Goal: Task Accomplishment & Management: Use online tool/utility

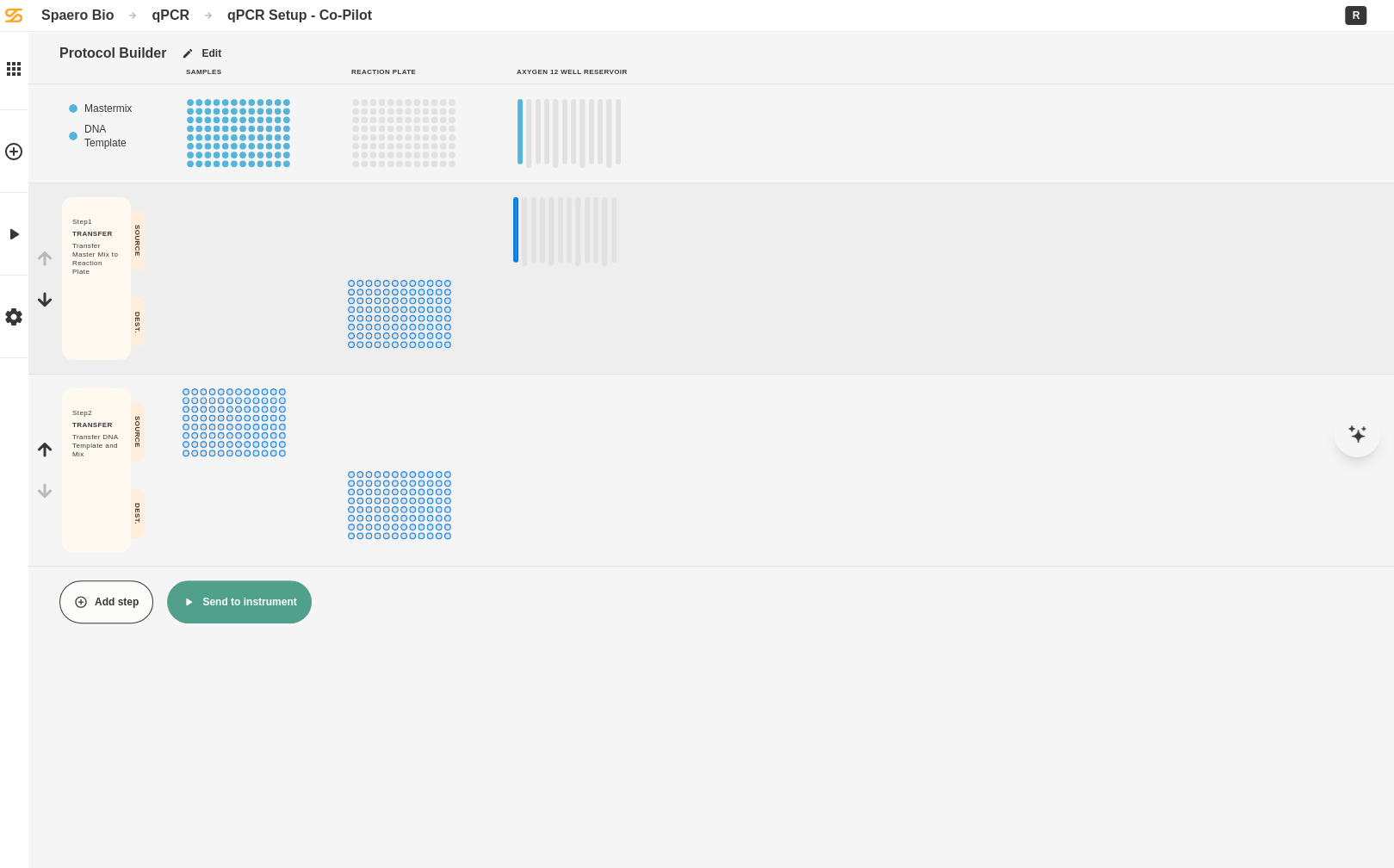
click at [97, 6] on div "Spaero Bio" at bounding box center [78, 15] width 72 height 17
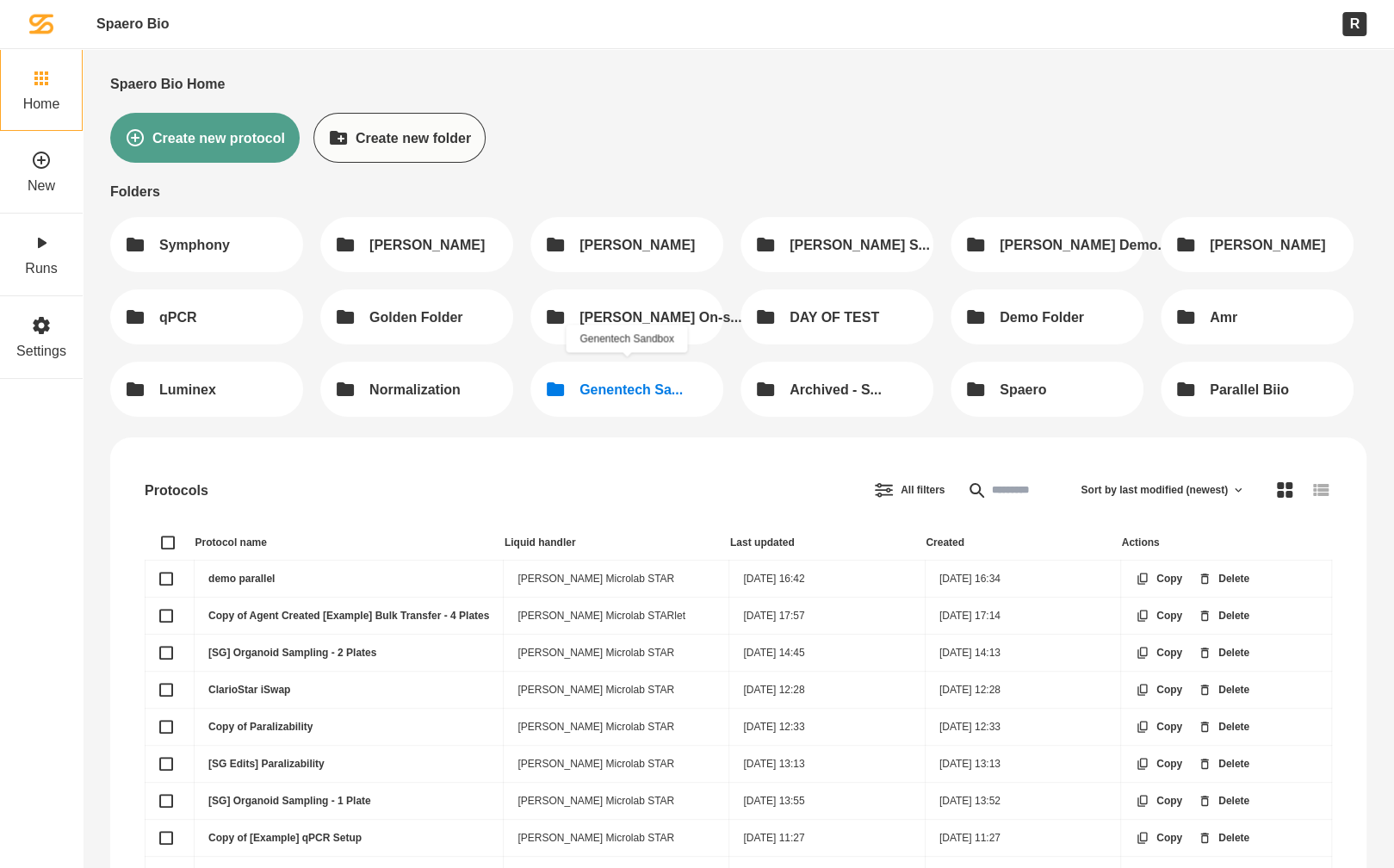
click at [620, 389] on div "Genentech Sa..." at bounding box center [631, 389] width 103 height 17
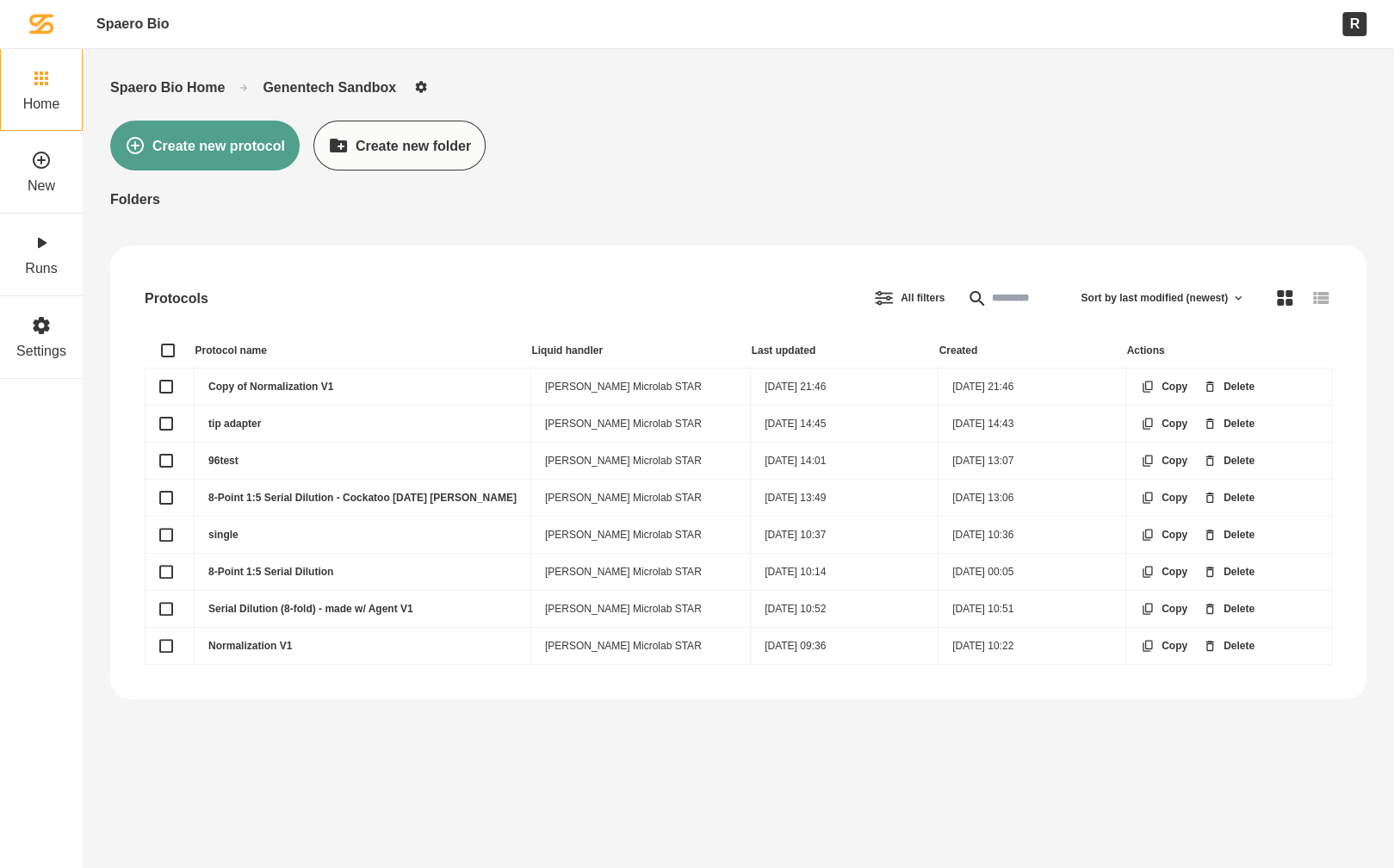
click at [254, 383] on link "Copy of Normalization V1" at bounding box center [271, 386] width 125 height 12
click at [233, 491] on link "8-Point 1:5 Serial Dilution - Cockatoo 6/13/24 Mitch" at bounding box center [363, 497] width 308 height 12
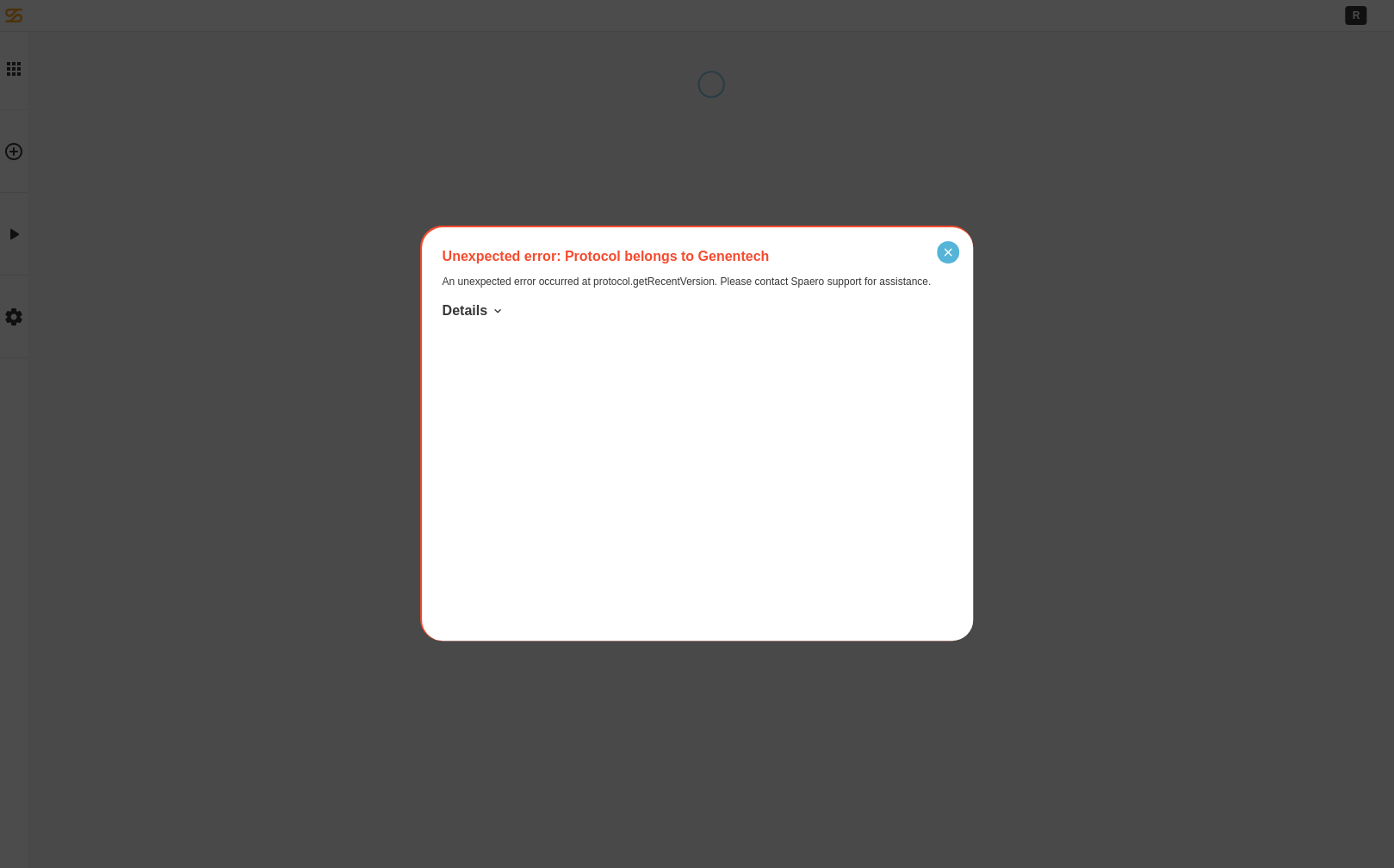
click at [949, 250] on icon "Close" at bounding box center [948, 252] width 7 height 7
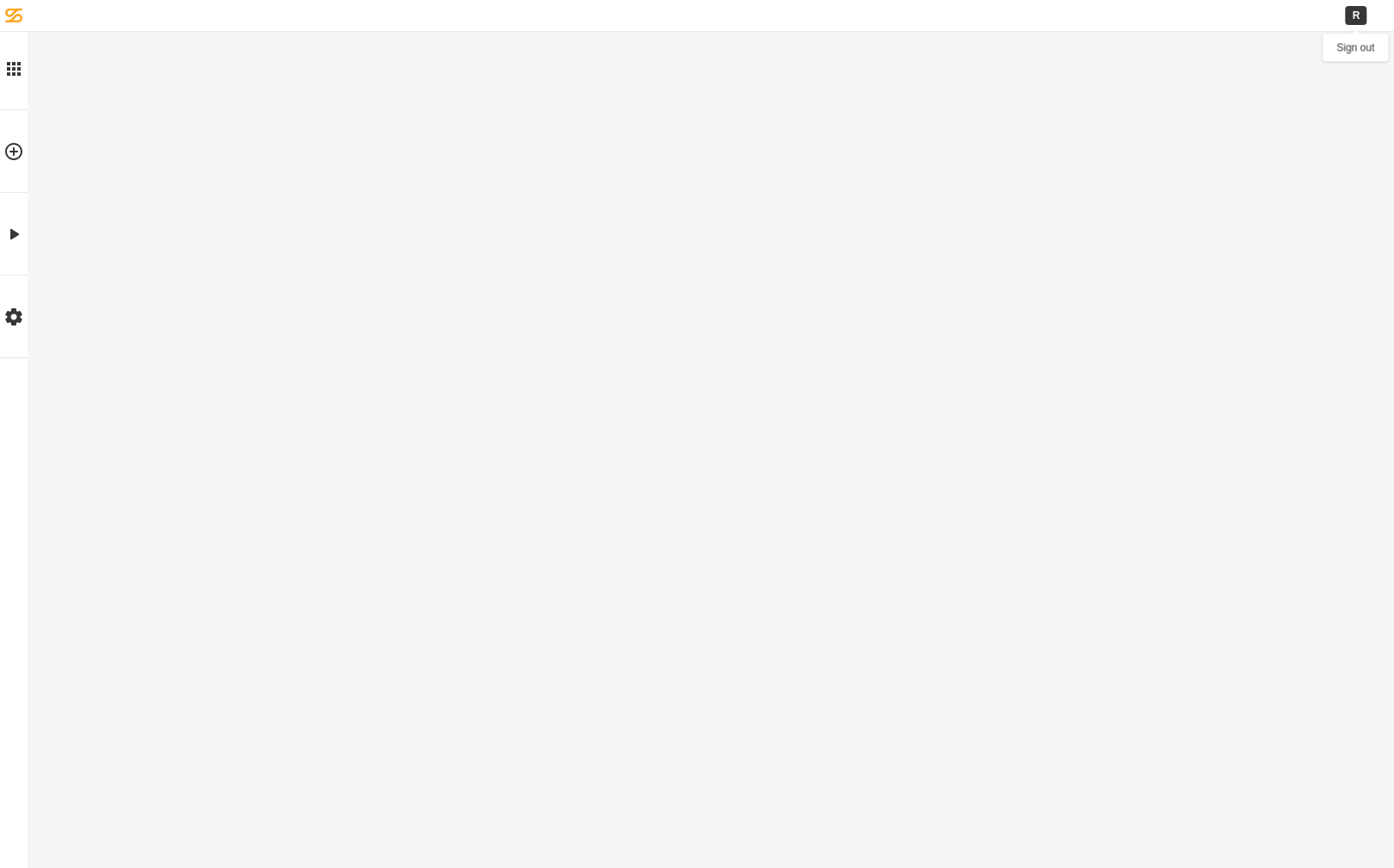
click at [1356, 12] on div "R" at bounding box center [1355, 15] width 21 height 19
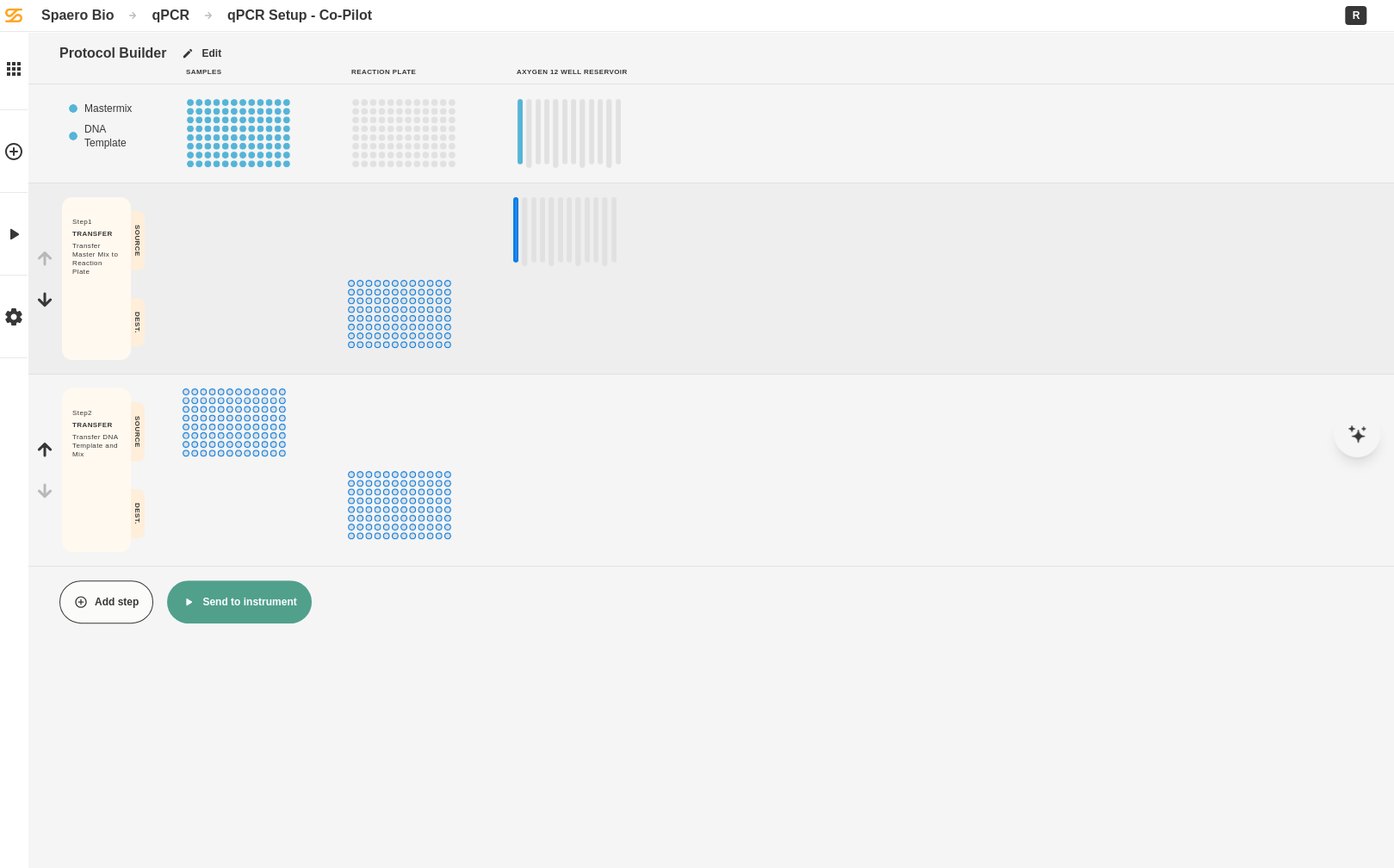
click at [80, 24] on div "Spaero Bio qPCR qPCR Setup - Co-Pilot R" at bounding box center [697, 16] width 1394 height 32
click at [74, 18] on div "Spaero Bio" at bounding box center [78, 15] width 72 height 17
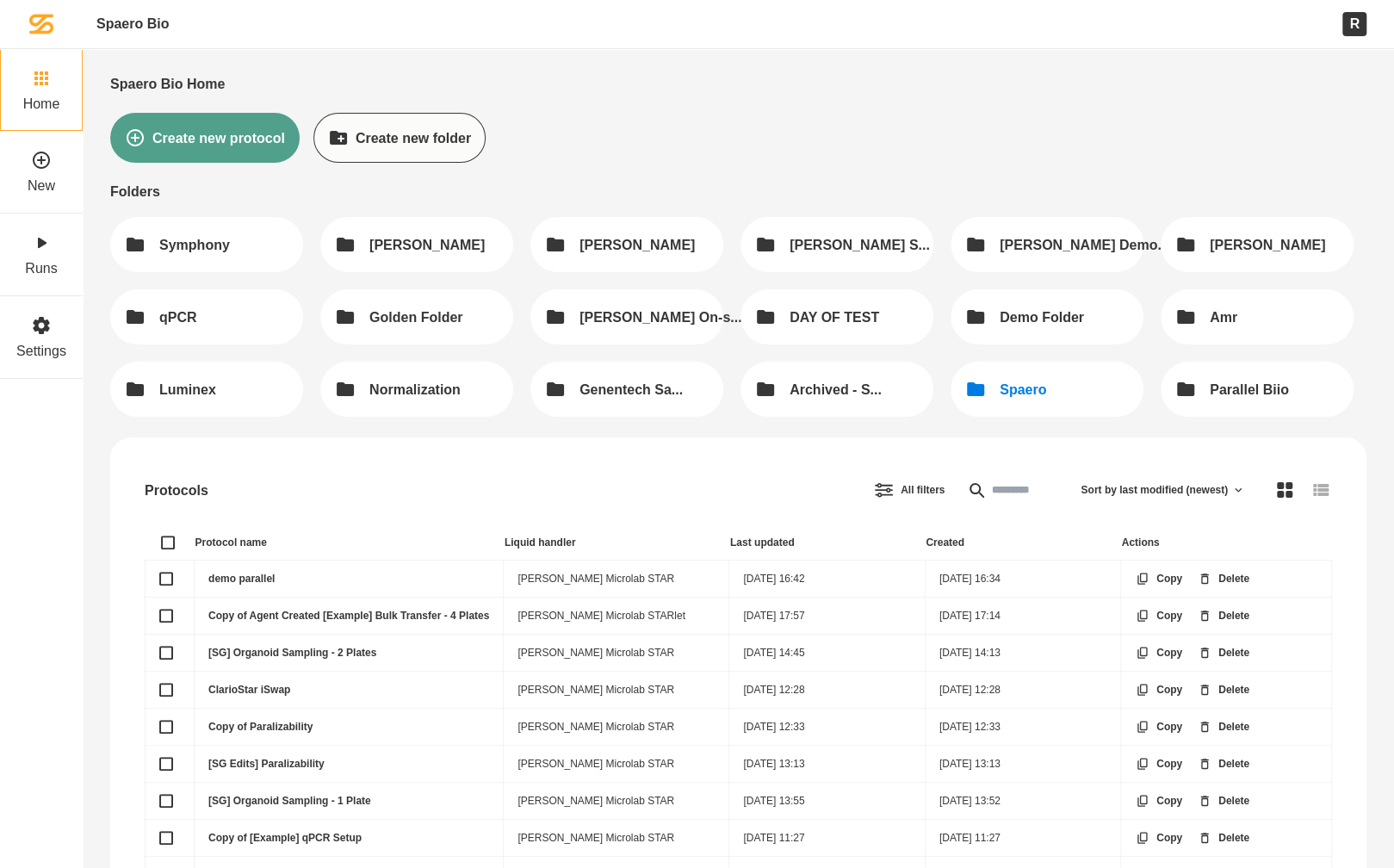
click at [1085, 400] on button "Spaero" at bounding box center [1047, 389] width 193 height 55
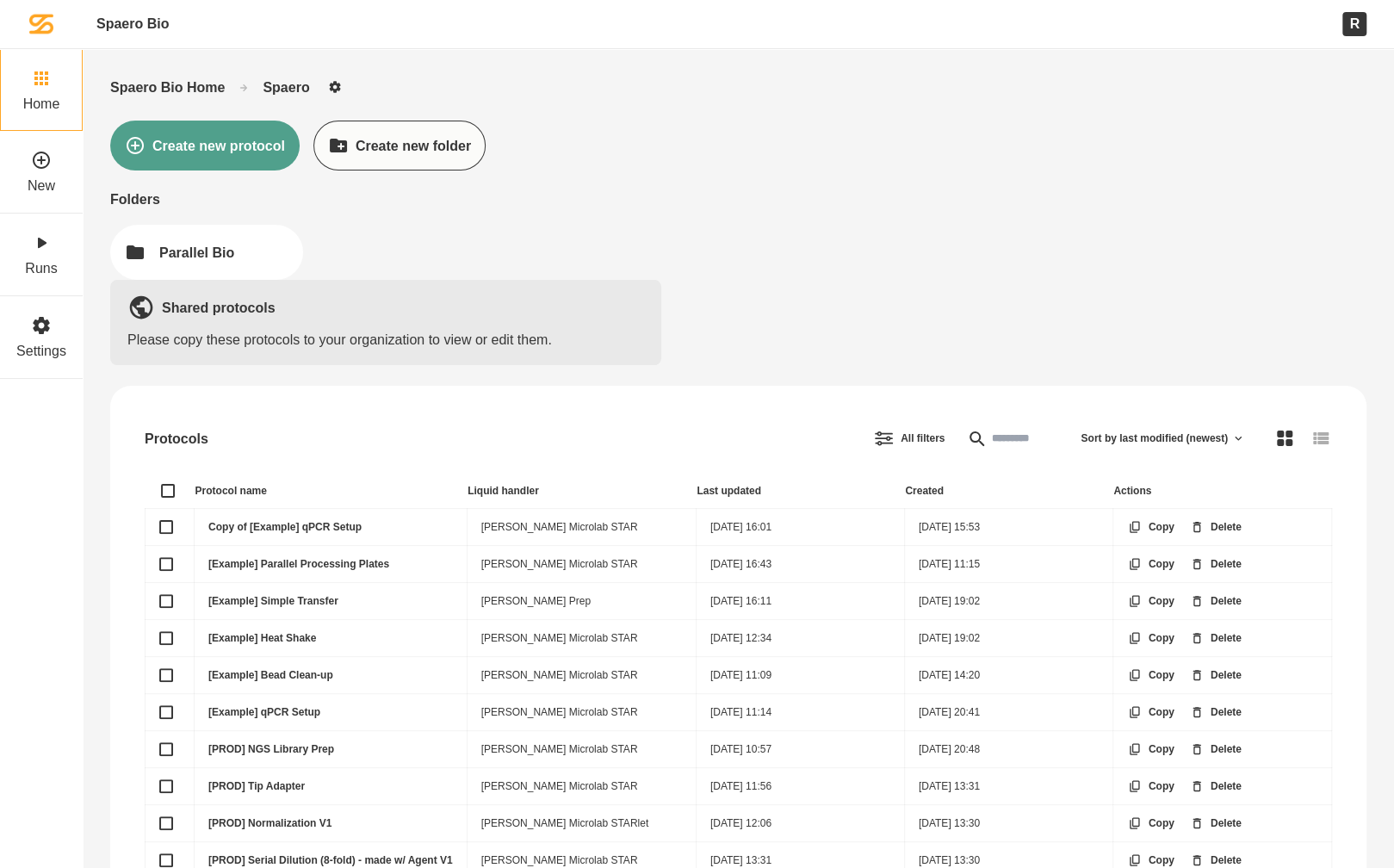
scroll to position [98, 0]
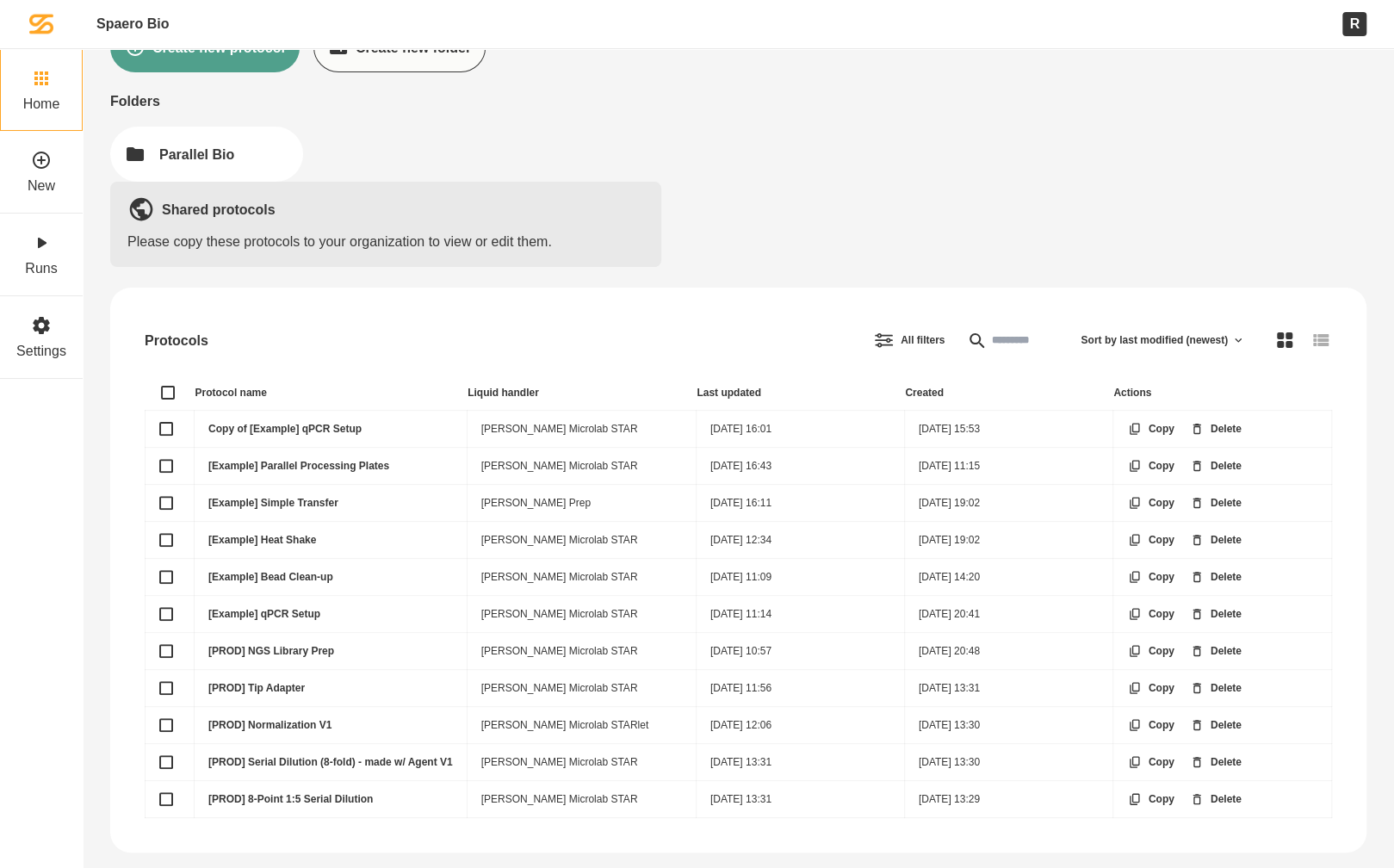
click at [300, 463] on link "[Example] Parallel Processing Plates" at bounding box center [299, 466] width 181 height 12
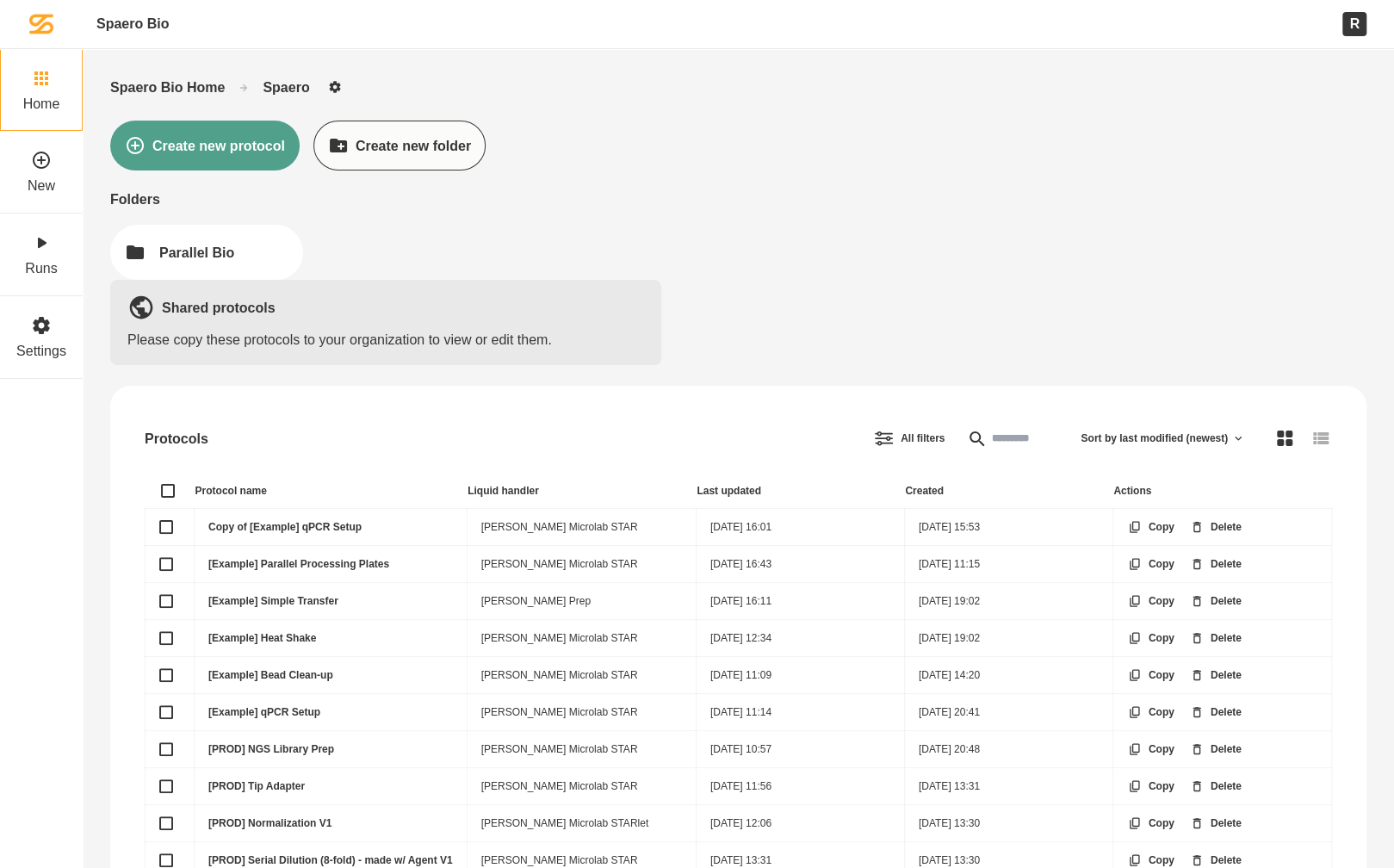
scroll to position [98, 0]
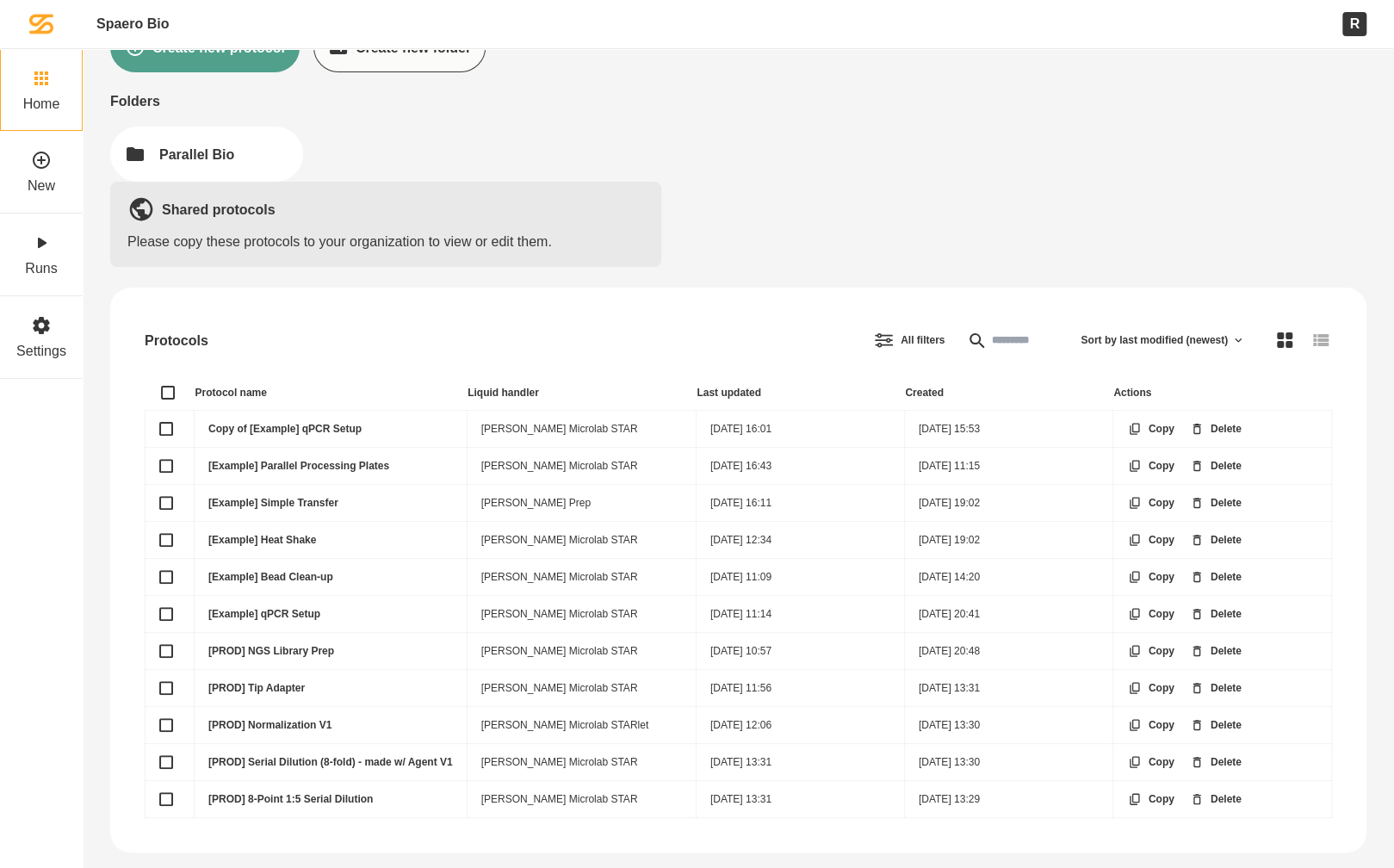
click at [301, 645] on link "[PROD] NGS Library Prep" at bounding box center [272, 650] width 126 height 12
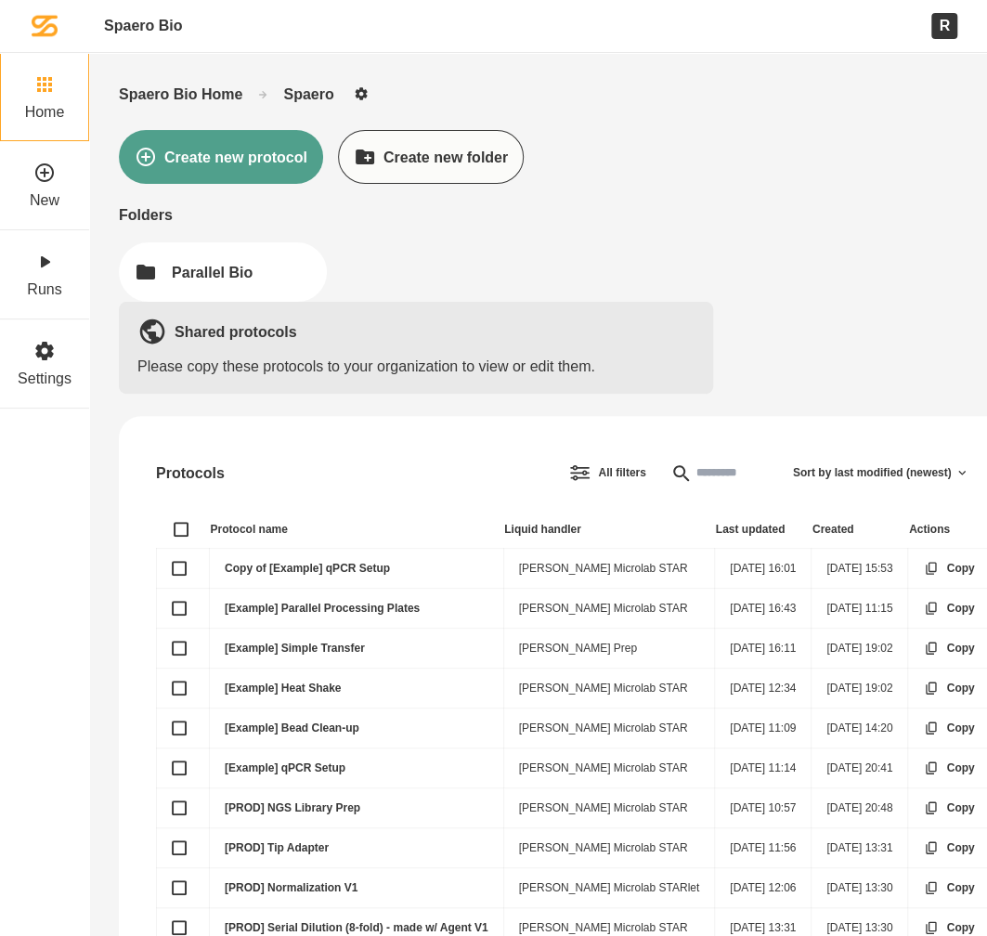
click at [747, 209] on div "Folders" at bounding box center [538, 215] width 838 height 18
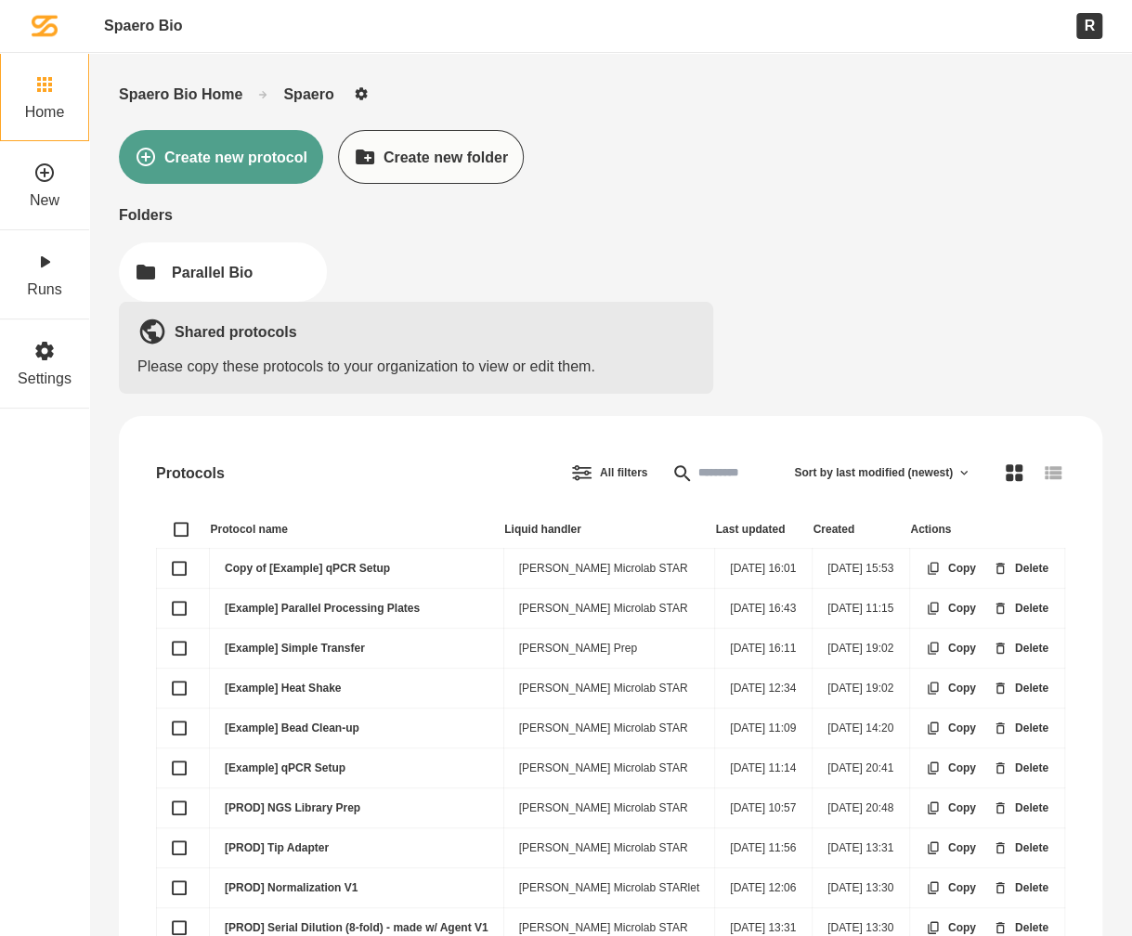
click at [175, 91] on div "Spaero Bio Home" at bounding box center [180, 94] width 123 height 18
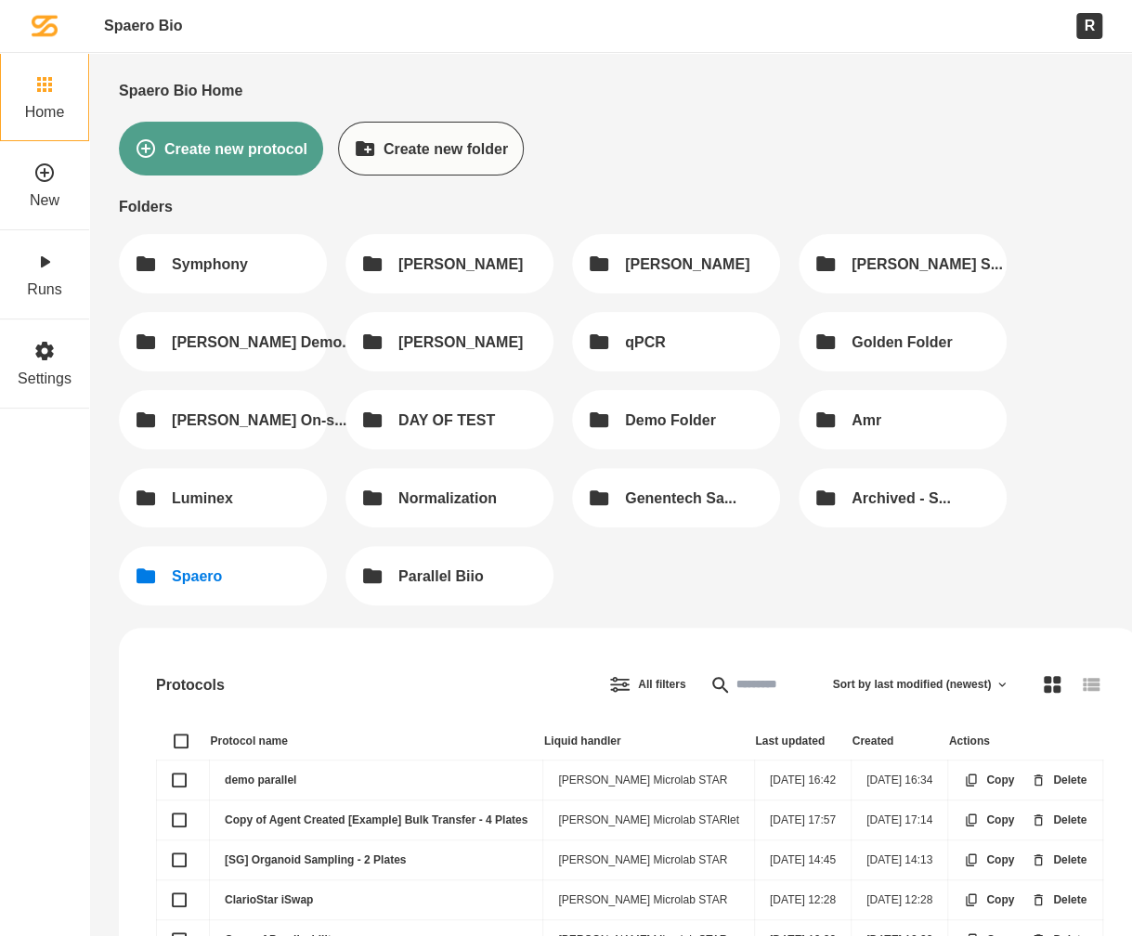
click at [194, 578] on div "Spaero" at bounding box center [197, 576] width 50 height 18
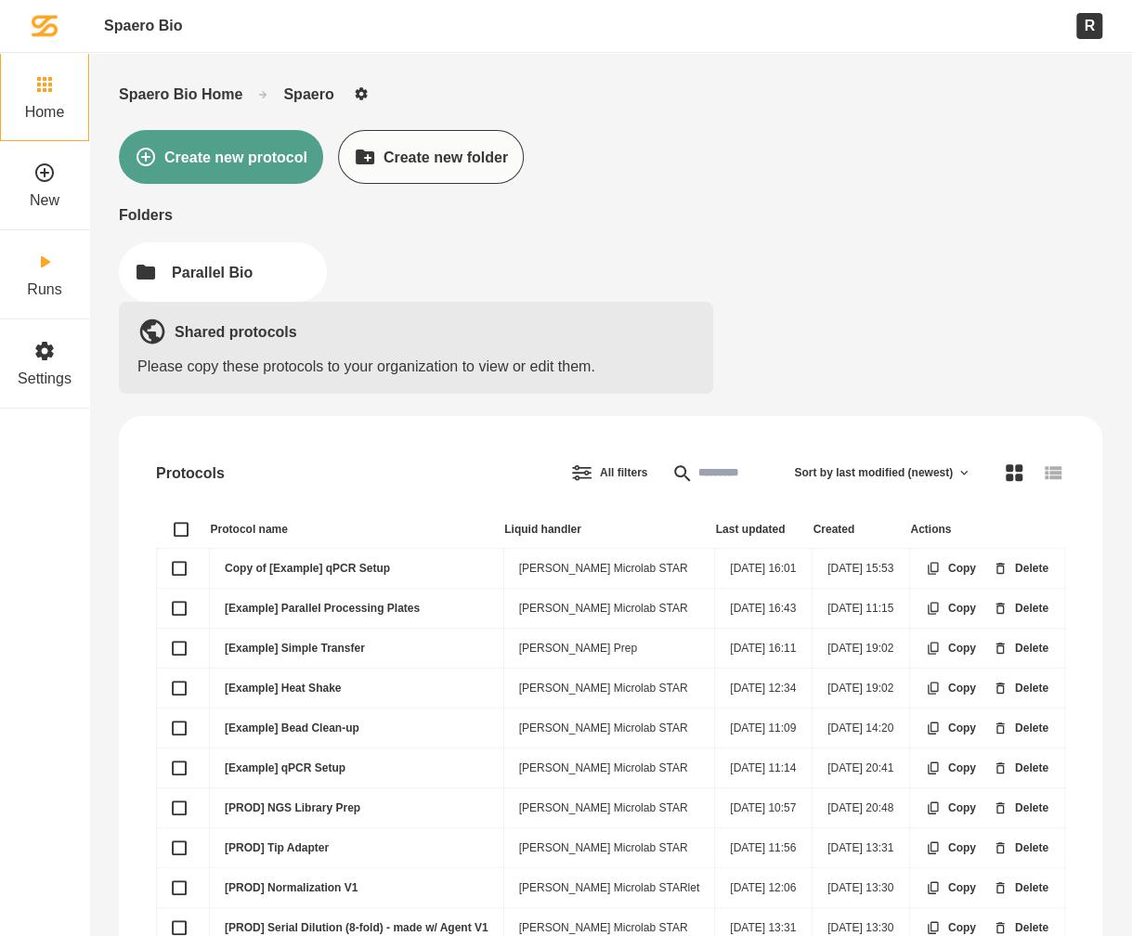
click at [79, 292] on link "Runs" at bounding box center [44, 274] width 89 height 89
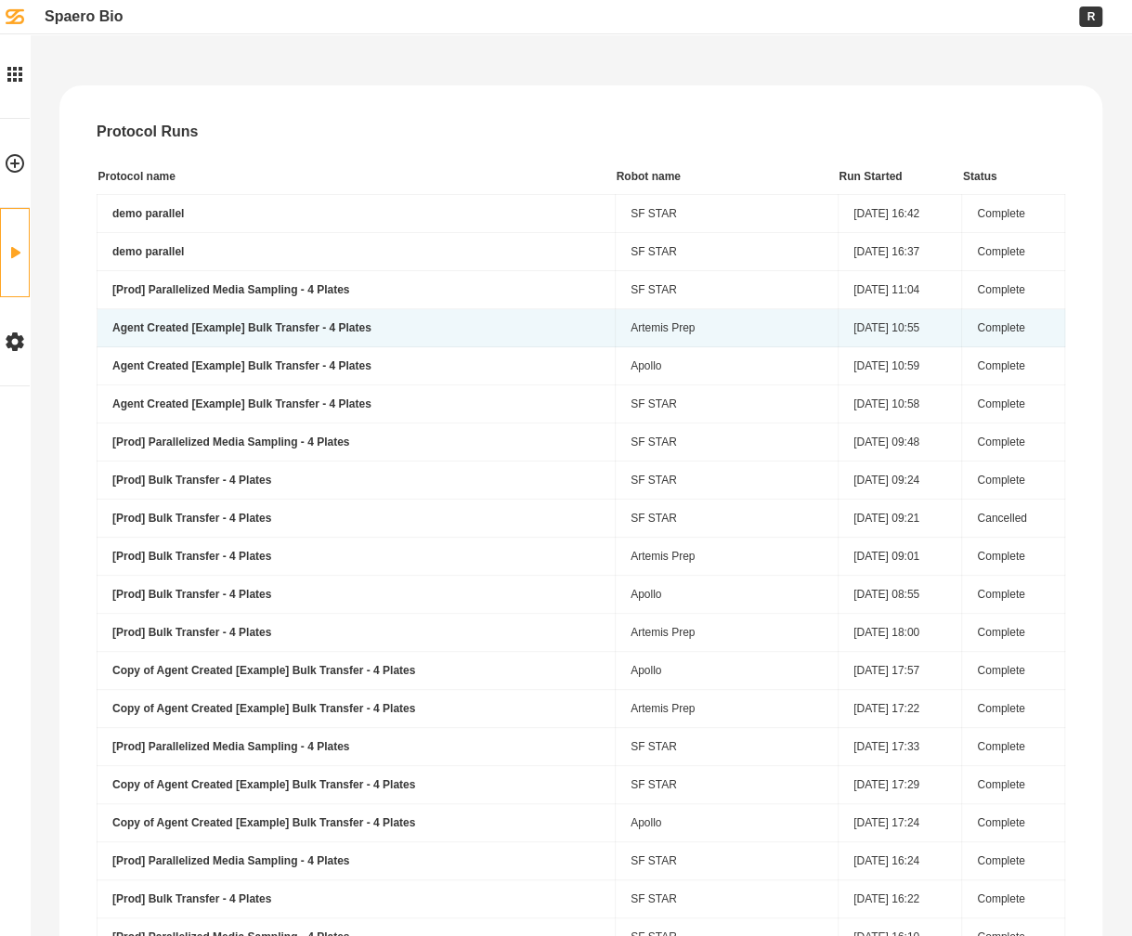
click at [446, 333] on td "Agent Created [Example] Bulk Transfer - 4 Plates" at bounding box center [356, 328] width 518 height 38
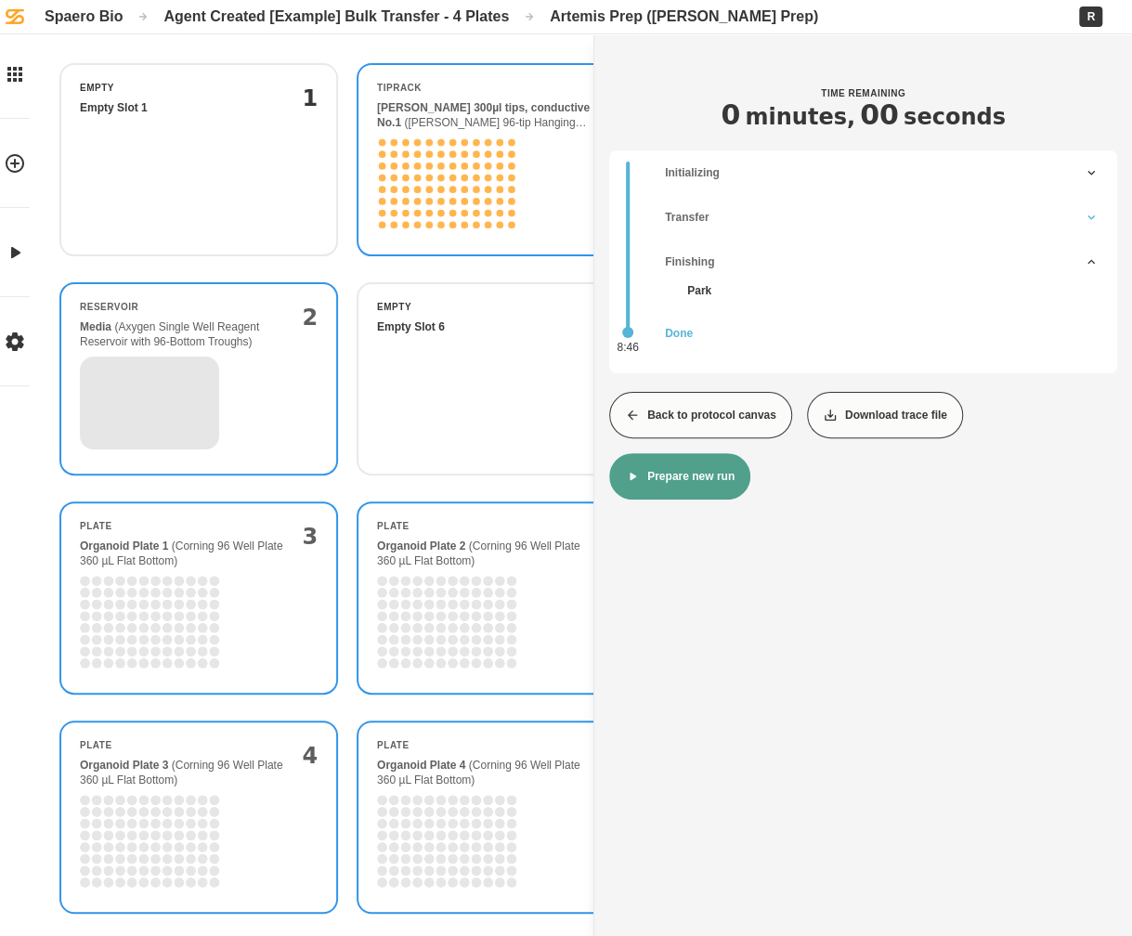
click at [1084, 218] on icon "Protocol run steps" at bounding box center [1091, 217] width 15 height 15
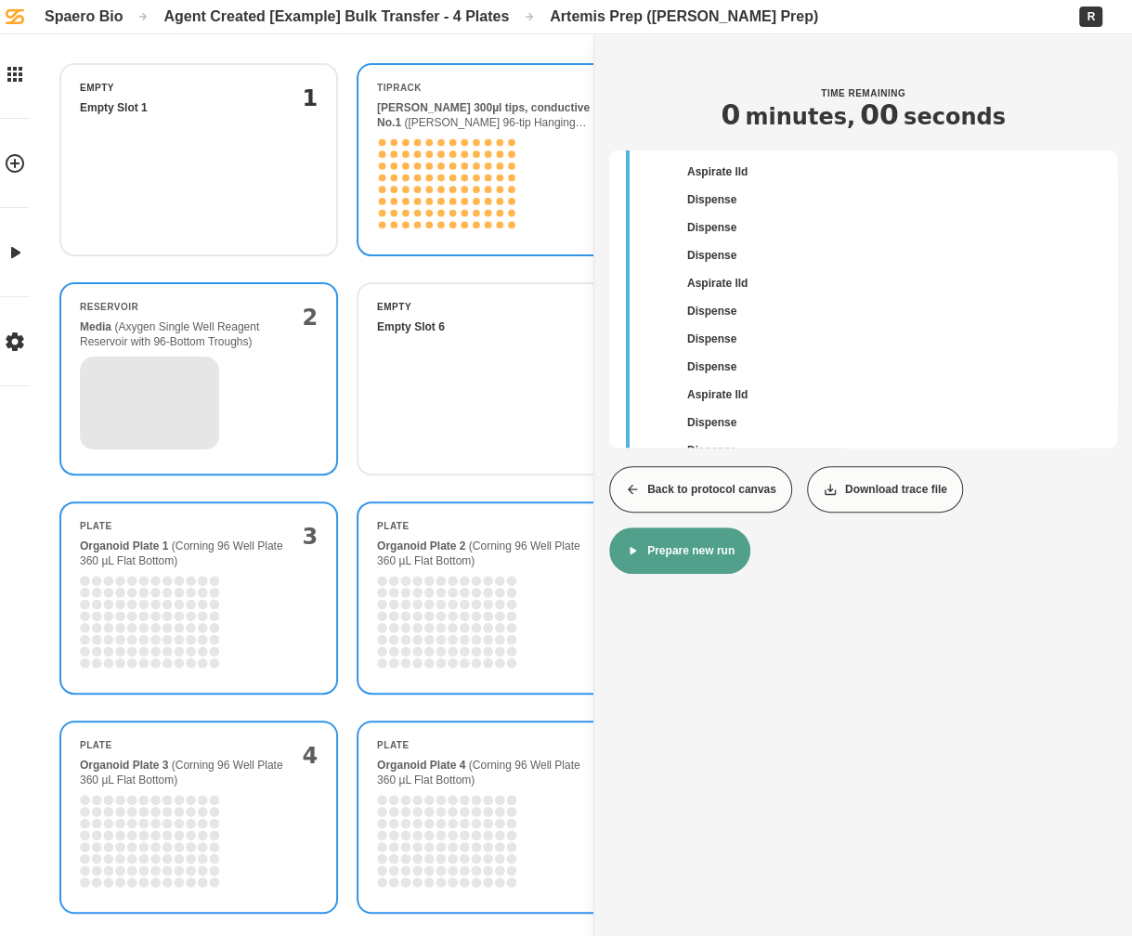
scroll to position [163, 0]
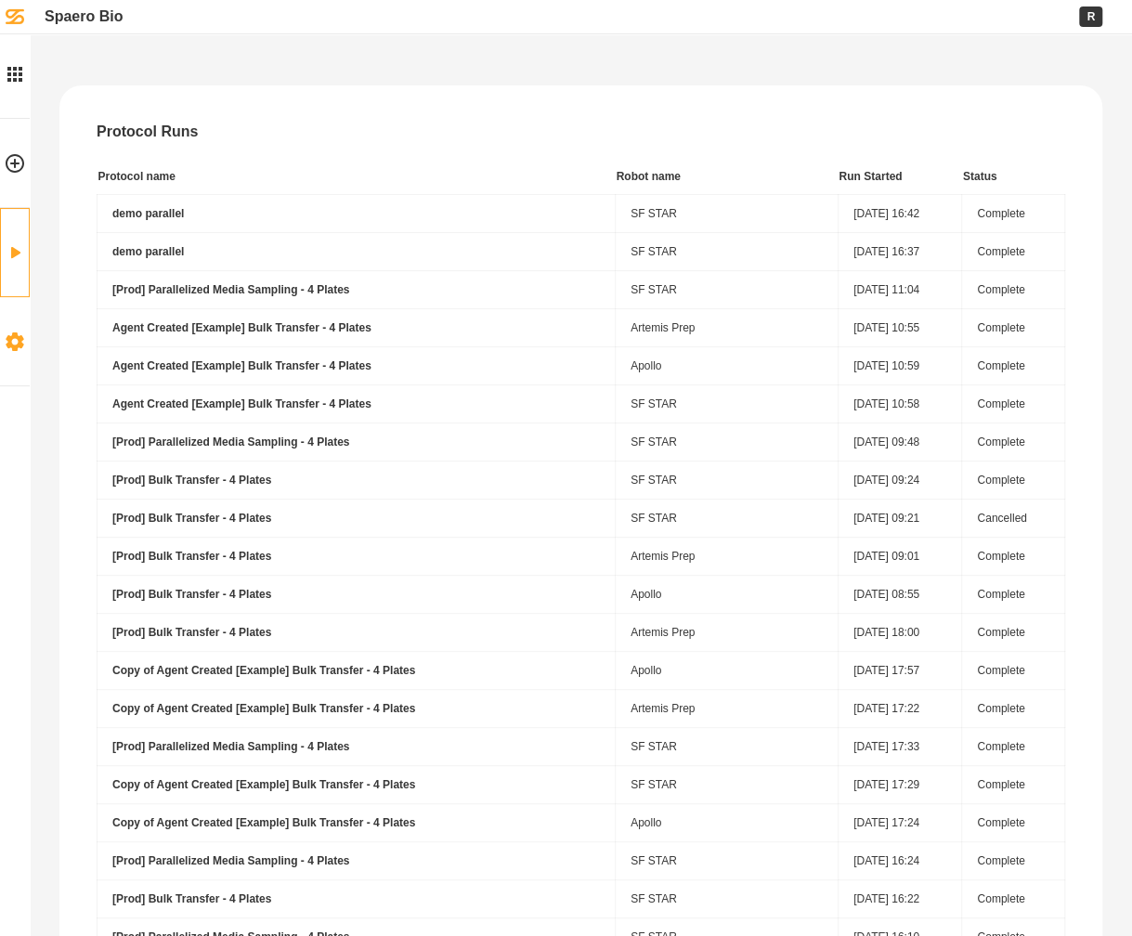
click at [19, 331] on icon at bounding box center [15, 342] width 22 height 22
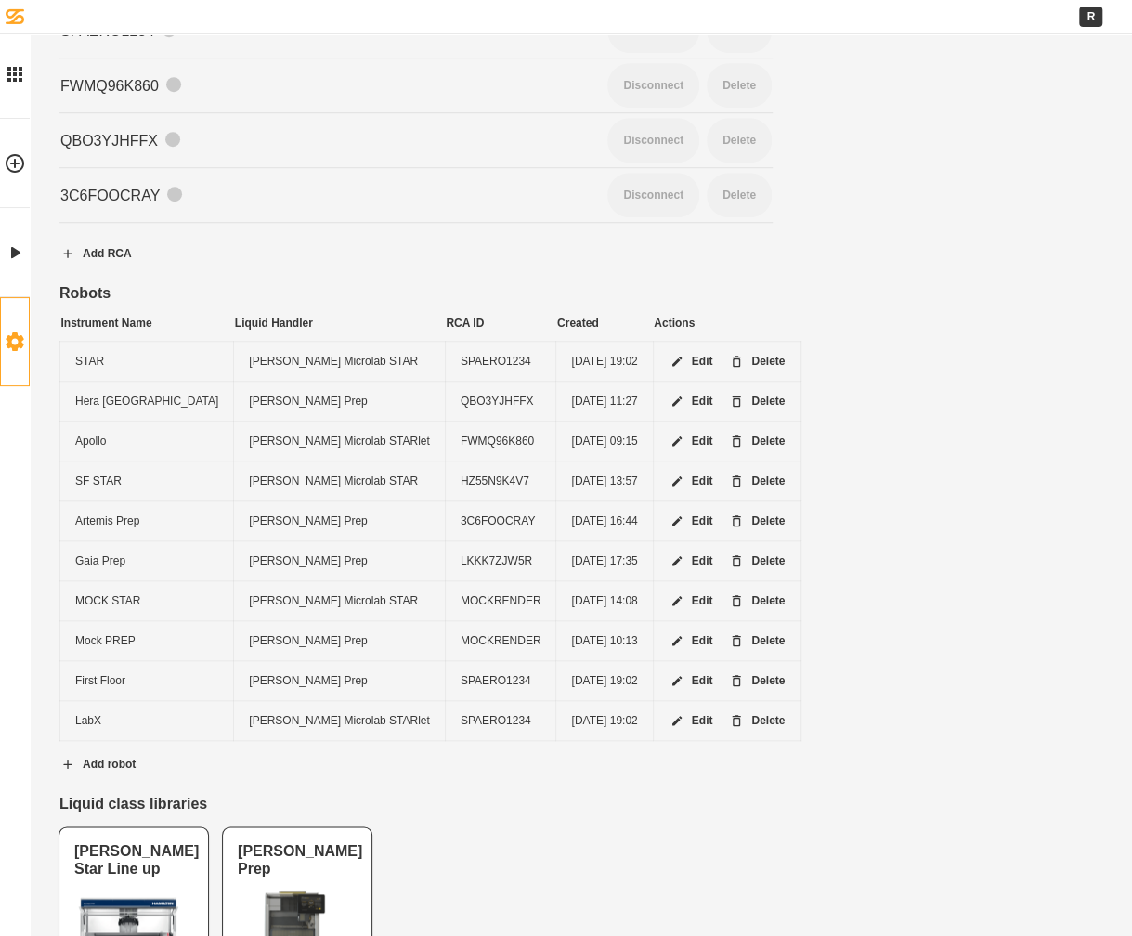
scroll to position [595, 0]
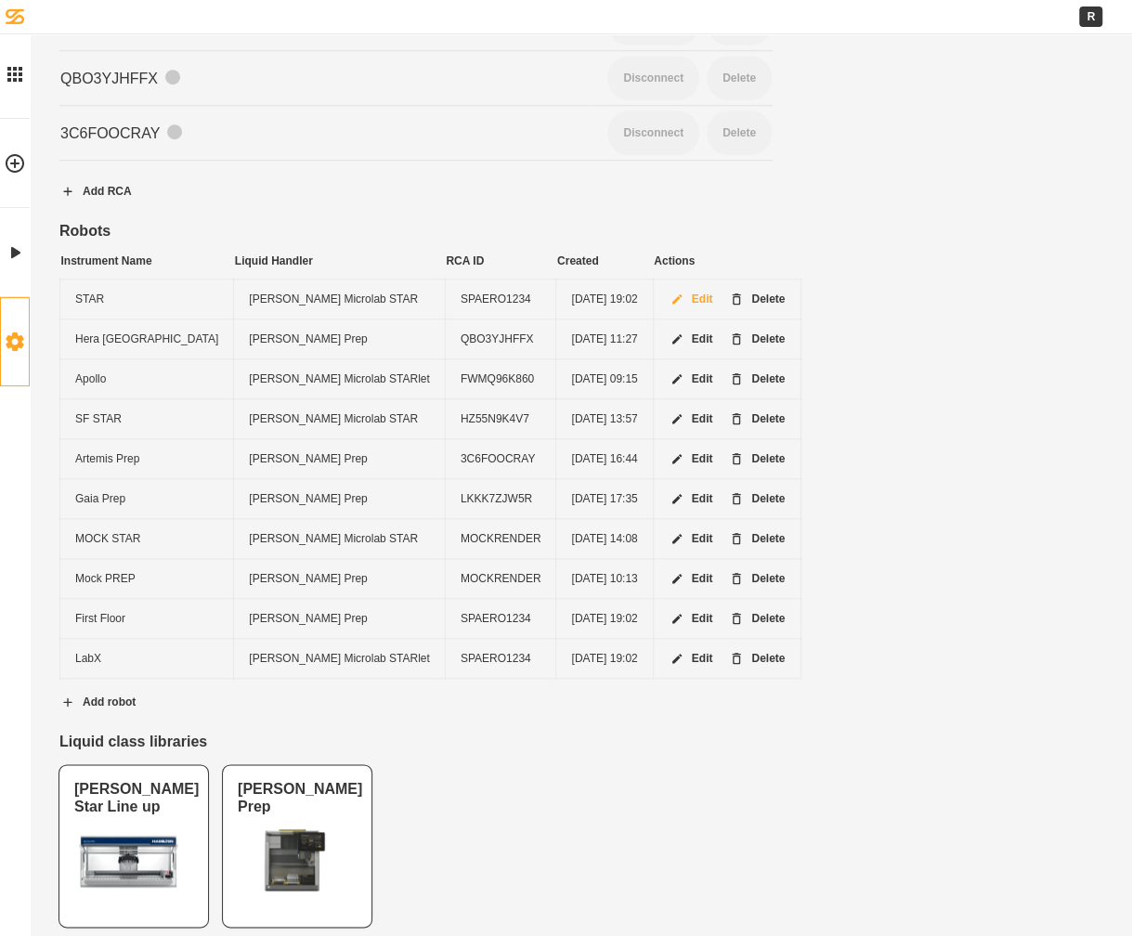
click at [654, 281] on button "Edit" at bounding box center [691, 299] width 75 height 46
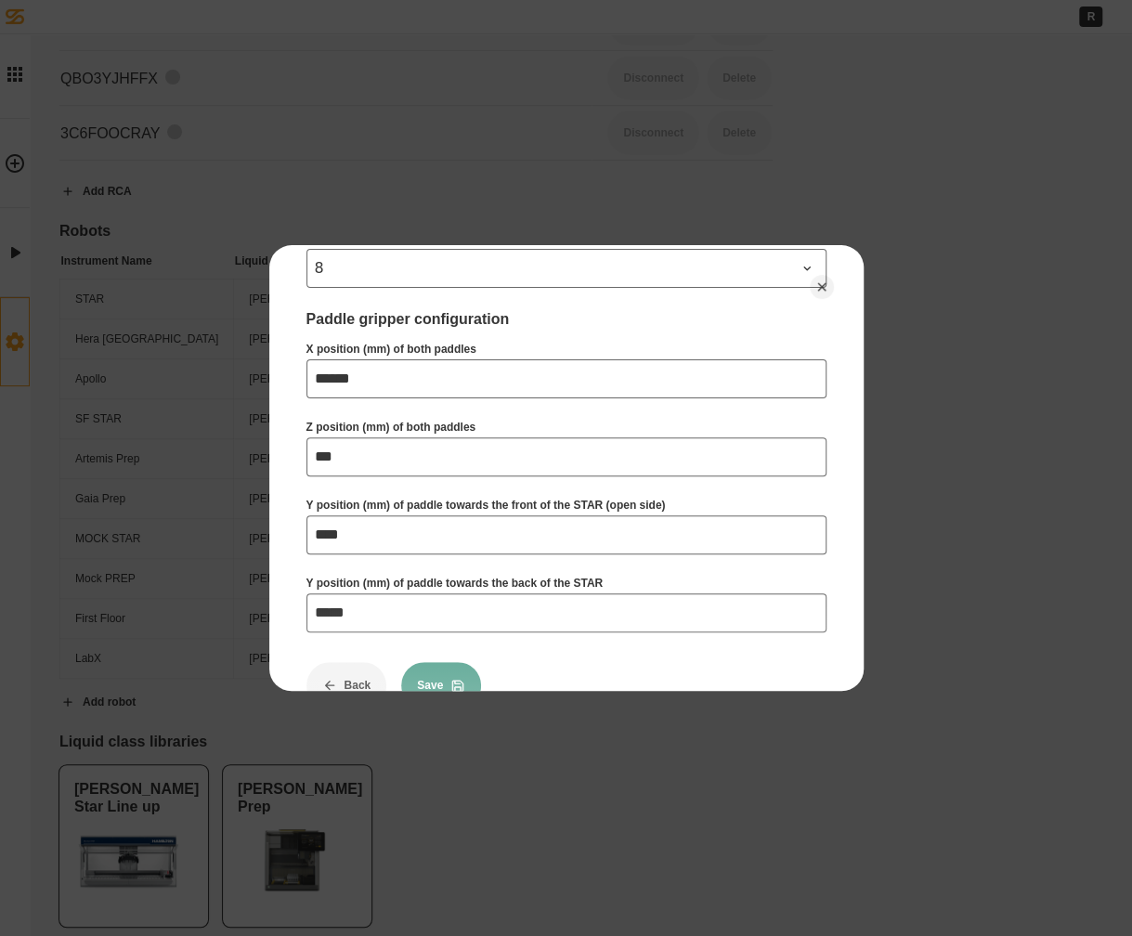
scroll to position [1437, 0]
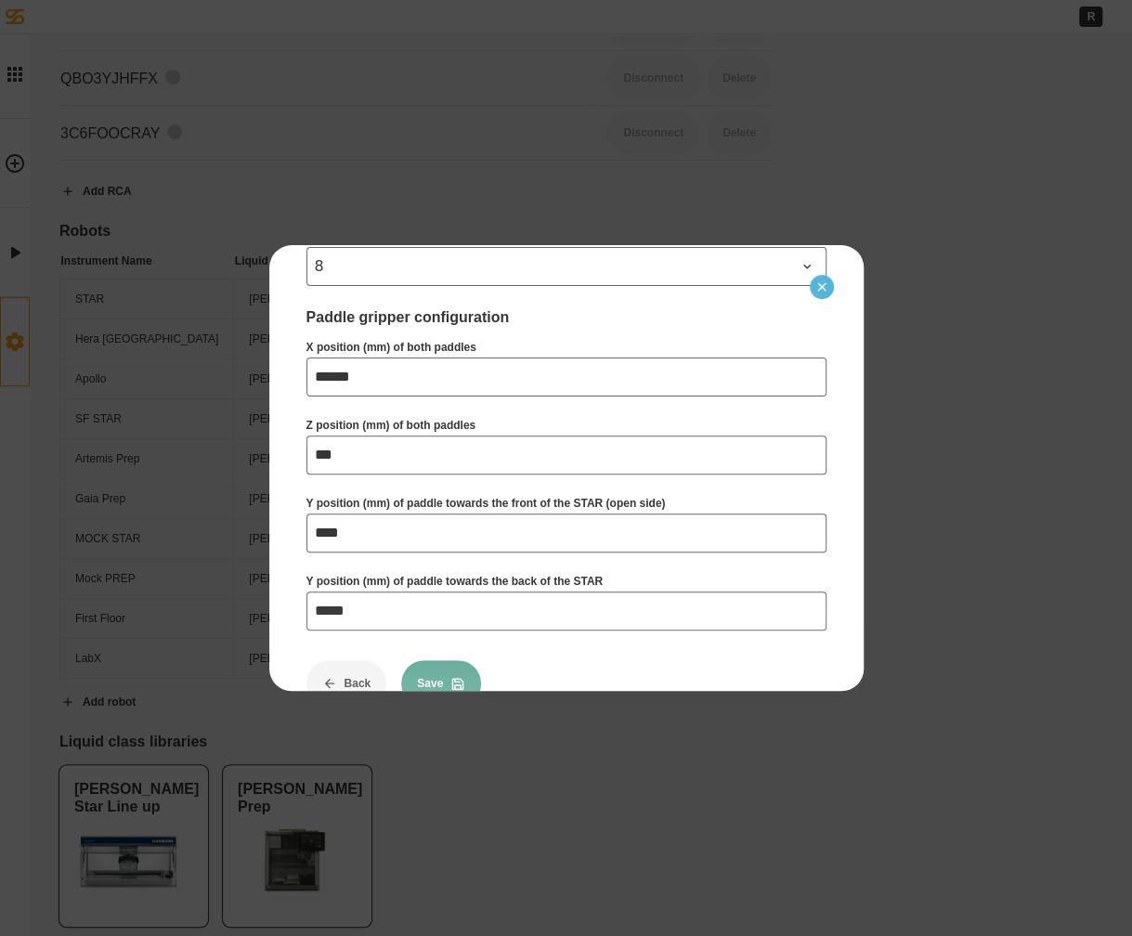
click at [828, 290] on button "Close" at bounding box center [822, 287] width 24 height 24
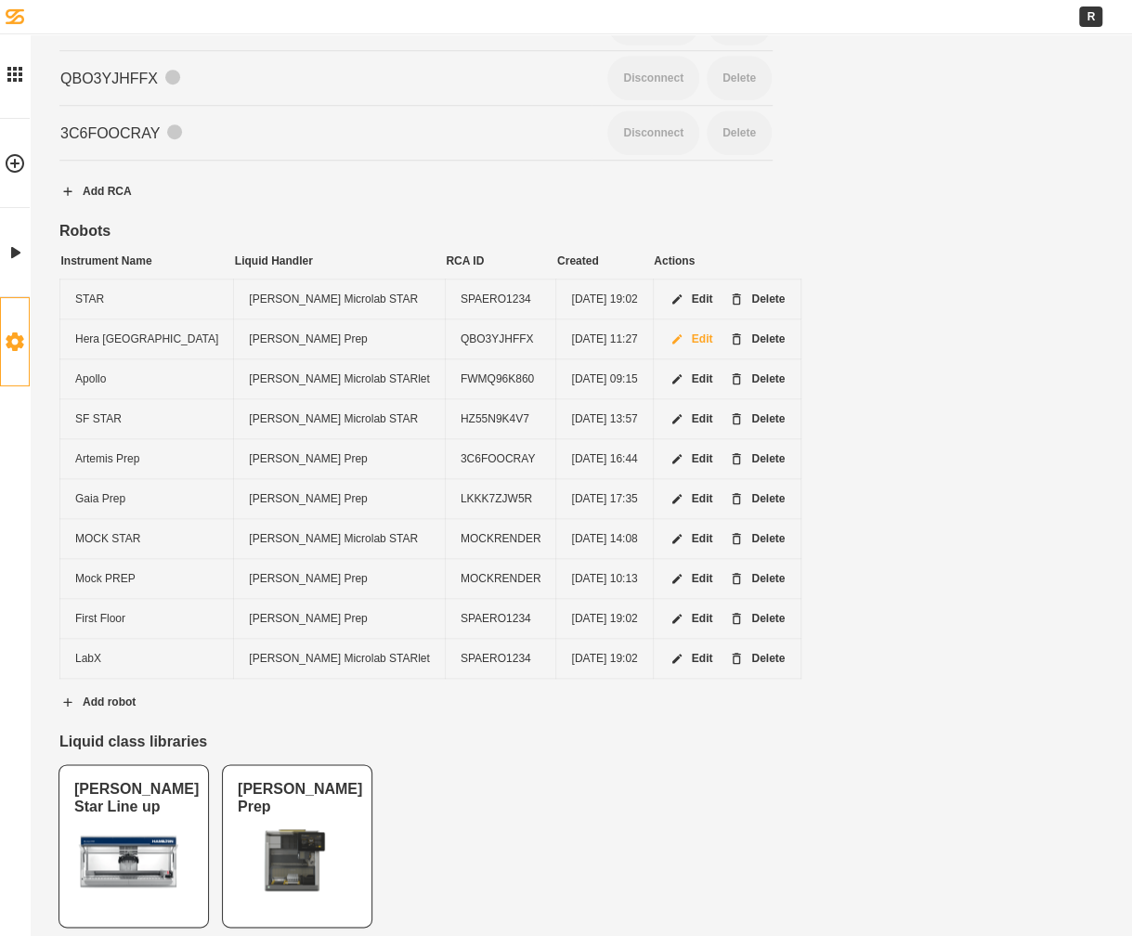
click at [658, 337] on button "Edit" at bounding box center [691, 339] width 75 height 46
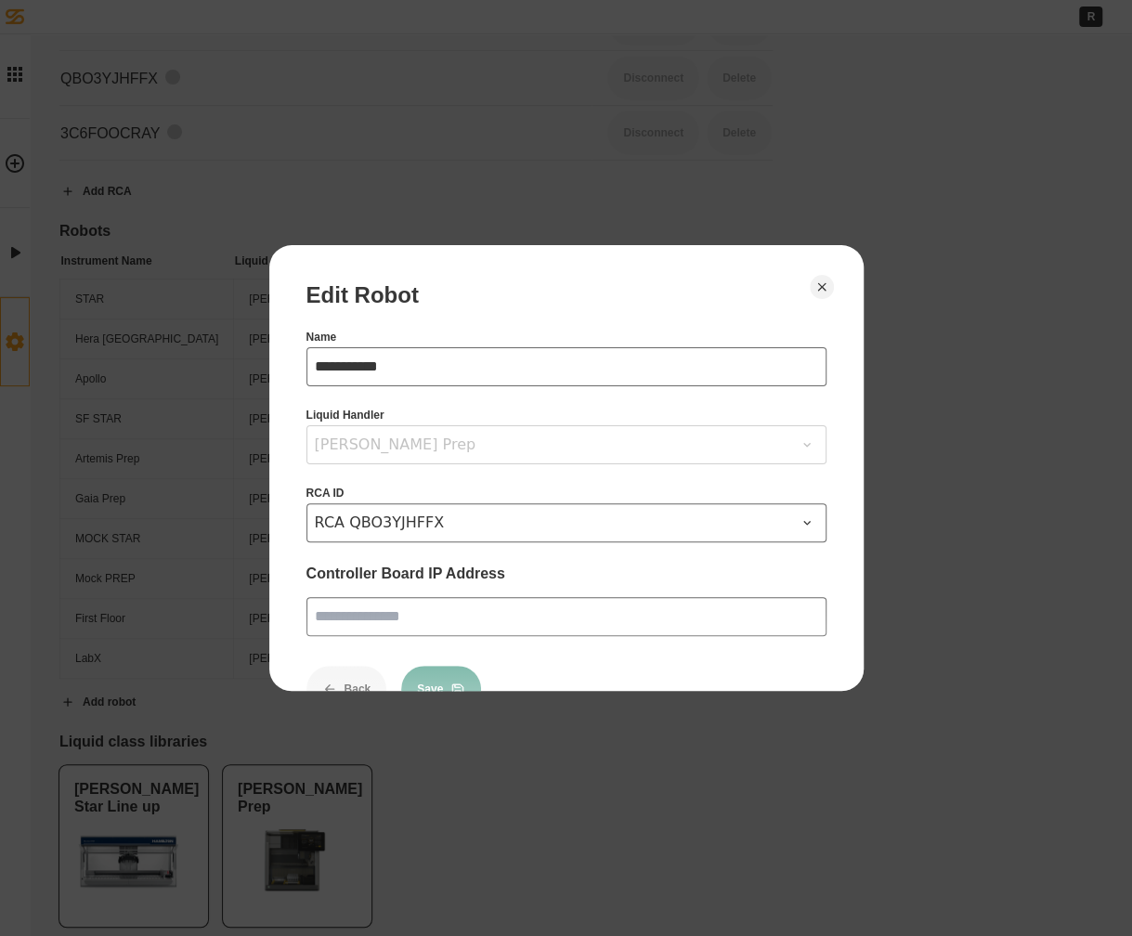
scroll to position [56, 0]
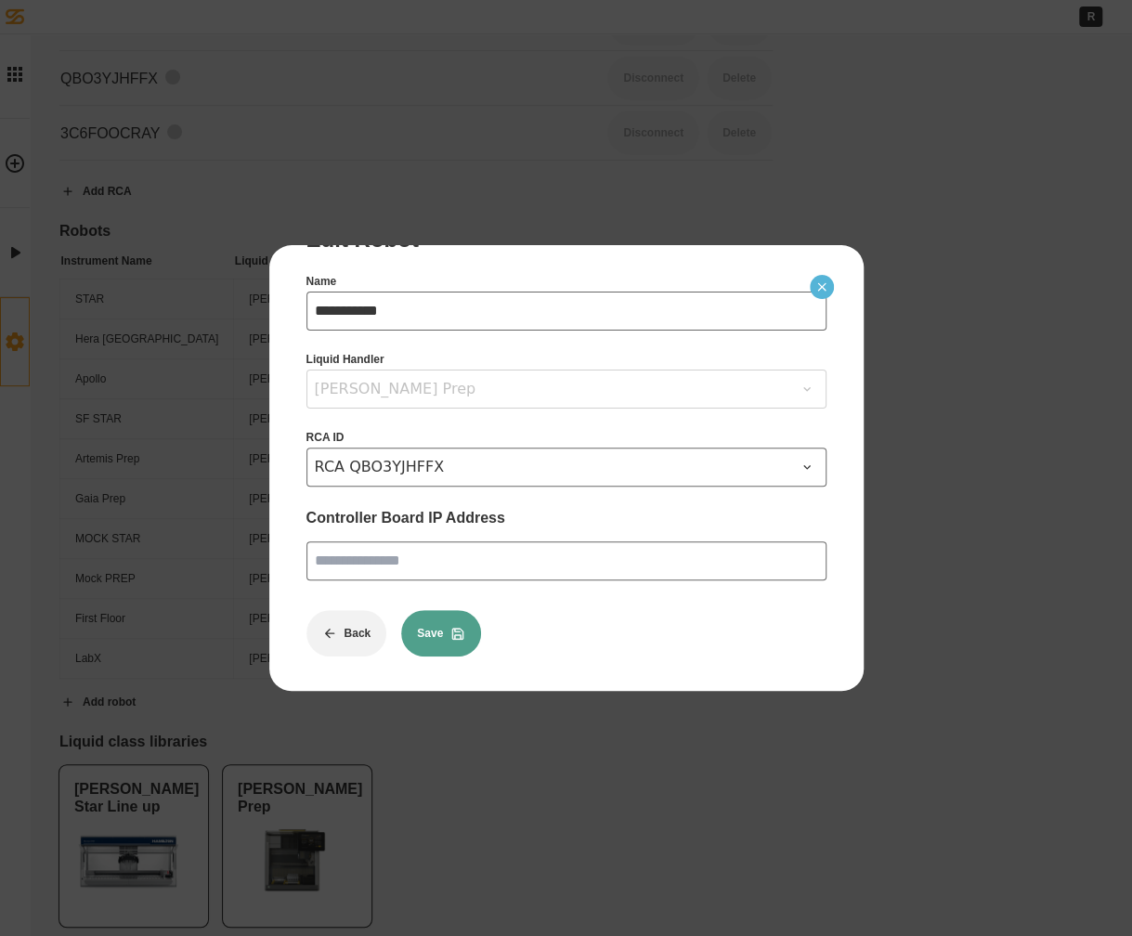
click at [817, 292] on icon "Close" at bounding box center [821, 286] width 15 height 15
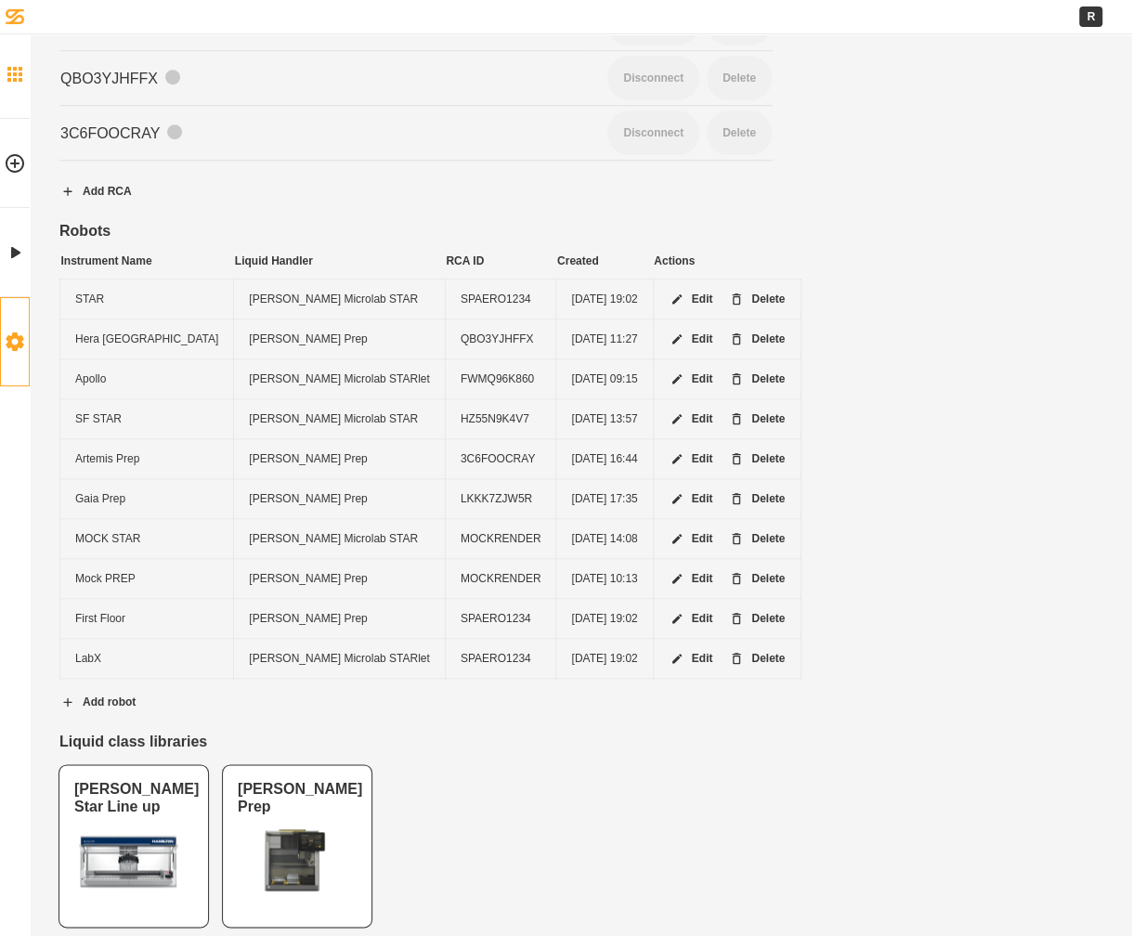
click at [25, 58] on link "Home" at bounding box center [15, 74] width 30 height 89
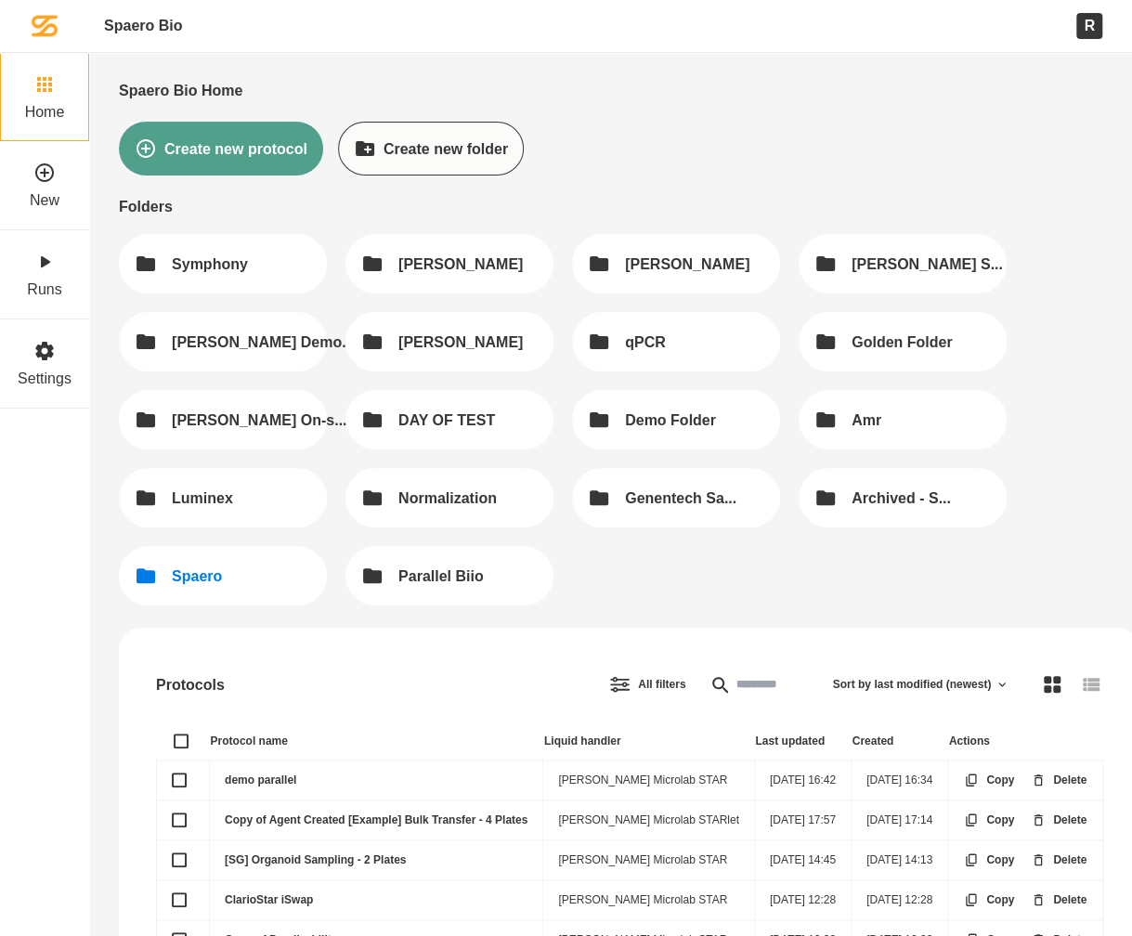
click at [240, 546] on button "Spaero" at bounding box center [223, 575] width 208 height 59
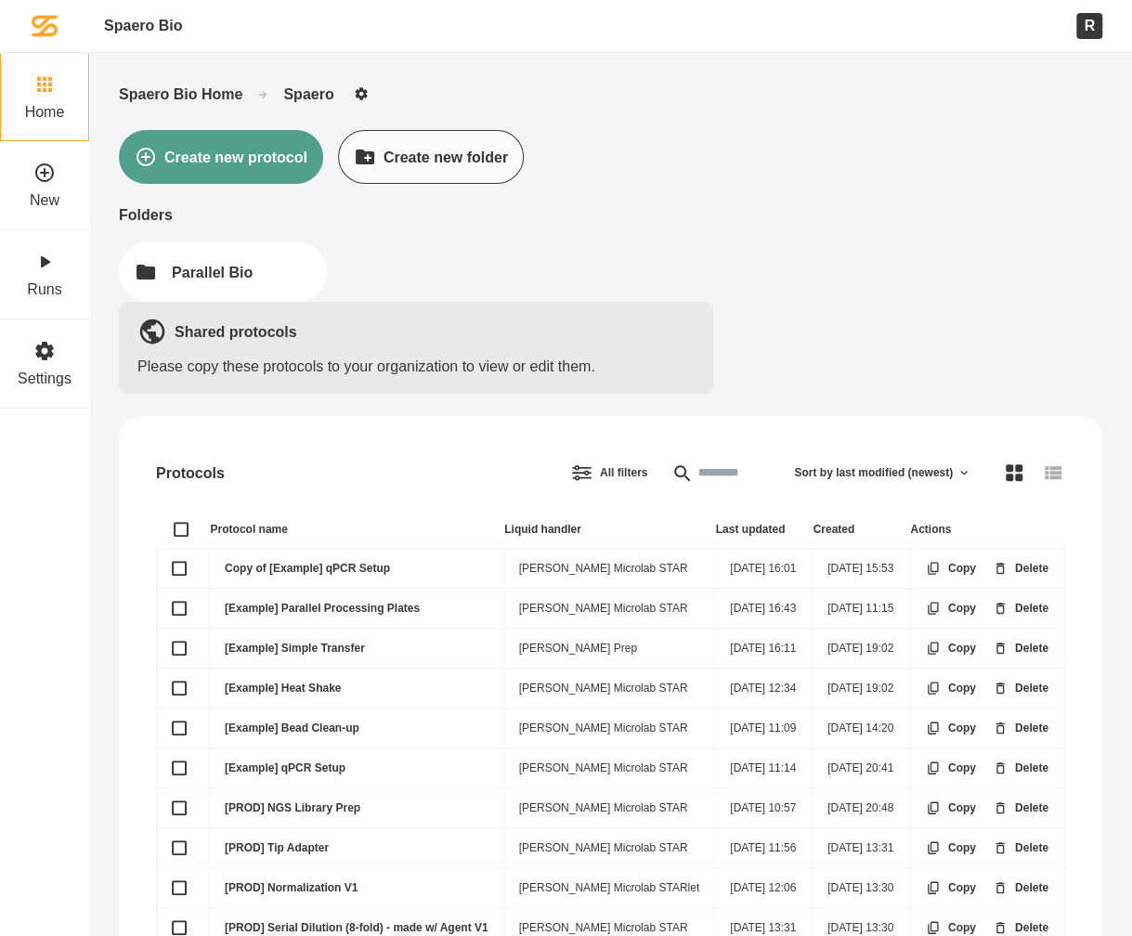
scroll to position [106, 0]
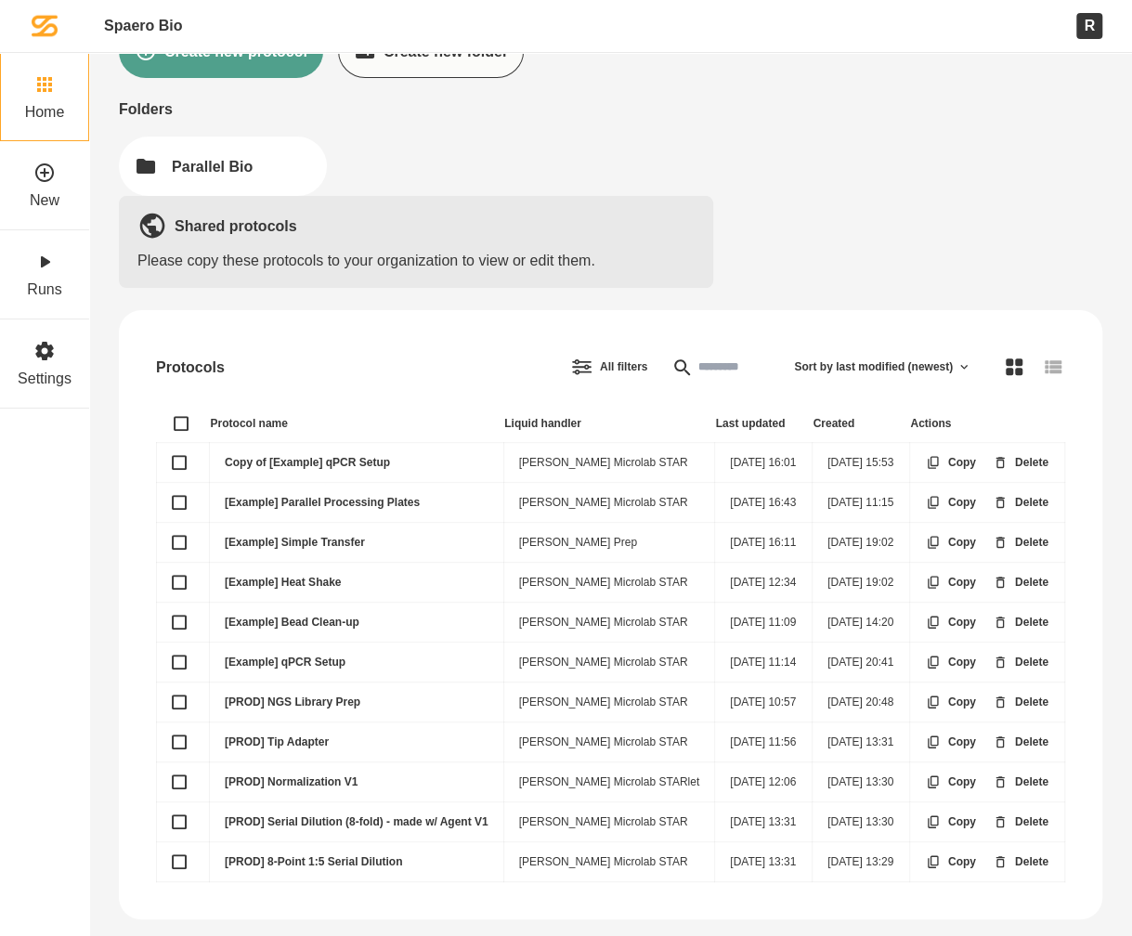
click at [325, 536] on link "[Example] Simple Transfer" at bounding box center [295, 542] width 140 height 13
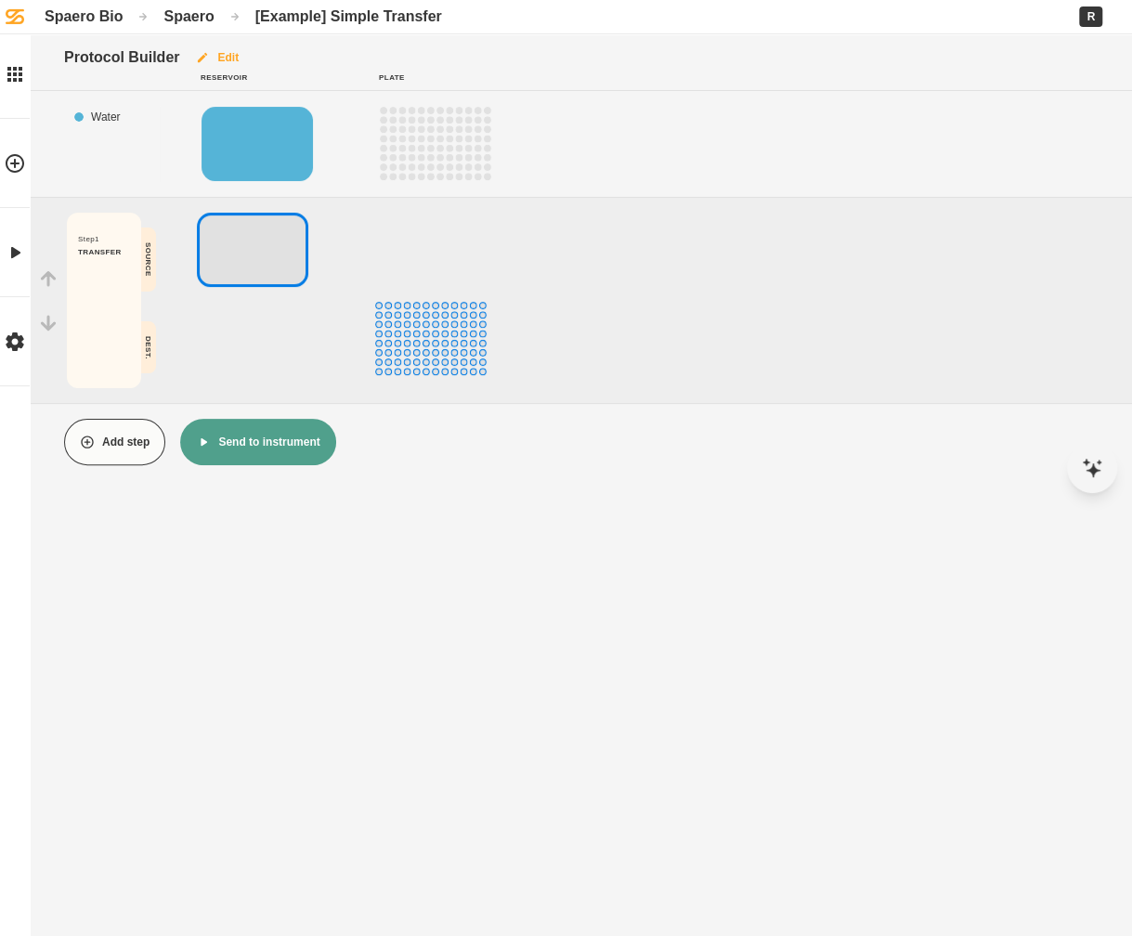
click at [238, 58] on button "Edit" at bounding box center [216, 57] width 75 height 46
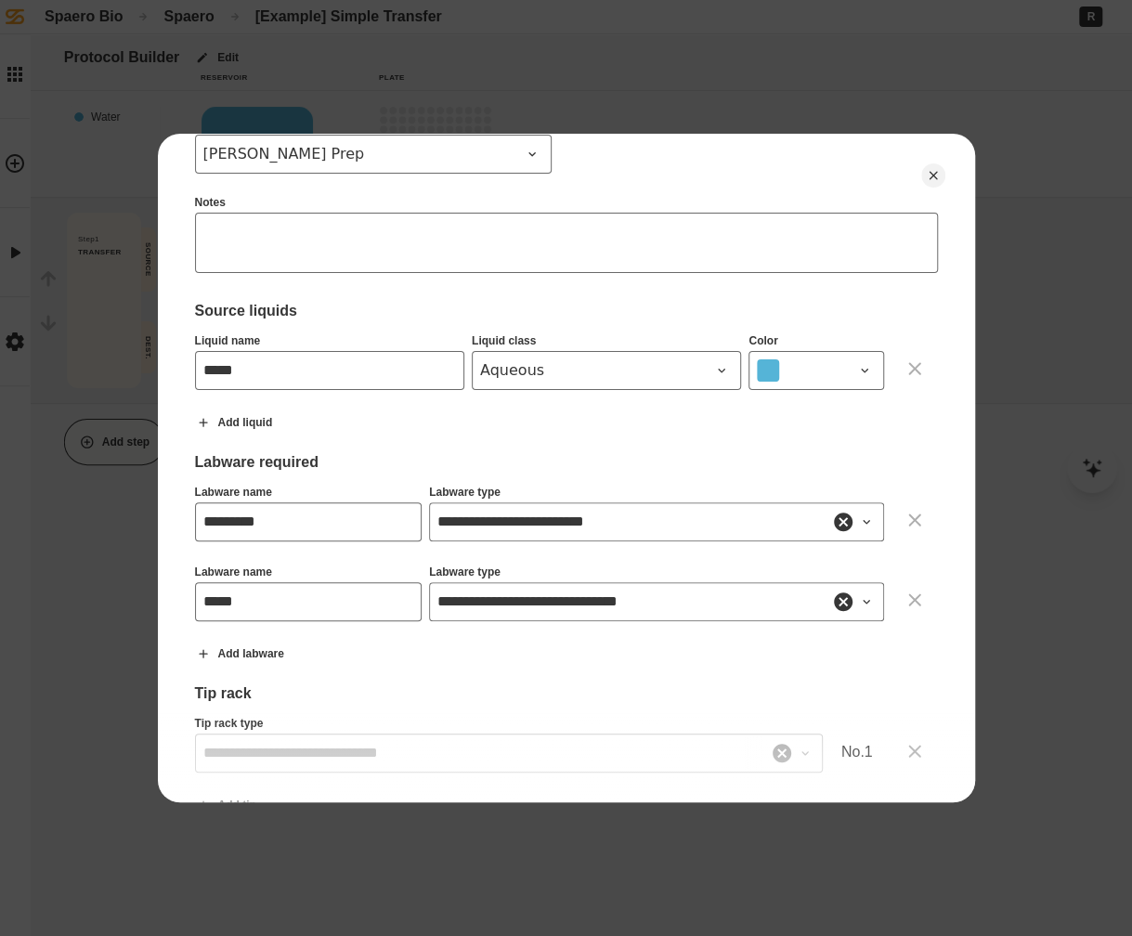
scroll to position [293, 0]
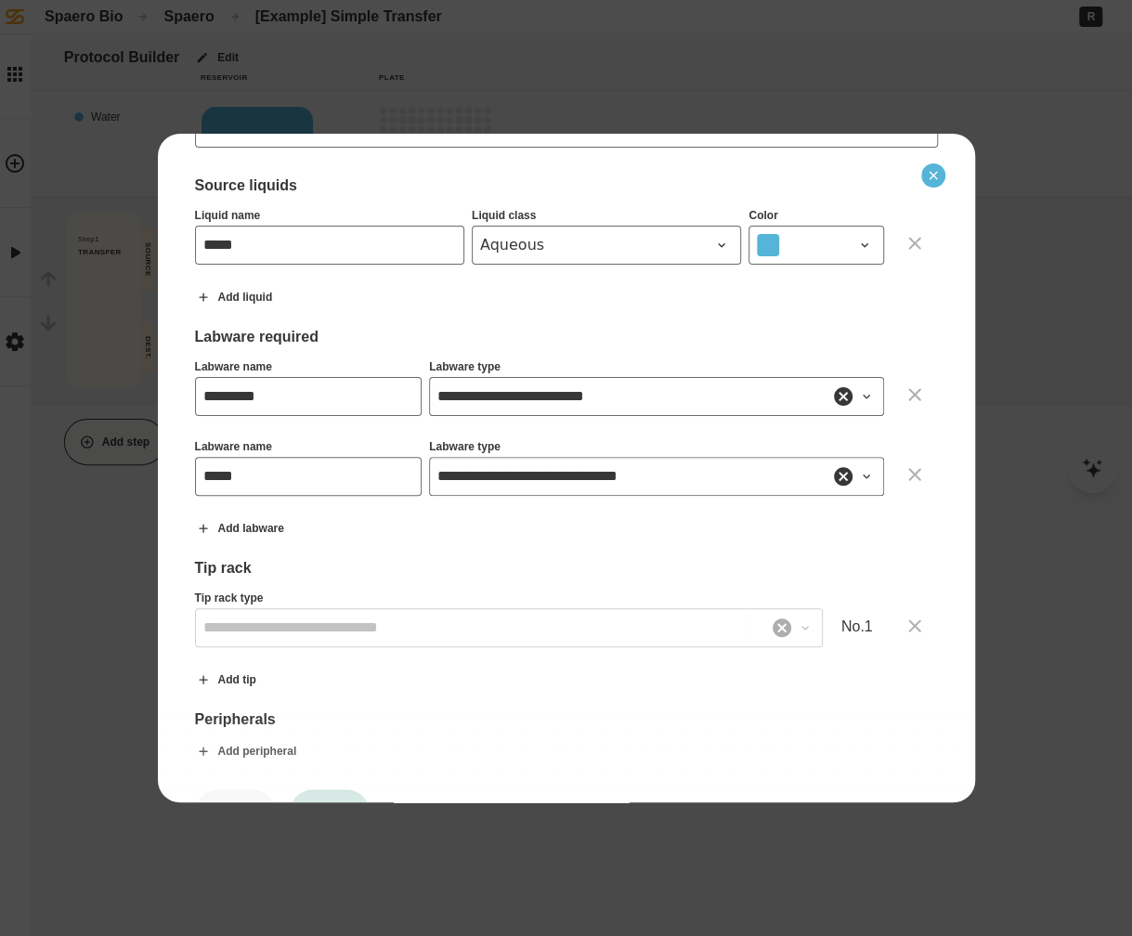
click at [940, 175] on button "Close" at bounding box center [933, 175] width 24 height 24
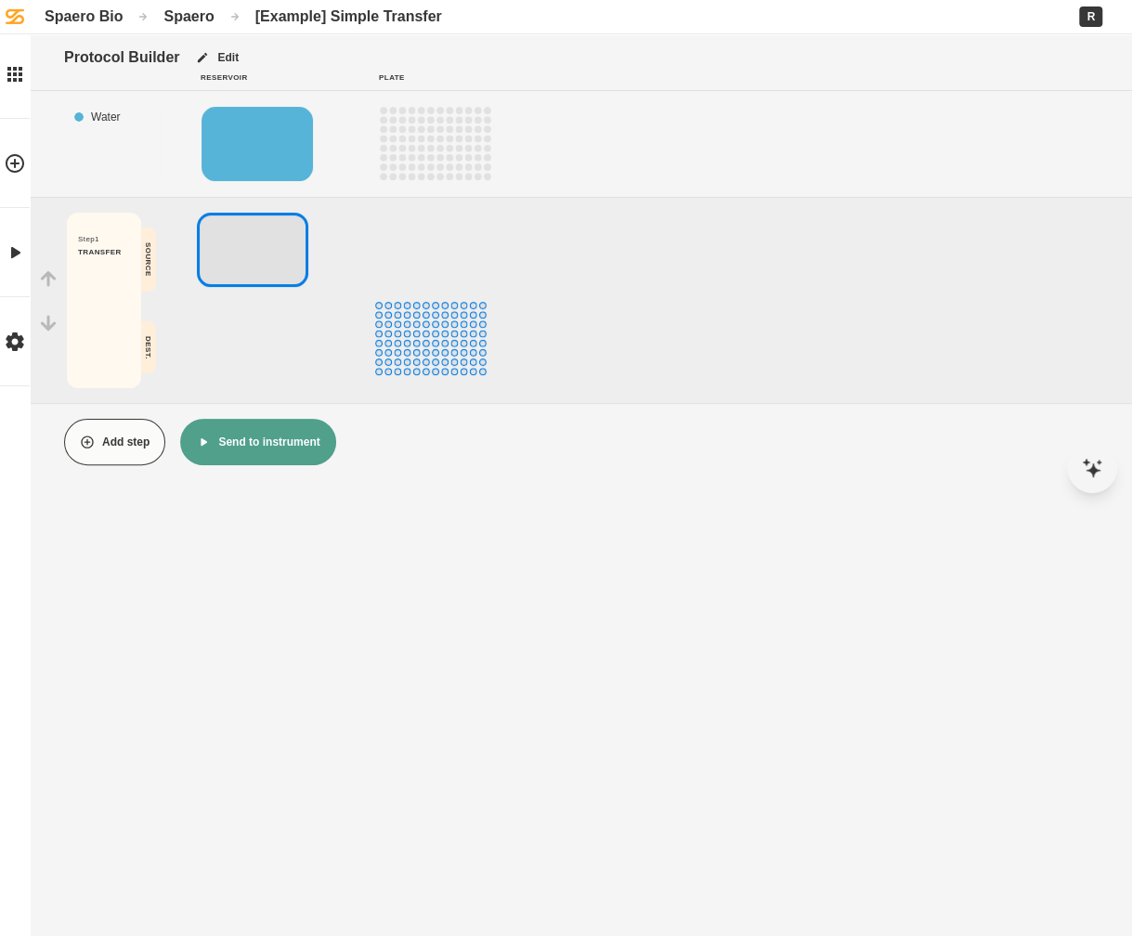
click at [187, 23] on div "Spaero" at bounding box center [188, 16] width 50 height 18
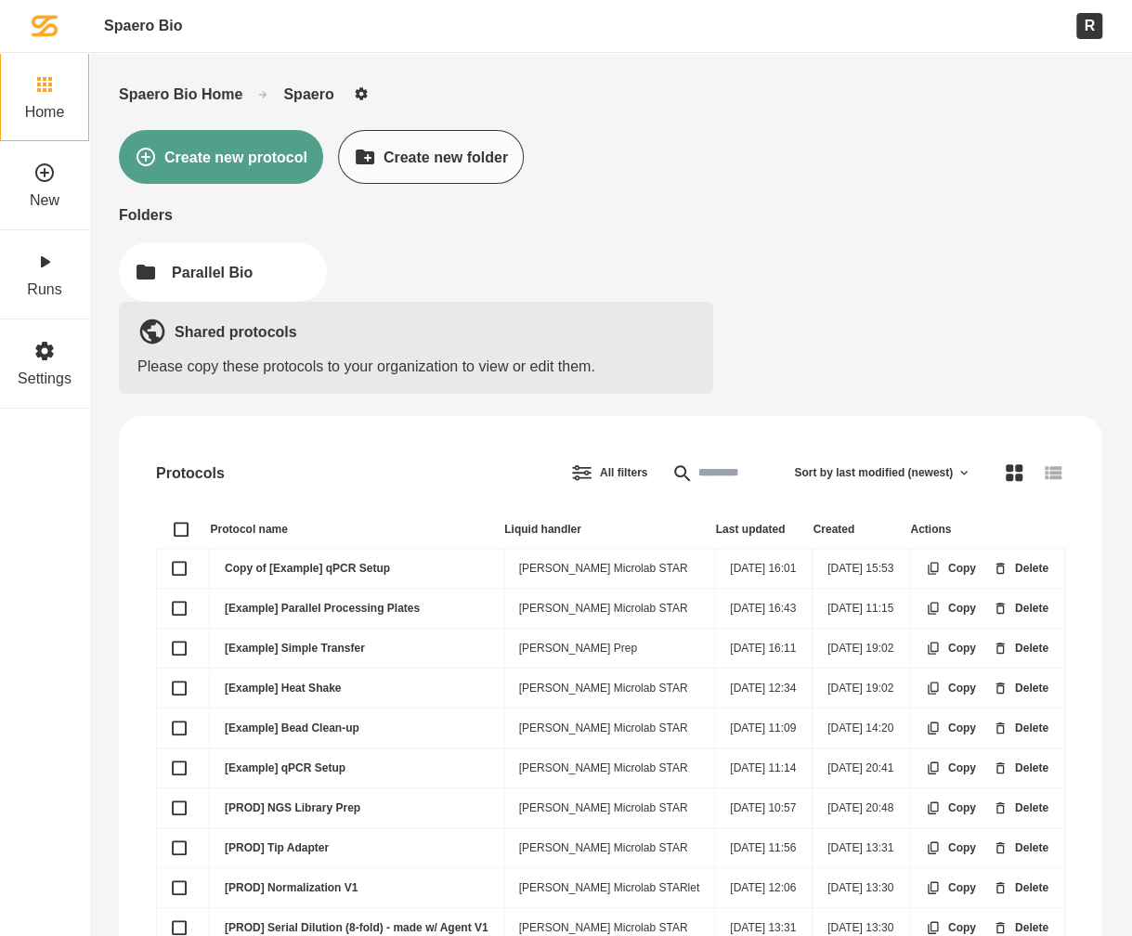
scroll to position [106, 0]
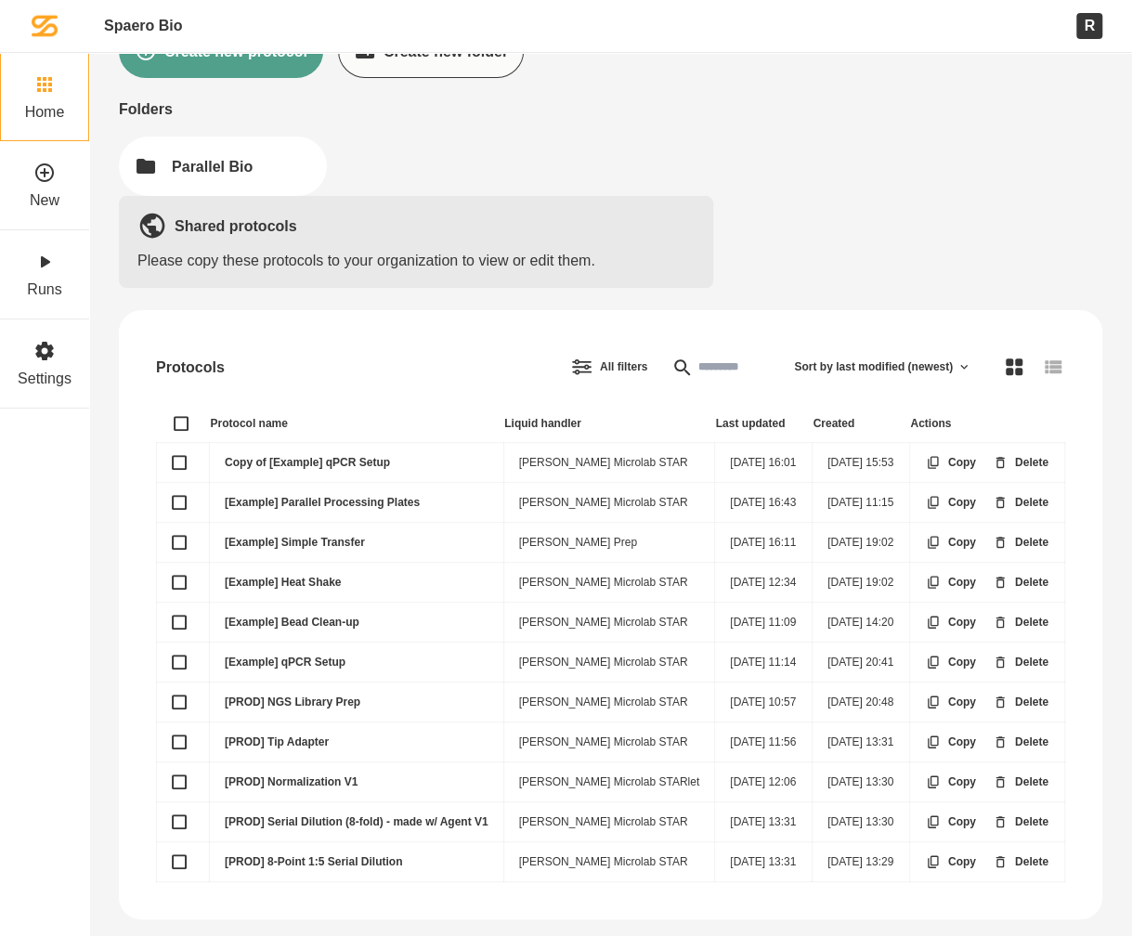
click at [319, 656] on link "[Example] qPCR Setup" at bounding box center [285, 662] width 121 height 13
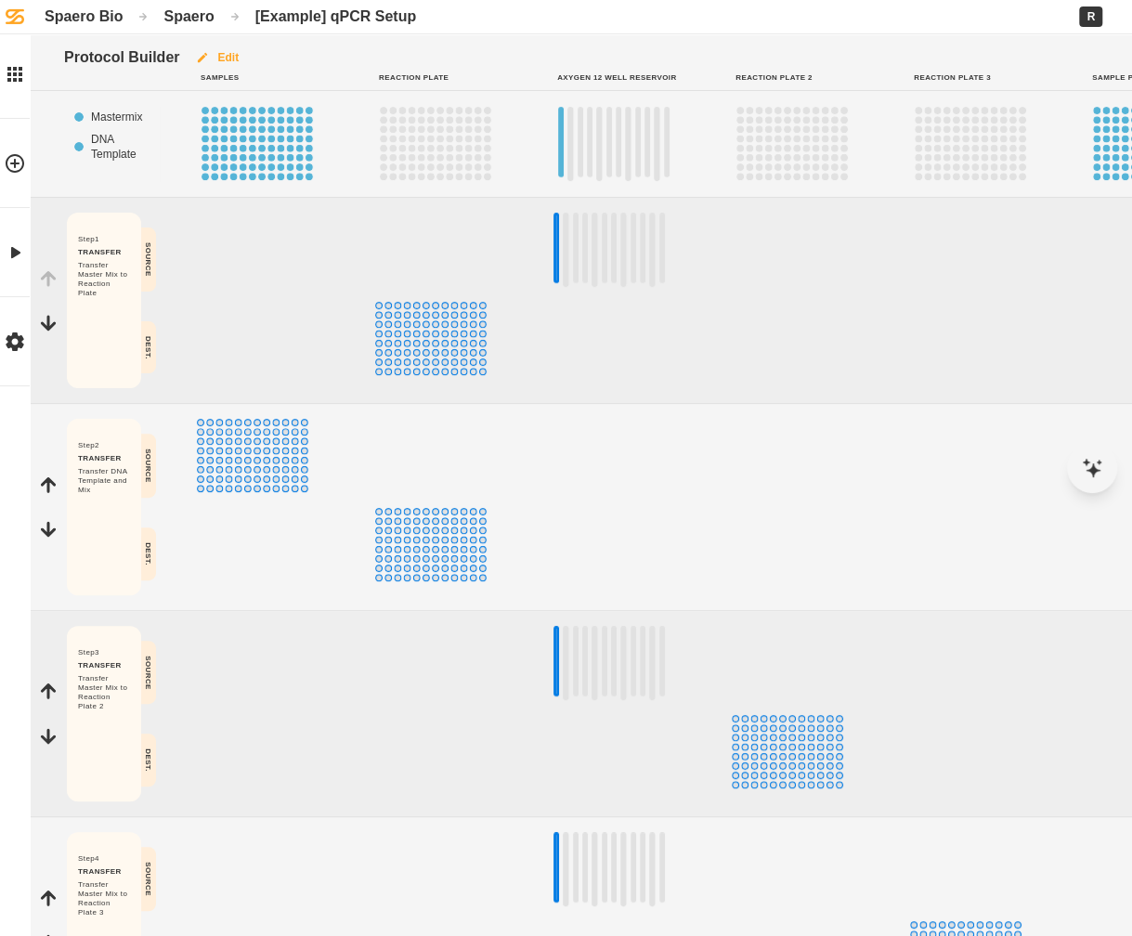
click at [202, 58] on icon "button" at bounding box center [202, 57] width 15 height 15
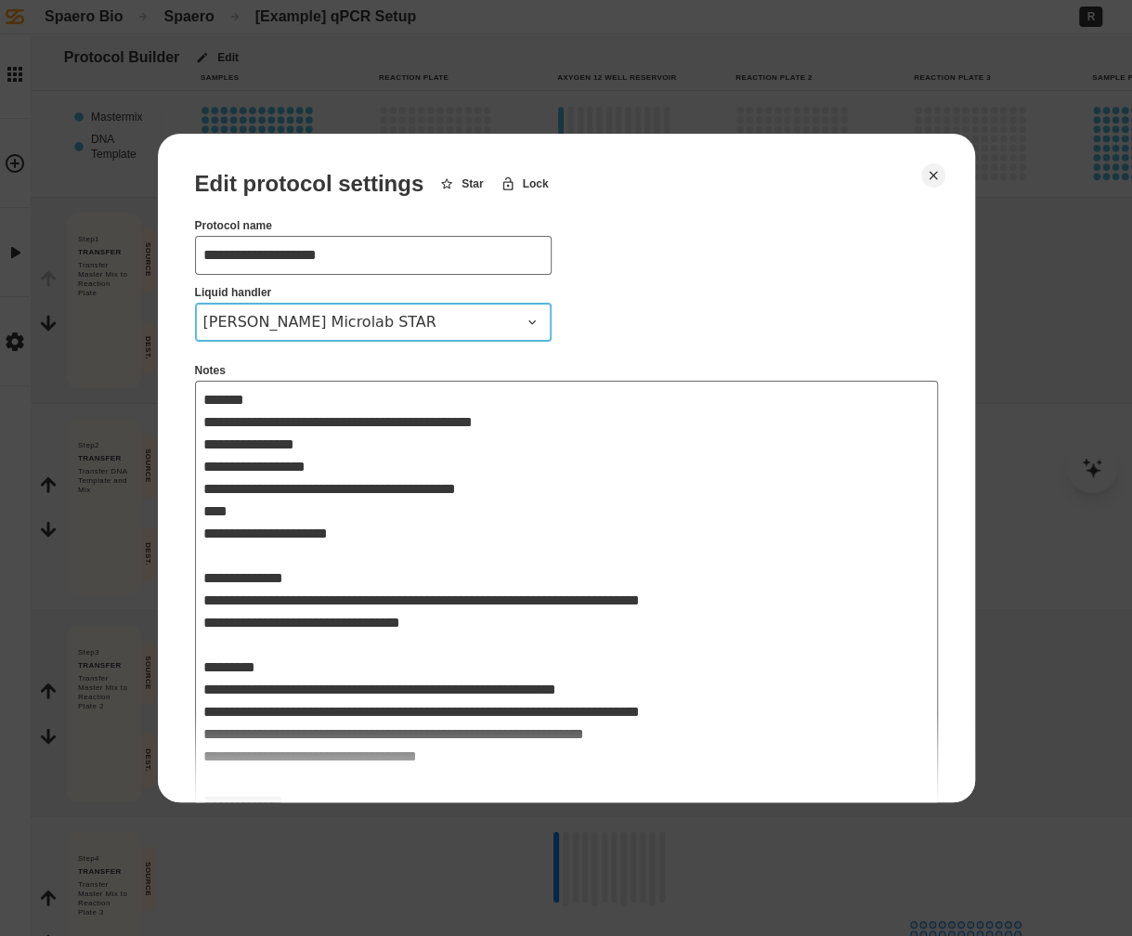
click at [539, 319] on div at bounding box center [532, 322] width 22 height 22
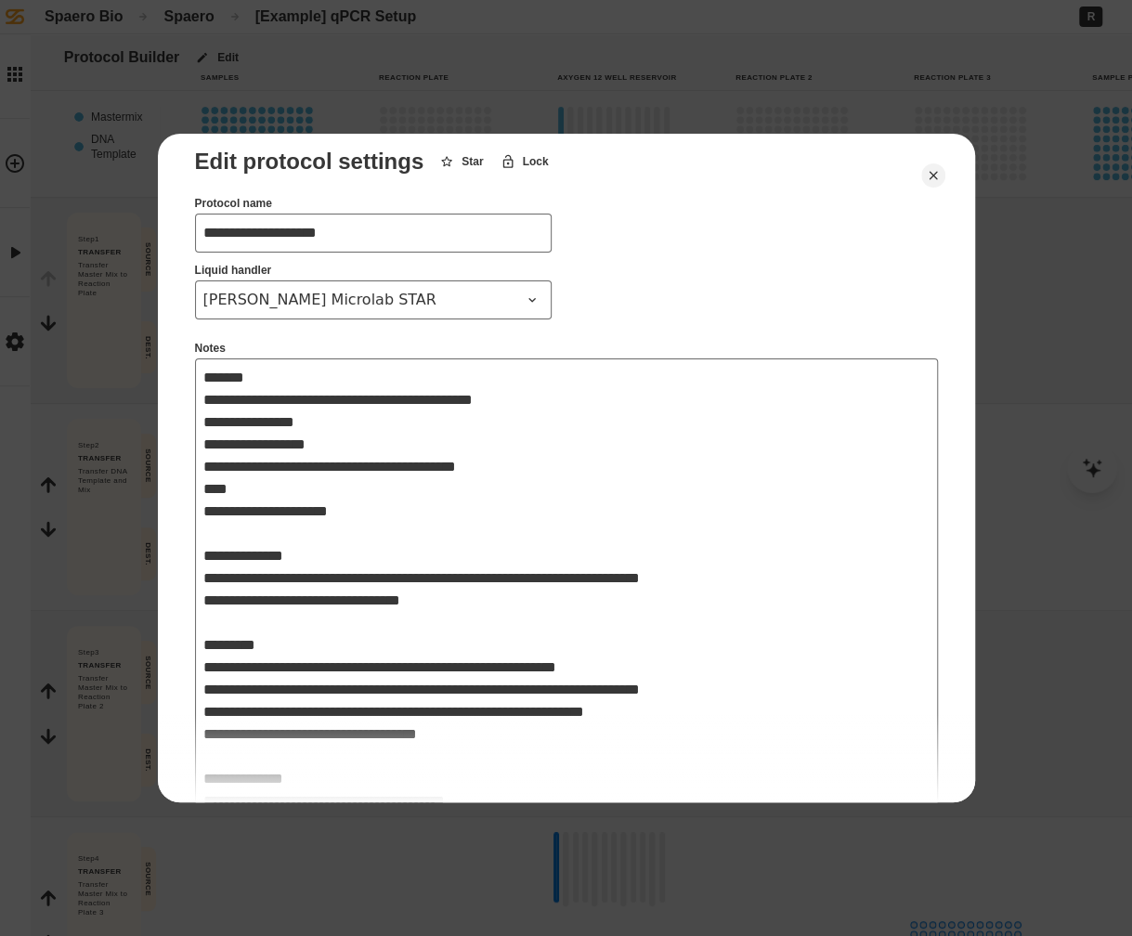
scroll to position [24, 0]
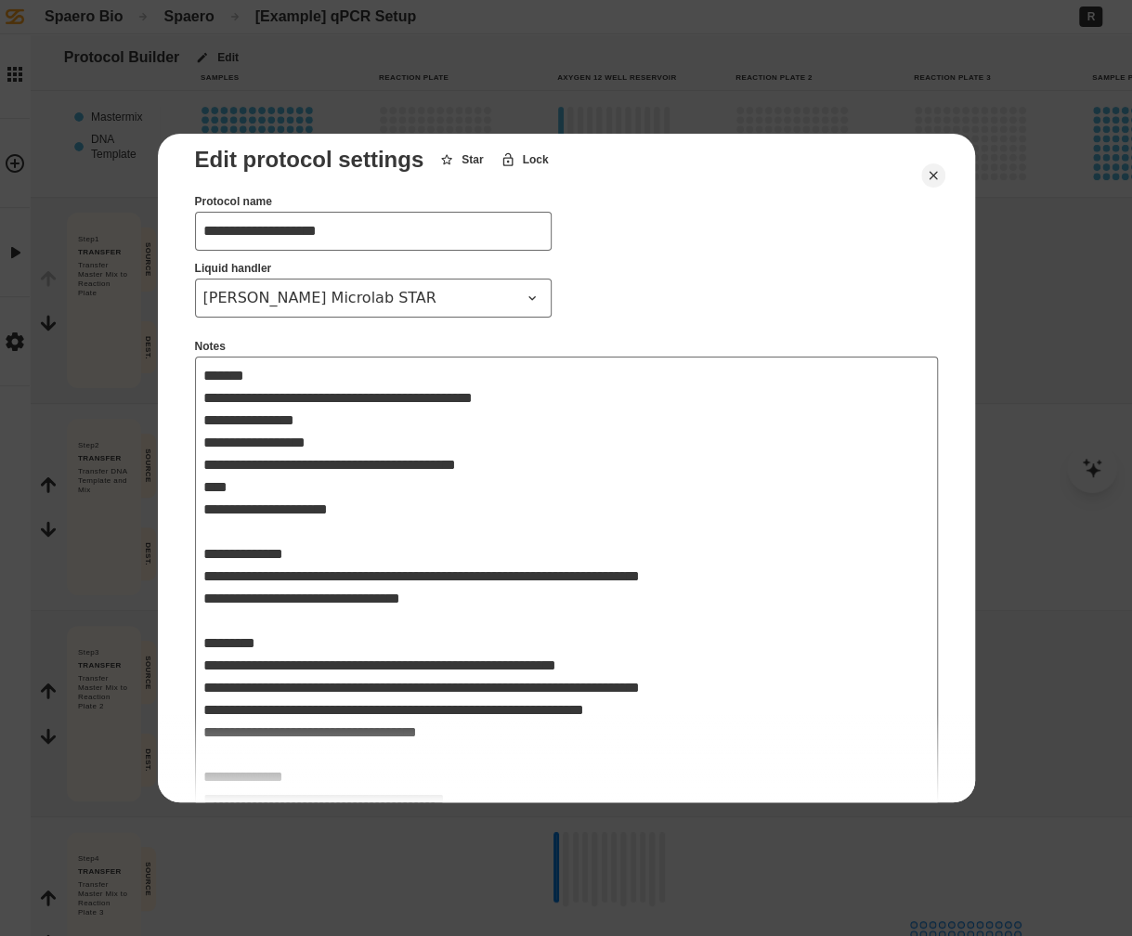
click at [546, 296] on button "[PERSON_NAME] Microlab STAR" at bounding box center [373, 298] width 357 height 39
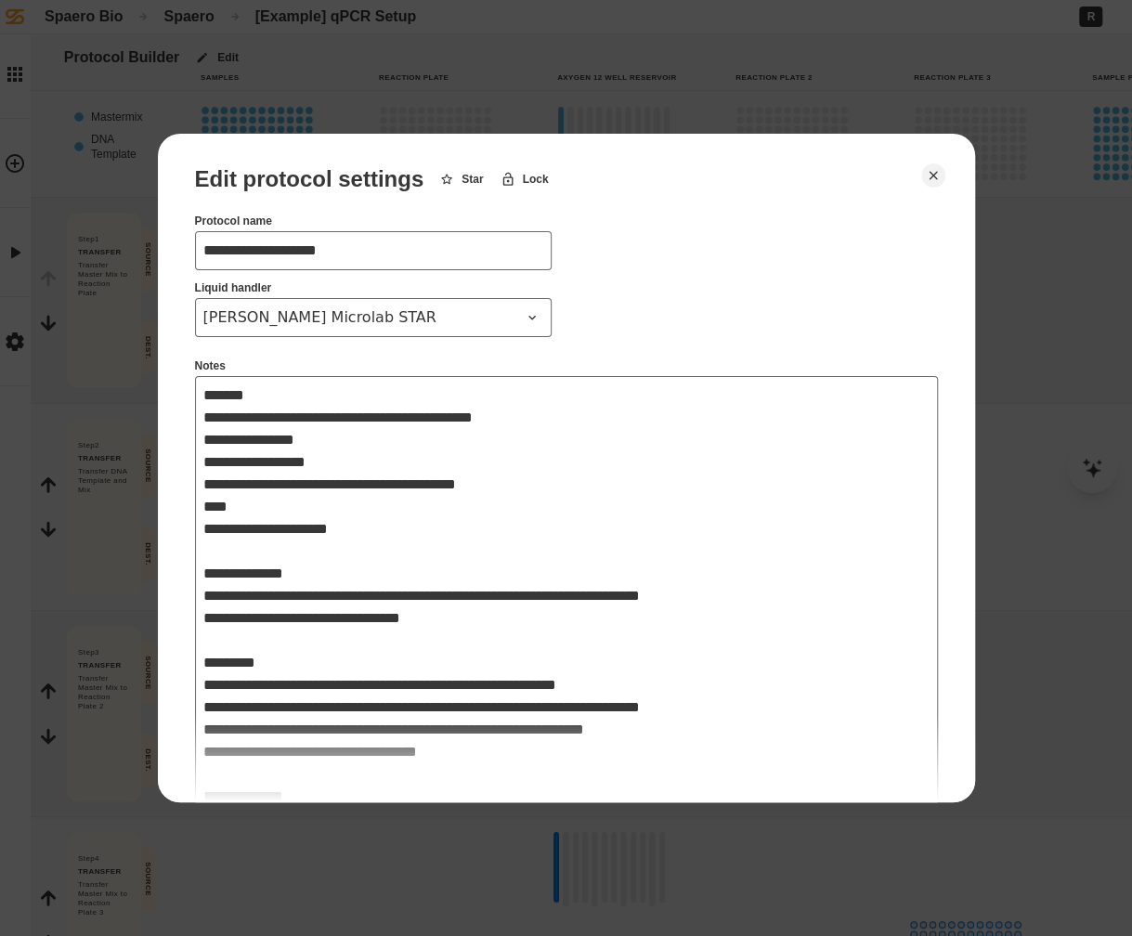
scroll to position [4, 0]
click at [461, 333] on button "[PERSON_NAME] Microlab STAR" at bounding box center [373, 318] width 357 height 39
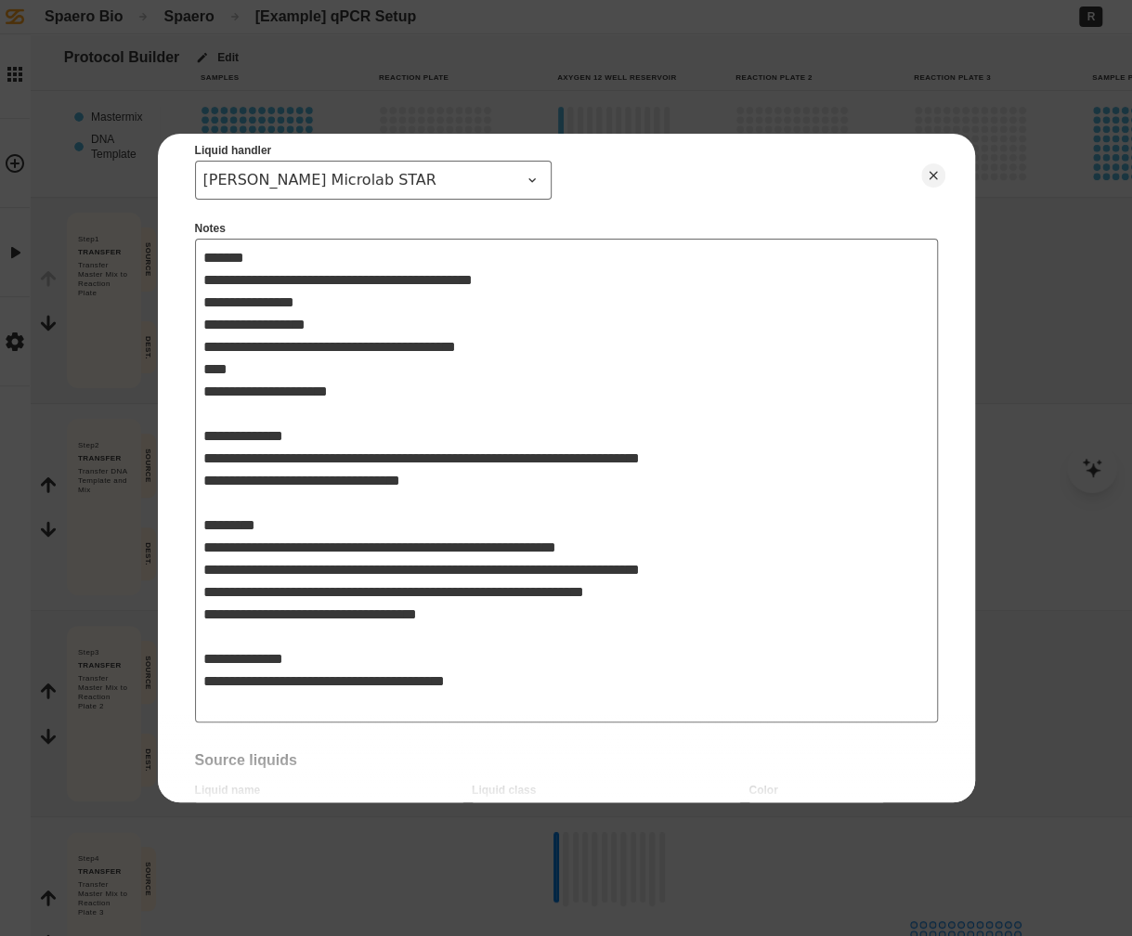
scroll to position [147, 0]
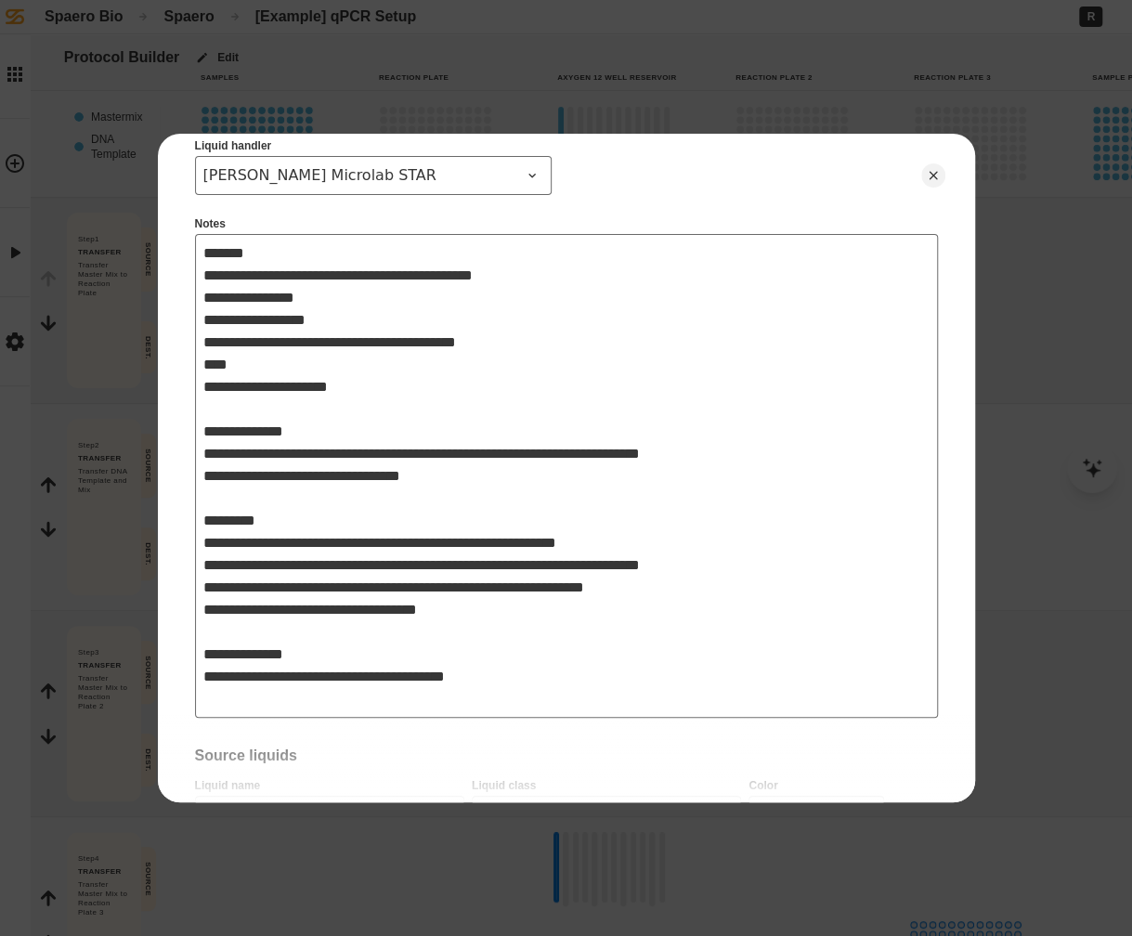
drag, startPoint x: 212, startPoint y: 262, endPoint x: 451, endPoint y: 611, distance: 423.4
click at [451, 611] on textarea "**********" at bounding box center [566, 476] width 743 height 484
click at [632, 598] on textarea "**********" at bounding box center [566, 476] width 743 height 484
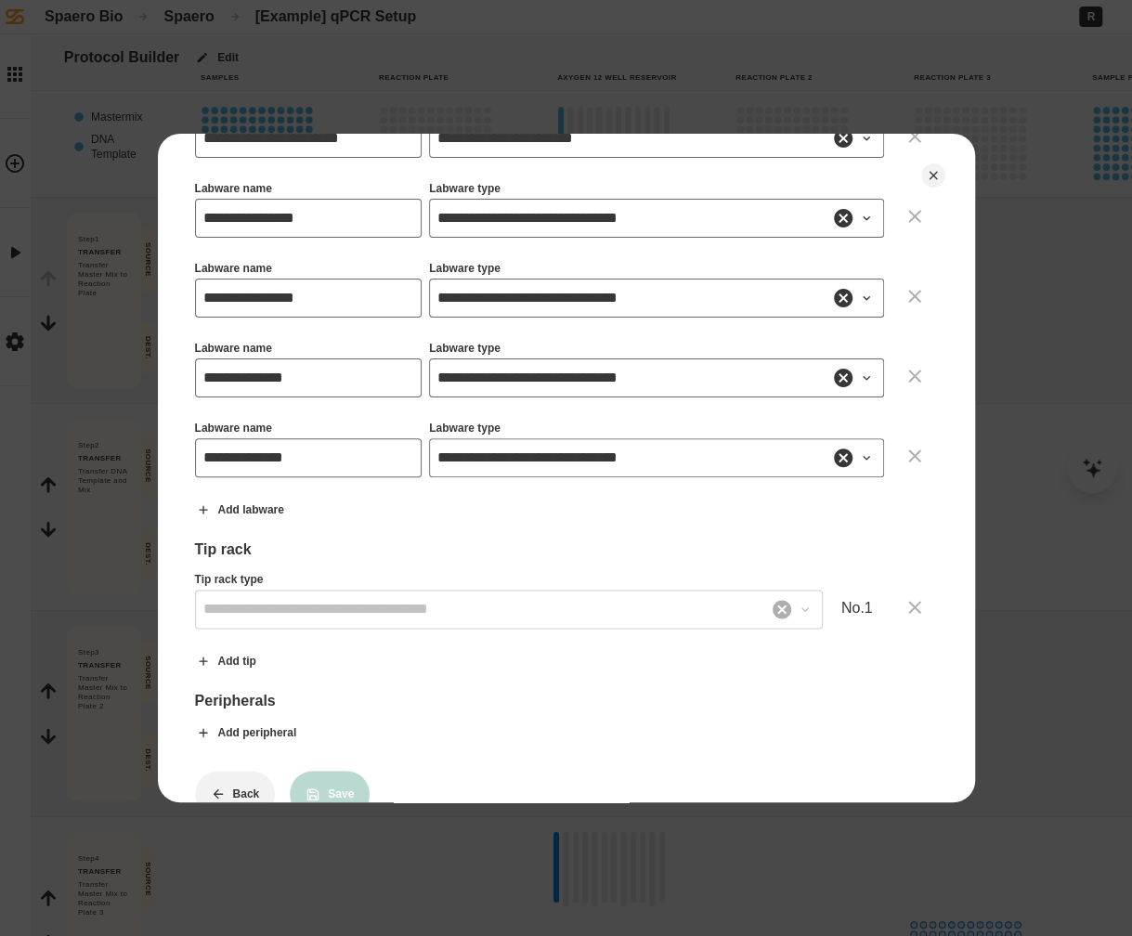
scroll to position [1255, 0]
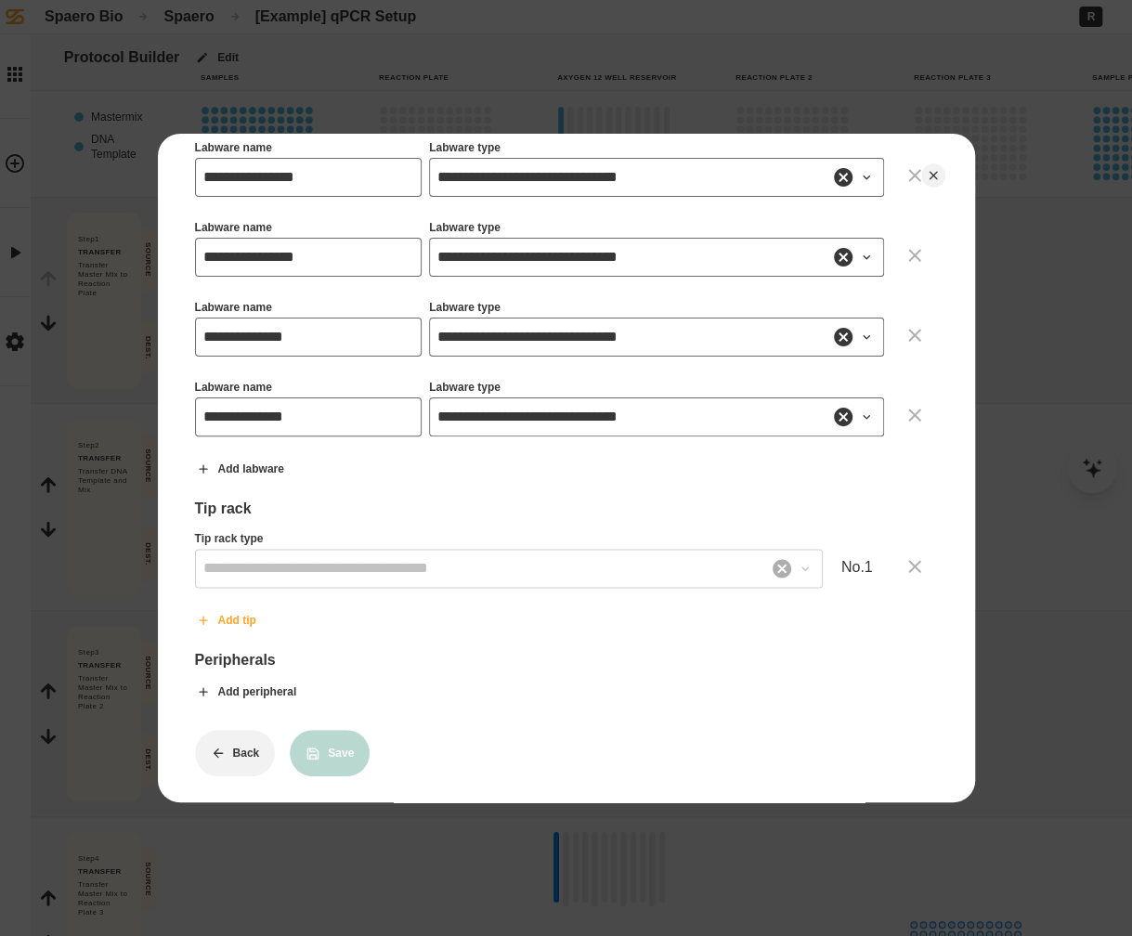
click at [240, 618] on button "Add tip" at bounding box center [226, 620] width 92 height 46
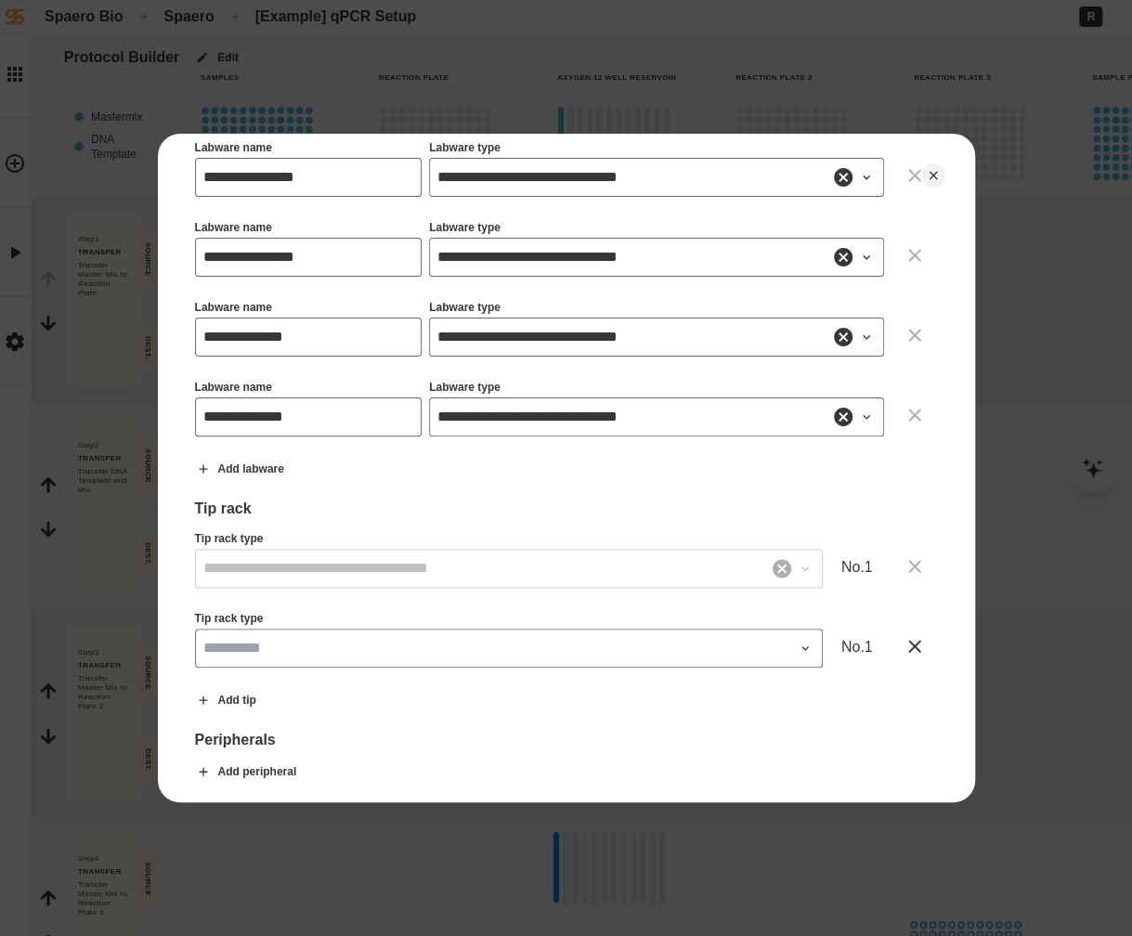
scroll to position [1334, 0]
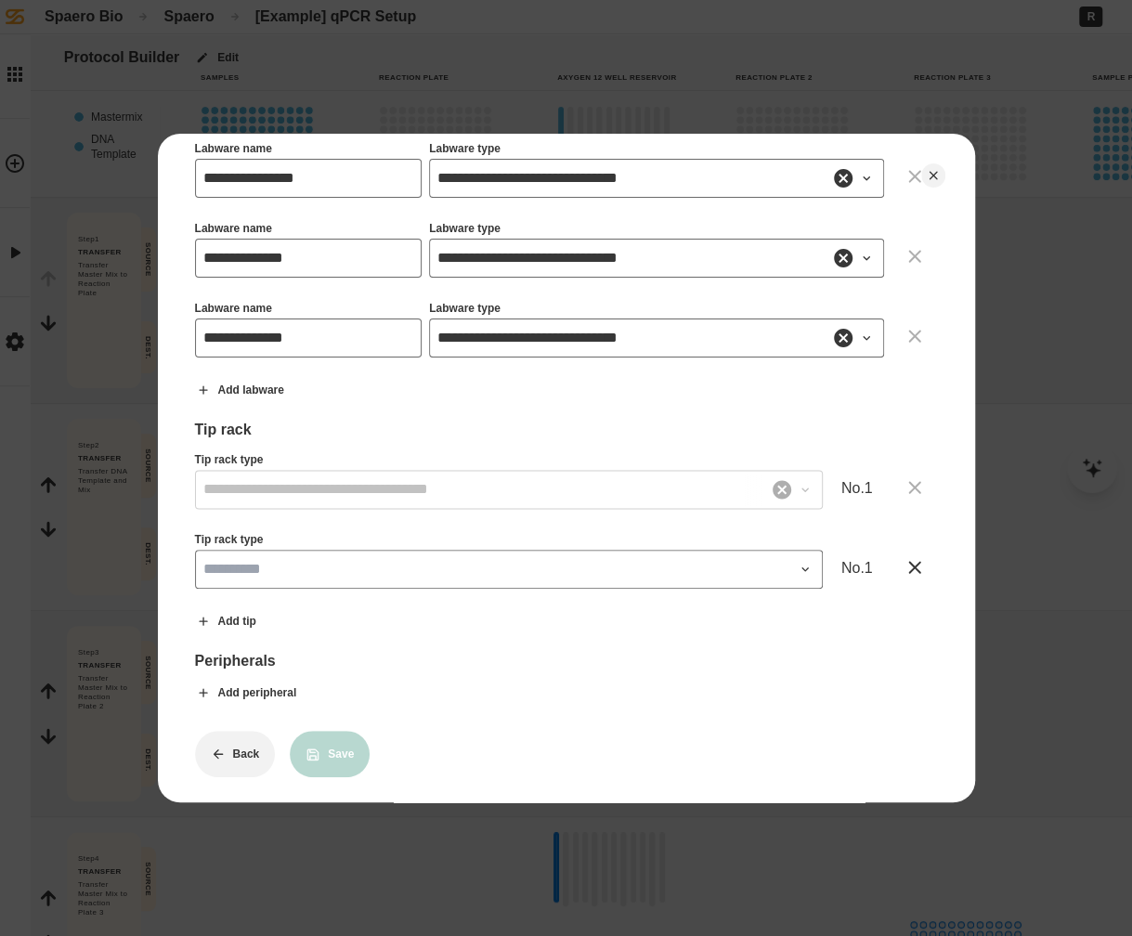
click at [605, 567] on input "Tip rack type" at bounding box center [509, 569] width 628 height 39
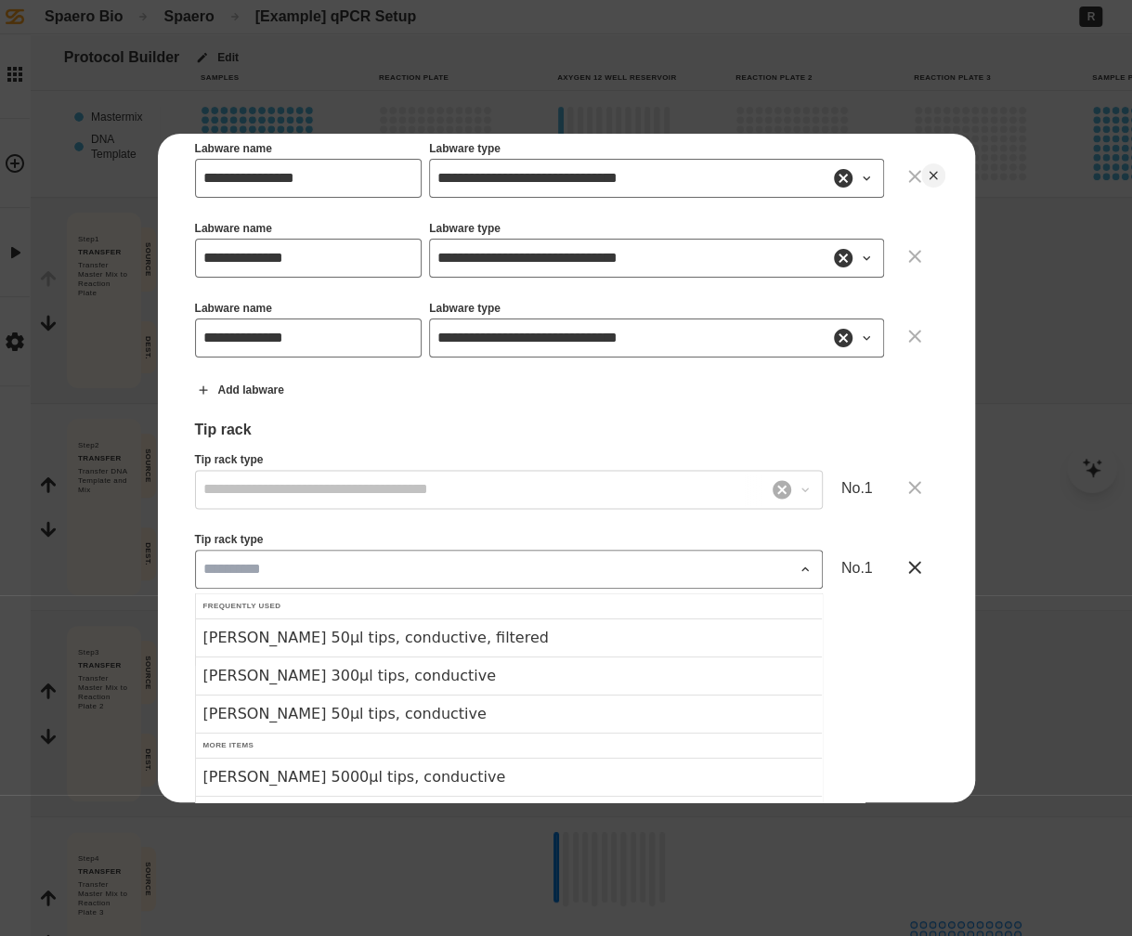
click at [654, 533] on div "Tip rack type" at bounding box center [509, 541] width 628 height 17
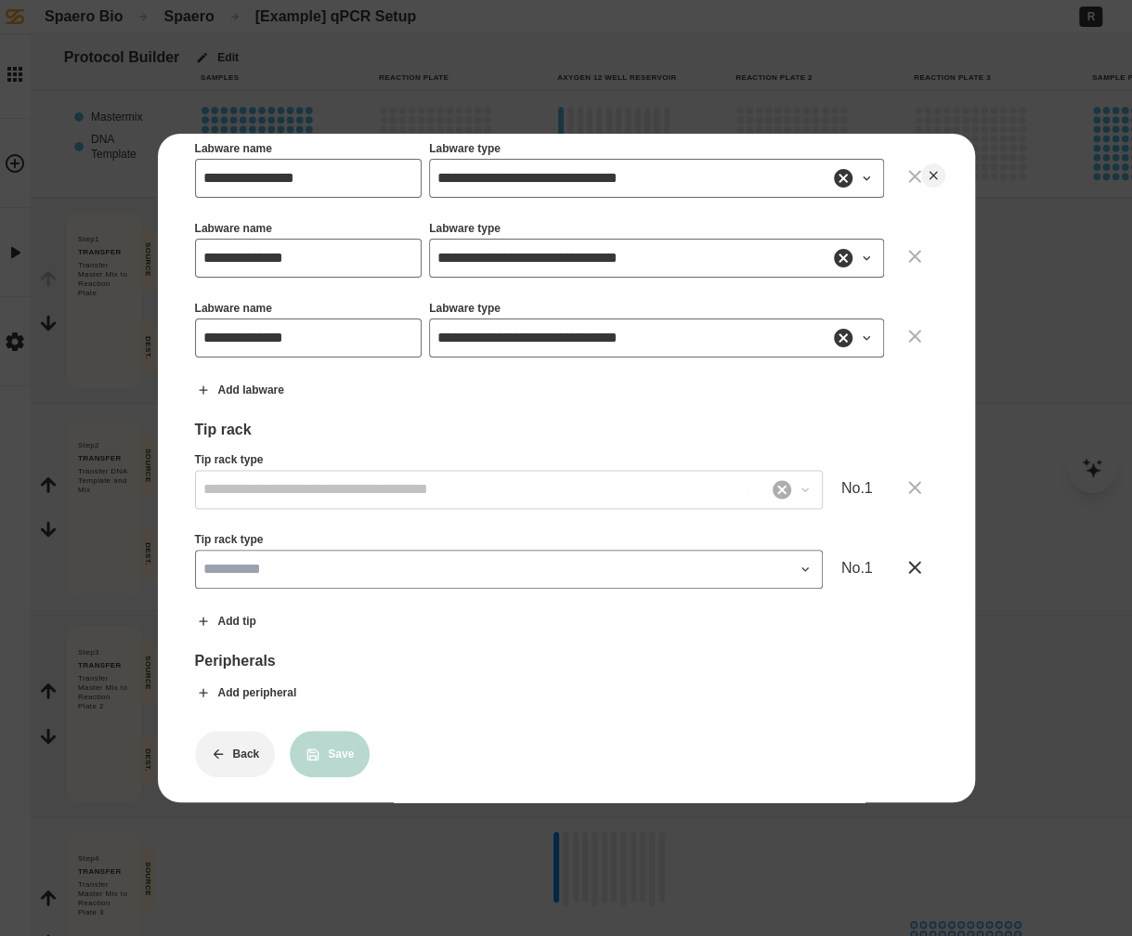
click at [897, 563] on button at bounding box center [914, 567] width 46 height 46
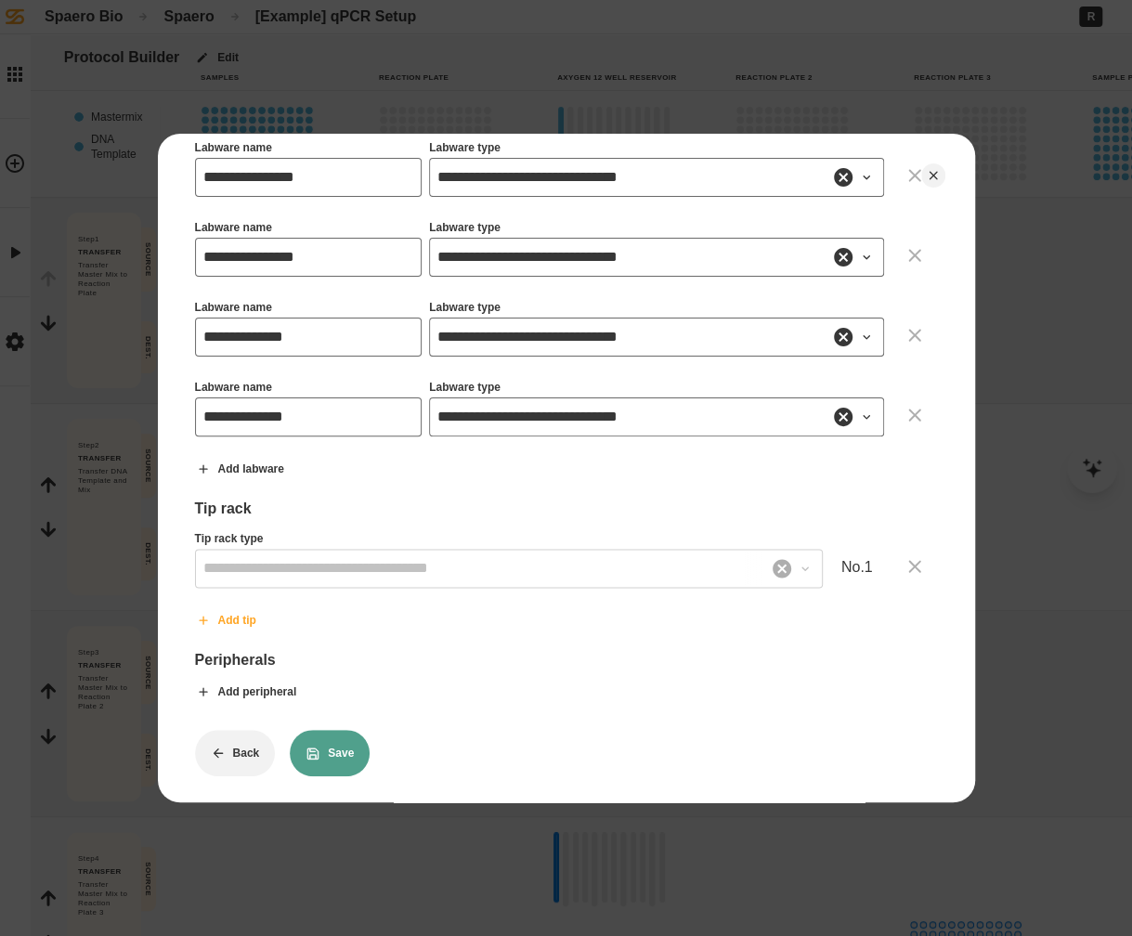
click at [222, 598] on button "Add tip" at bounding box center [226, 620] width 92 height 46
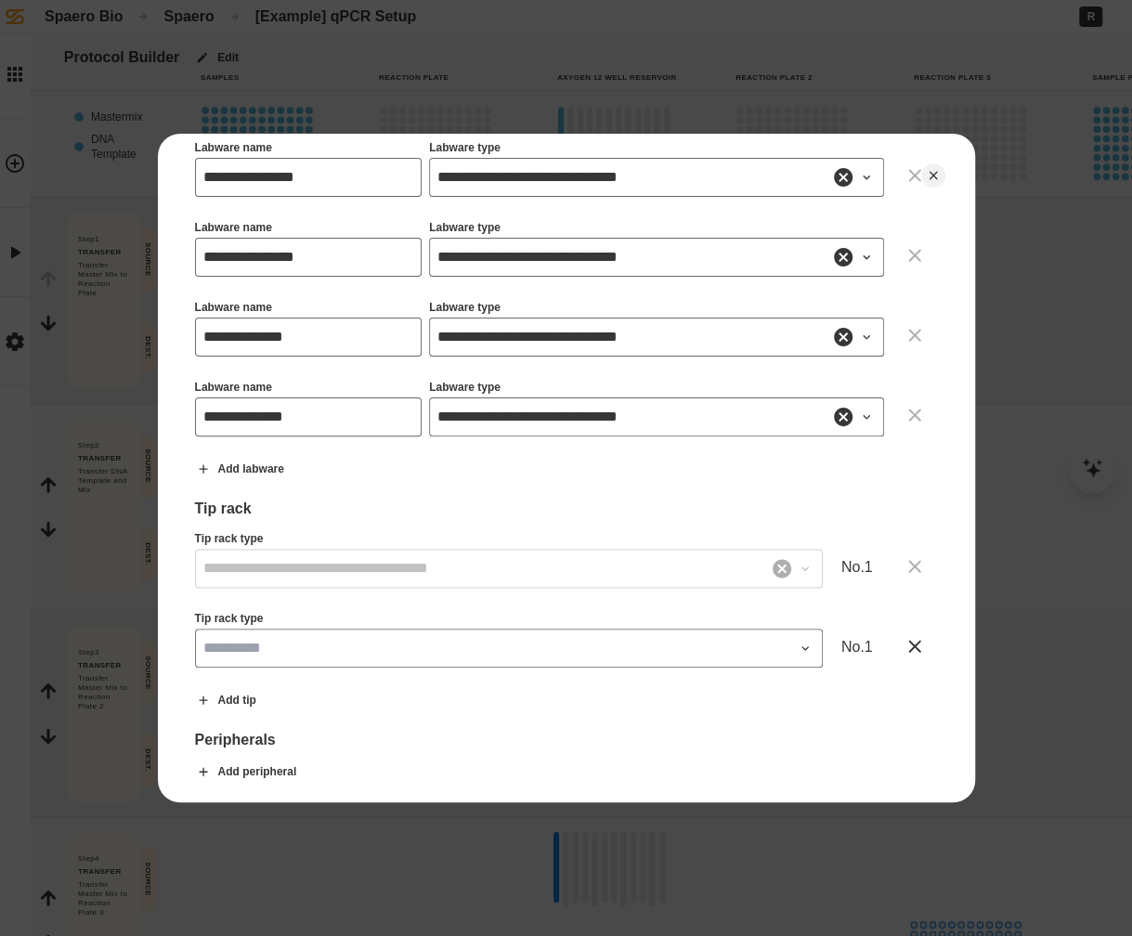
click at [301, 638] on input "Tip rack type" at bounding box center [509, 648] width 628 height 39
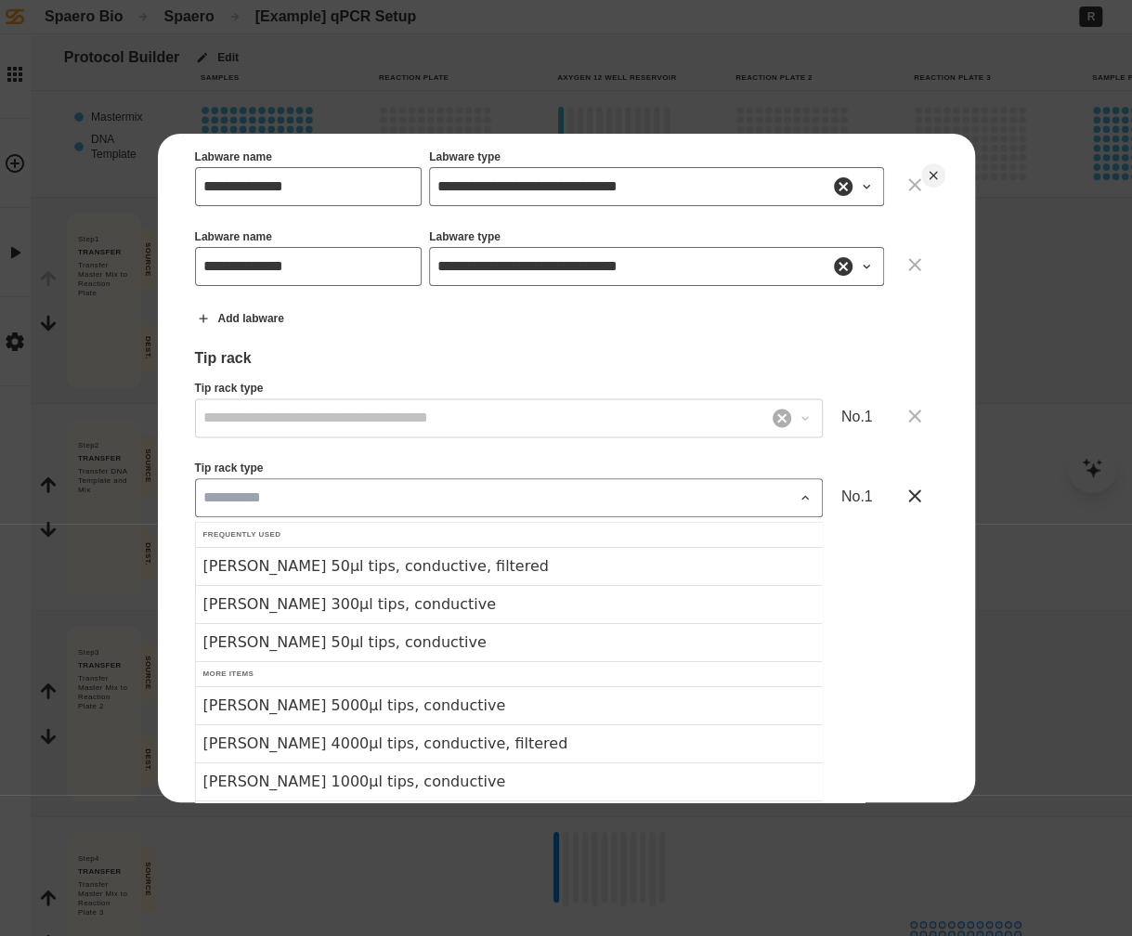
scroll to position [1411, 0]
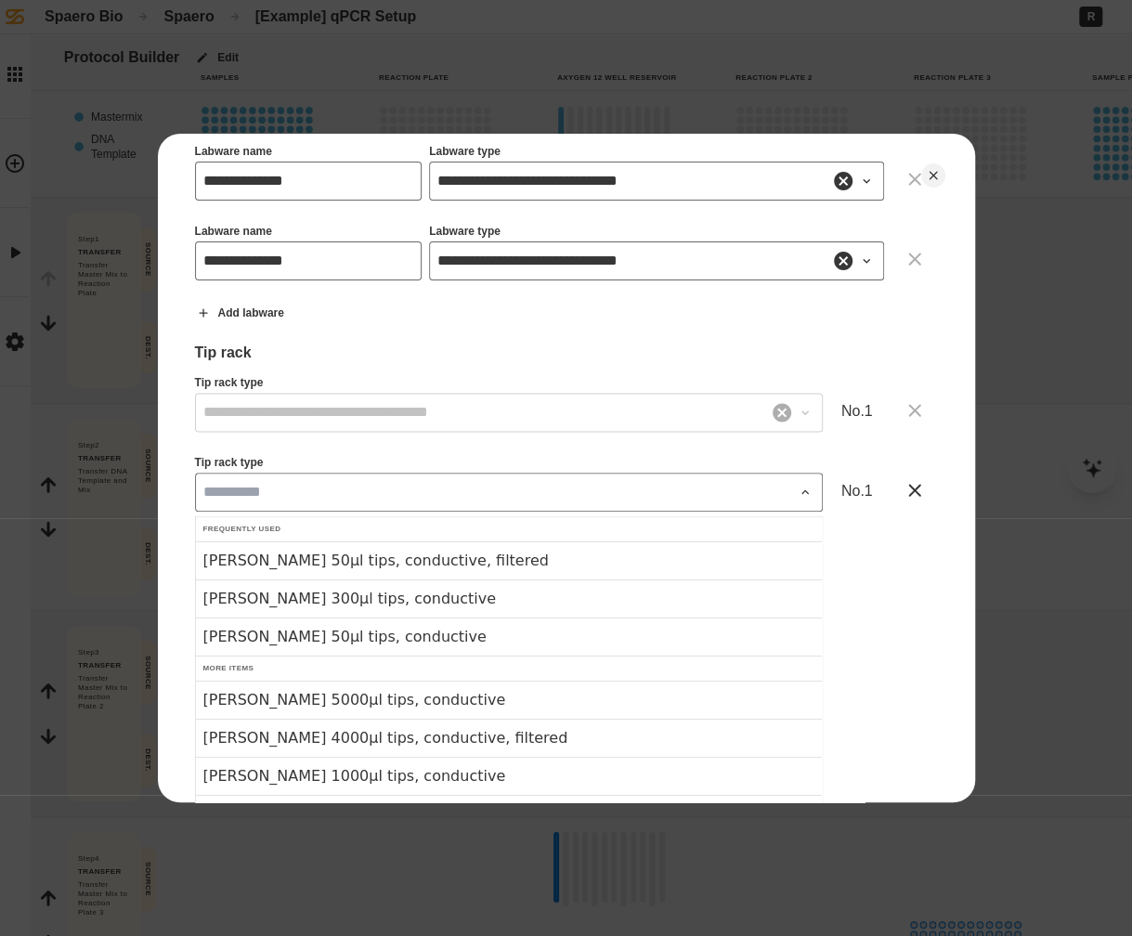
click at [188, 432] on div "**********" at bounding box center [566, 468] width 817 height 669
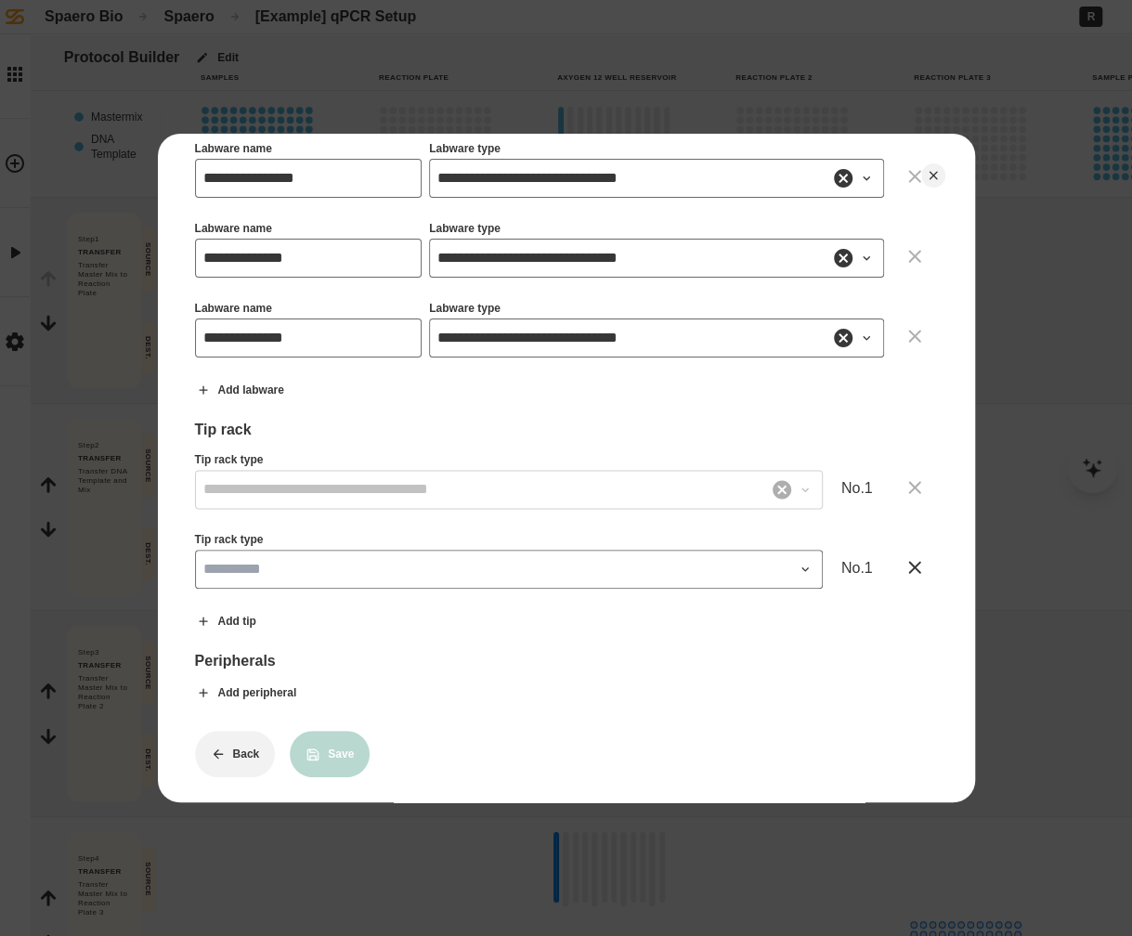
click at [922, 556] on icon at bounding box center [914, 567] width 22 height 22
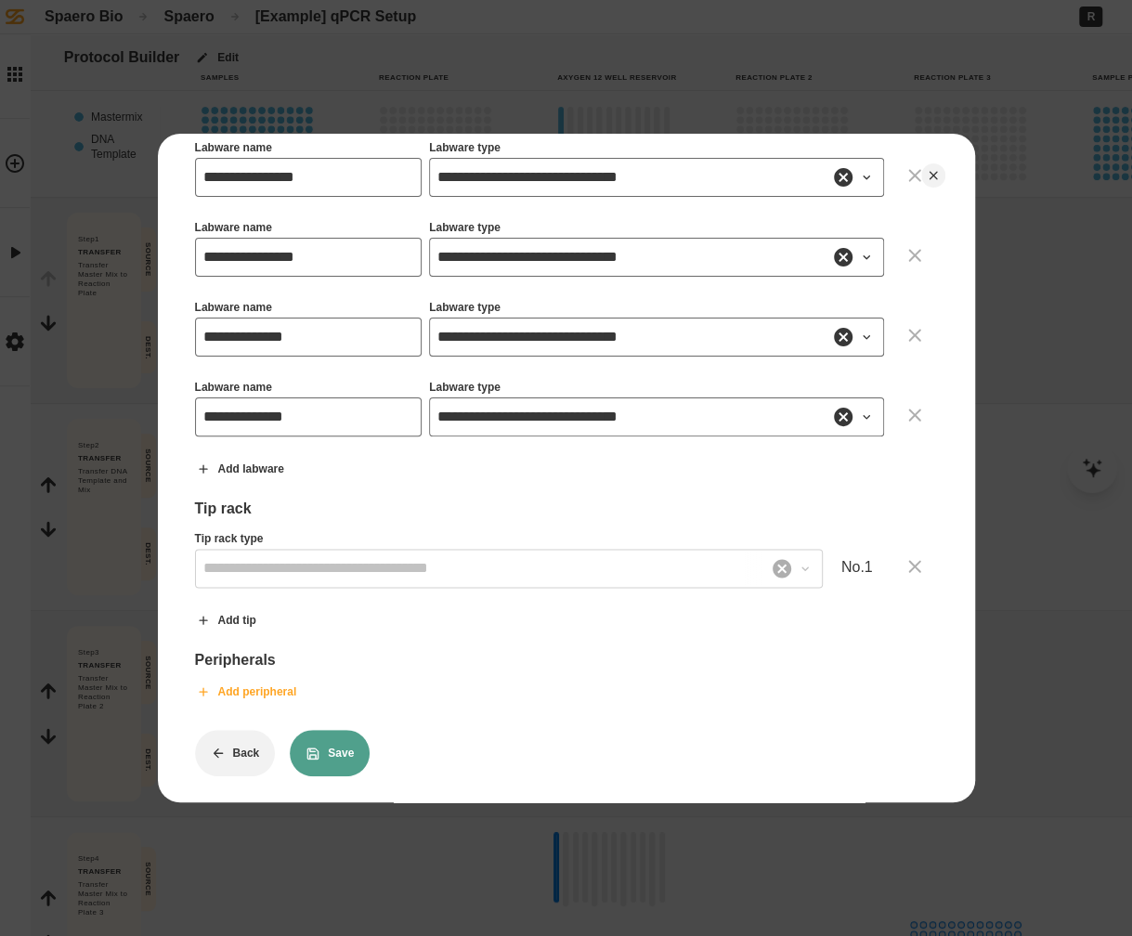
click at [270, 687] on button "Add peripheral" at bounding box center [246, 692] width 133 height 46
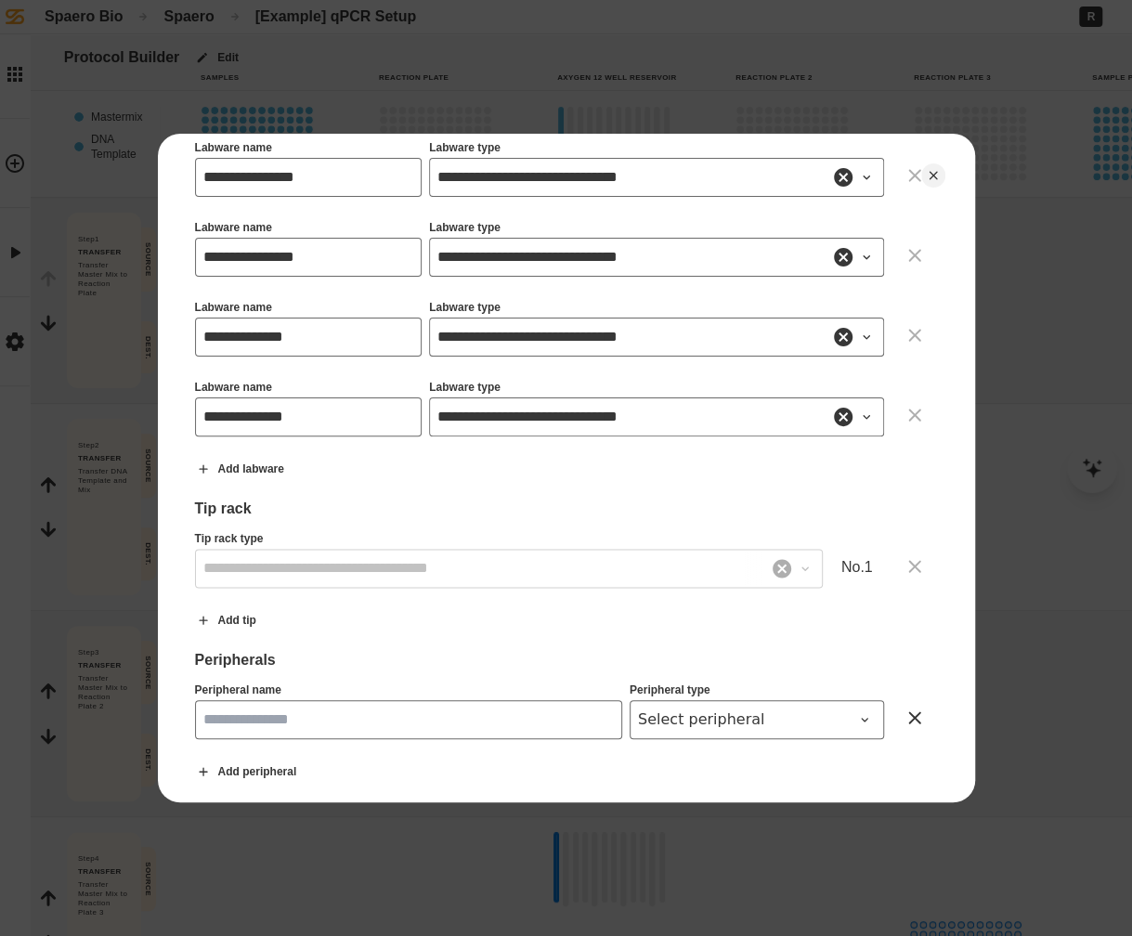
scroll to position [1334, 0]
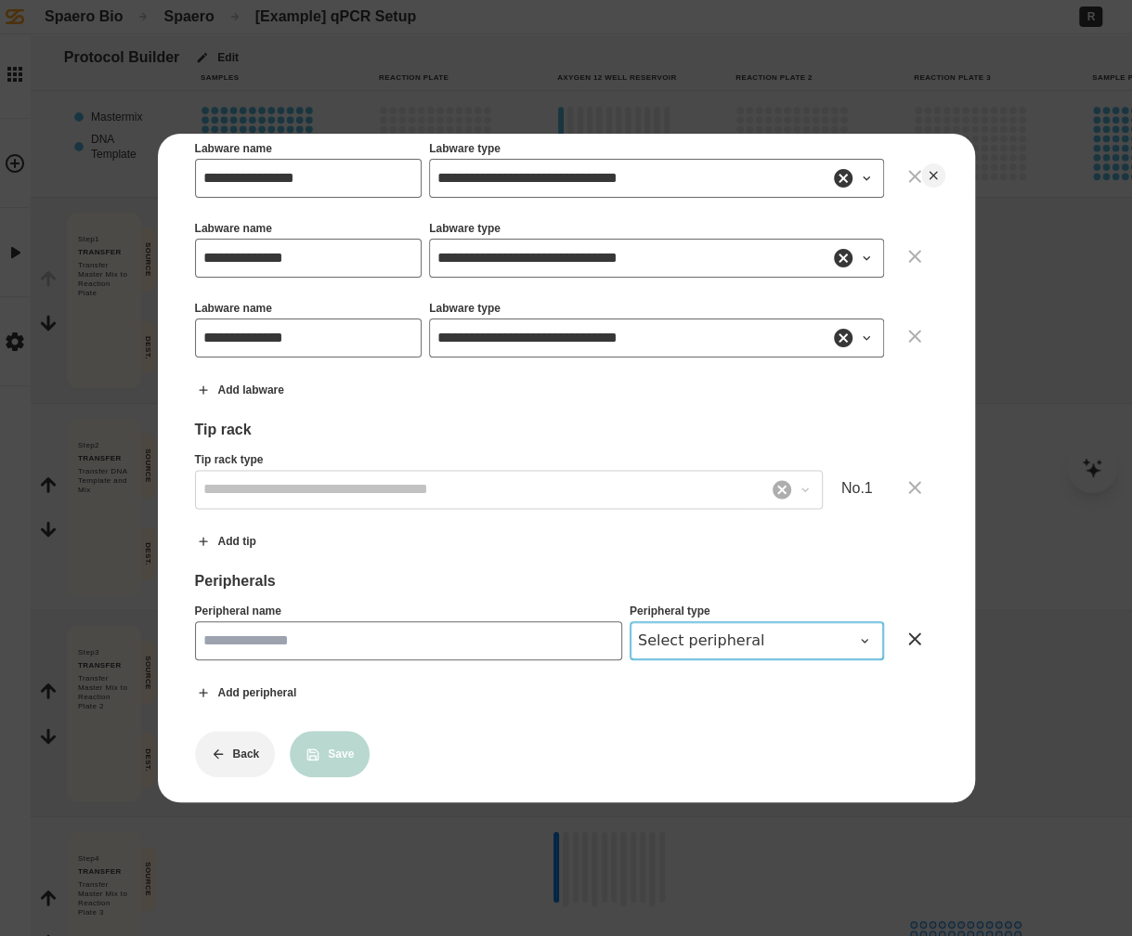
click at [724, 630] on span "Select peripheral" at bounding box center [745, 641] width 215 height 22
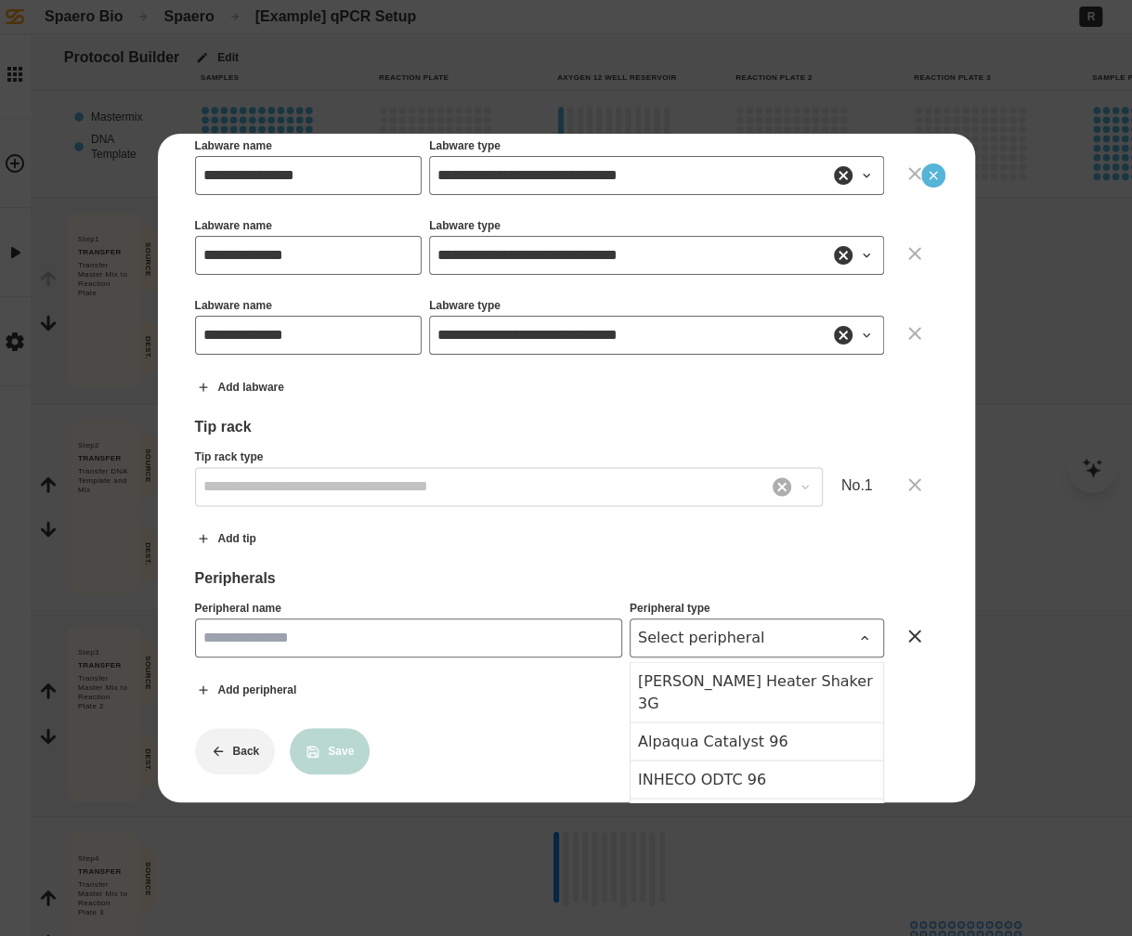
click at [942, 176] on button "Close" at bounding box center [933, 175] width 24 height 24
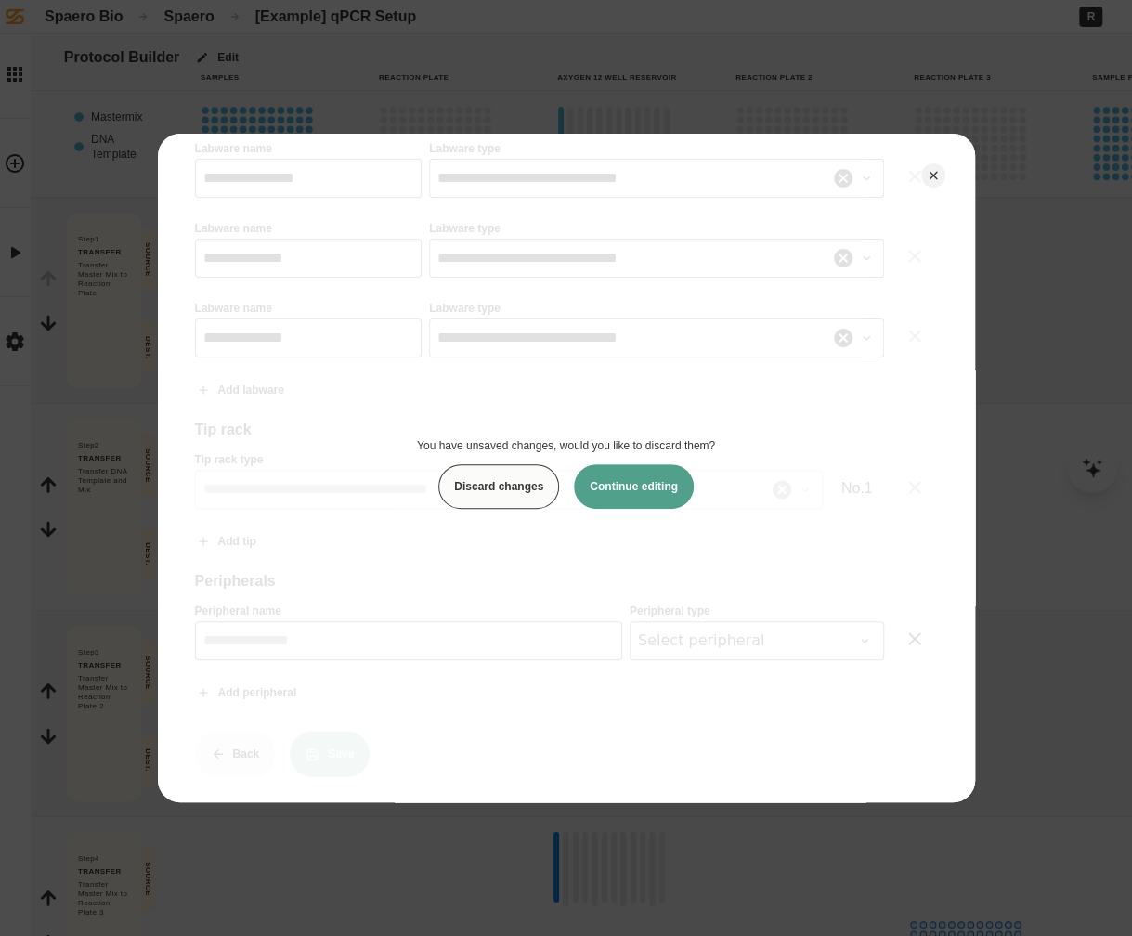
click at [613, 505] on button "Continue editing" at bounding box center [634, 486] width 120 height 45
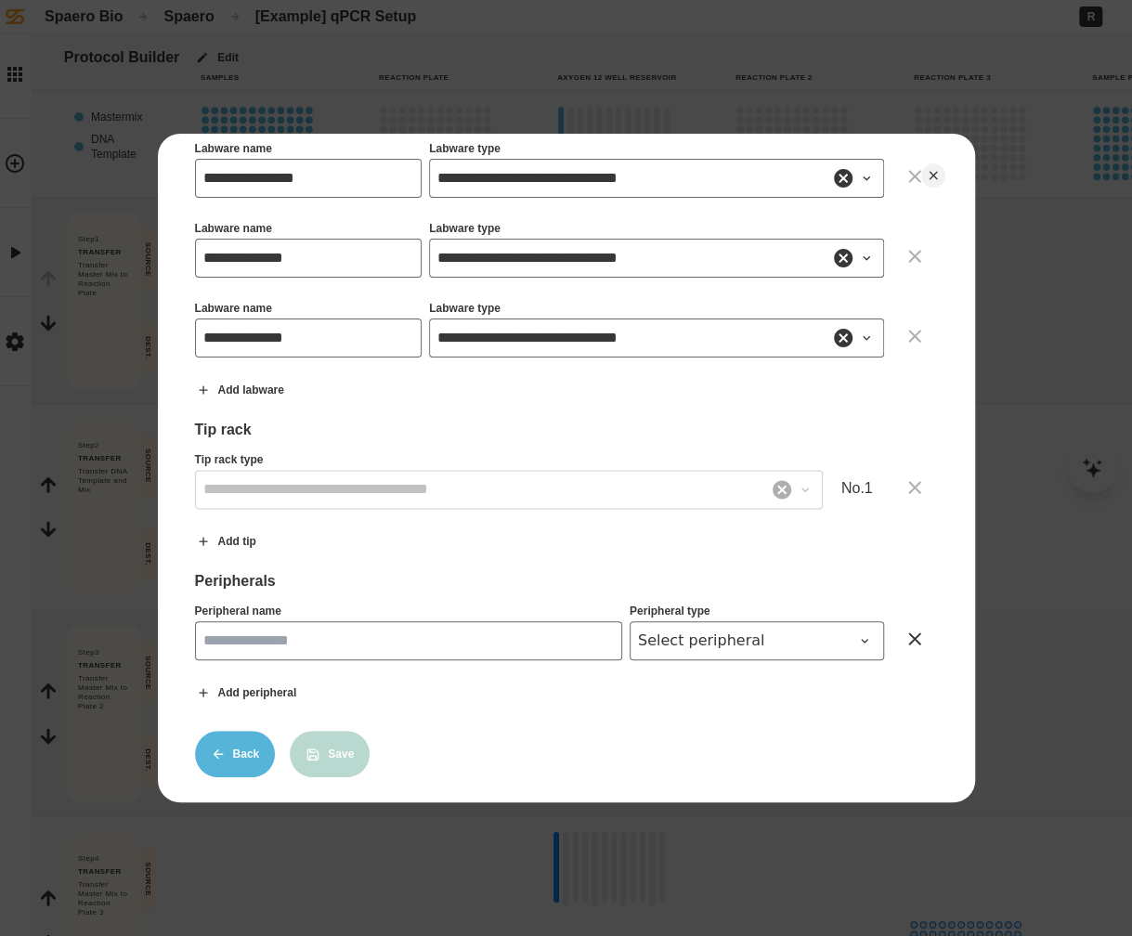
click at [216, 753] on button "Back" at bounding box center [235, 754] width 81 height 46
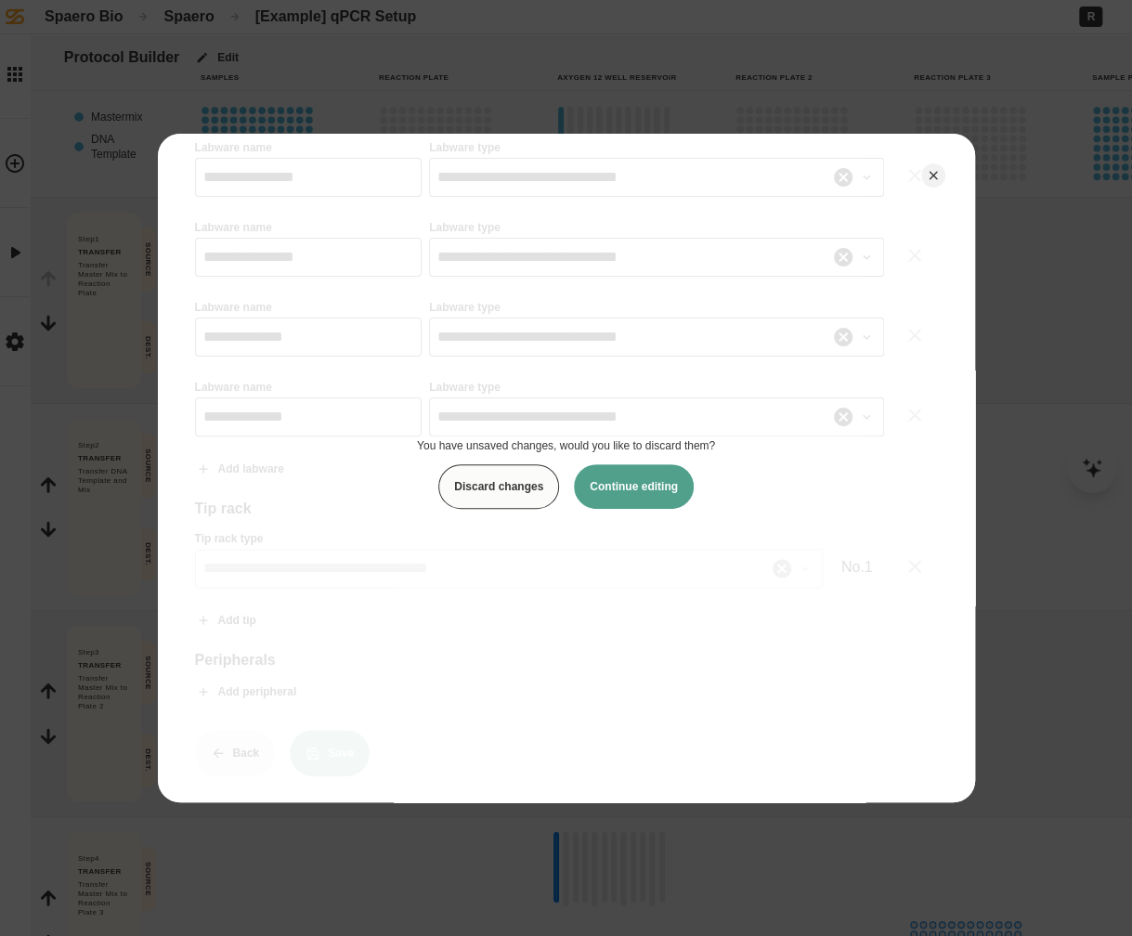
click at [487, 482] on button "Discard changes" at bounding box center [498, 486] width 121 height 45
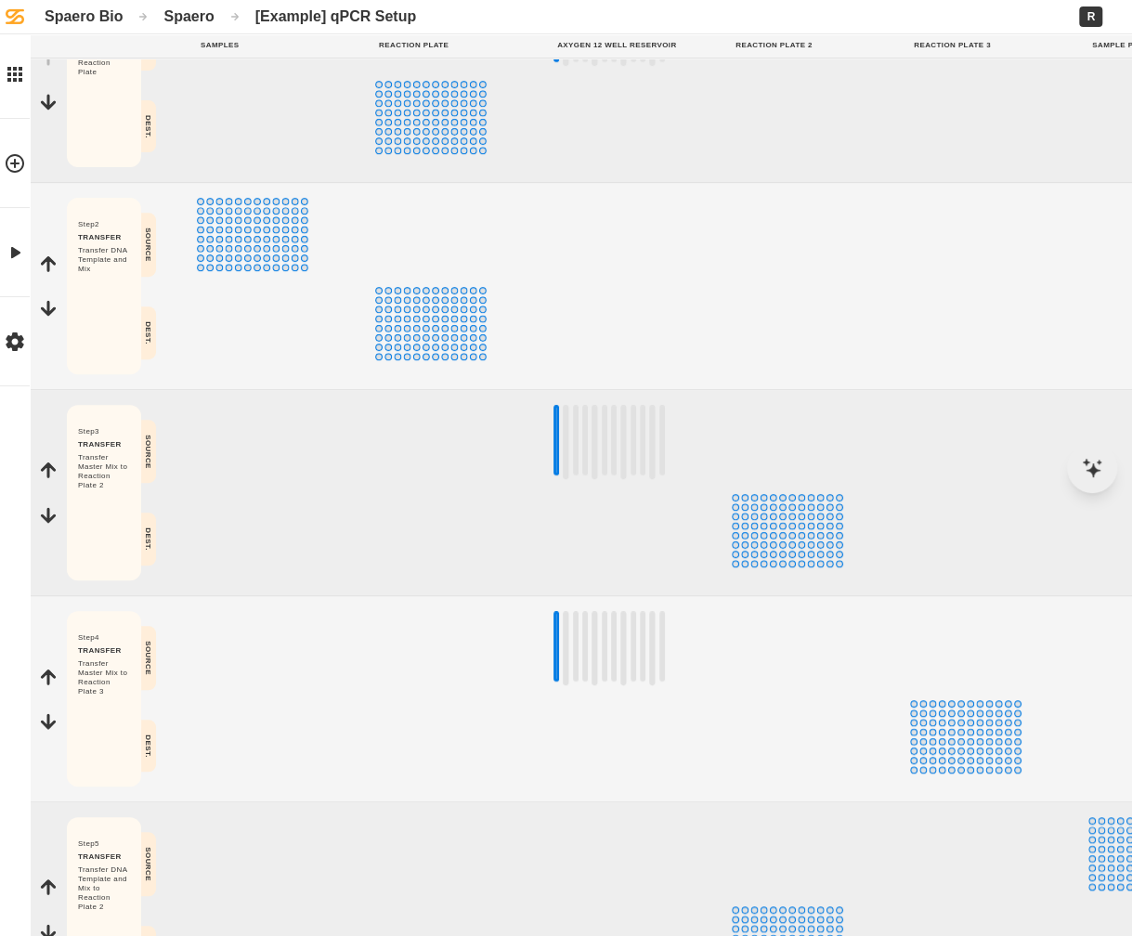
scroll to position [0, 0]
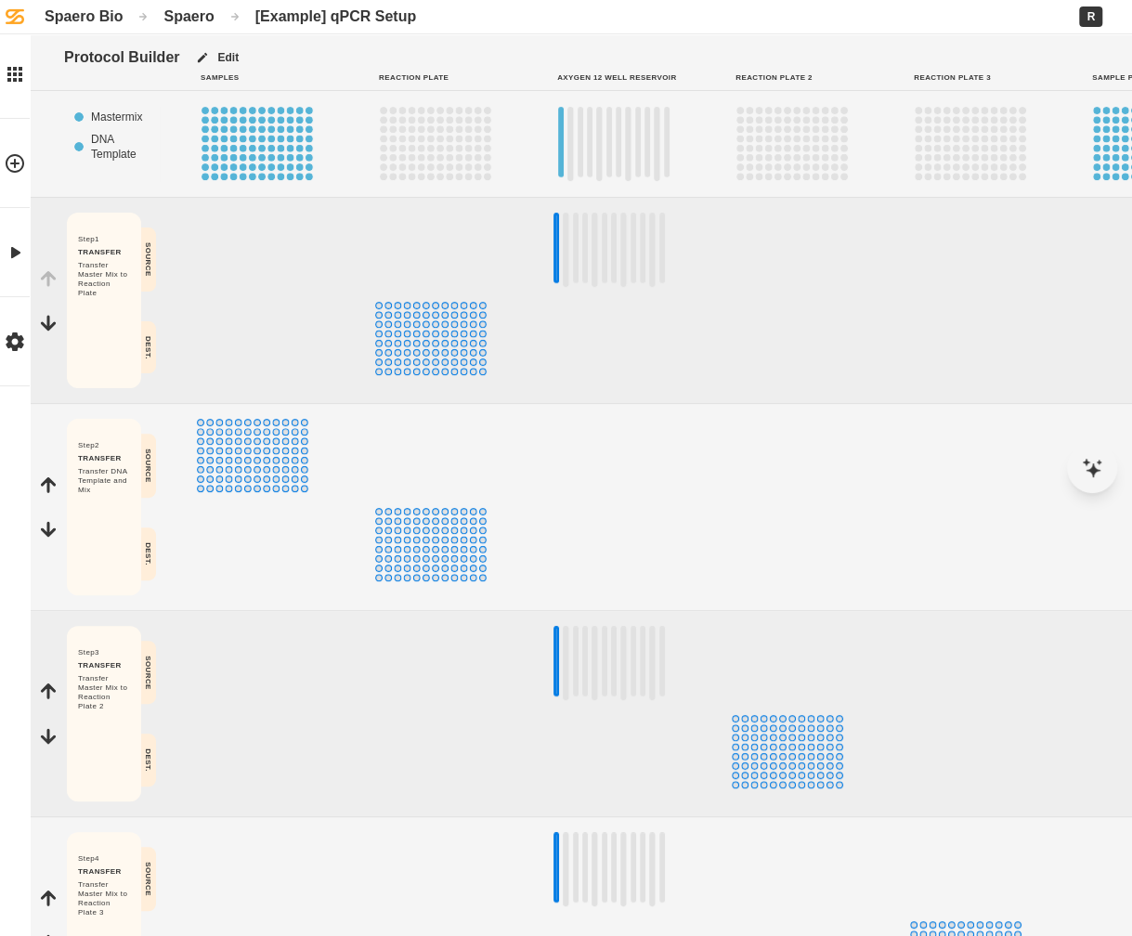
click at [182, 18] on div "Spaero" at bounding box center [188, 16] width 50 height 18
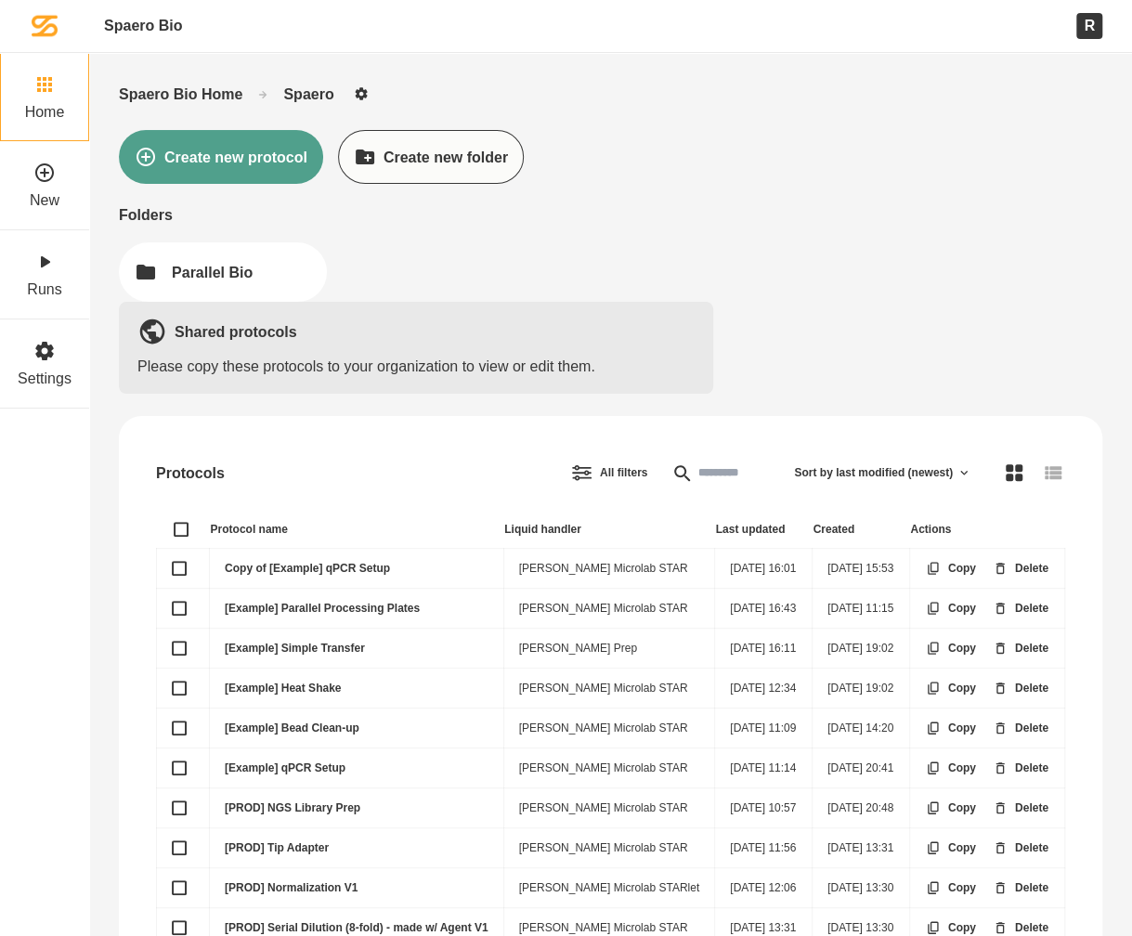
scroll to position [106, 0]
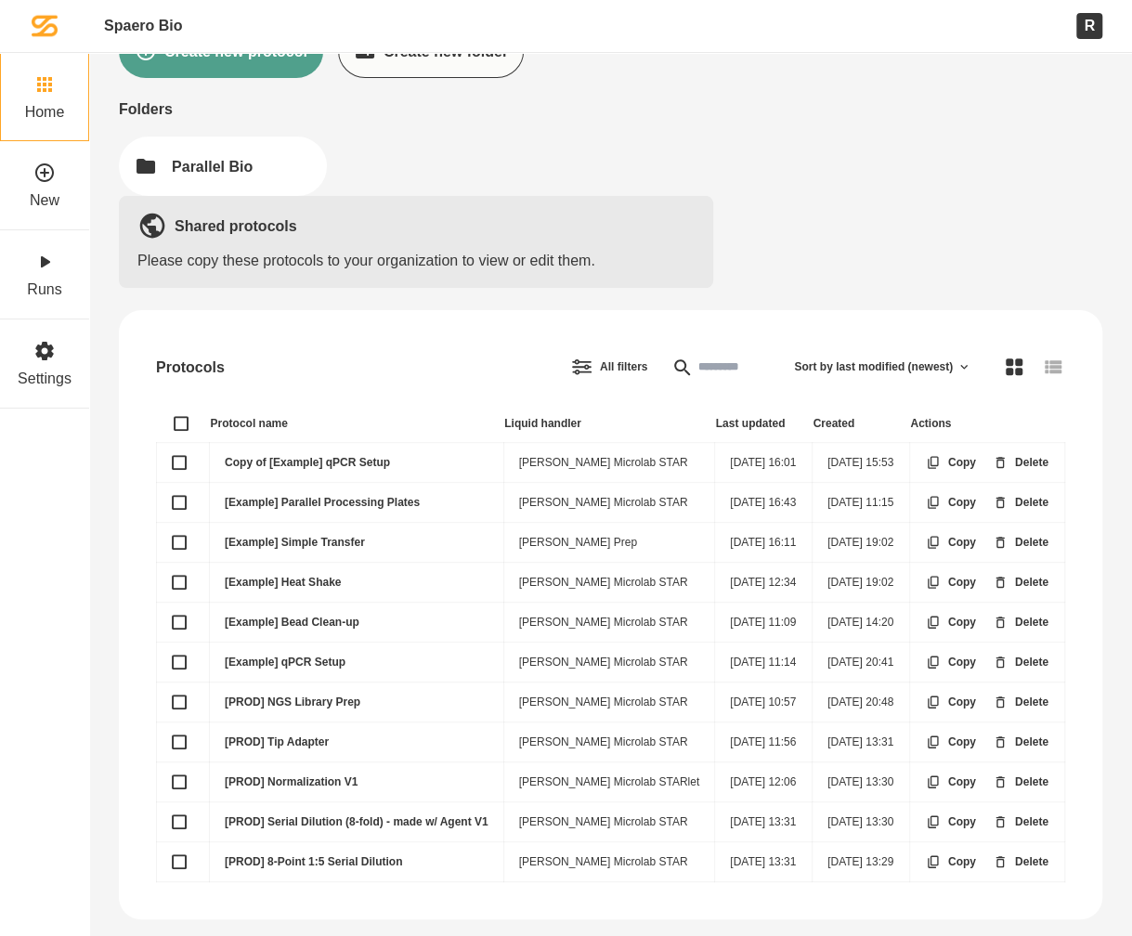
click at [337, 617] on link "[Example] Bead Clean-up" at bounding box center [292, 622] width 135 height 13
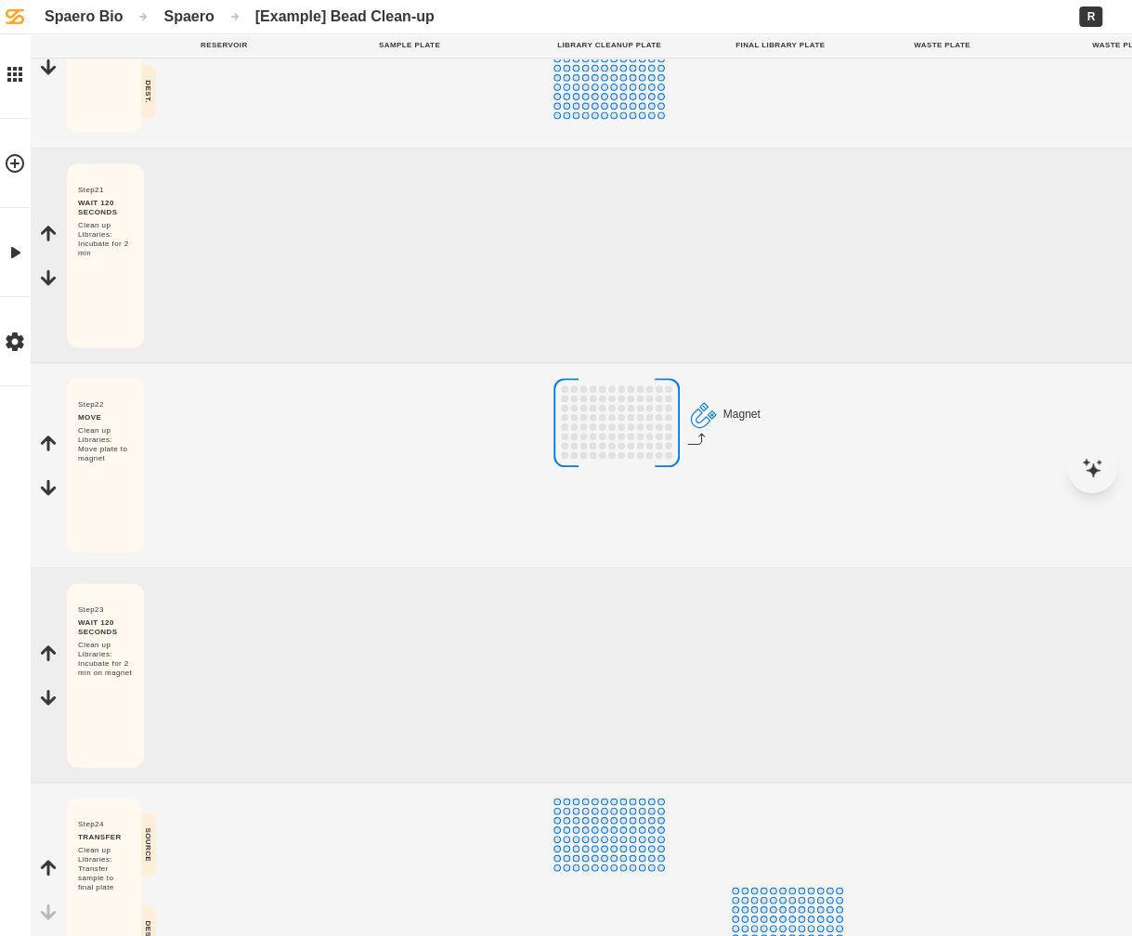
scroll to position [4128, 0]
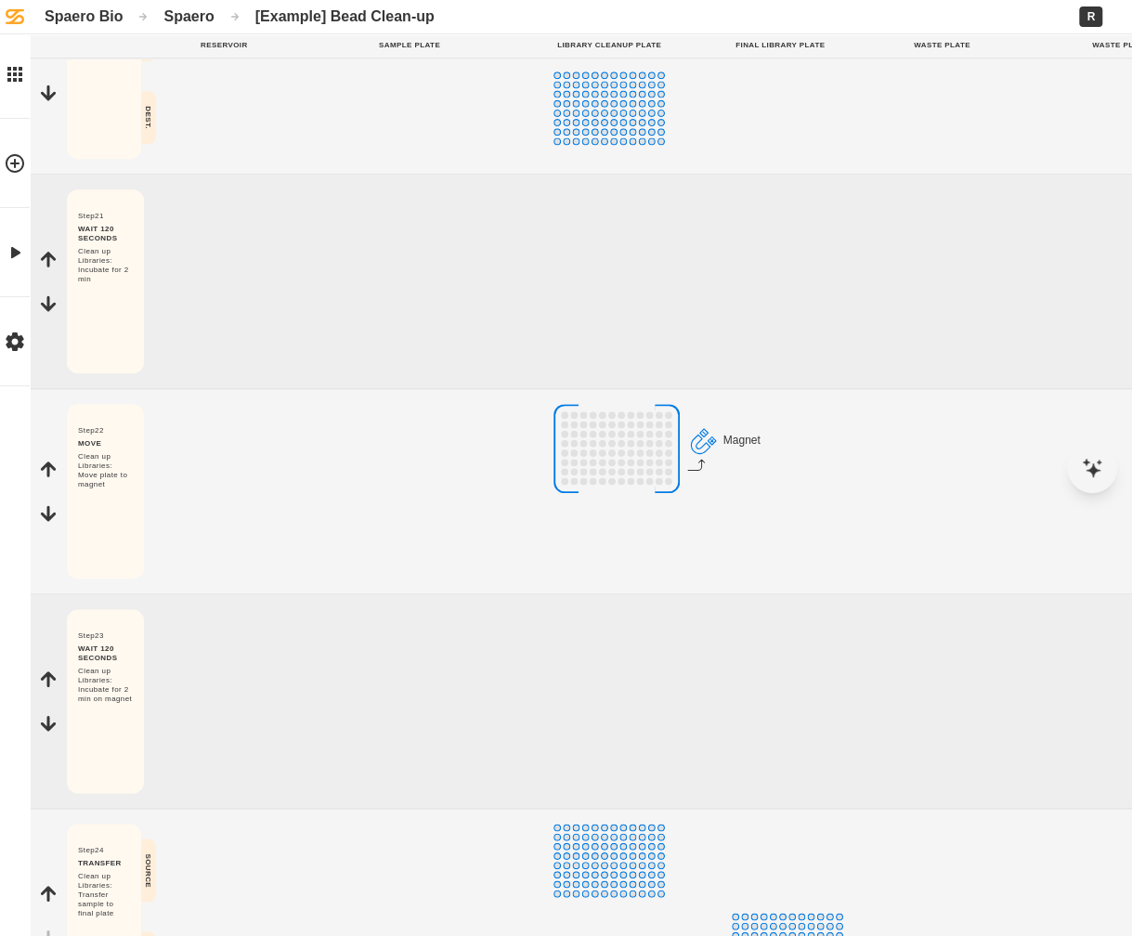
click at [193, 9] on div "Spaero" at bounding box center [188, 16] width 50 height 18
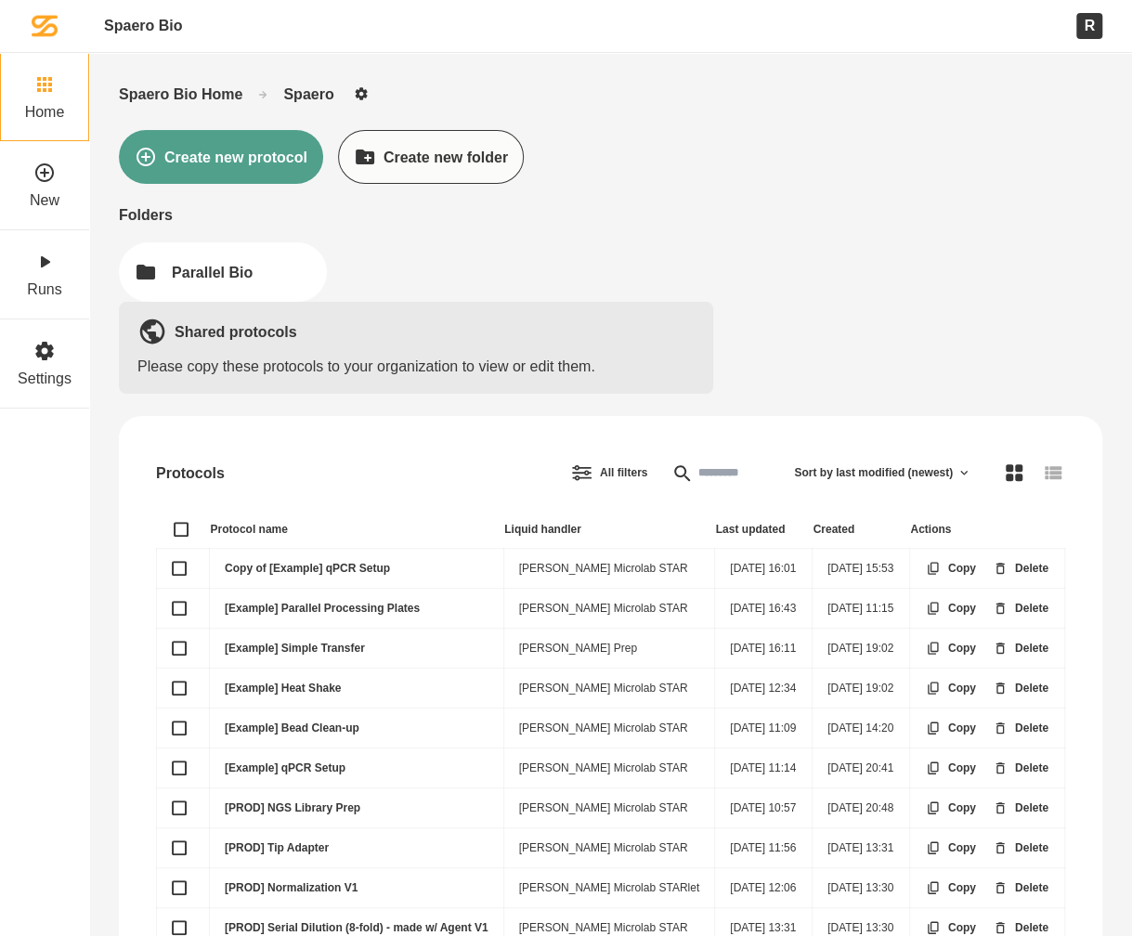
scroll to position [106, 0]
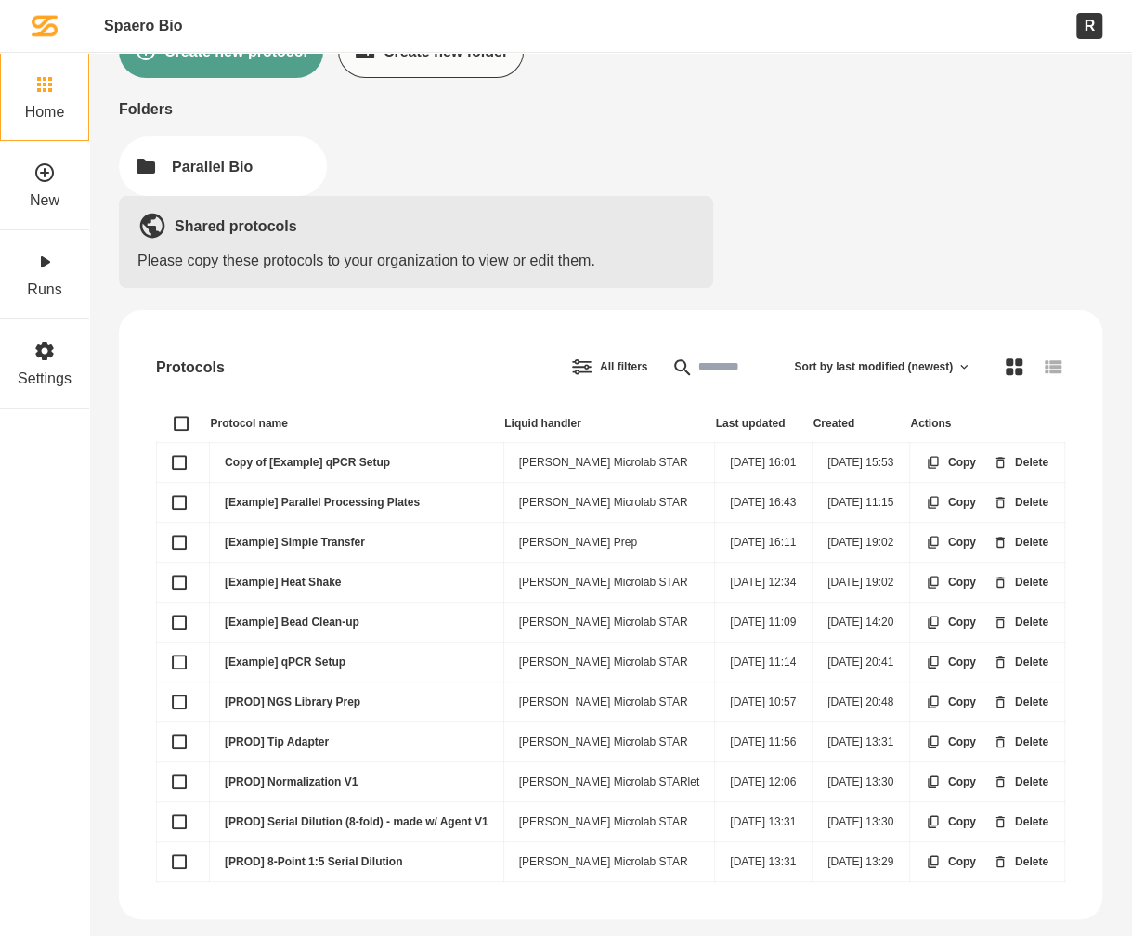
click at [354, 695] on link "[PROD] NGS Library Prep" at bounding box center [293, 701] width 136 height 13
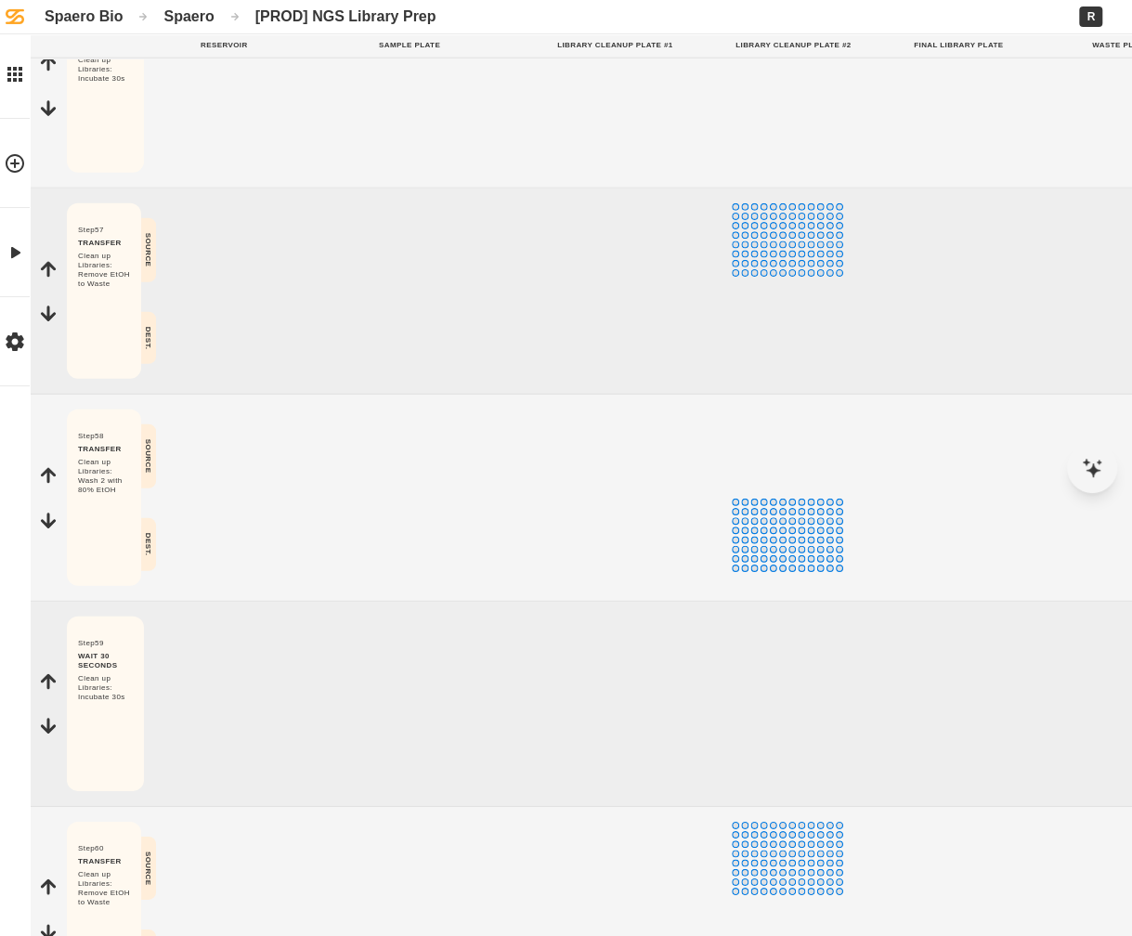
scroll to position [14030, 0]
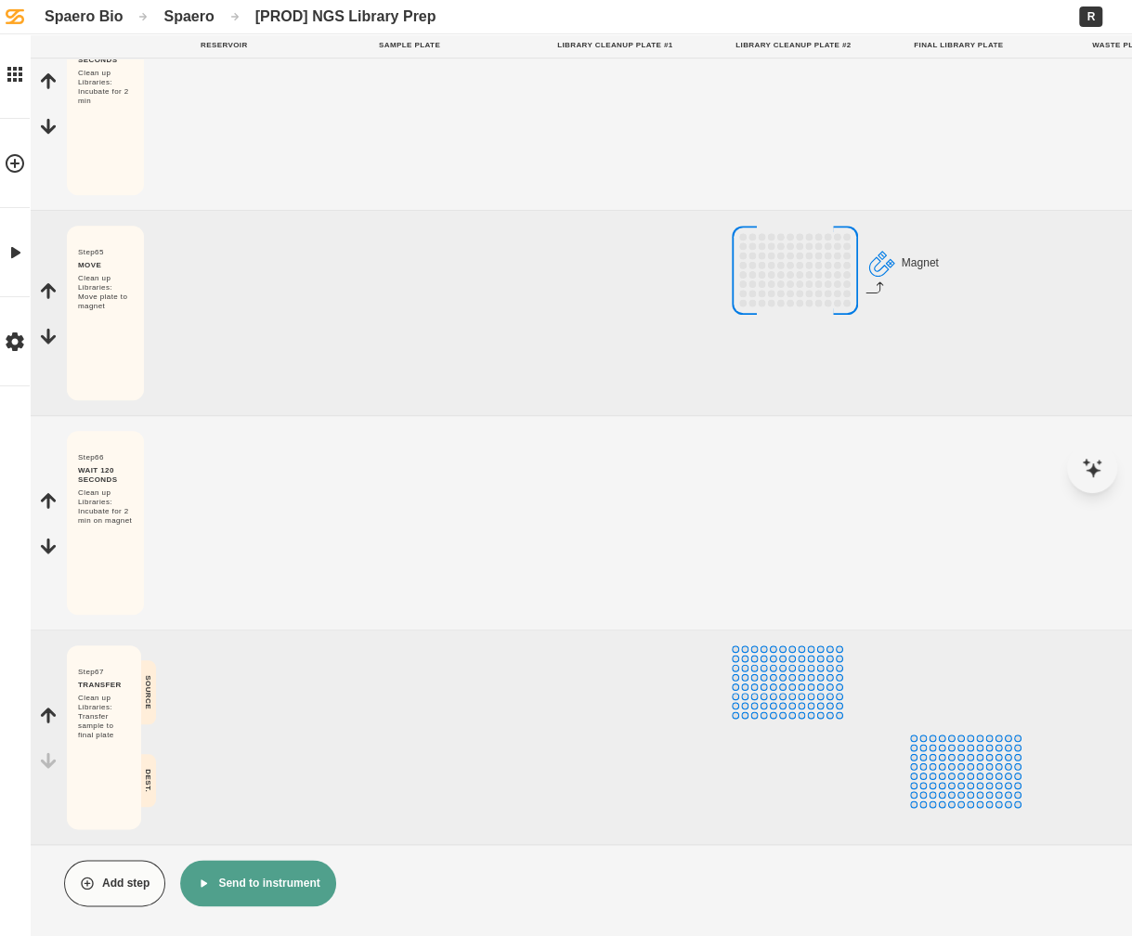
click at [117, 863] on button "Add step" at bounding box center [114, 883] width 101 height 46
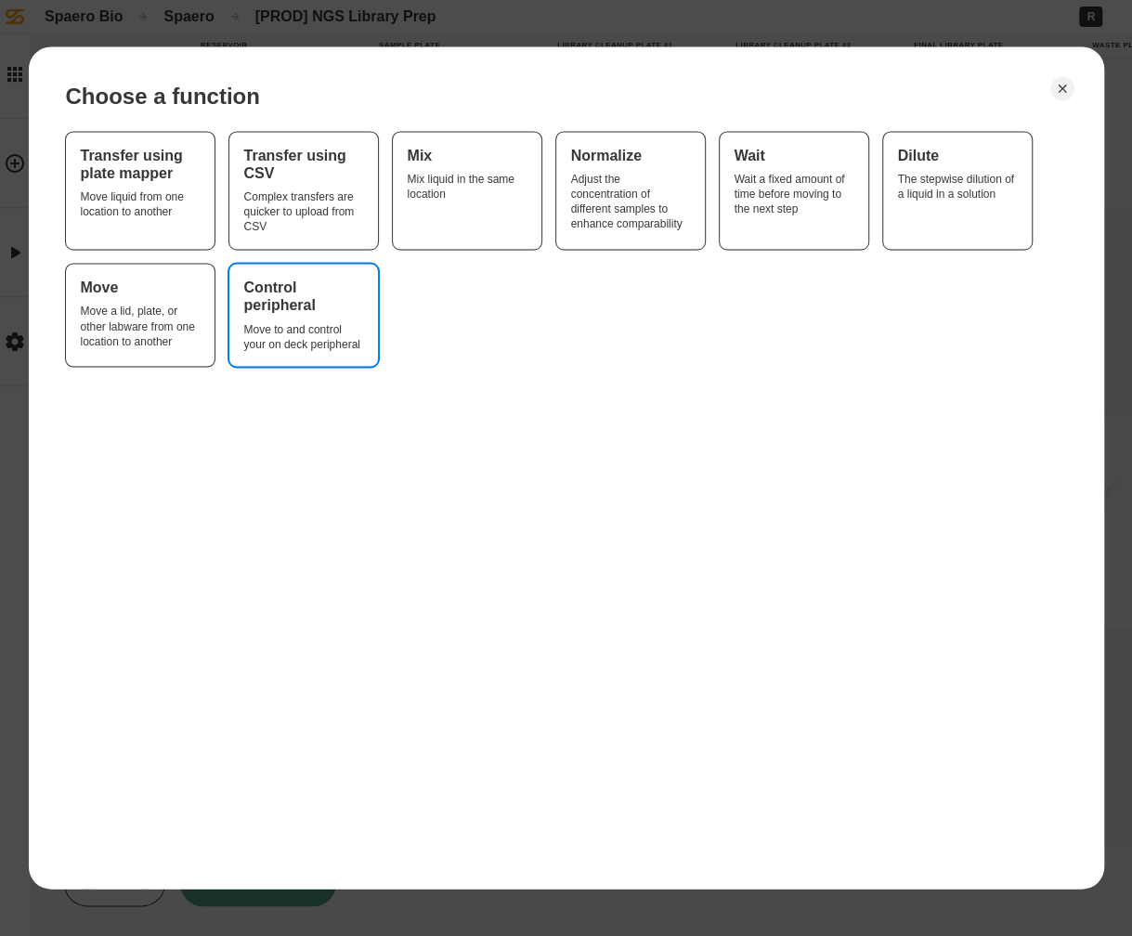
click at [335, 315] on div "Control peripheral Move to and control your on deck peripheral" at bounding box center [302, 315] width 119 height 72
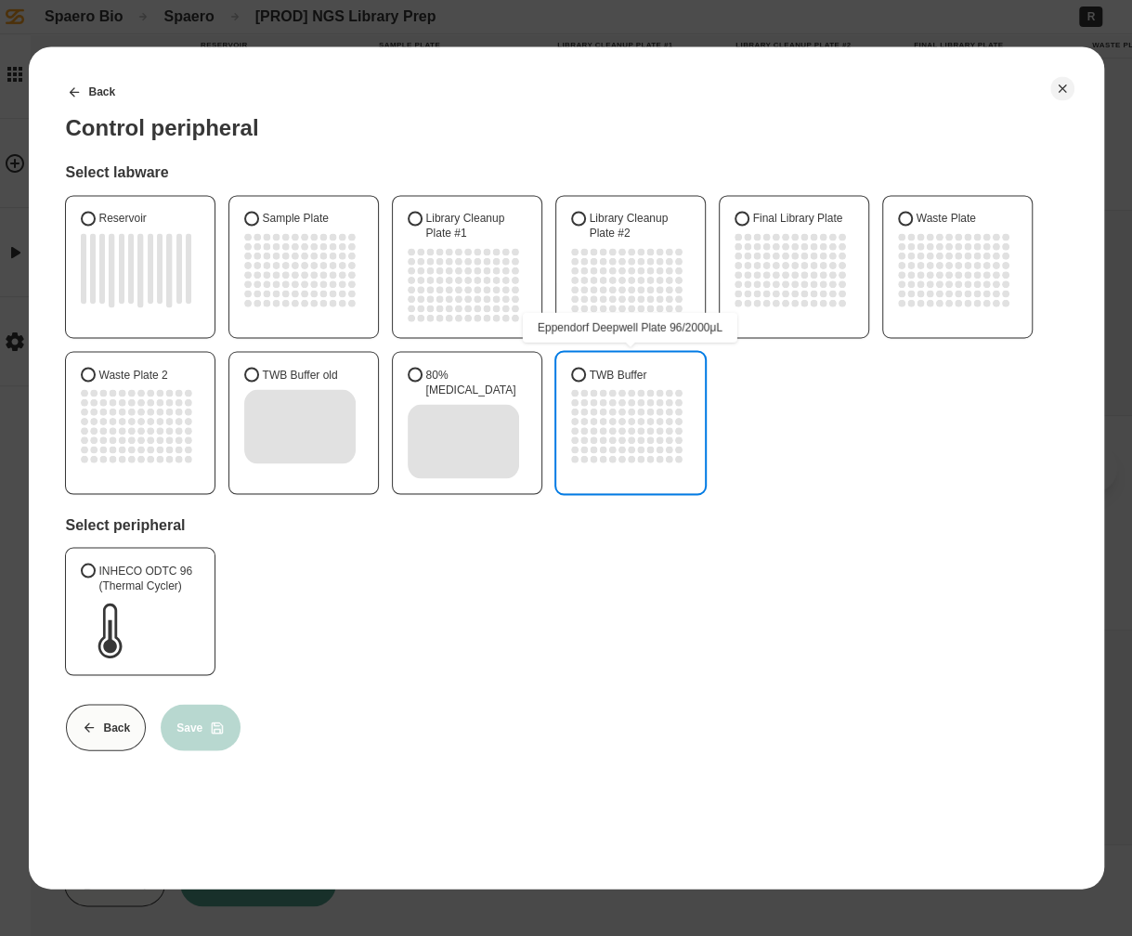
click at [630, 448] on circle "G7" at bounding box center [630, 449] width 7 height 7
click at [585, 382] on button "TWB Buffer" at bounding box center [577, 374] width 15 height 15
click at [125, 644] on label "INHECO ODTC 96 (Thermal Cycler)" at bounding box center [139, 611] width 149 height 126
click at [95, 578] on button "INHECO ODTC 96 (Thermal Cycler)" at bounding box center [87, 570] width 15 height 15
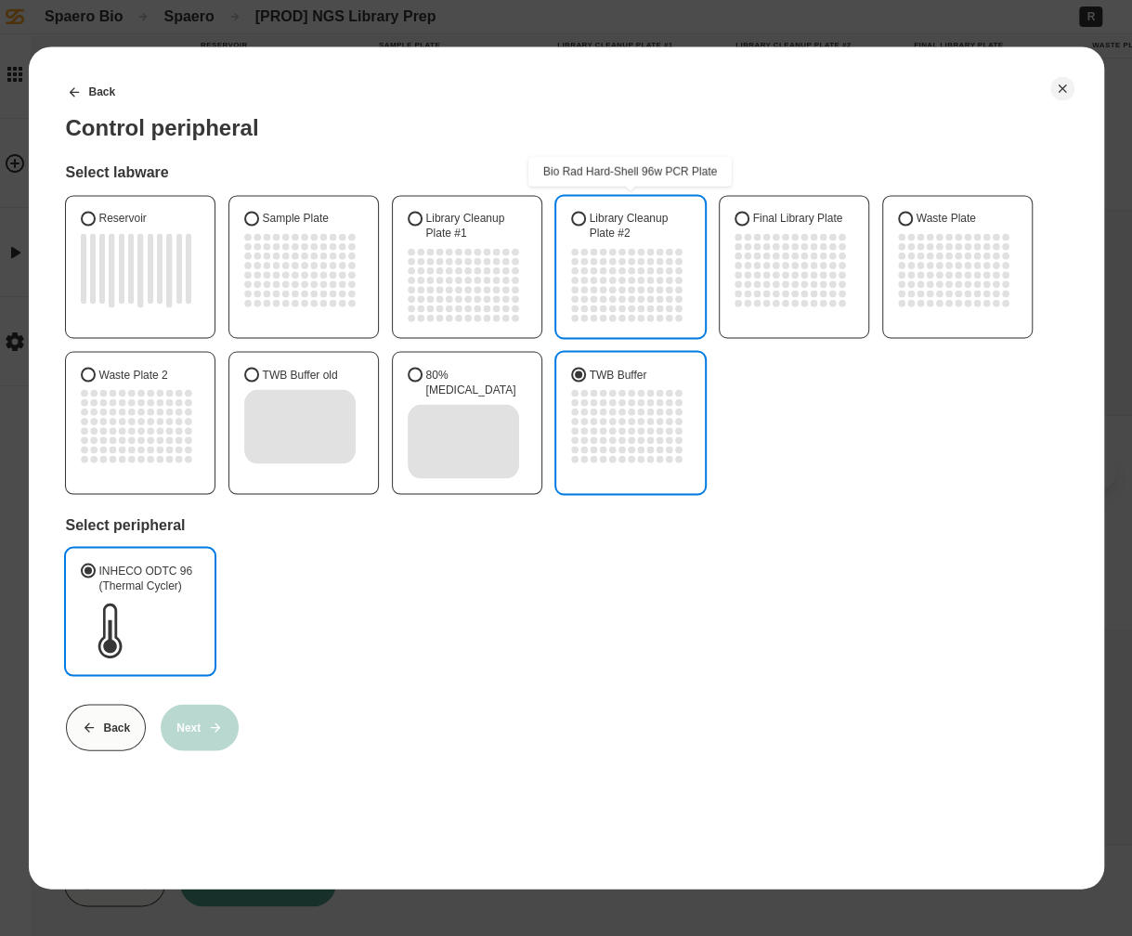
click at [601, 299] on circle "F4" at bounding box center [602, 298] width 7 height 7
click at [585, 226] on button "Library Cleanup Plate #2" at bounding box center [577, 218] width 15 height 15
click at [643, 438] on circle "F8" at bounding box center [640, 439] width 7 height 7
click at [585, 382] on button "TWB Buffer" at bounding box center [577, 374] width 15 height 15
click at [619, 287] on circle "E6" at bounding box center [620, 289] width 7 height 7
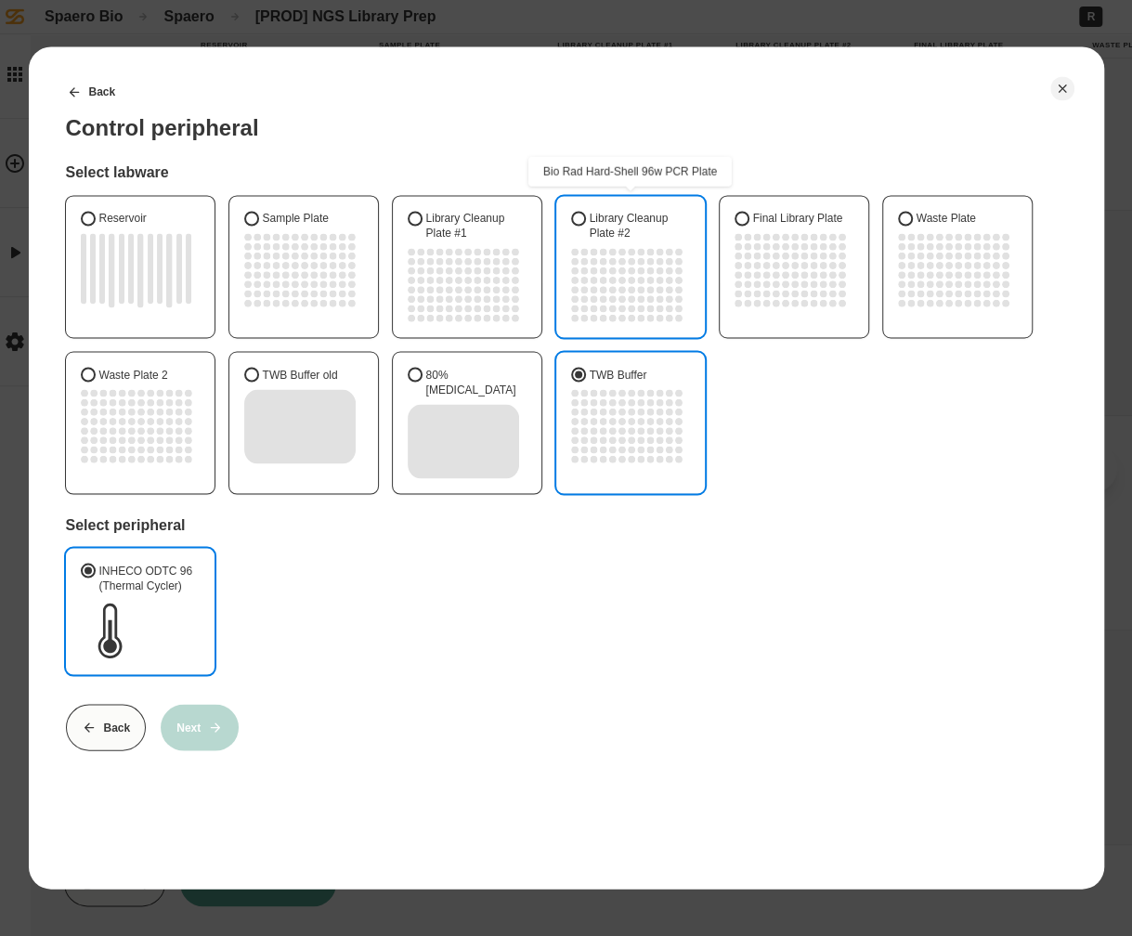
click at [585, 226] on button "Library Cleanup Plate #2" at bounding box center [577, 218] width 15 height 15
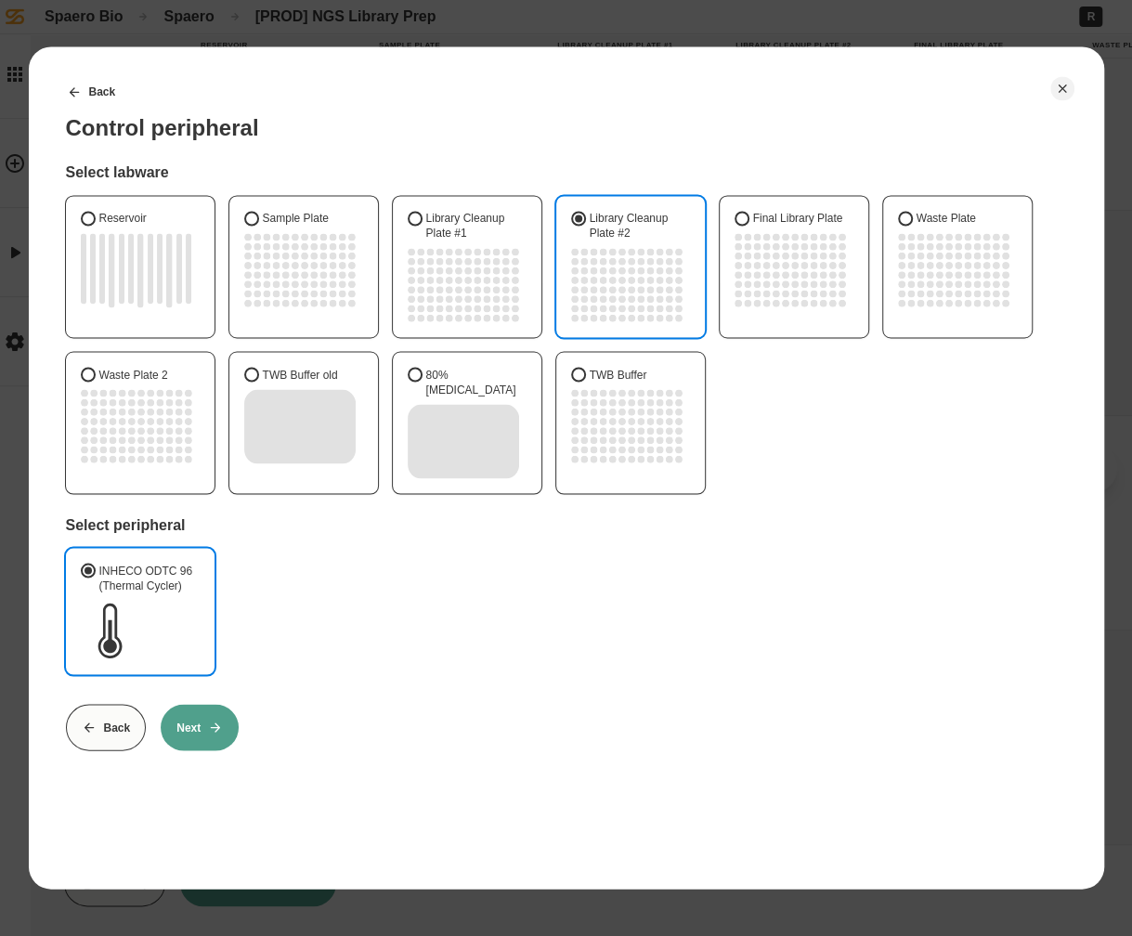
click at [187, 710] on button "Next" at bounding box center [200, 727] width 78 height 46
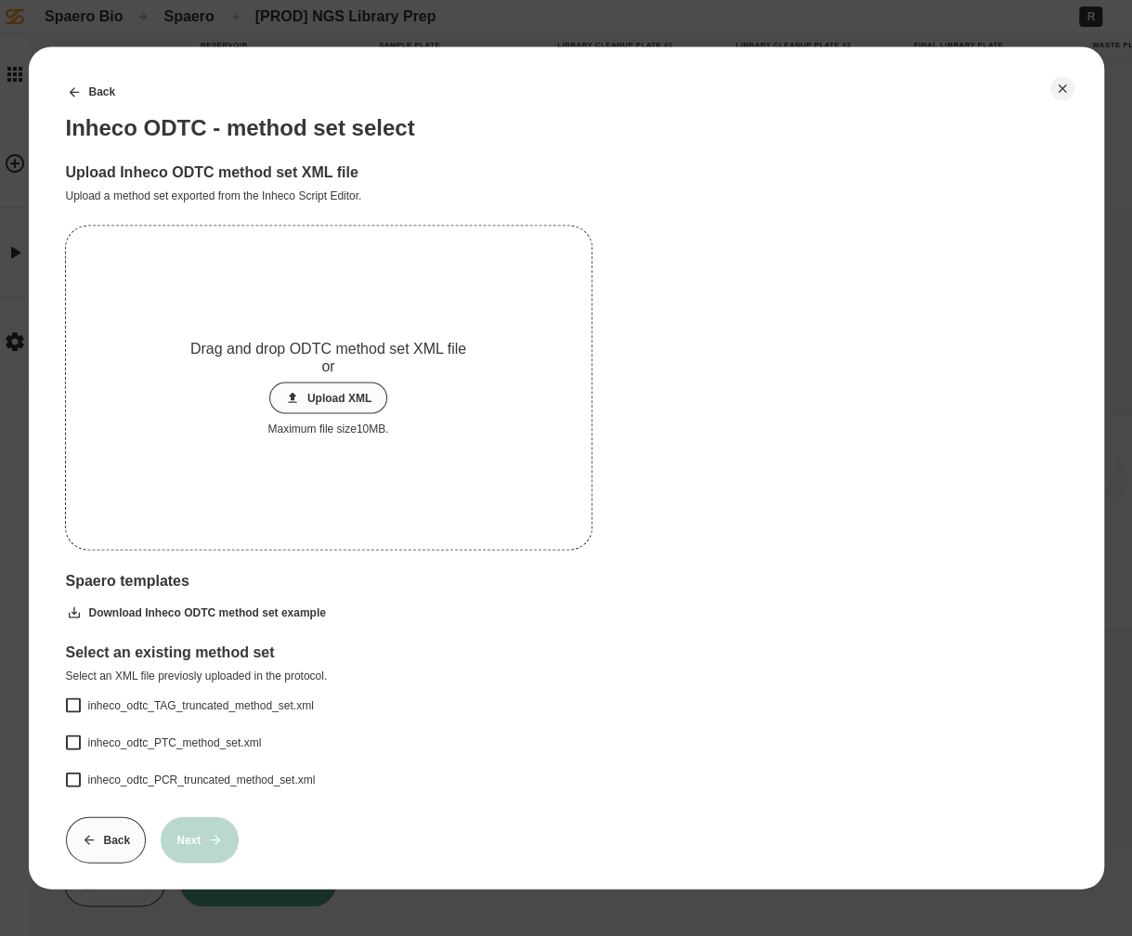
scroll to position [9, 0]
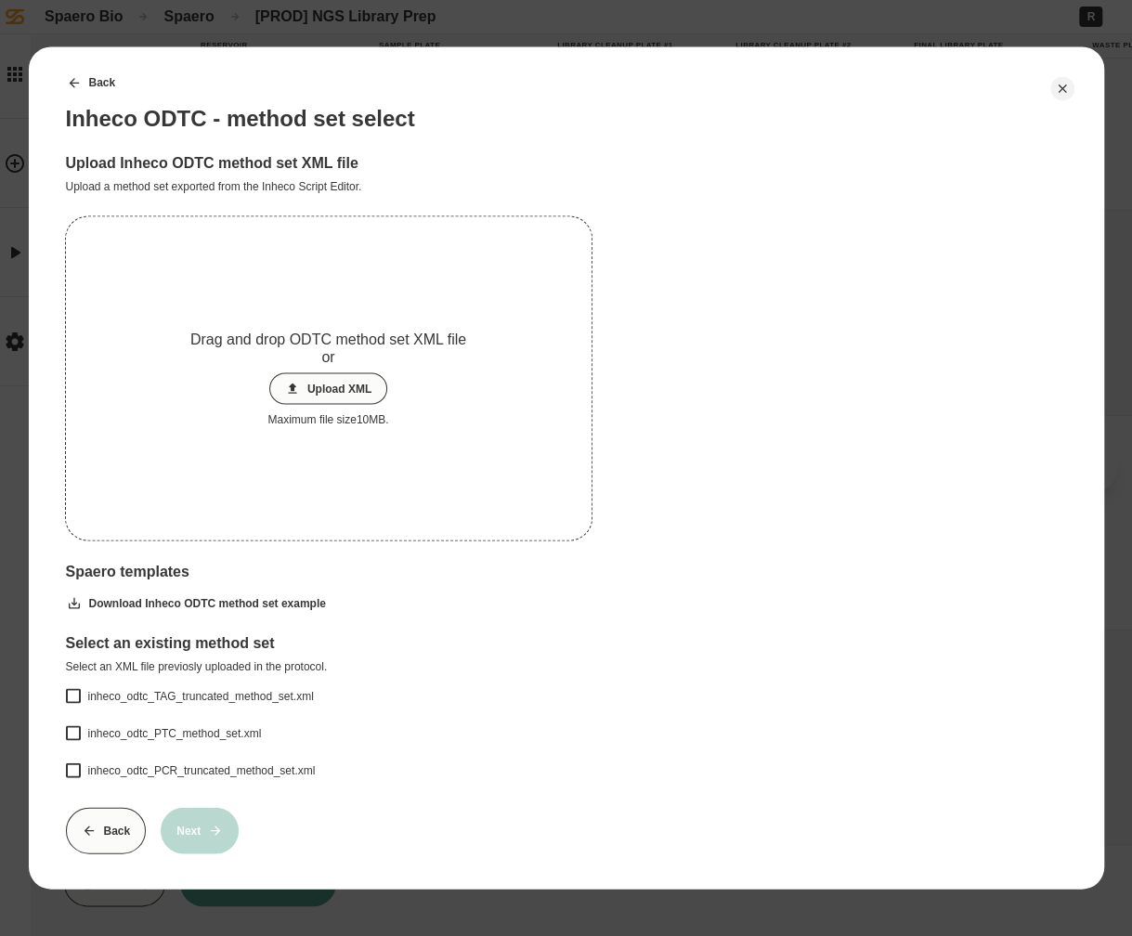
click at [283, 690] on div "inheco_odtc_TAG_truncated_method_set.xml" at bounding box center [576, 695] width 979 height 15
click at [80, 690] on button "inheco_odtc_TAG_truncated_method_set.xml" at bounding box center [72, 695] width 15 height 15
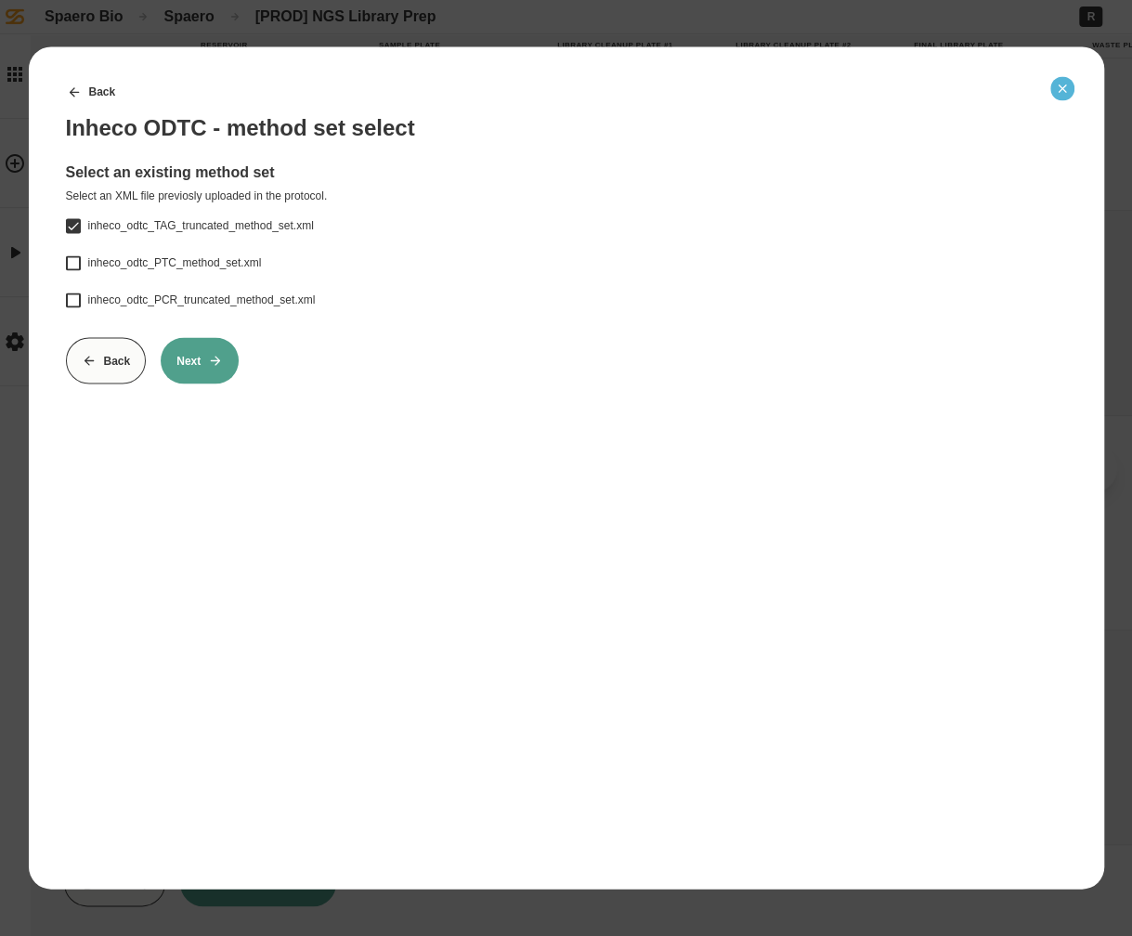
click at [1061, 90] on icon "Close" at bounding box center [1062, 88] width 15 height 15
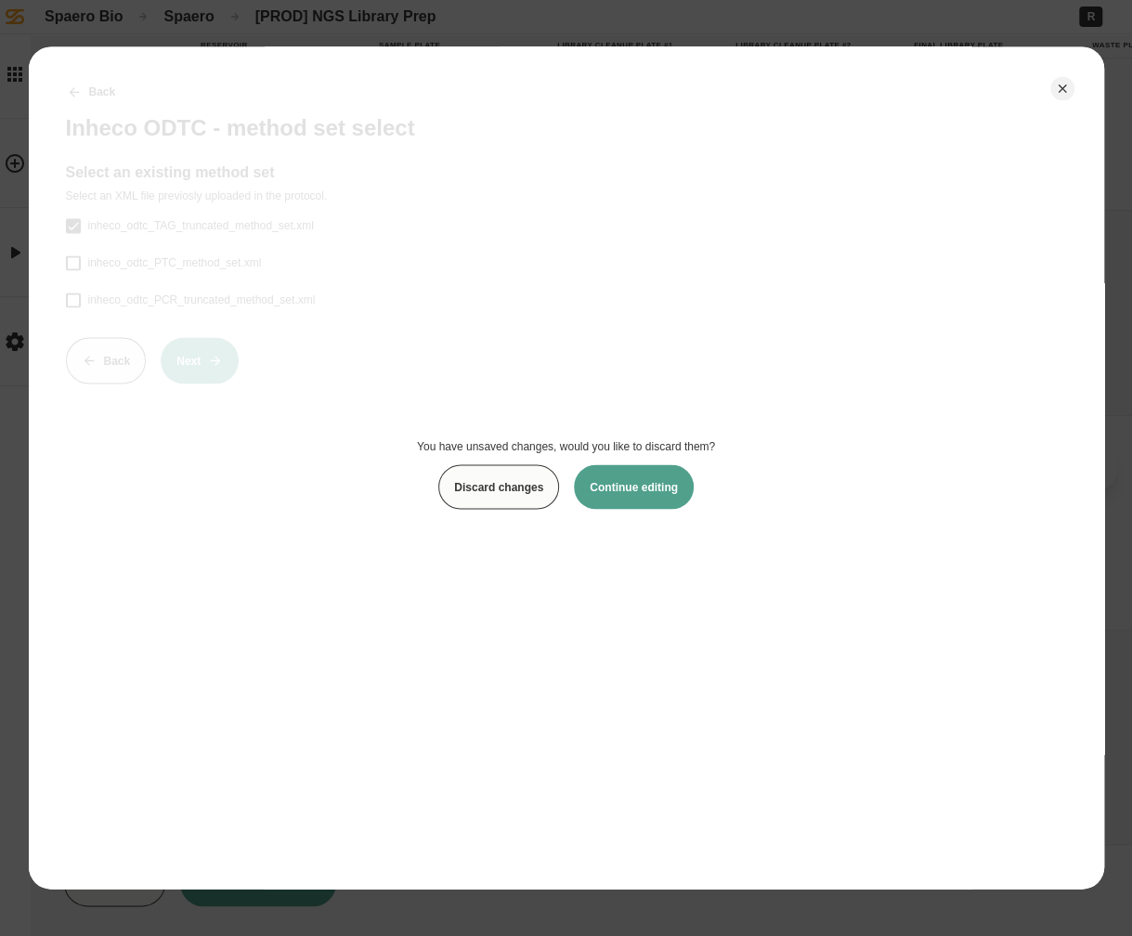
click at [514, 500] on button "Discard changes" at bounding box center [498, 486] width 121 height 45
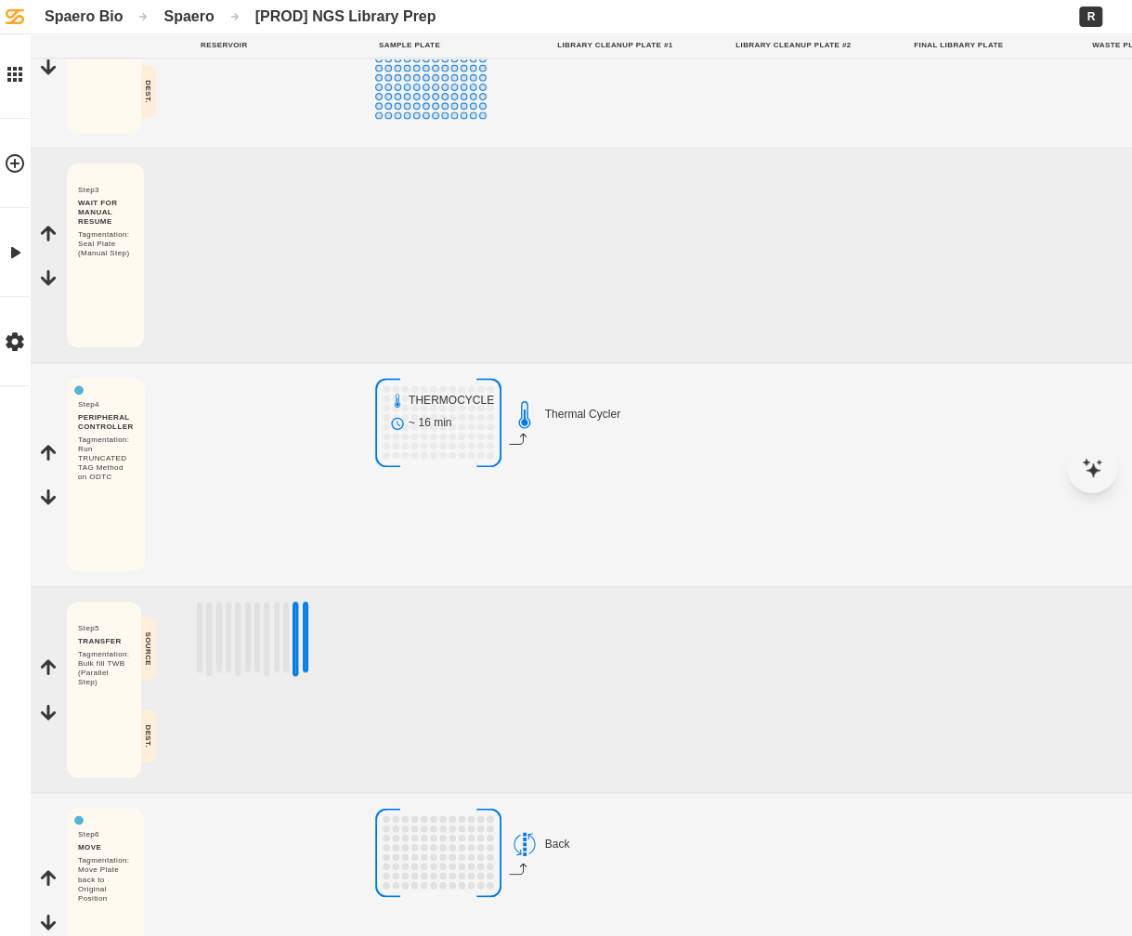
scroll to position [904, 0]
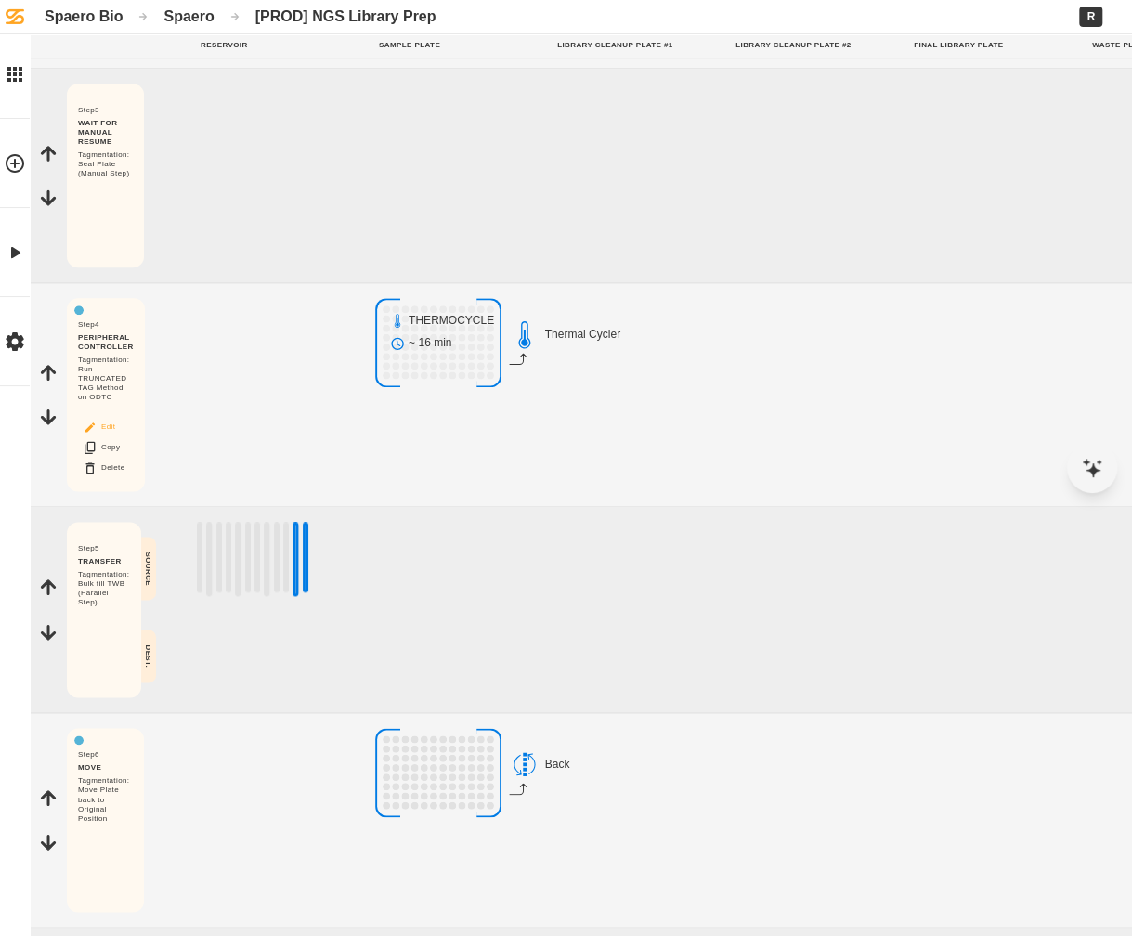
click at [115, 439] on button "Edit" at bounding box center [103, 427] width 59 height 24
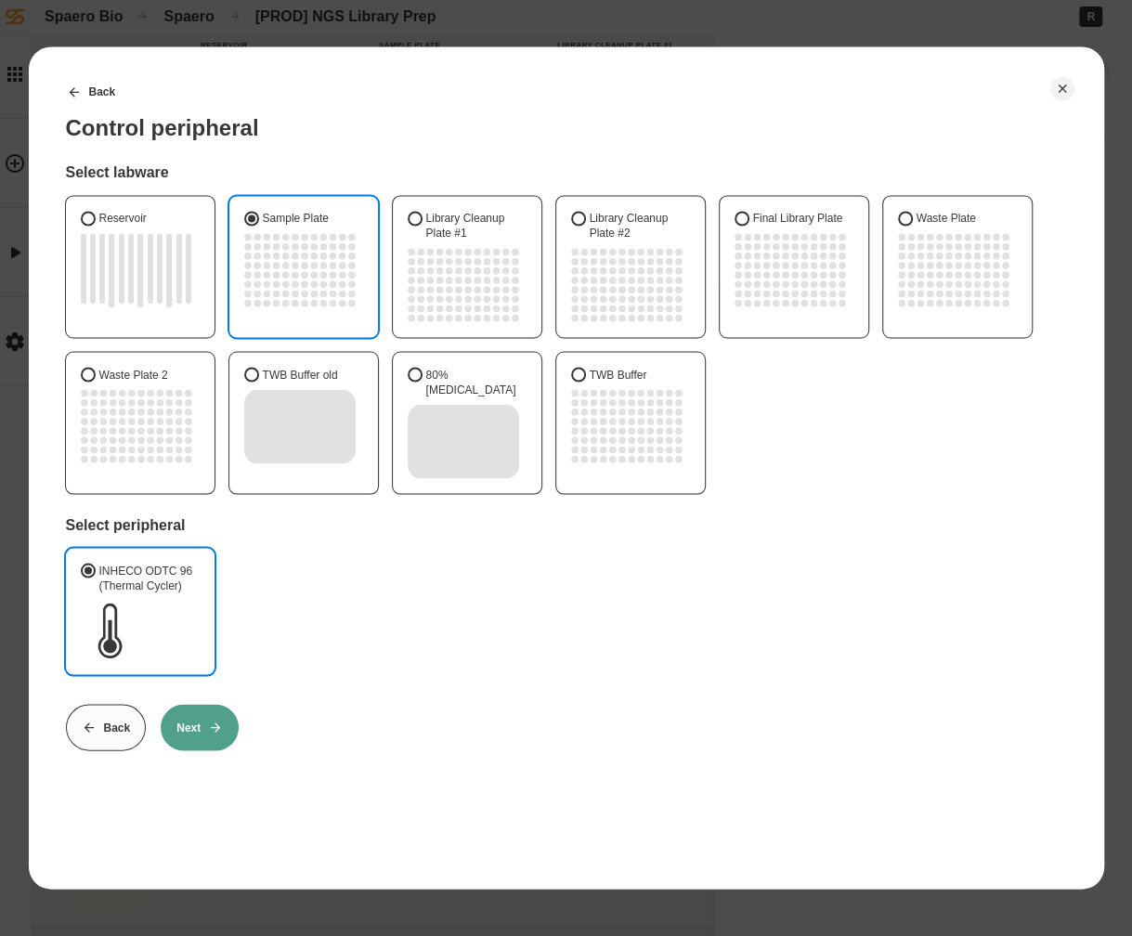
click at [225, 704] on button "Next" at bounding box center [200, 727] width 78 height 46
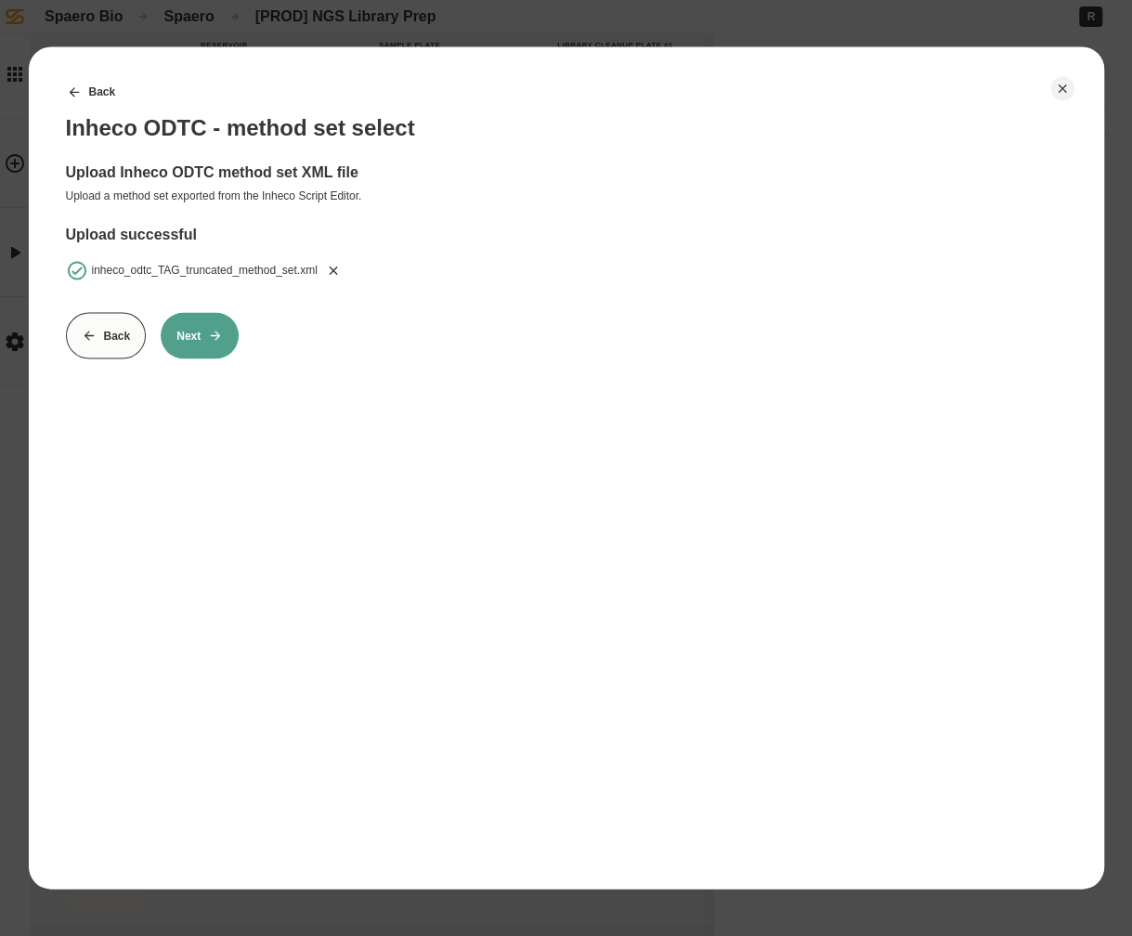
click at [227, 341] on button "Next" at bounding box center [200, 335] width 78 height 46
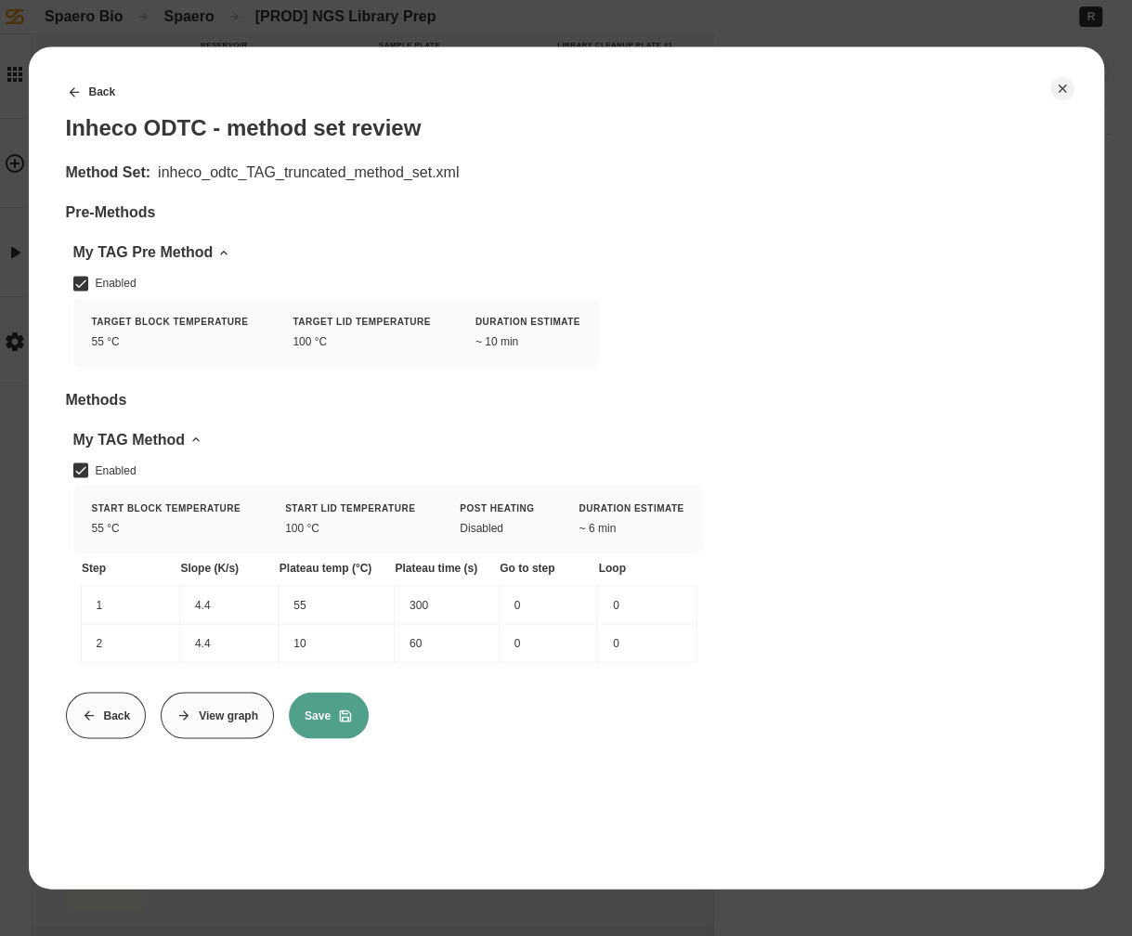
click at [252, 724] on button "View graph" at bounding box center [217, 715] width 113 height 46
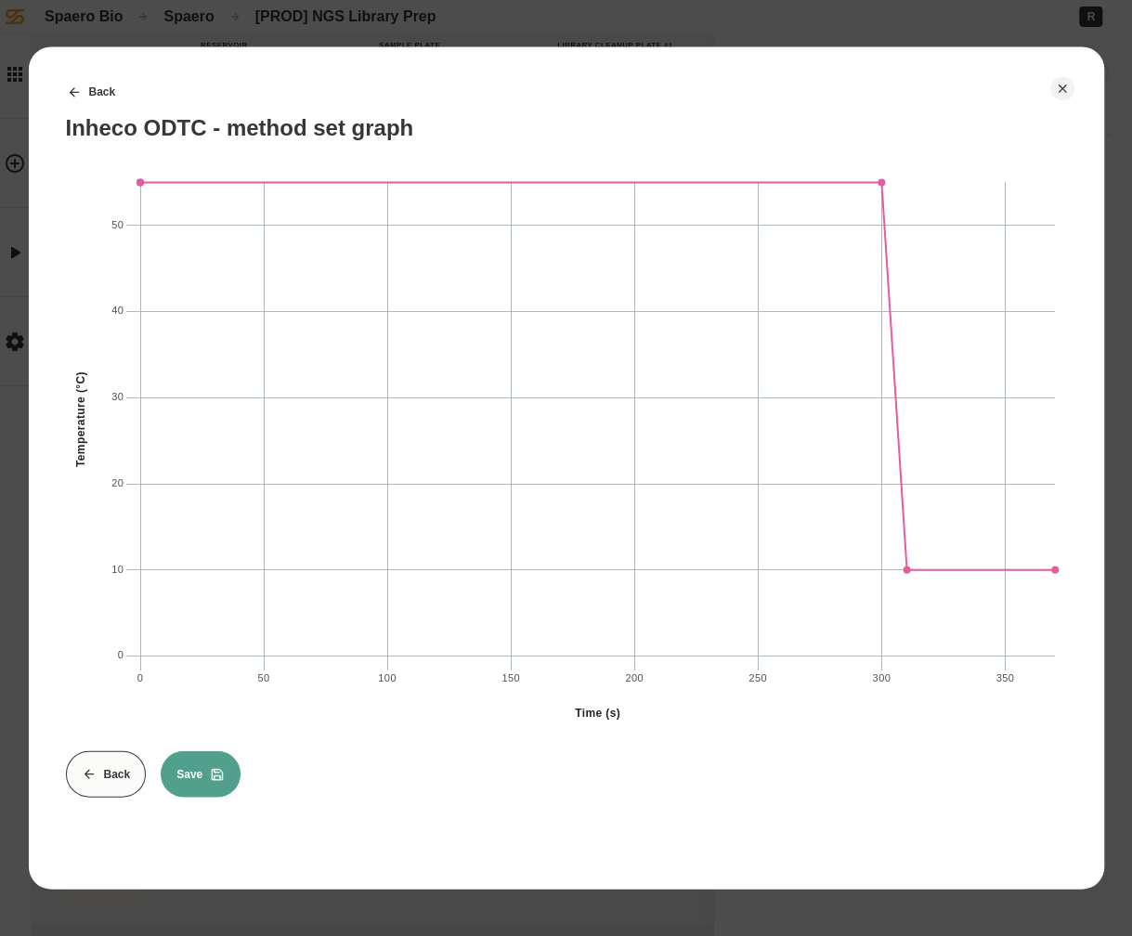
click at [208, 761] on button "Save" at bounding box center [201, 773] width 80 height 46
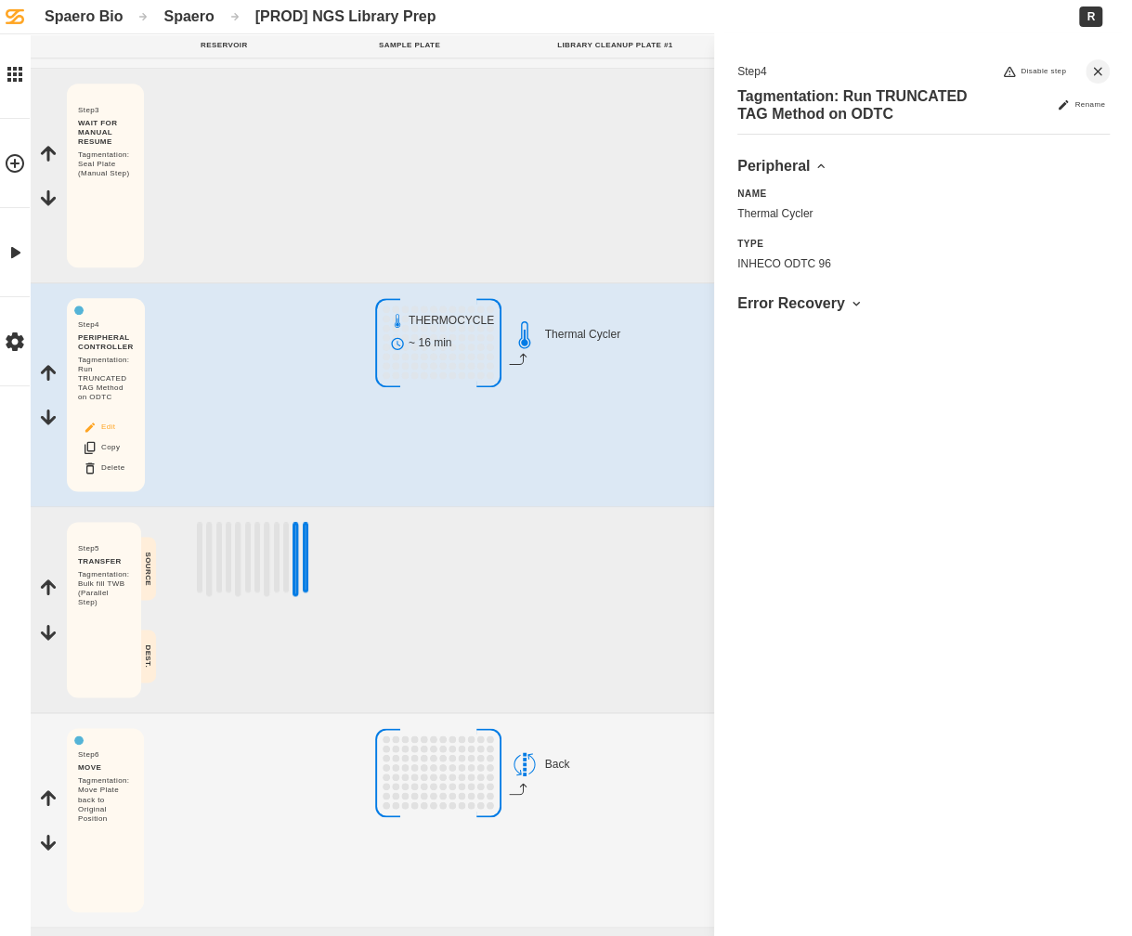
click at [91, 431] on icon "Block actions" at bounding box center [89, 426] width 9 height 9
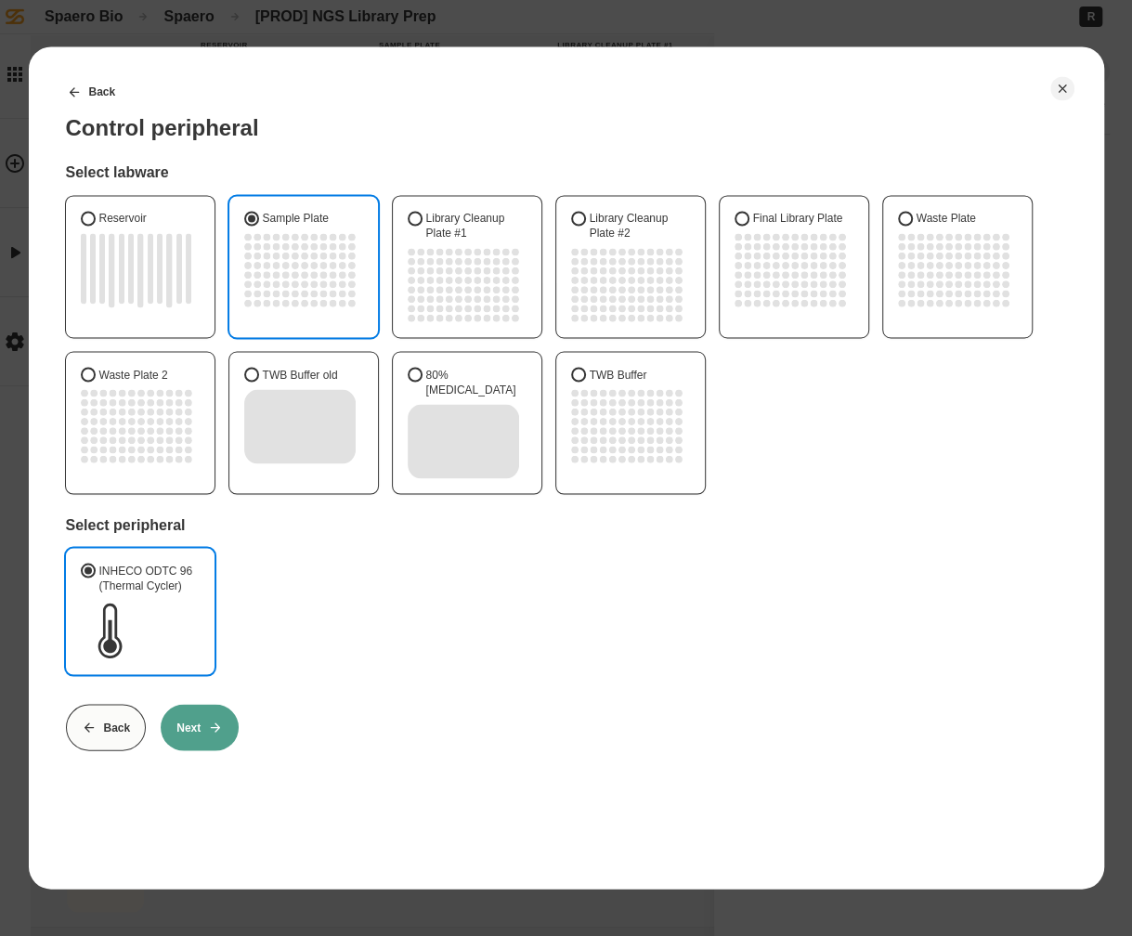
click at [176, 718] on button "Next" at bounding box center [200, 727] width 78 height 46
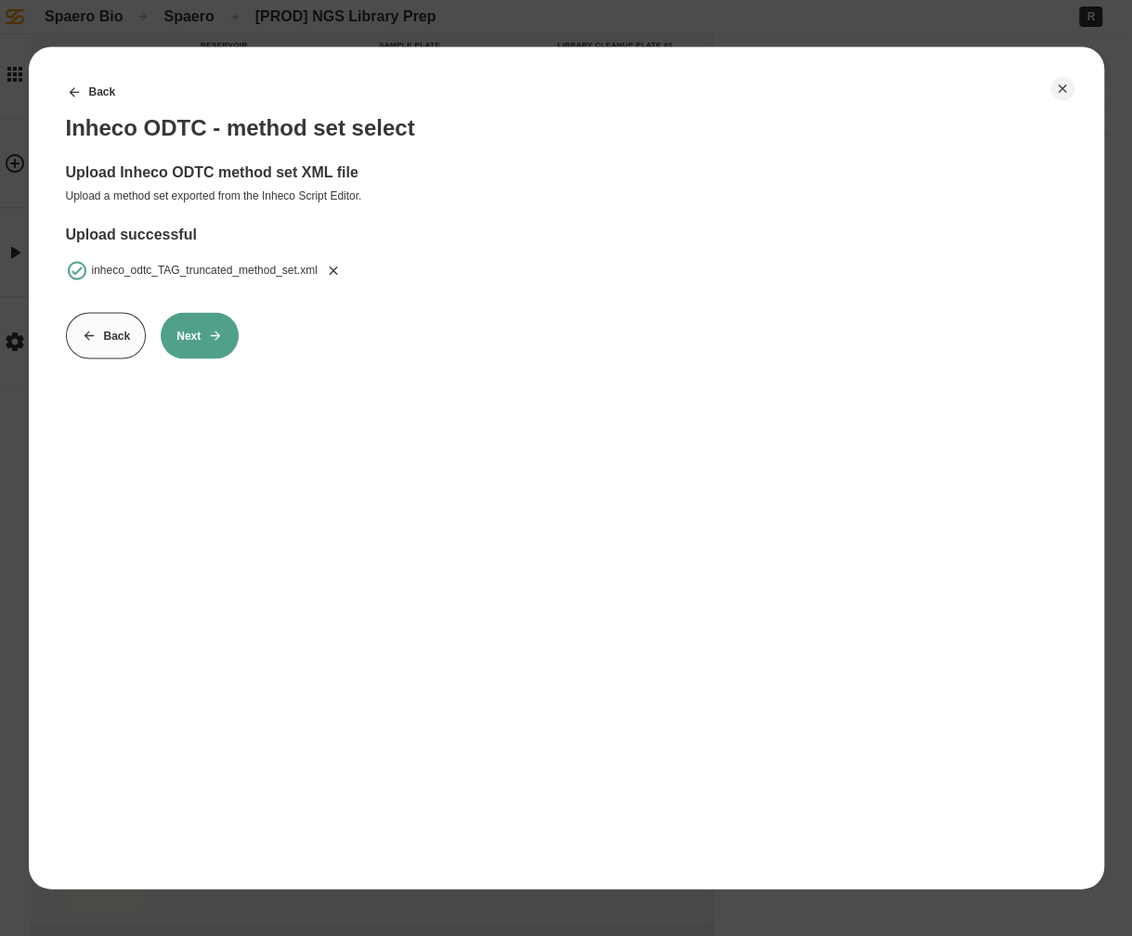
click at [109, 318] on button "Back" at bounding box center [105, 335] width 81 height 46
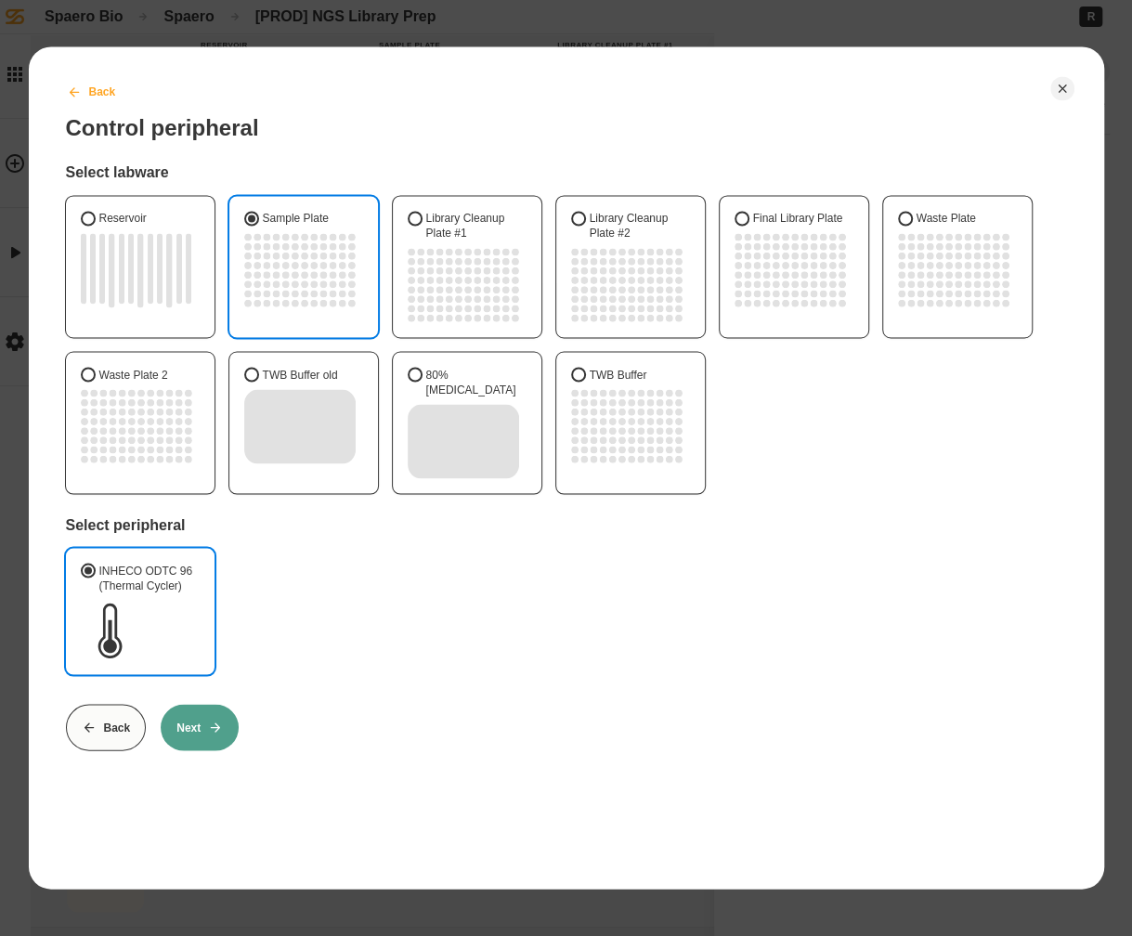
click at [82, 94] on button "Back" at bounding box center [90, 92] width 81 height 46
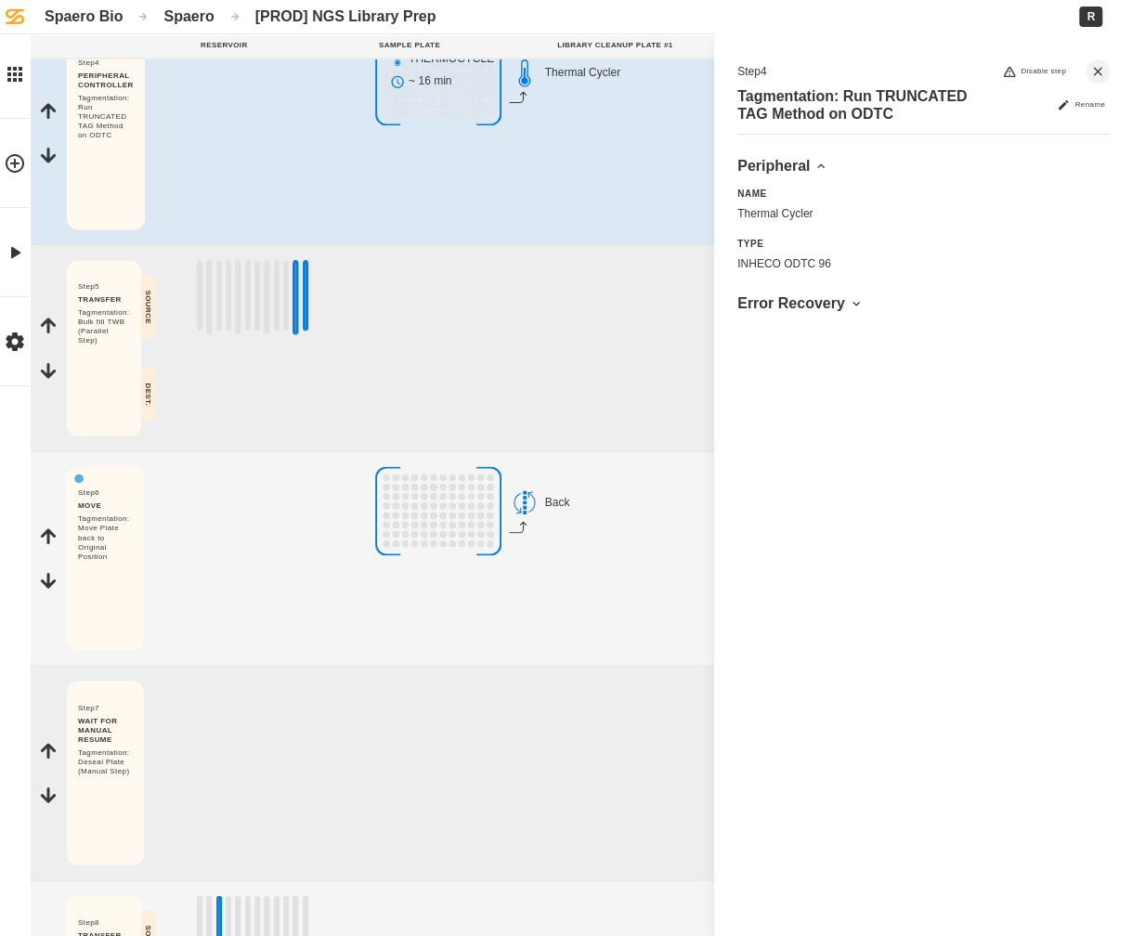
scroll to position [1148, 0]
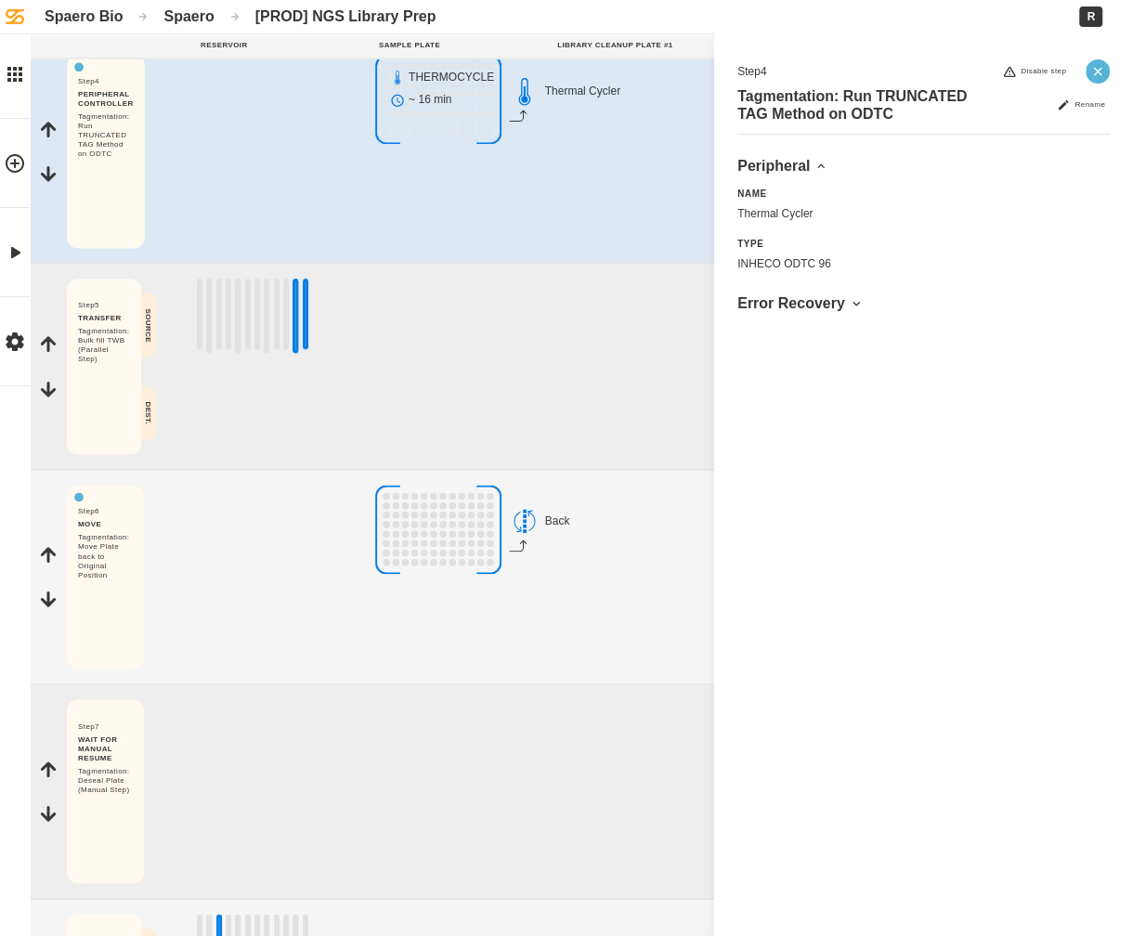
click at [1106, 66] on button "Close" at bounding box center [1097, 71] width 24 height 24
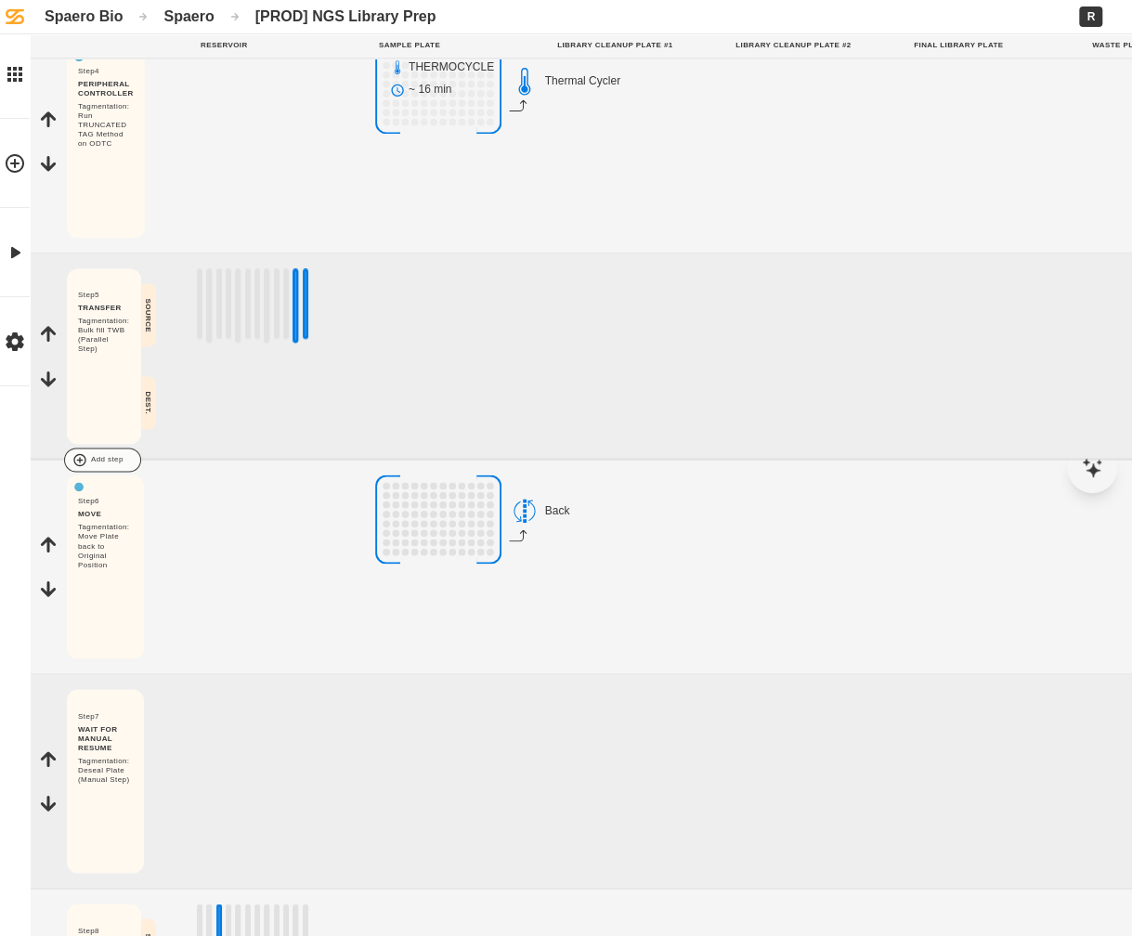
scroll to position [0, 0]
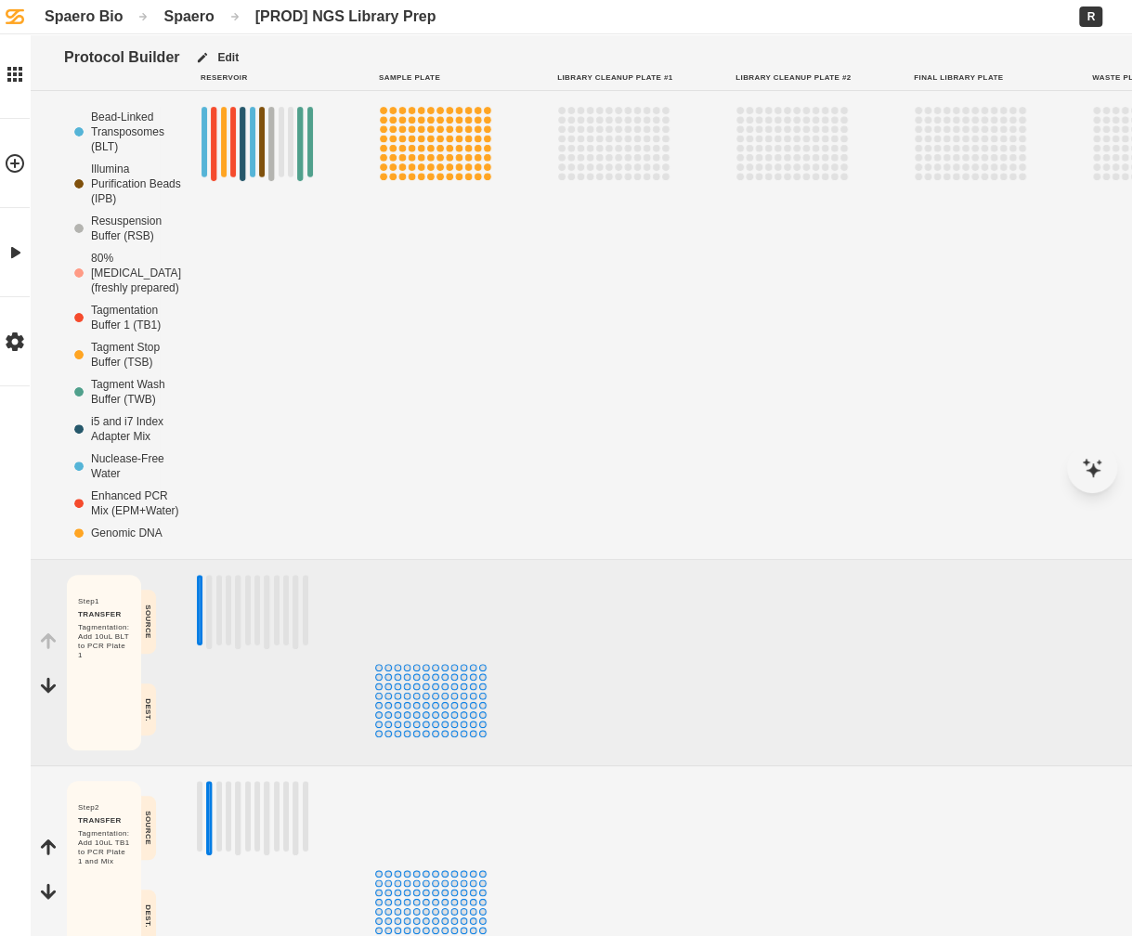
click at [206, 18] on div "Spaero" at bounding box center [188, 16] width 50 height 18
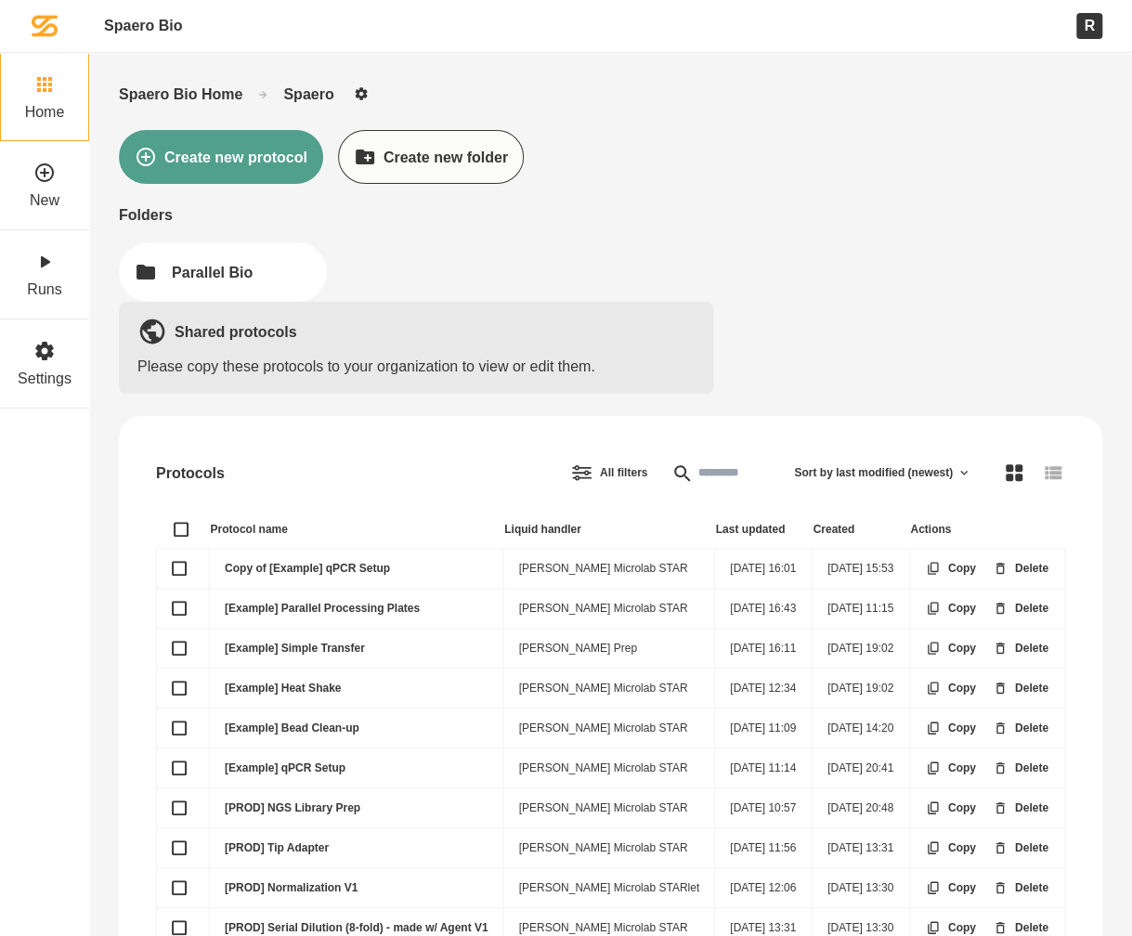
scroll to position [106, 0]
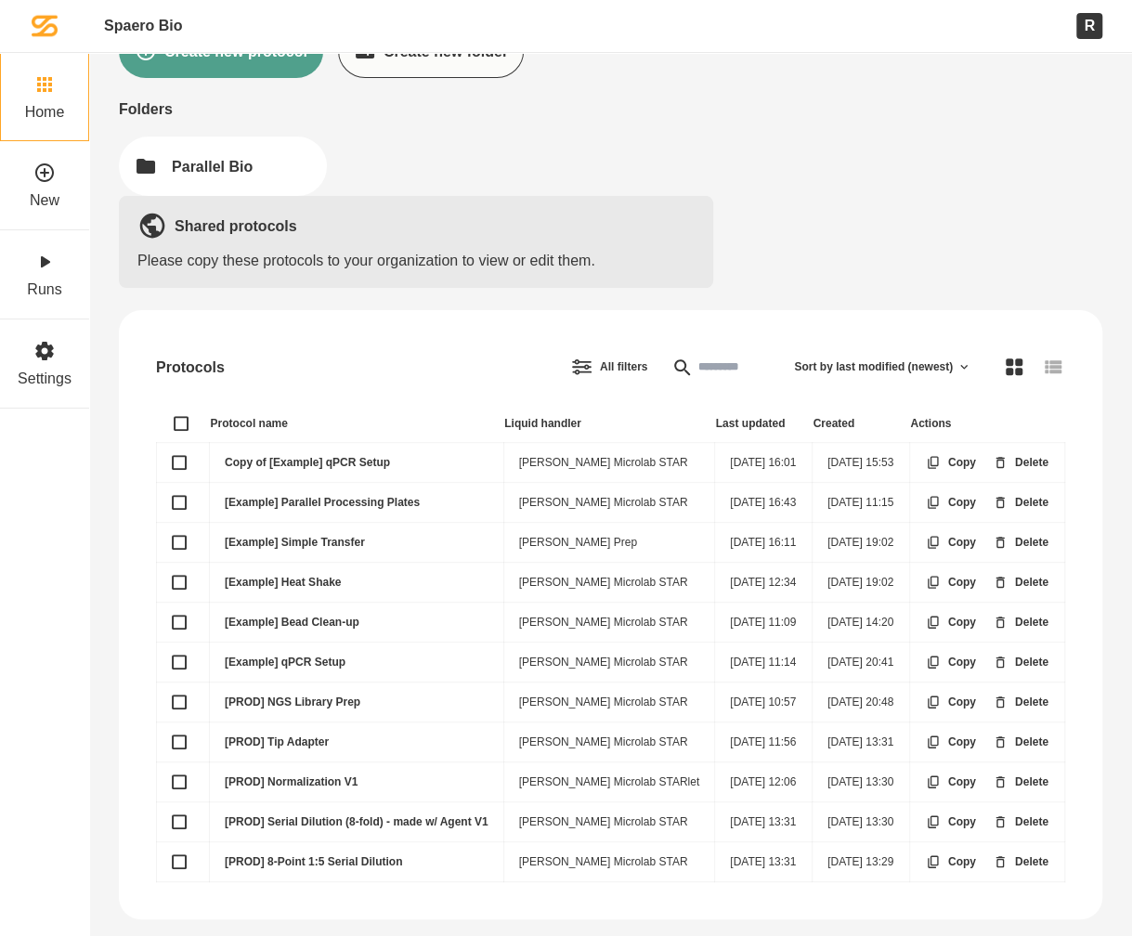
click at [295, 576] on link "[Example] Heat Shake" at bounding box center [283, 582] width 116 height 13
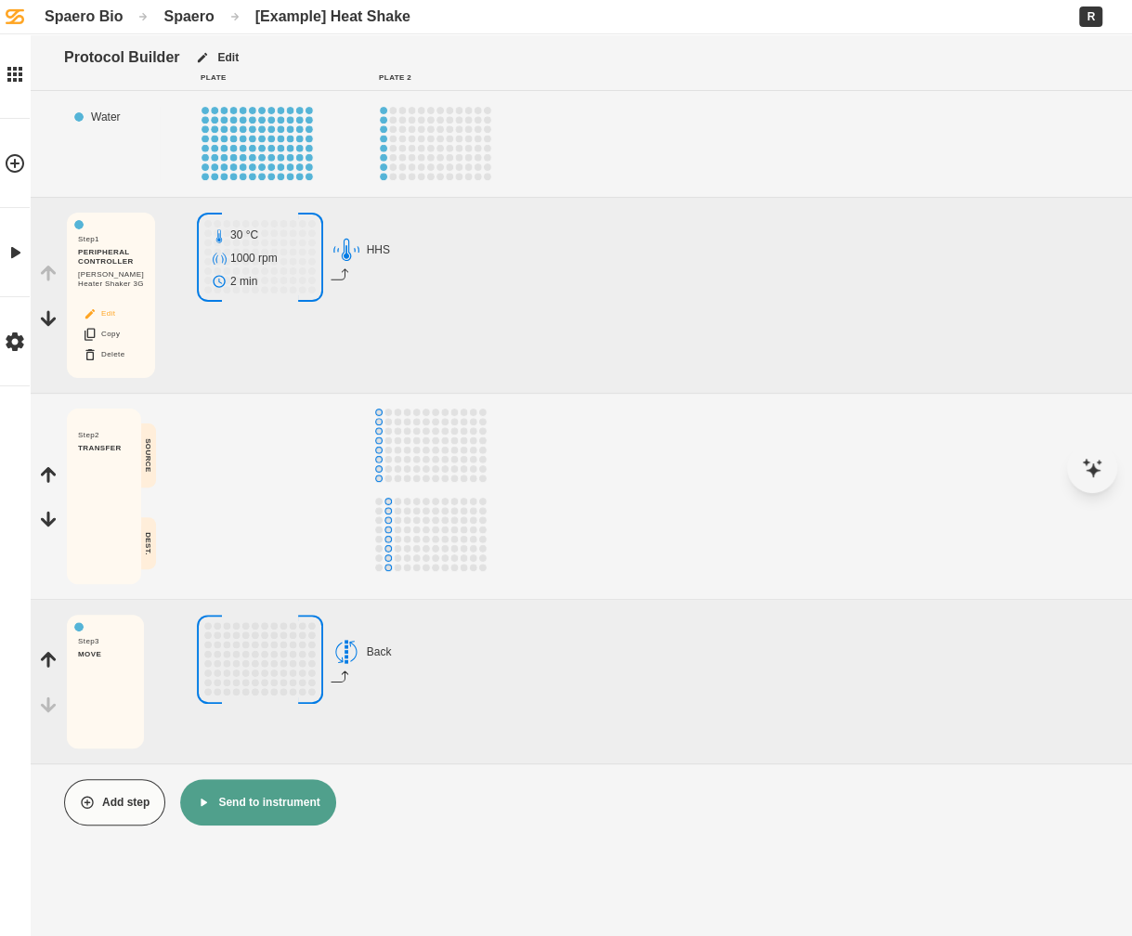
click at [112, 318] on button "Edit" at bounding box center [103, 314] width 59 height 24
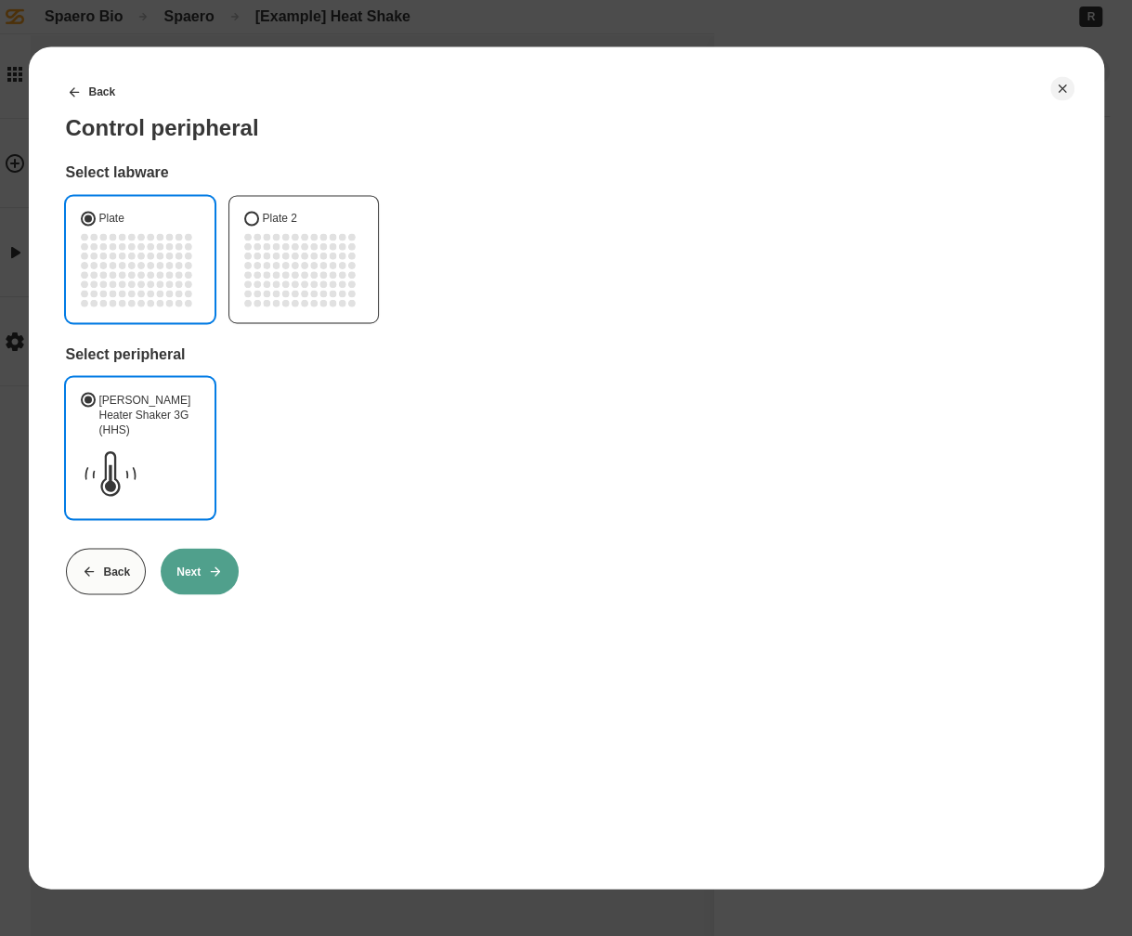
click at [191, 549] on button "Next" at bounding box center [200, 571] width 78 height 46
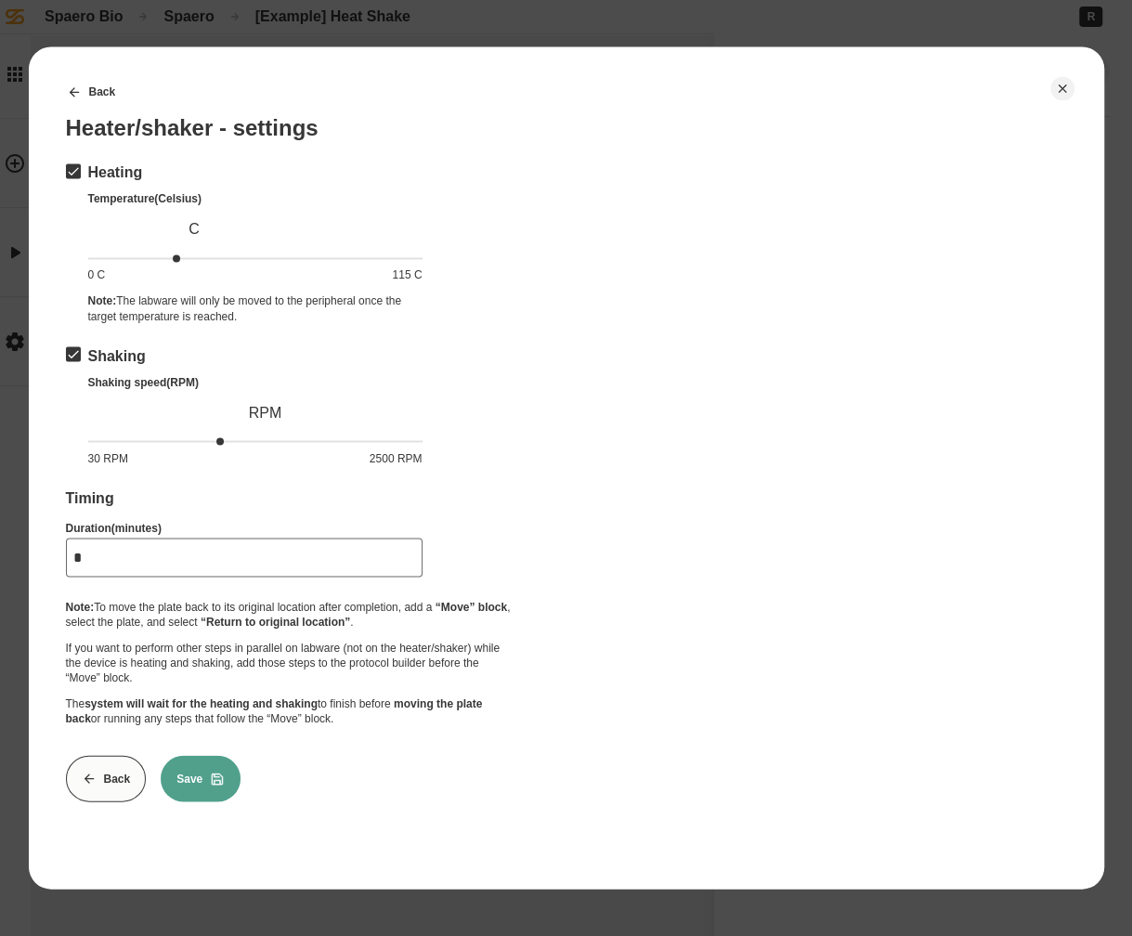
click at [176, 760] on button "Save" at bounding box center [201, 778] width 80 height 46
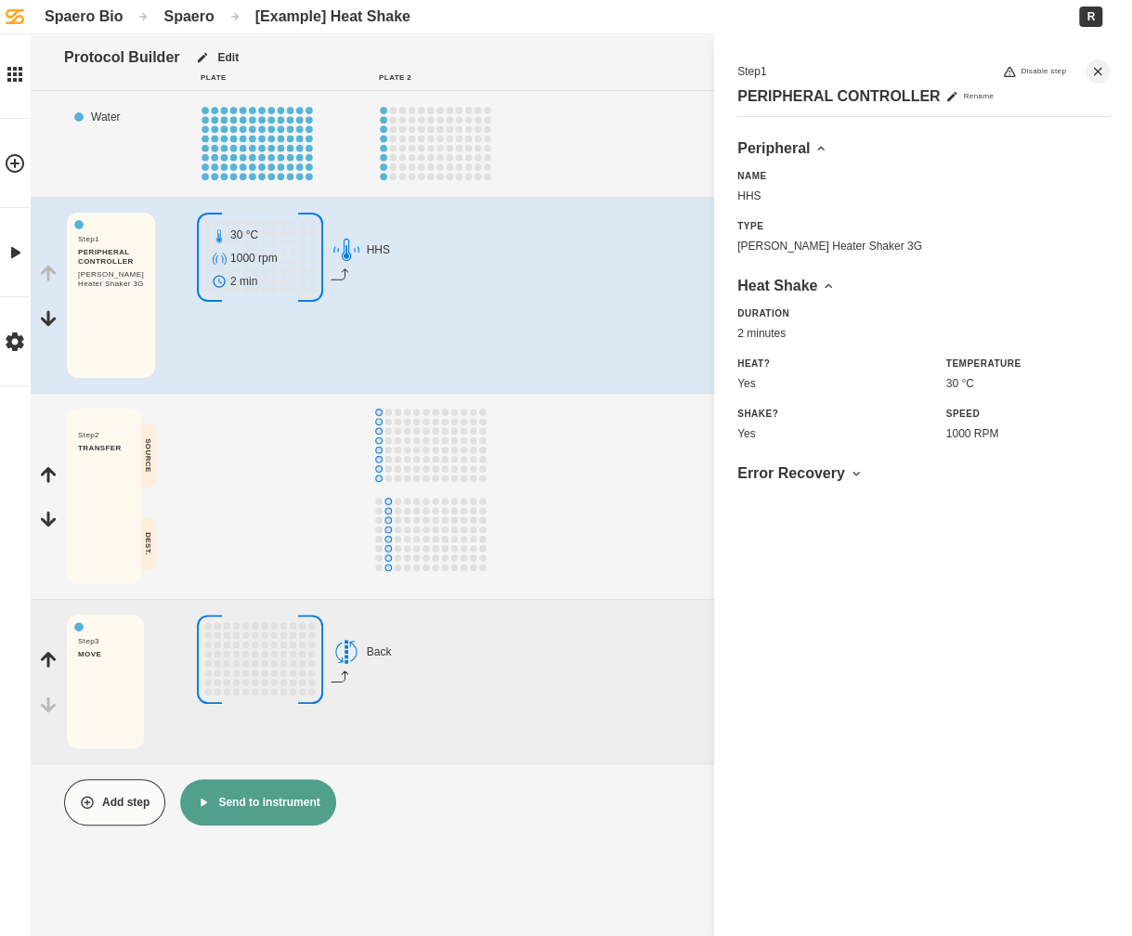
click at [125, 799] on button "Add step" at bounding box center [114, 802] width 101 height 46
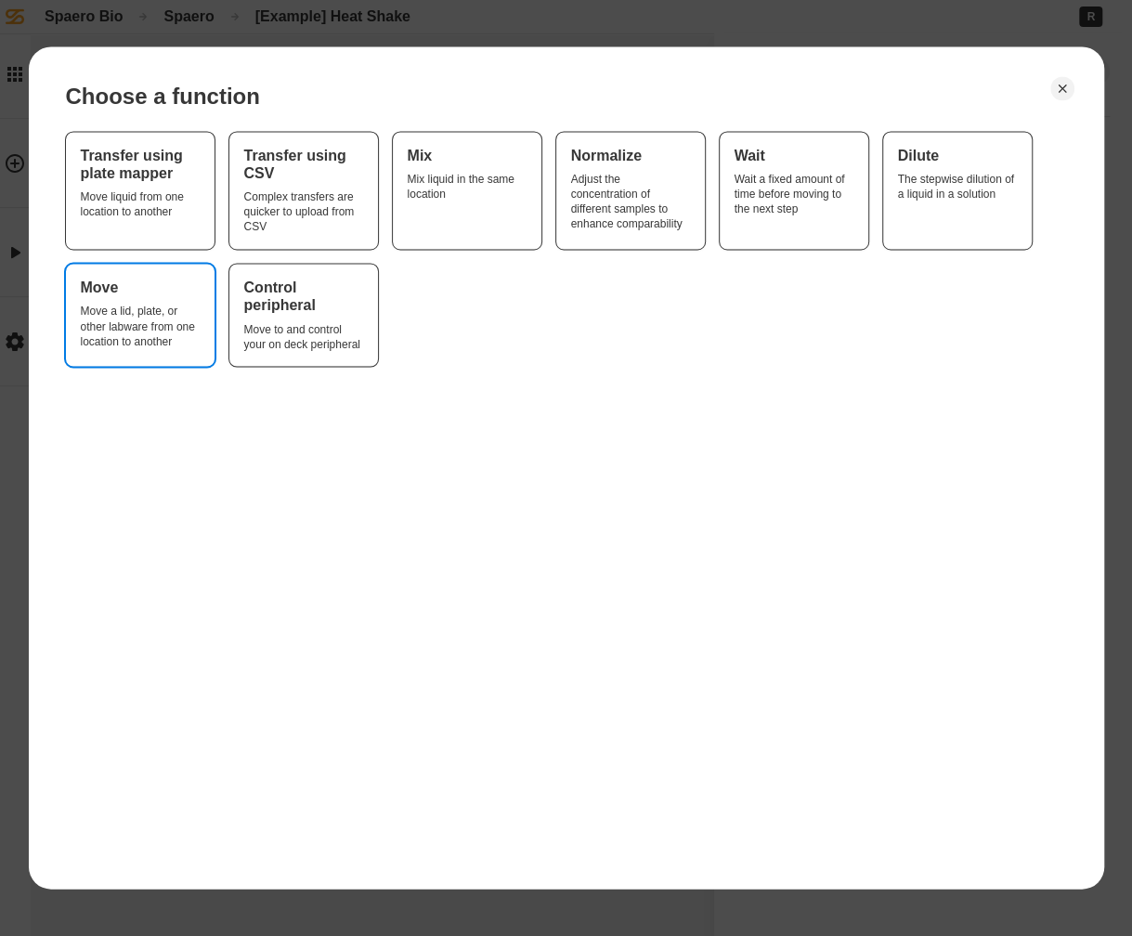
click at [175, 341] on div "Move a lid, plate, or other labware from one location to another" at bounding box center [139, 326] width 119 height 45
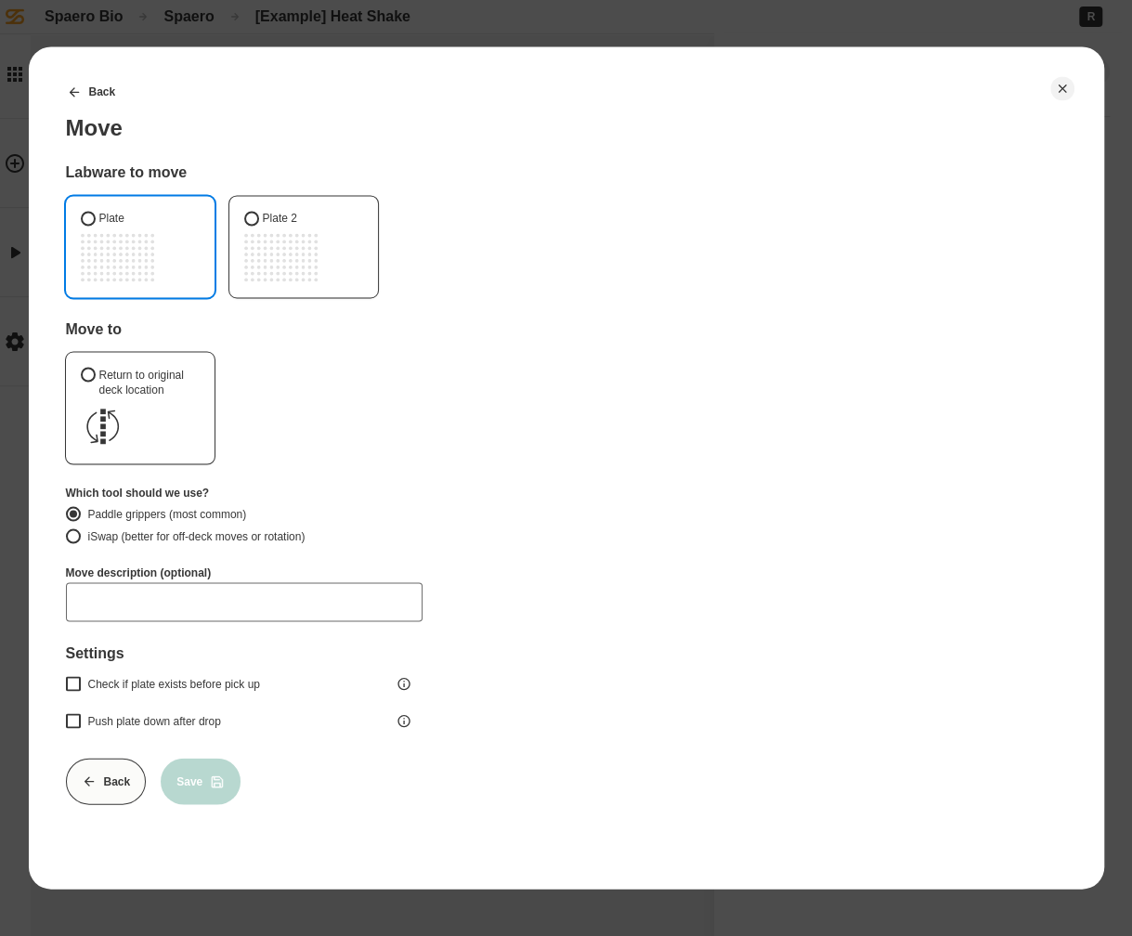
click at [201, 274] on label "Plate" at bounding box center [139, 246] width 149 height 101
click at [95, 226] on button "Plate" at bounding box center [87, 218] width 15 height 15
click at [187, 434] on label "Return to original deck location" at bounding box center [139, 408] width 149 height 111
click at [95, 383] on button "Return to original deck location" at bounding box center [87, 375] width 15 height 15
click at [74, 536] on button "iSwap (better for off-deck moves or rotation)" at bounding box center [72, 536] width 15 height 15
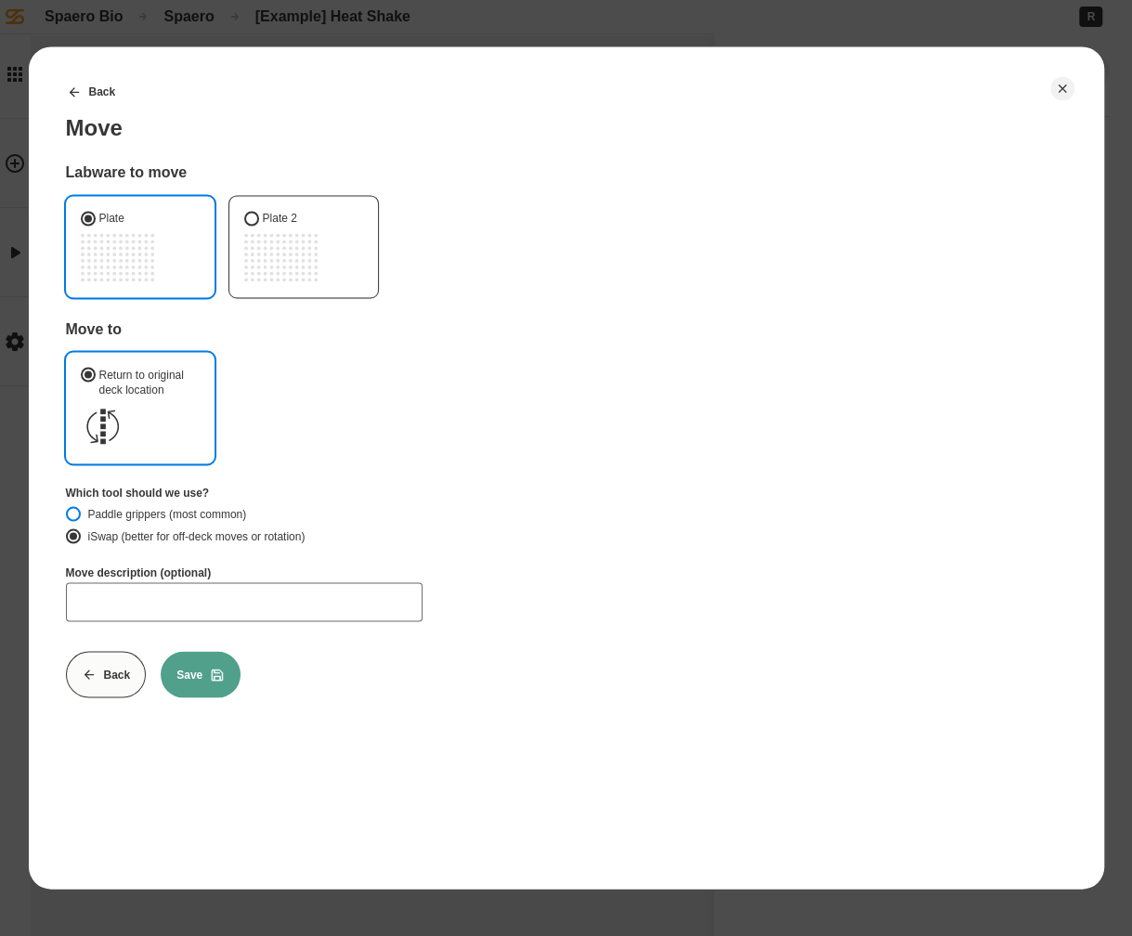
click at [74, 507] on button "Paddle grippers (most common)" at bounding box center [72, 514] width 15 height 15
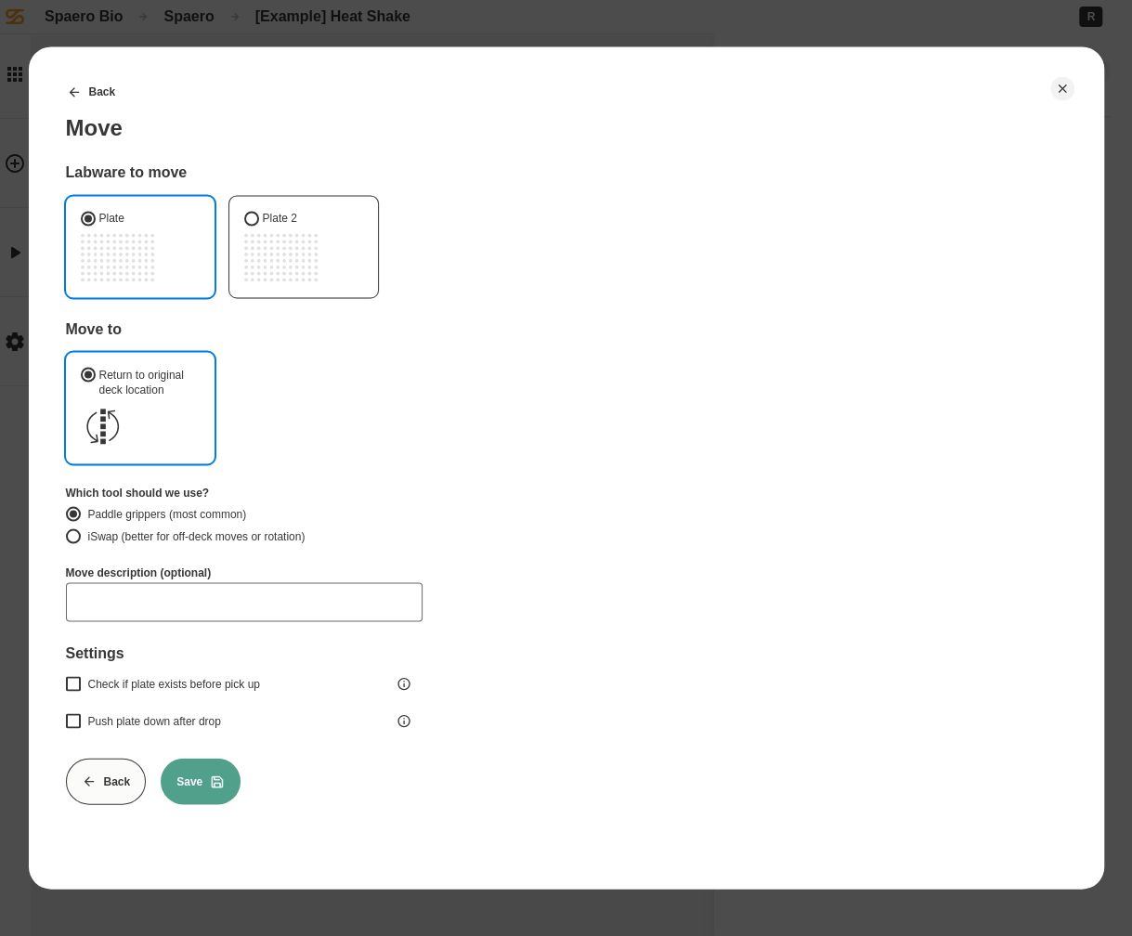
click at [74, 543] on label "iSwap (better for off-deck moves or rotation)" at bounding box center [243, 537] width 357 height 22
click at [74, 543] on button "iSwap (better for off-deck moves or rotation)" at bounding box center [72, 536] width 15 height 15
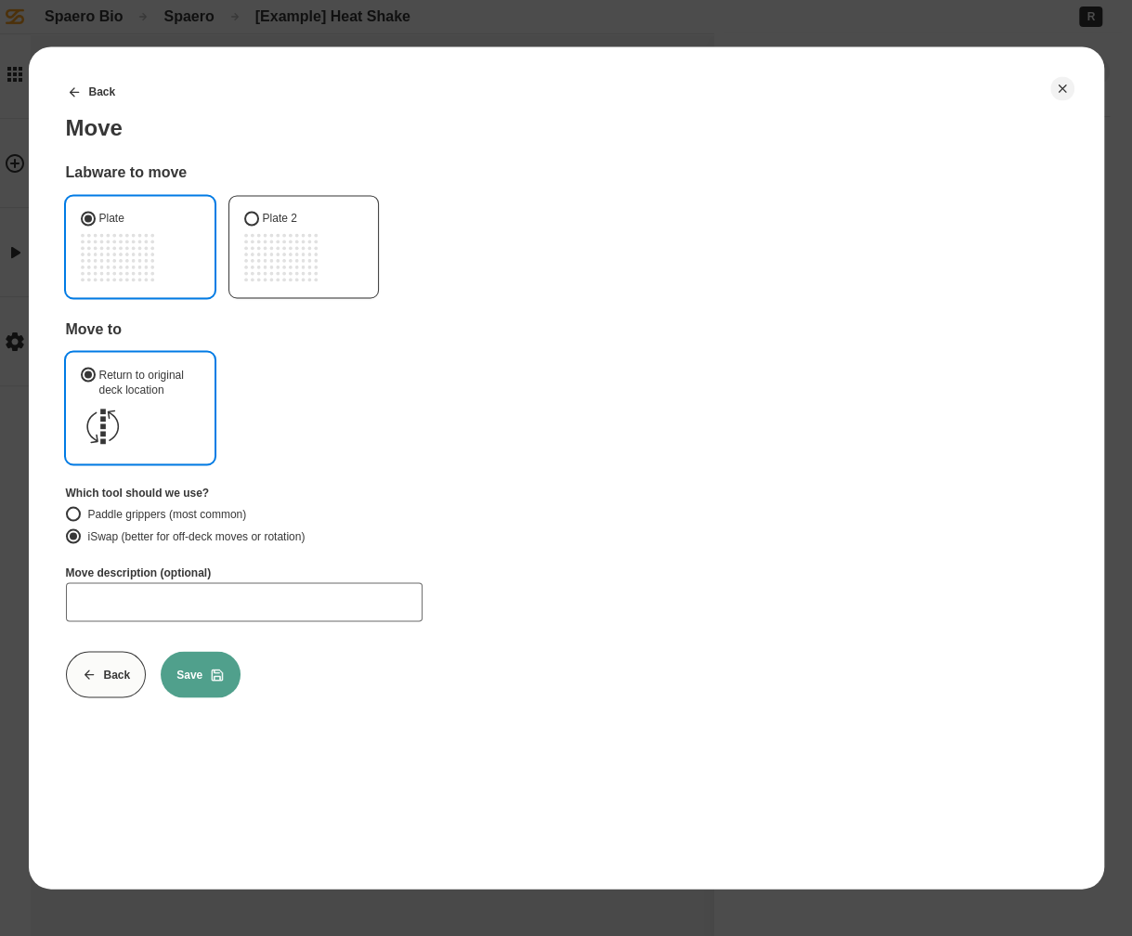
click at [74, 523] on label "Paddle grippers (most common)" at bounding box center [243, 514] width 357 height 22
click at [74, 522] on button "Paddle grippers (most common)" at bounding box center [72, 514] width 15 height 15
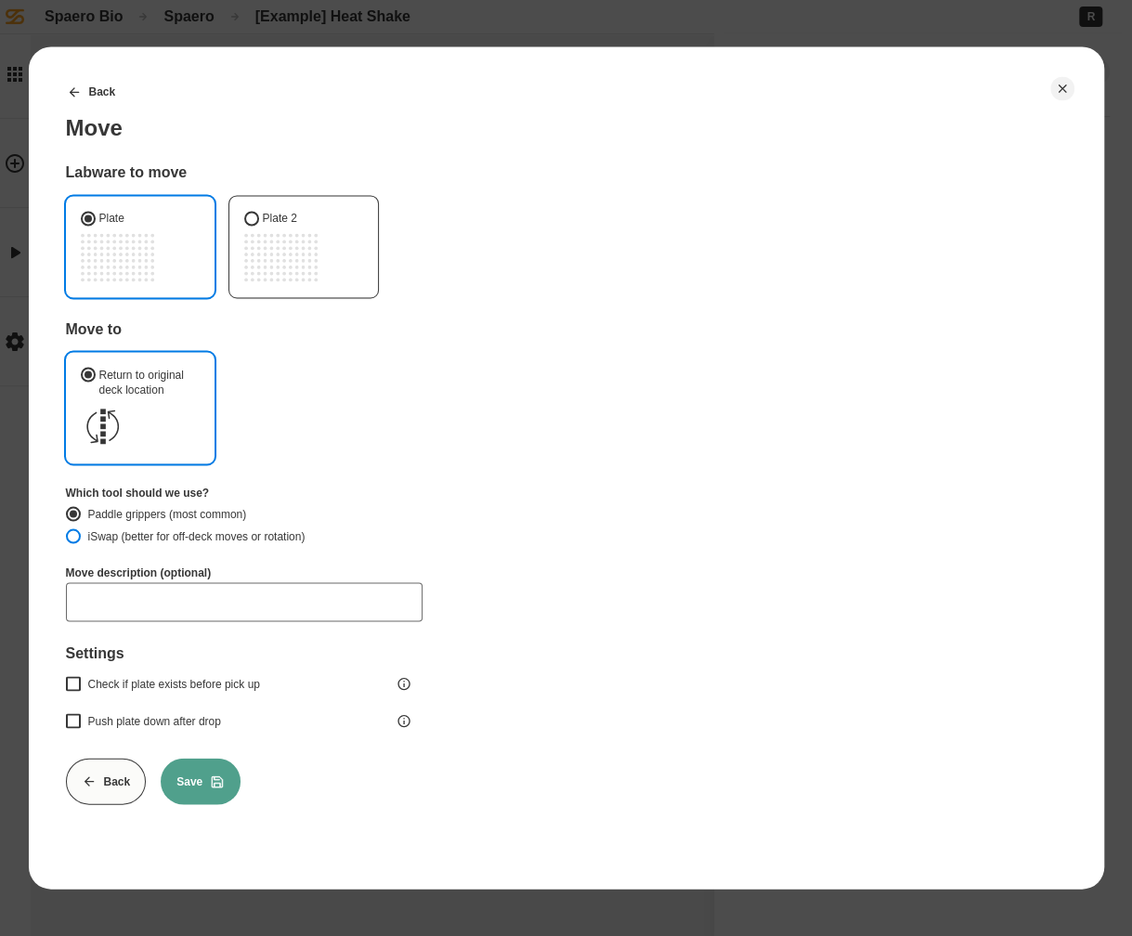
click at [73, 529] on button "iSwap (better for off-deck moves or rotation)" at bounding box center [72, 536] width 15 height 15
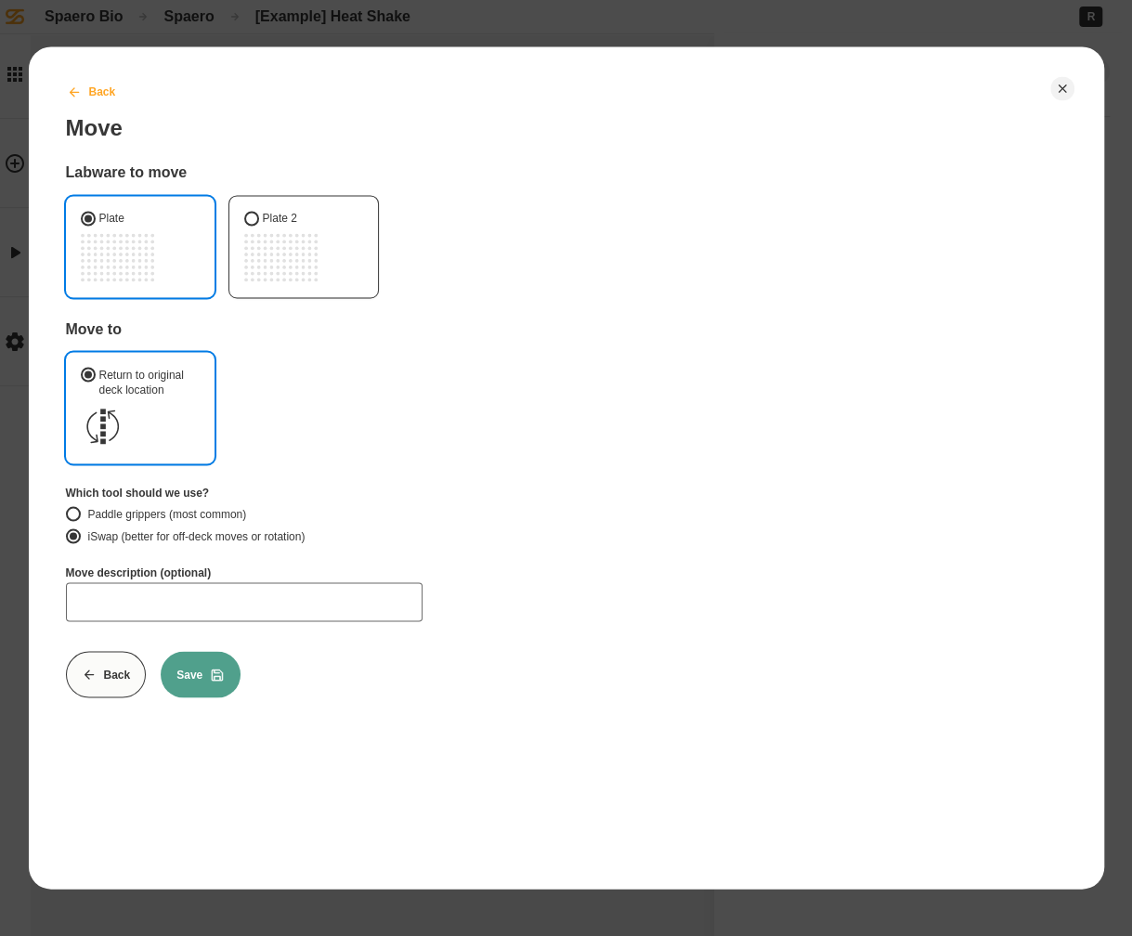
click at [84, 84] on button "Back" at bounding box center [90, 92] width 81 height 46
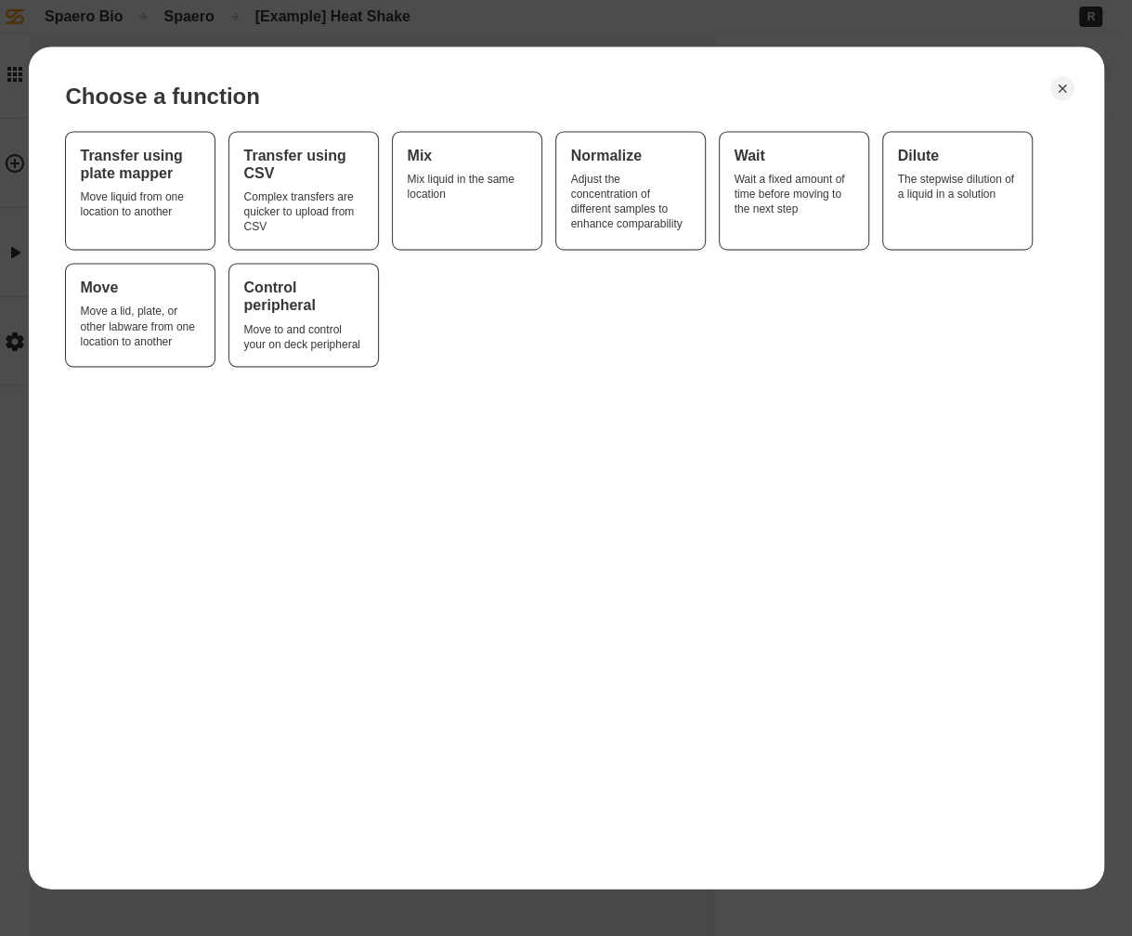
click at [1072, 97] on div "Choose a function Transfer using plate mapper Move liquid from one location to …" at bounding box center [565, 467] width 1075 height 842
click at [1055, 84] on icon "Close" at bounding box center [1062, 88] width 15 height 15
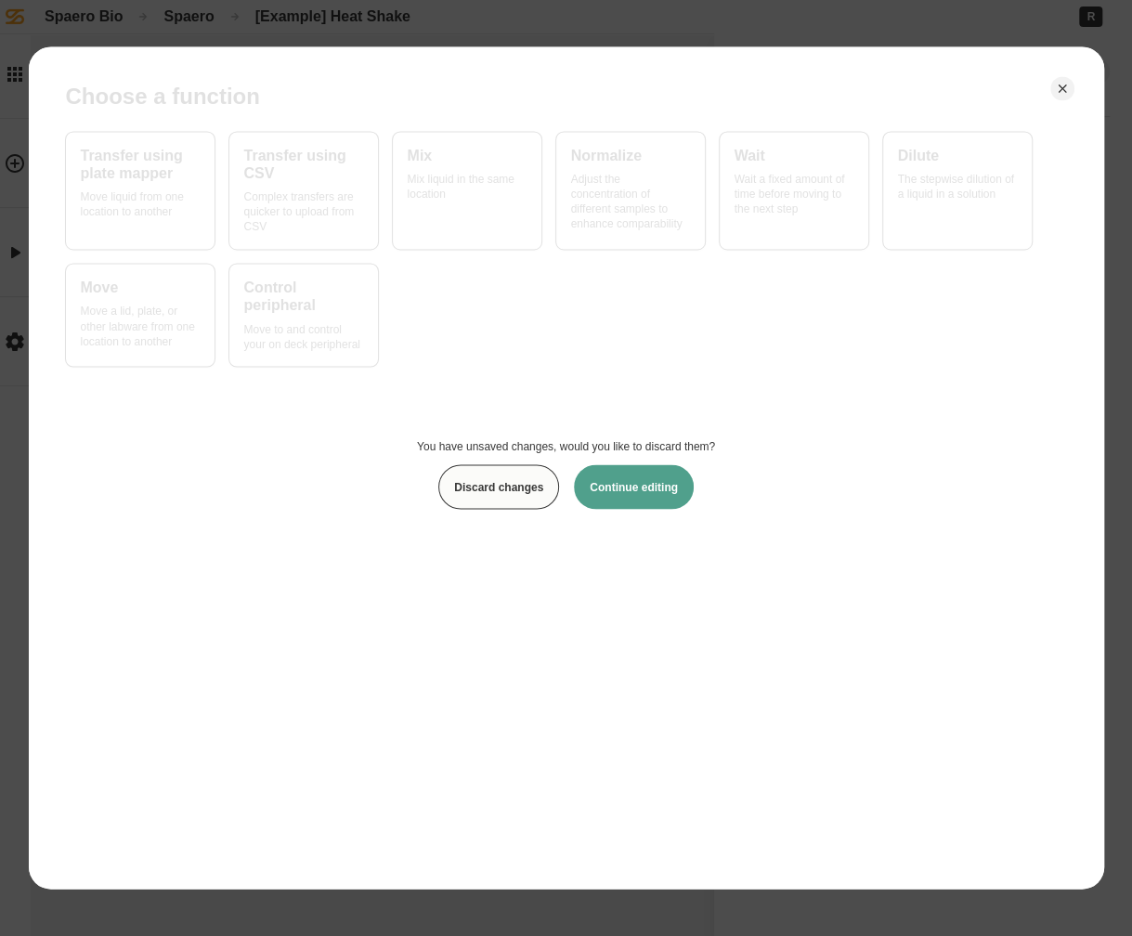
click at [515, 499] on button "Discard changes" at bounding box center [498, 486] width 121 height 45
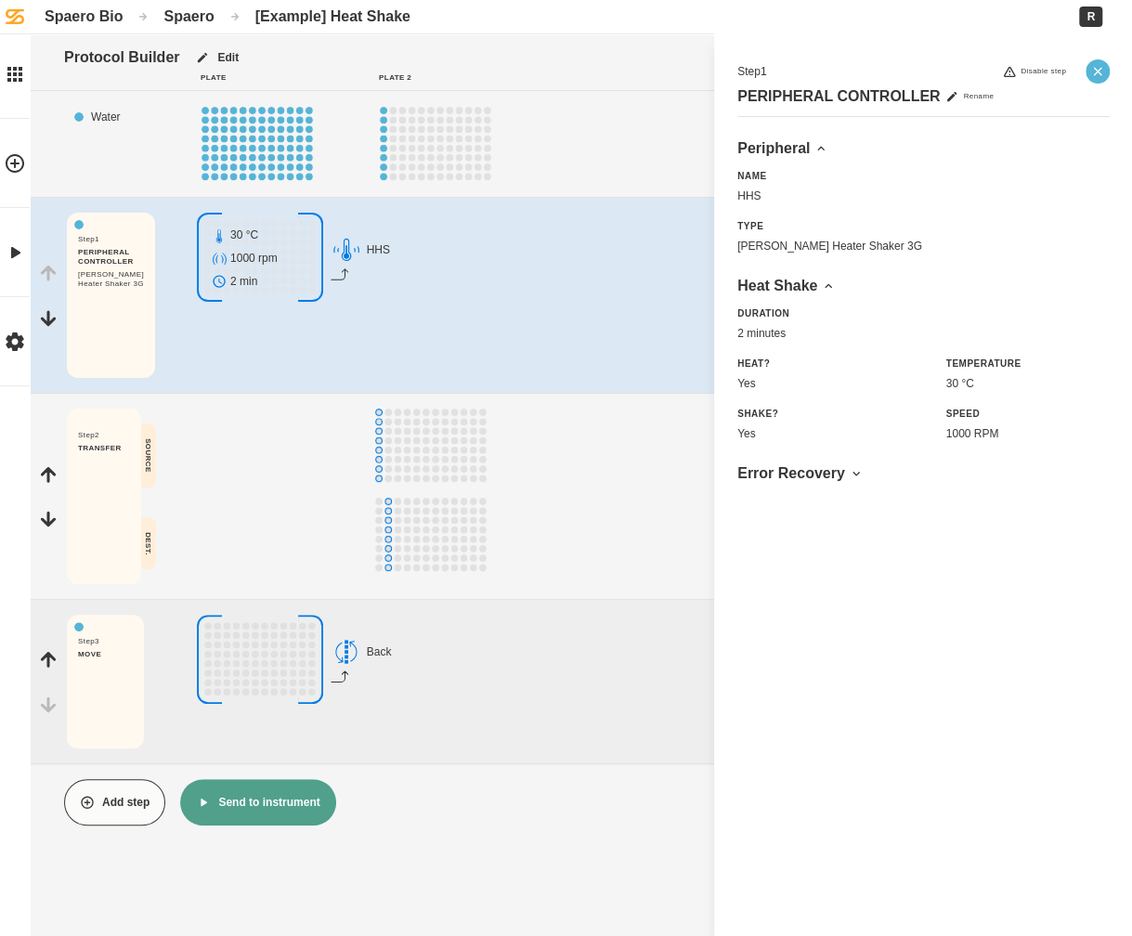
click at [1101, 80] on button "Close" at bounding box center [1097, 71] width 24 height 24
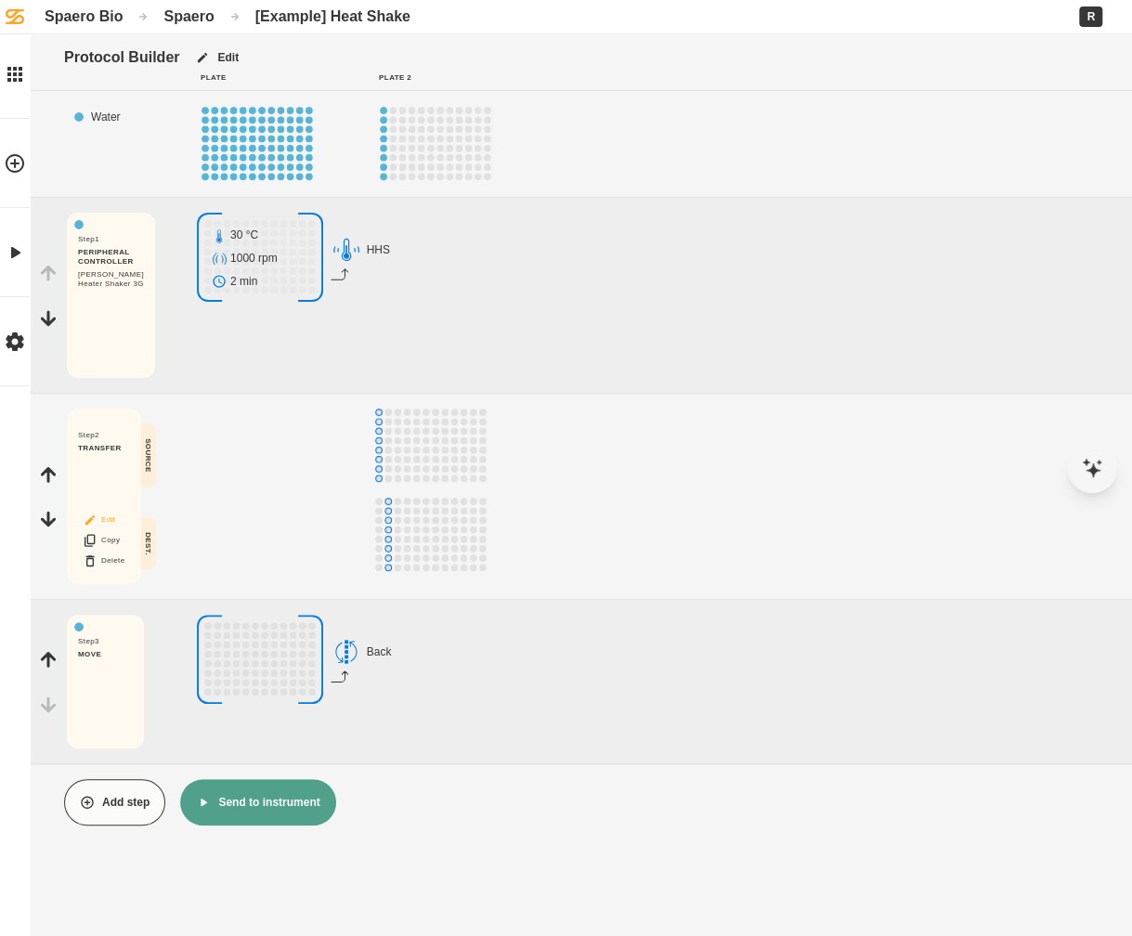
click at [105, 524] on button "Edit" at bounding box center [103, 520] width 59 height 24
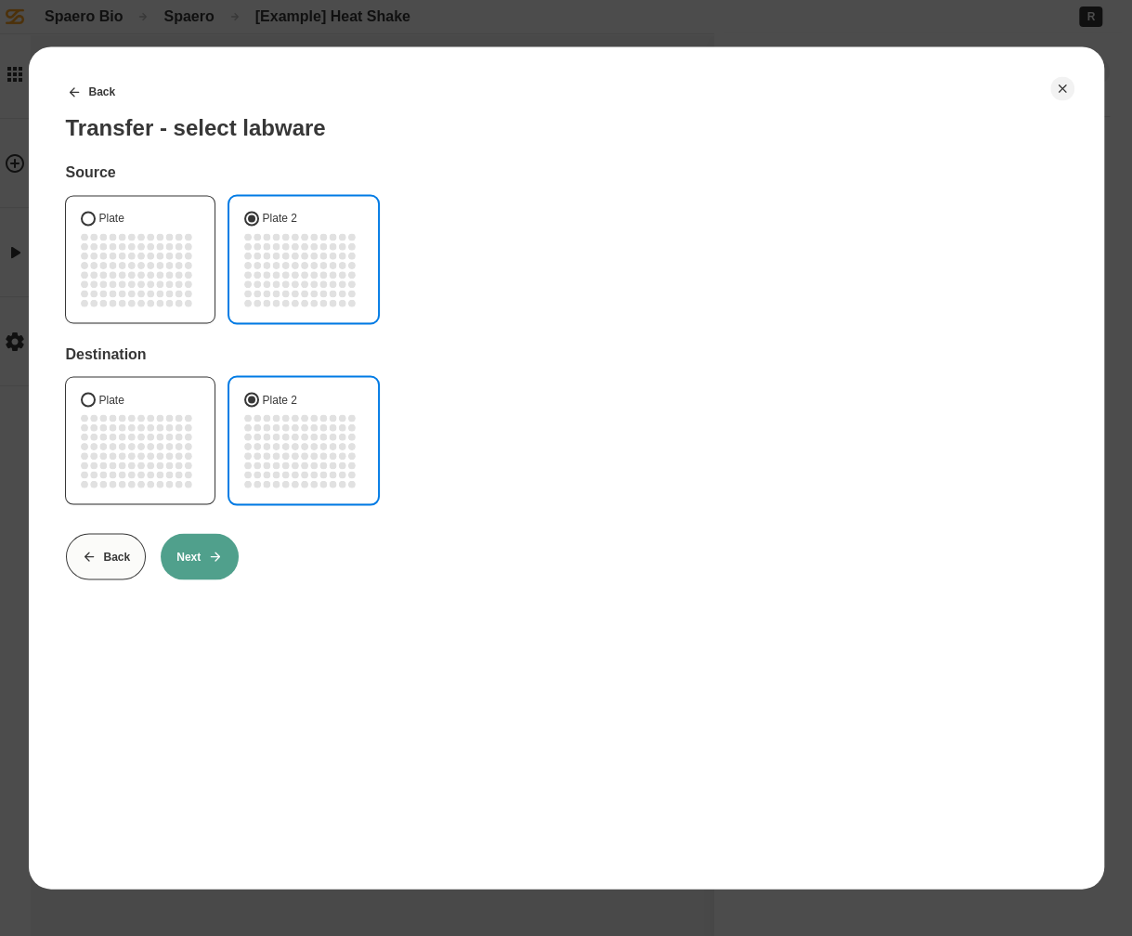
click at [212, 566] on button "Next" at bounding box center [200, 556] width 78 height 46
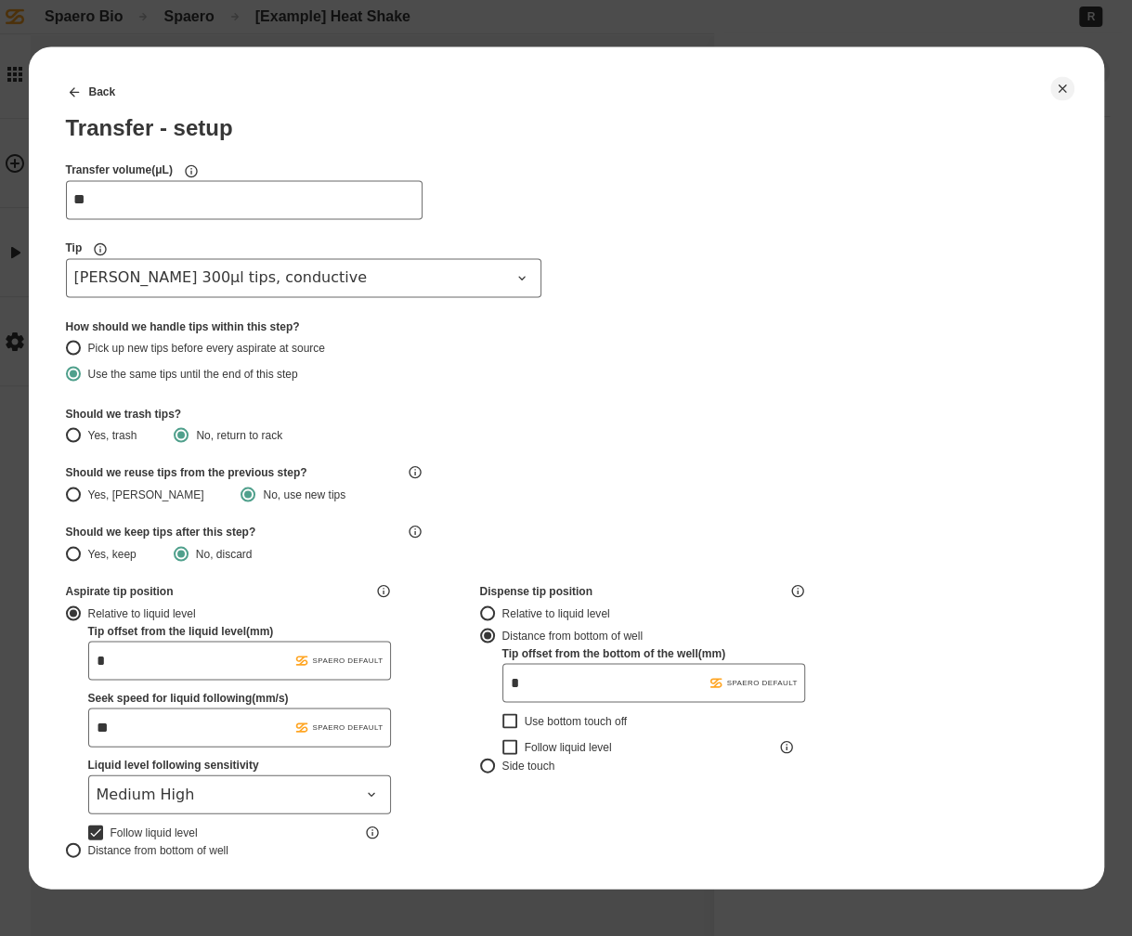
type input "*******"
click at [1068, 92] on icon "Close" at bounding box center [1062, 88] width 15 height 15
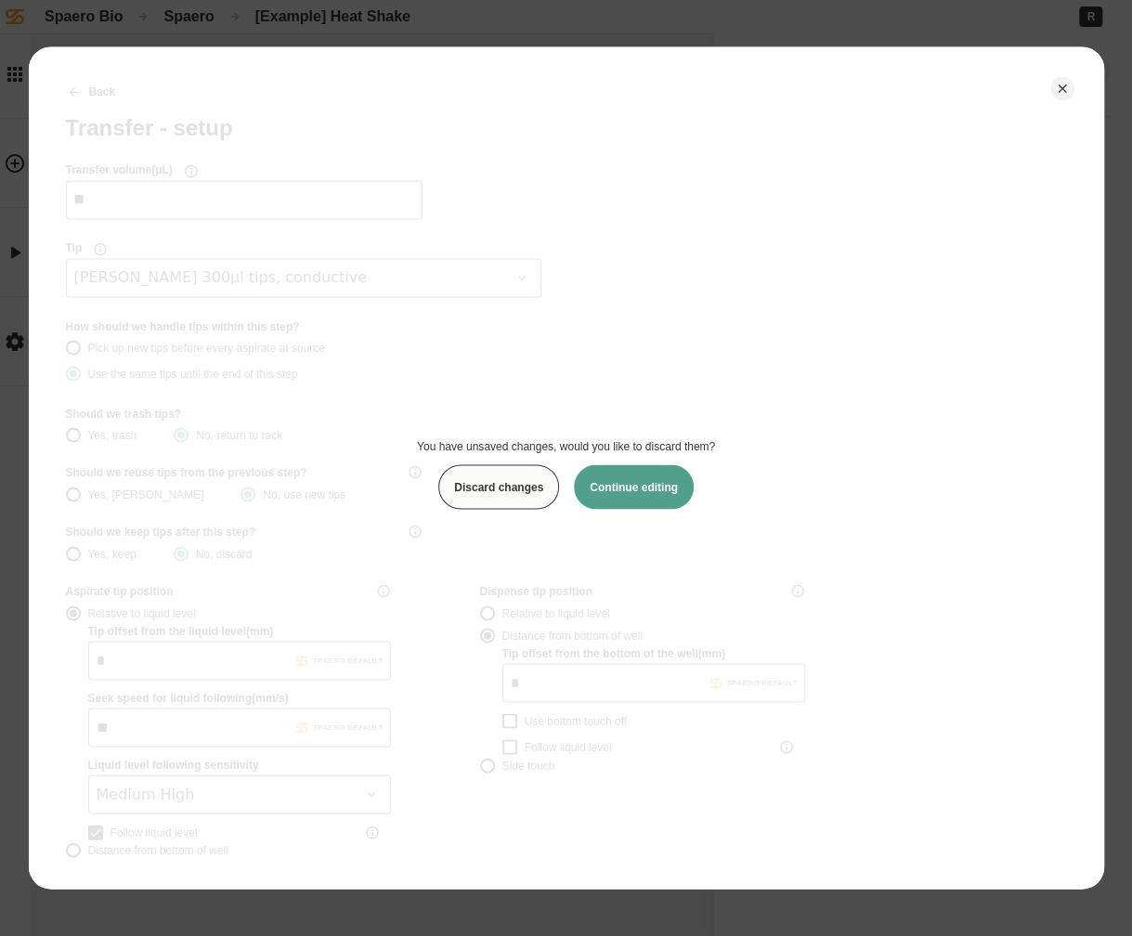
click at [524, 493] on button "Discard changes" at bounding box center [498, 486] width 121 height 45
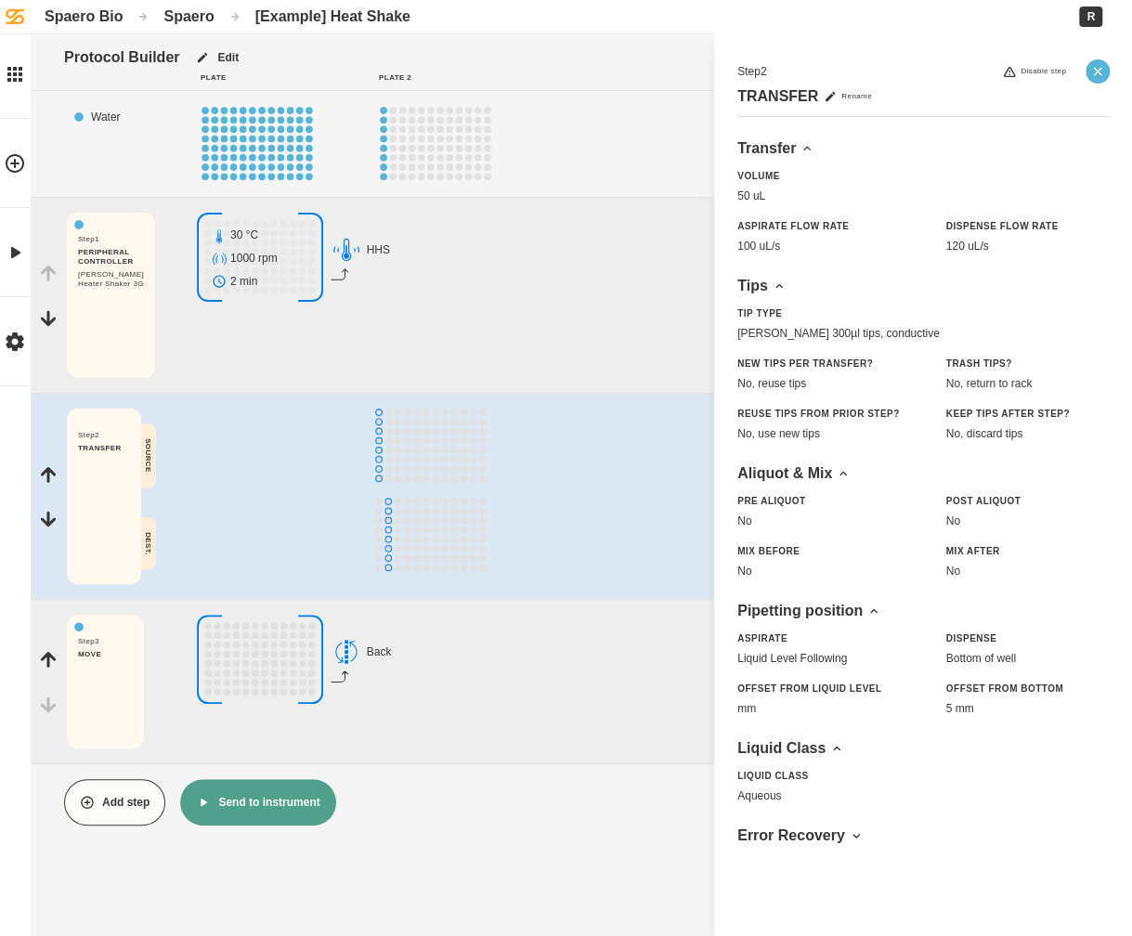
click at [1096, 79] on button "Close" at bounding box center [1097, 71] width 24 height 24
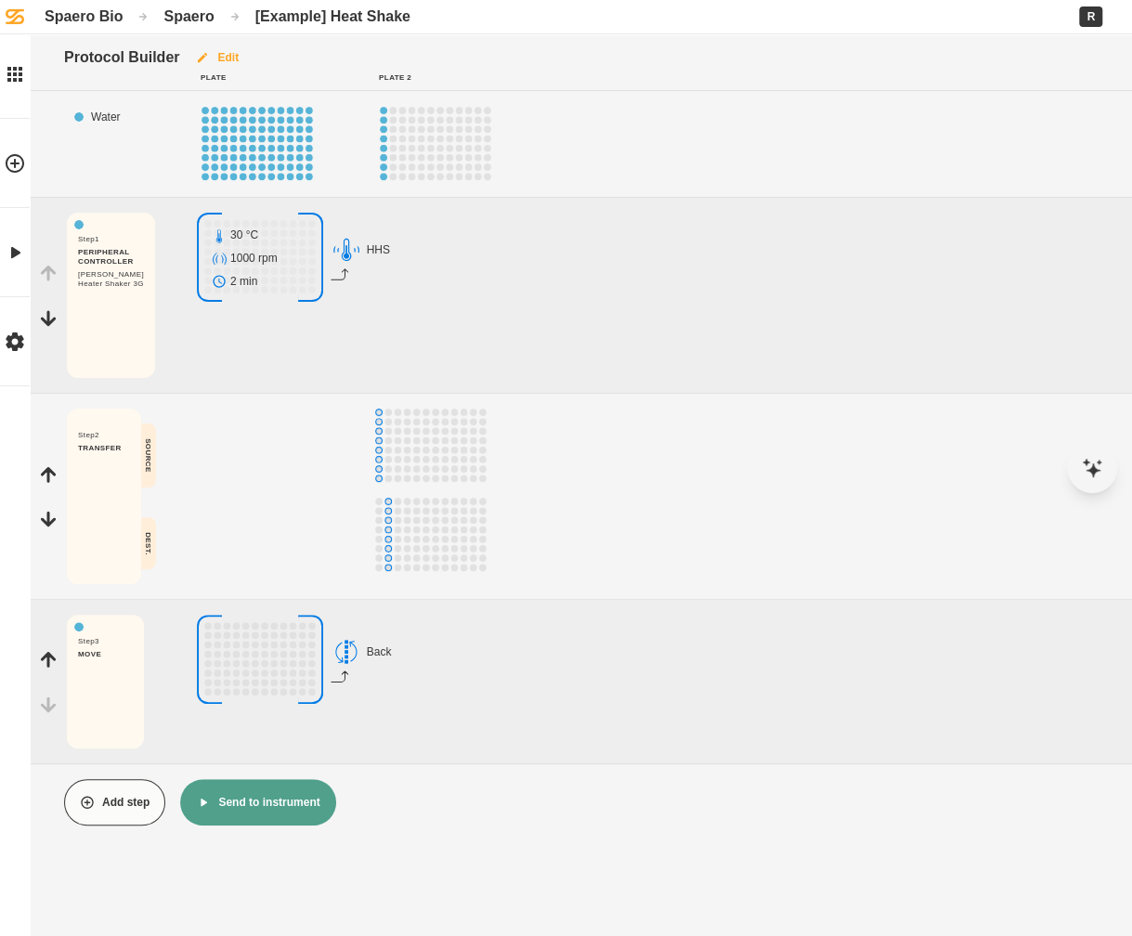
click at [241, 62] on button "Edit" at bounding box center [216, 57] width 75 height 46
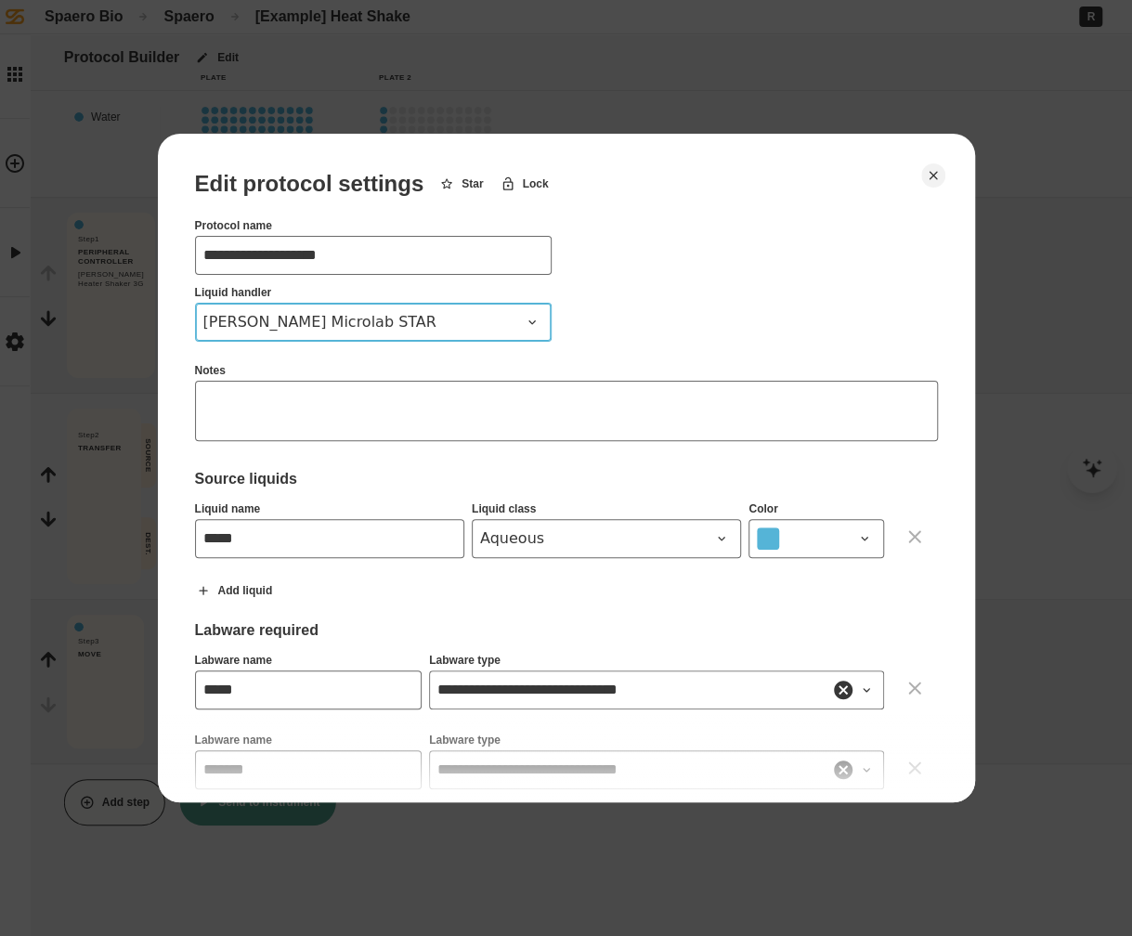
click at [353, 318] on span "[PERSON_NAME] Microlab STAR" at bounding box center [362, 322] width 318 height 22
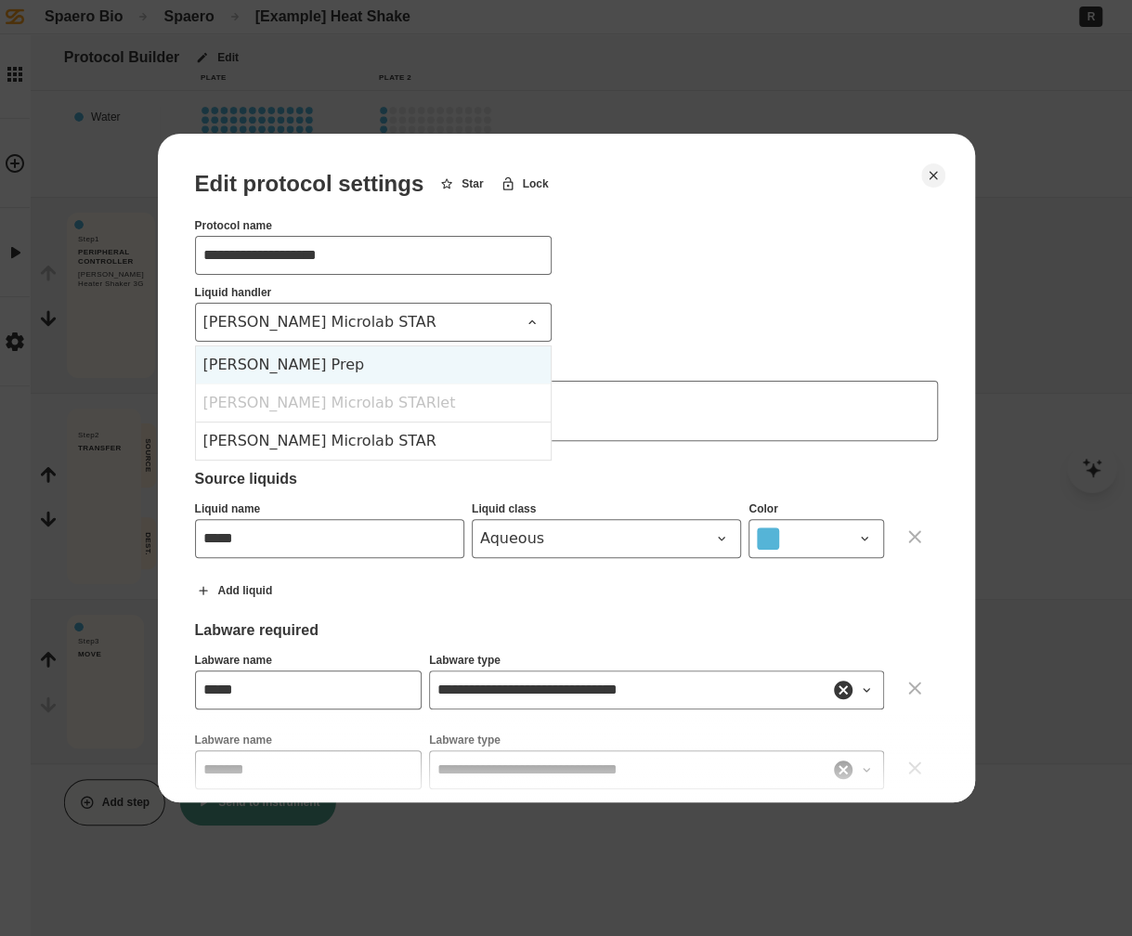
click at [357, 376] on div "[PERSON_NAME] Prep" at bounding box center [373, 364] width 355 height 37
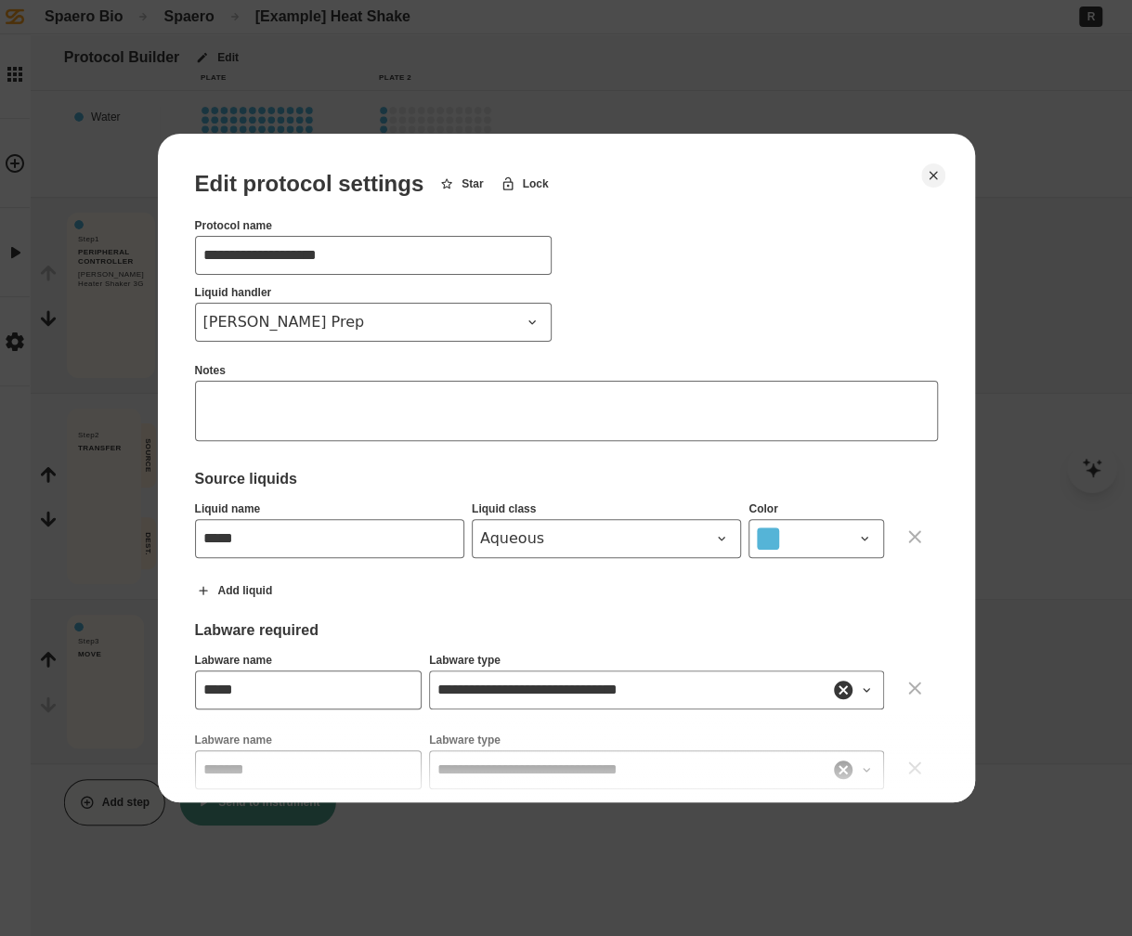
click at [556, 376] on div "Notes" at bounding box center [566, 372] width 743 height 17
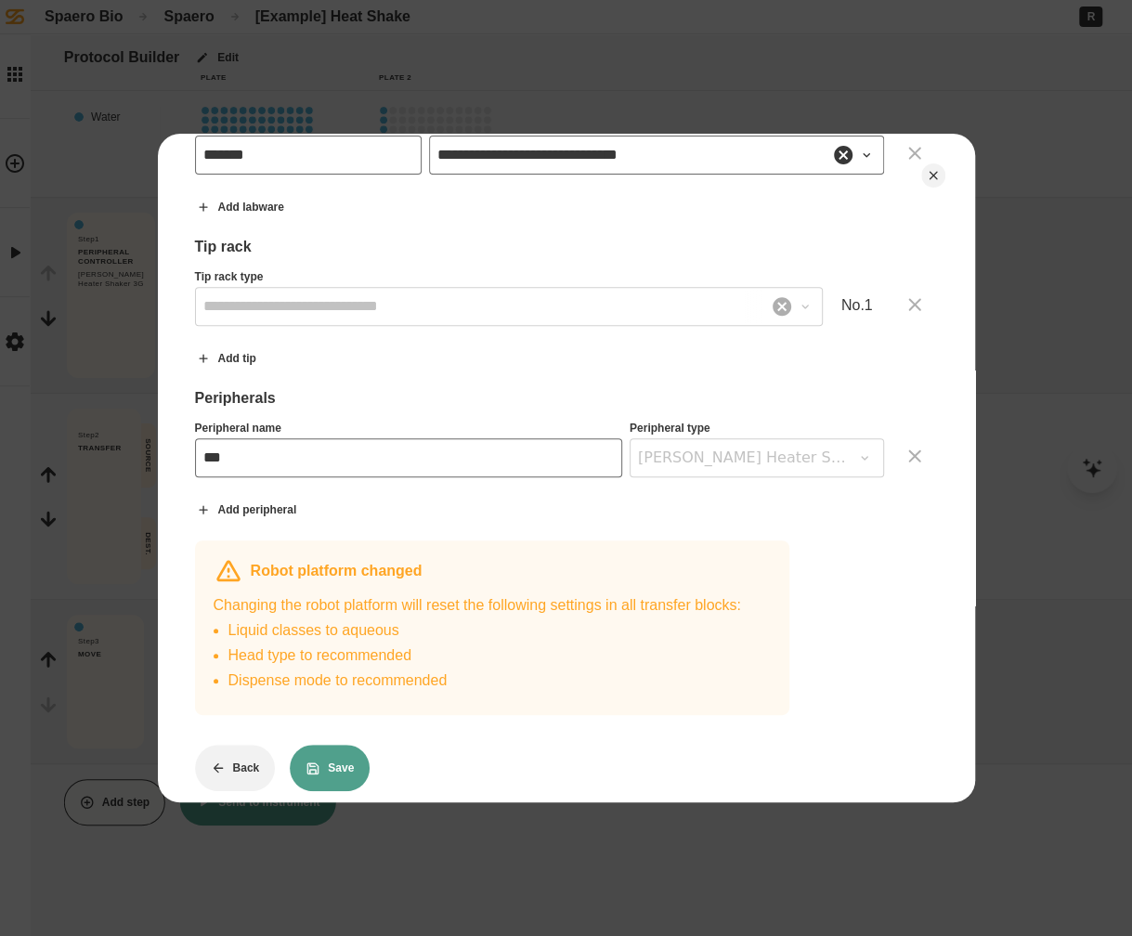
scroll to position [632, 0]
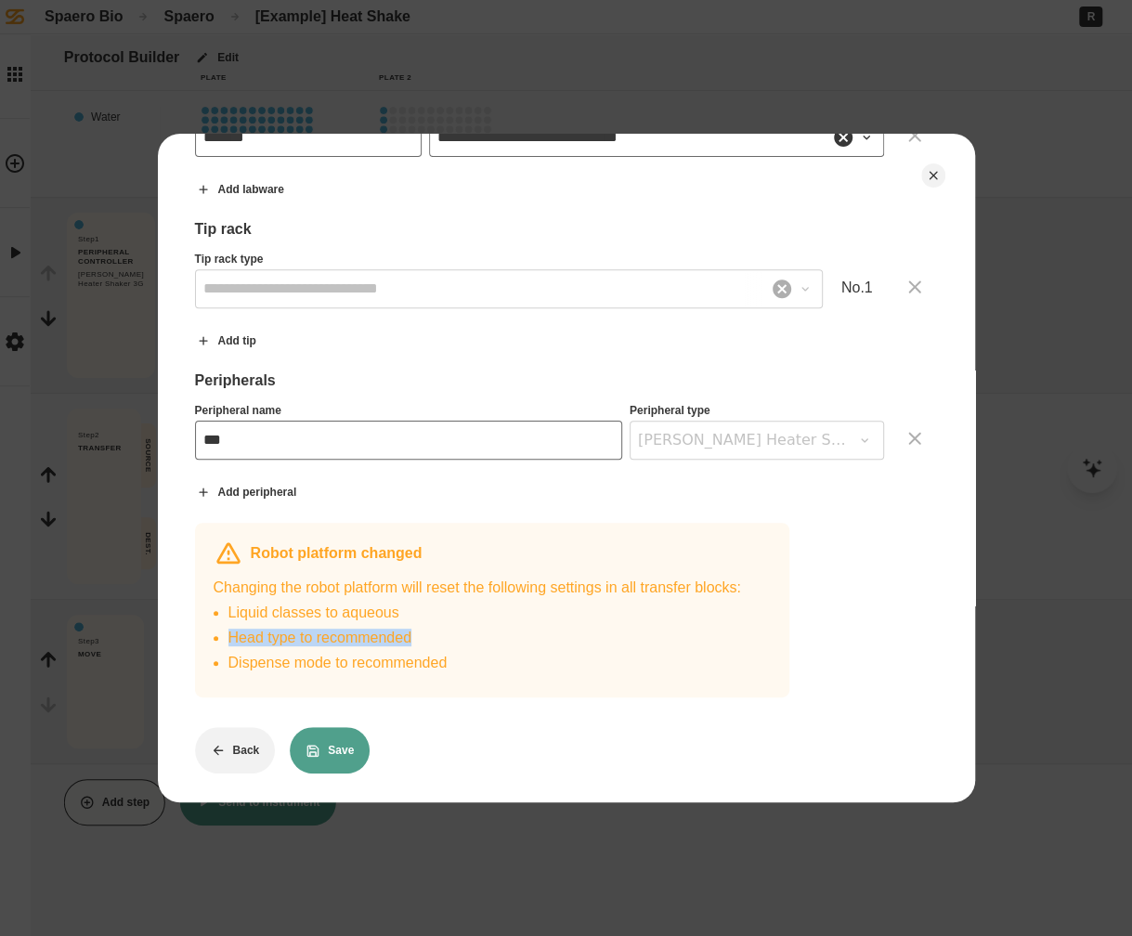
drag, startPoint x: 229, startPoint y: 632, endPoint x: 426, endPoint y: 629, distance: 196.9
click at [426, 629] on li "Head type to recommended" at bounding box center [484, 638] width 513 height 18
click at [414, 657] on li "Dispense mode to recommended" at bounding box center [484, 663] width 513 height 18
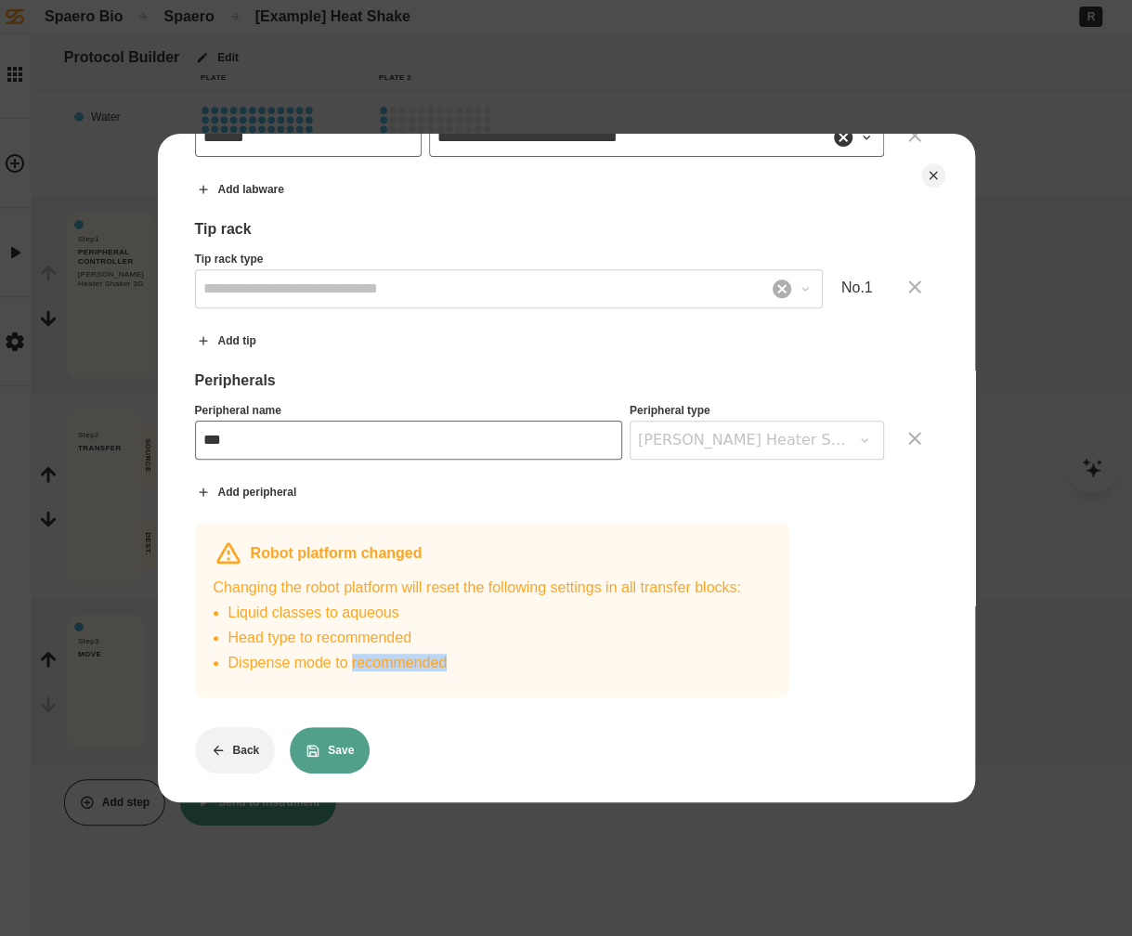
click at [414, 657] on li "Dispense mode to recommended" at bounding box center [484, 663] width 513 height 18
click at [507, 664] on div "Changing the robot platform will reset the following settings in all transfer b…" at bounding box center [477, 628] width 527 height 100
click at [352, 742] on button "Save" at bounding box center [330, 750] width 80 height 46
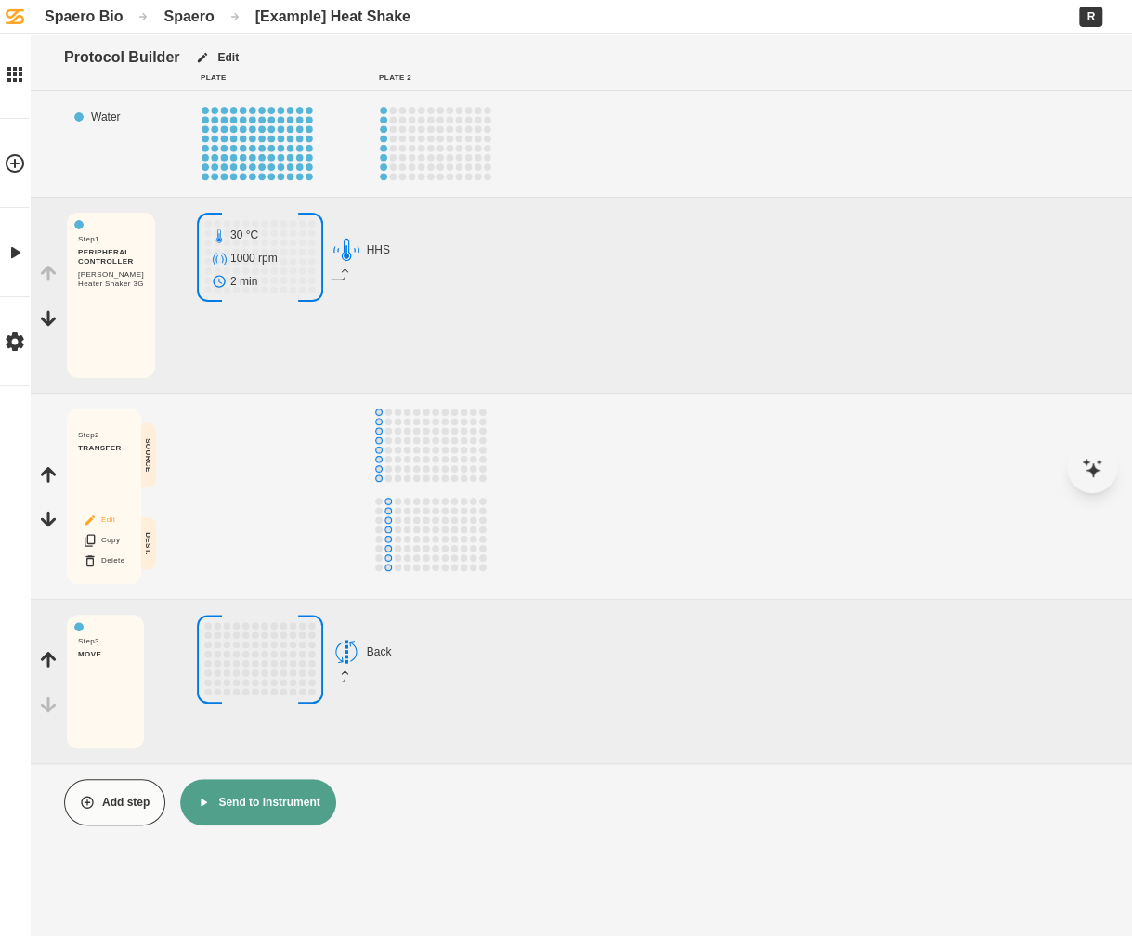
click at [107, 520] on button "Edit" at bounding box center [103, 520] width 59 height 24
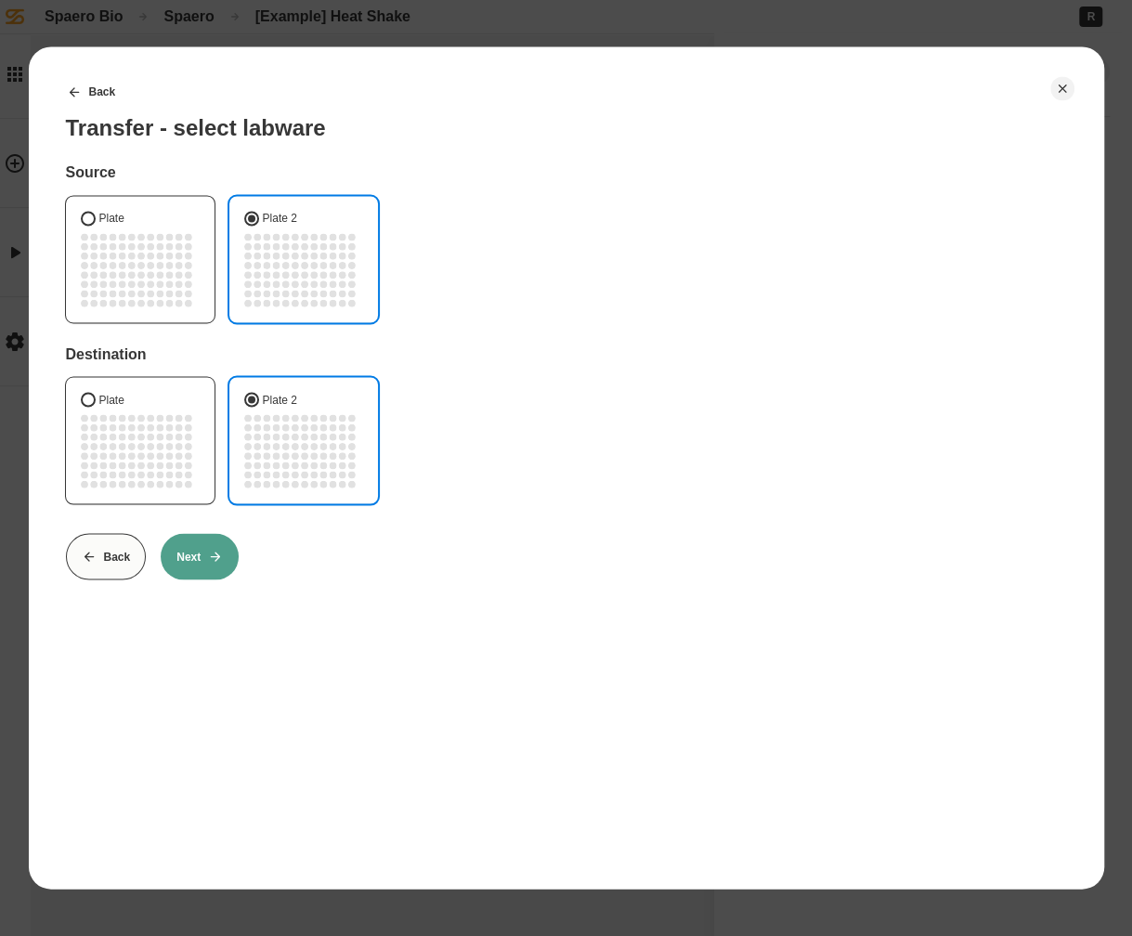
click at [198, 564] on button "Next" at bounding box center [200, 556] width 78 height 46
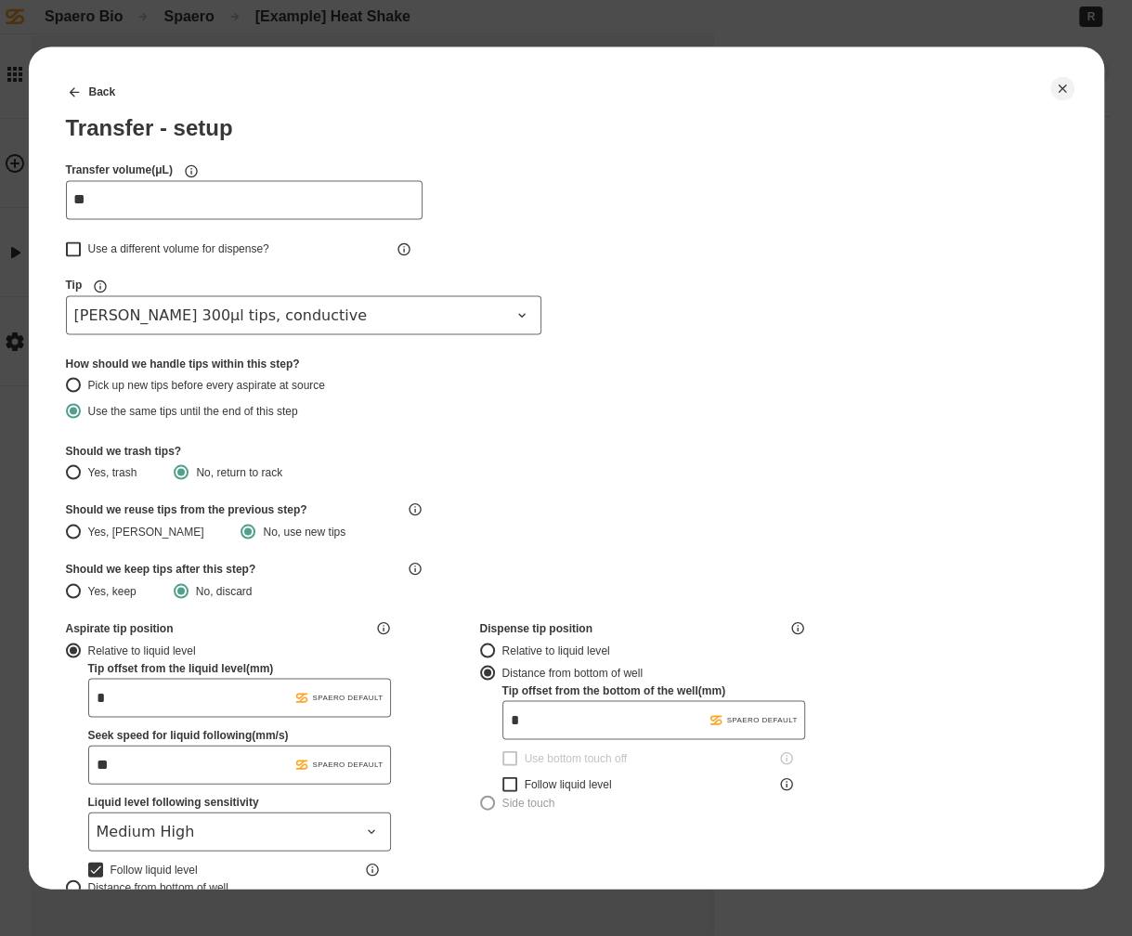
type input "*******"
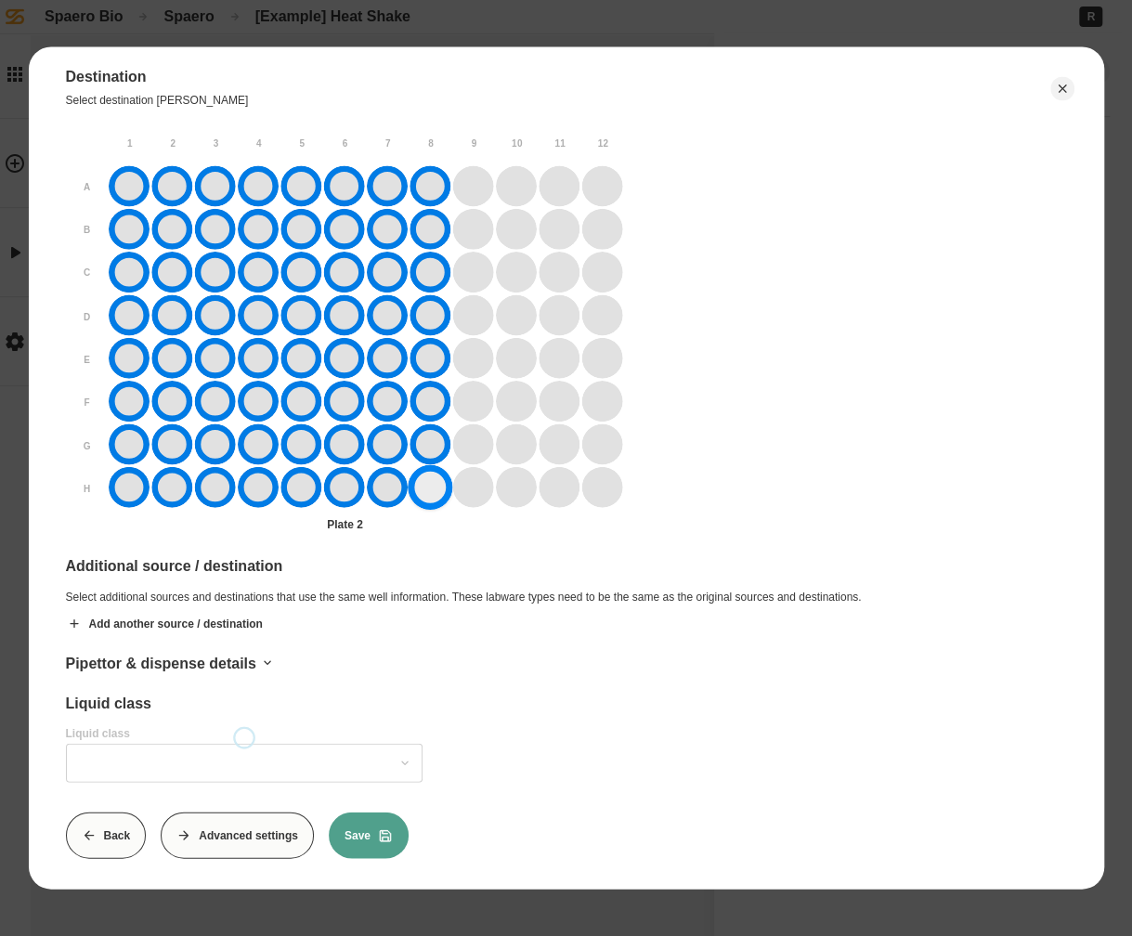
drag, startPoint x: 136, startPoint y: 188, endPoint x: 427, endPoint y: 481, distance: 413.0
click at [427, 481] on div at bounding box center [366, 337] width 514 height 343
type input "*******"
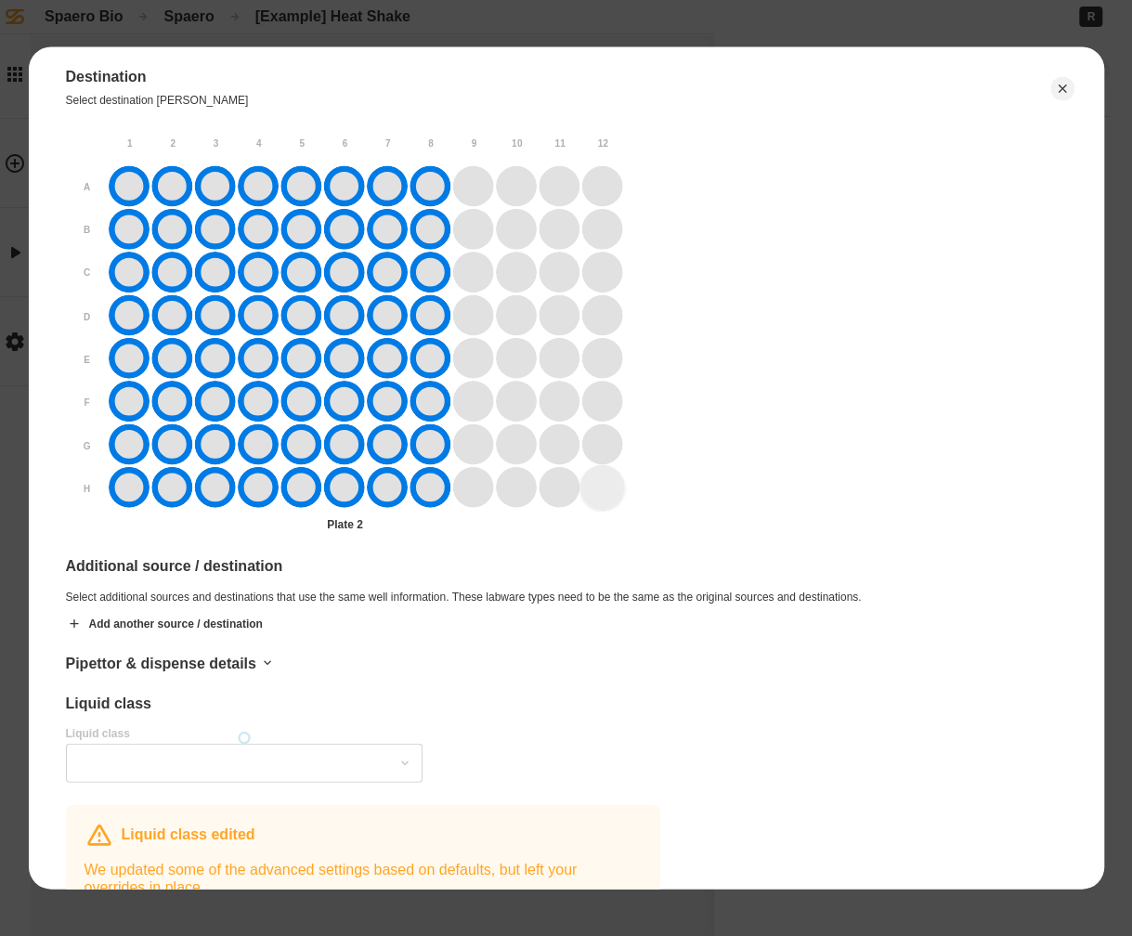
type input "*******"
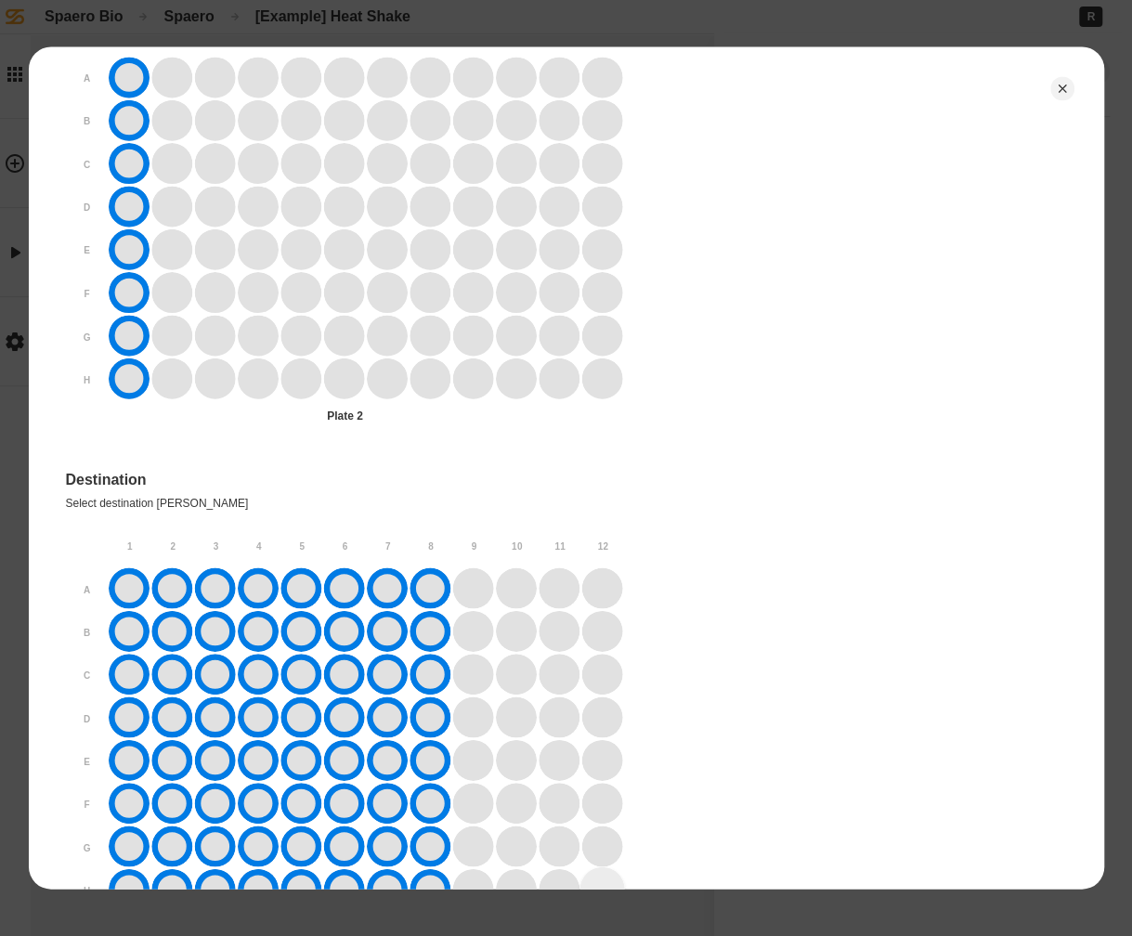
scroll to position [1030, 0]
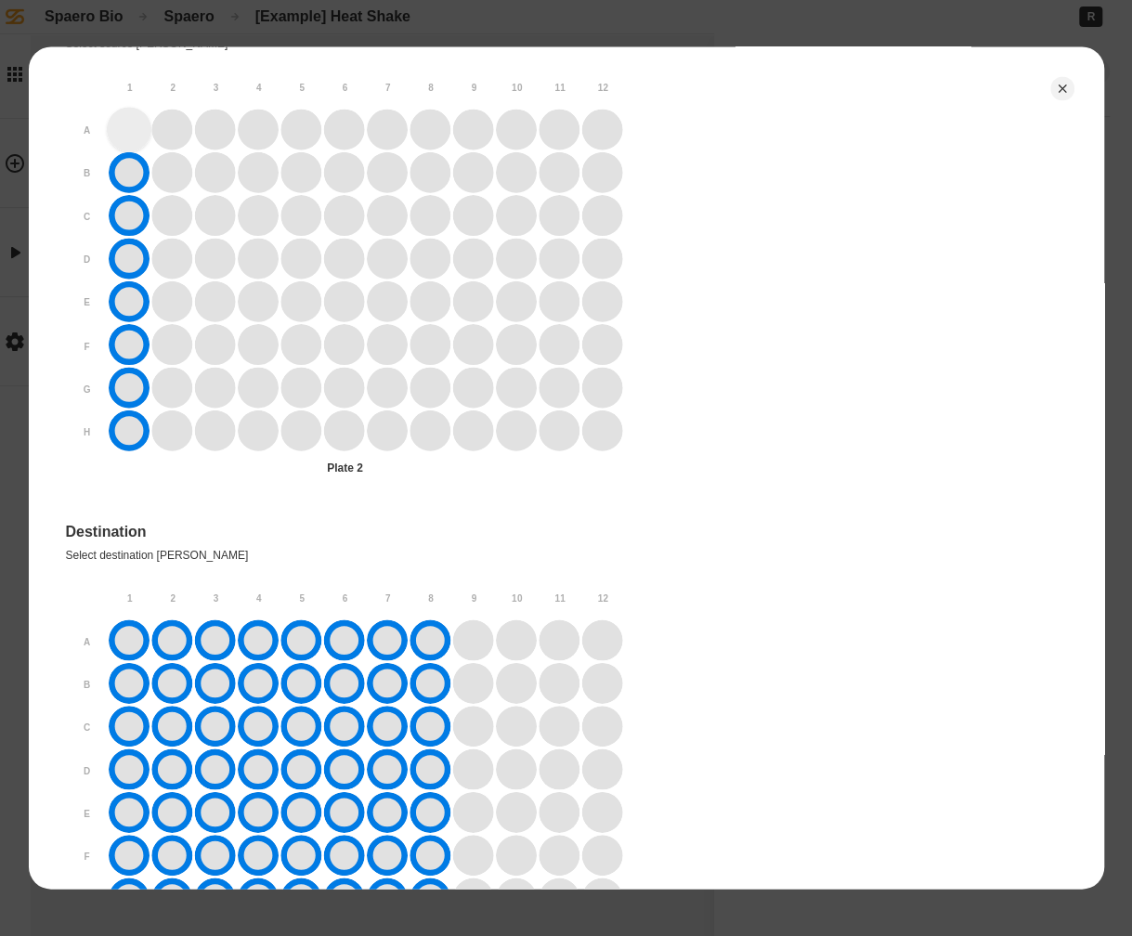
click at [148, 118] on circle "A1" at bounding box center [129, 130] width 45 height 45
type input "*******"
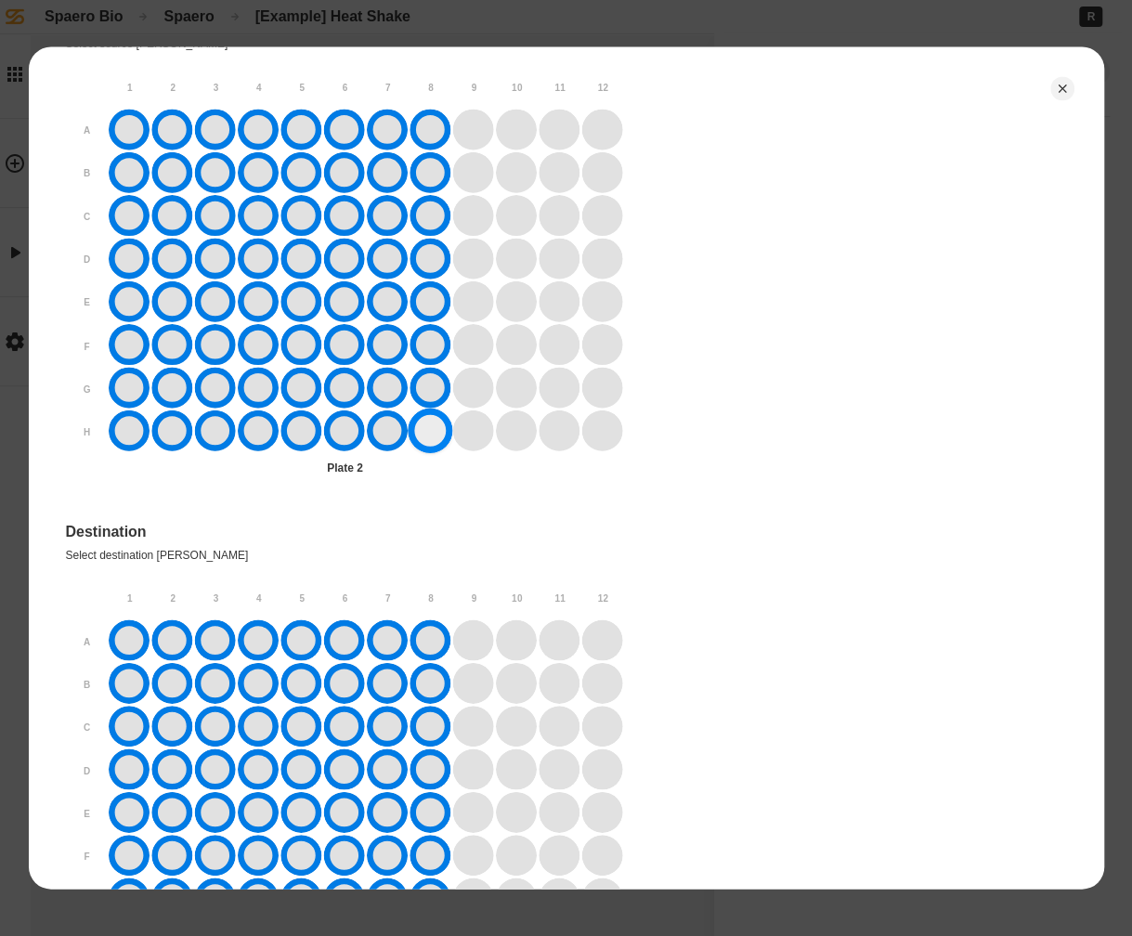
drag, startPoint x: 179, startPoint y: 128, endPoint x: 430, endPoint y: 447, distance: 405.3
click at [430, 447] on div at bounding box center [366, 281] width 514 height 343
type input "*******"
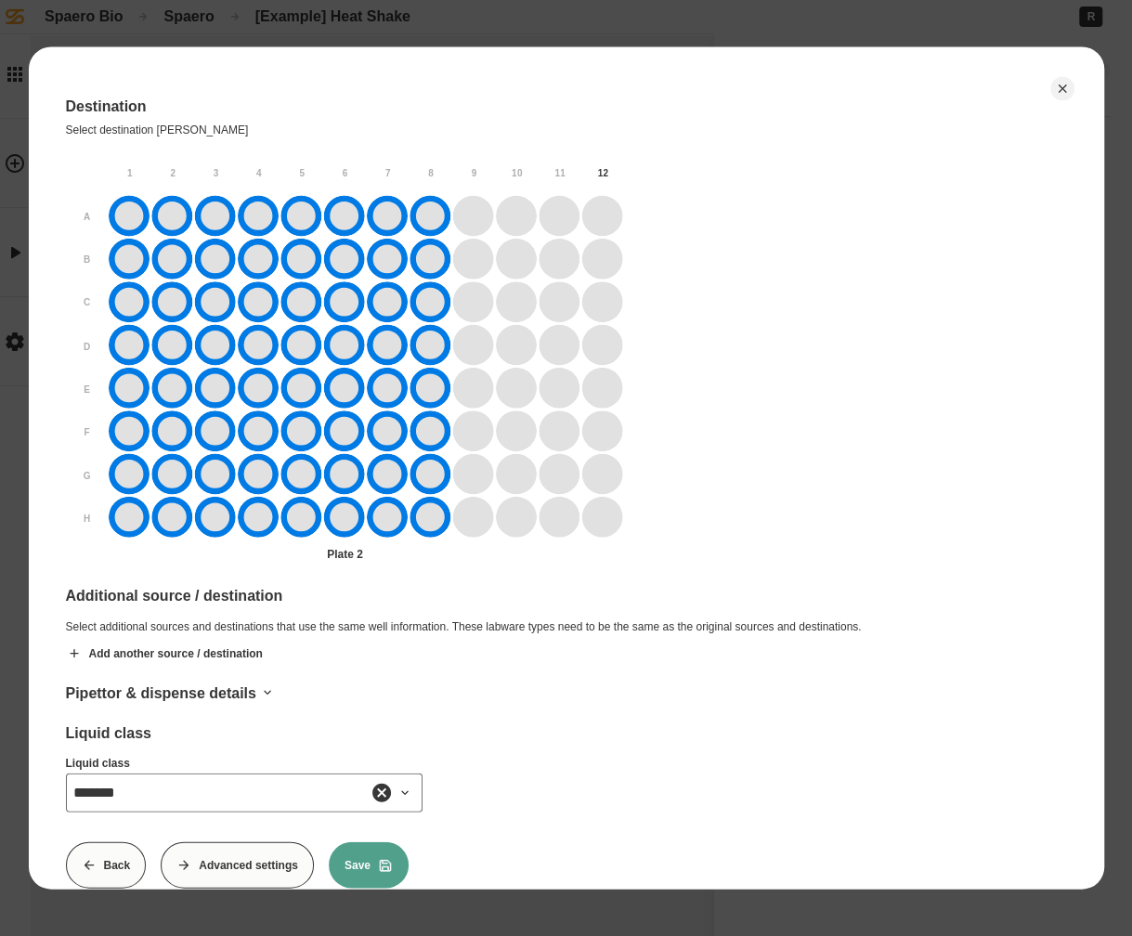
scroll to position [1484, 0]
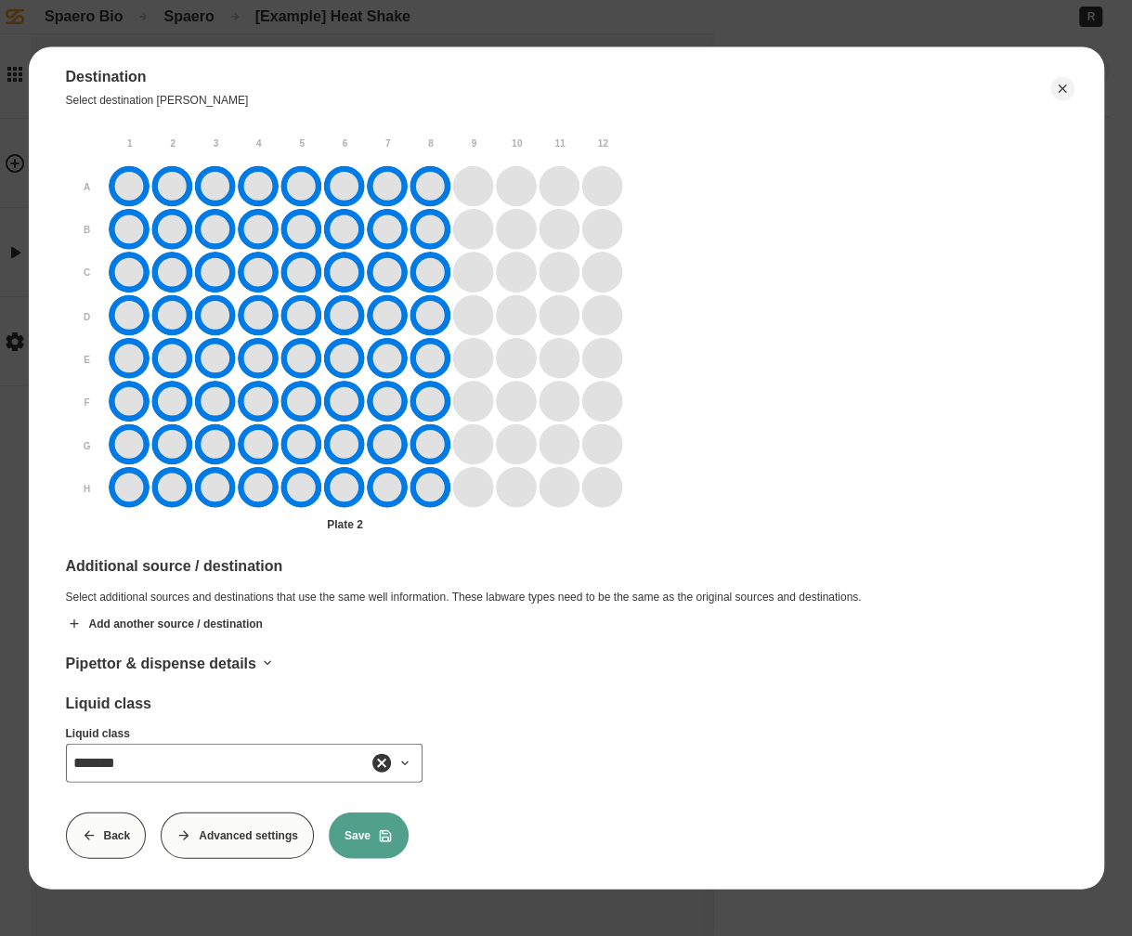
click at [243, 654] on div "Pipettor & dispense details" at bounding box center [243, 663] width 357 height 18
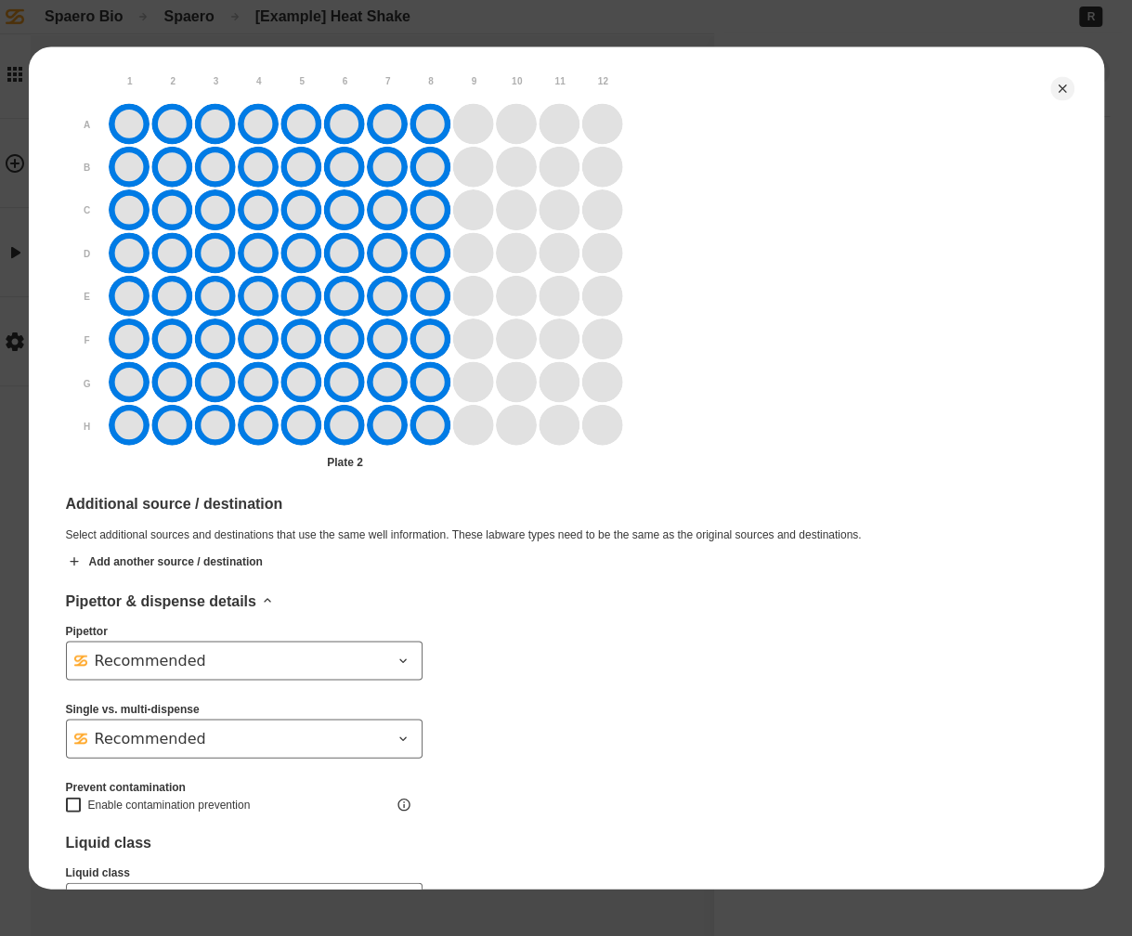
scroll to position [1550, 0]
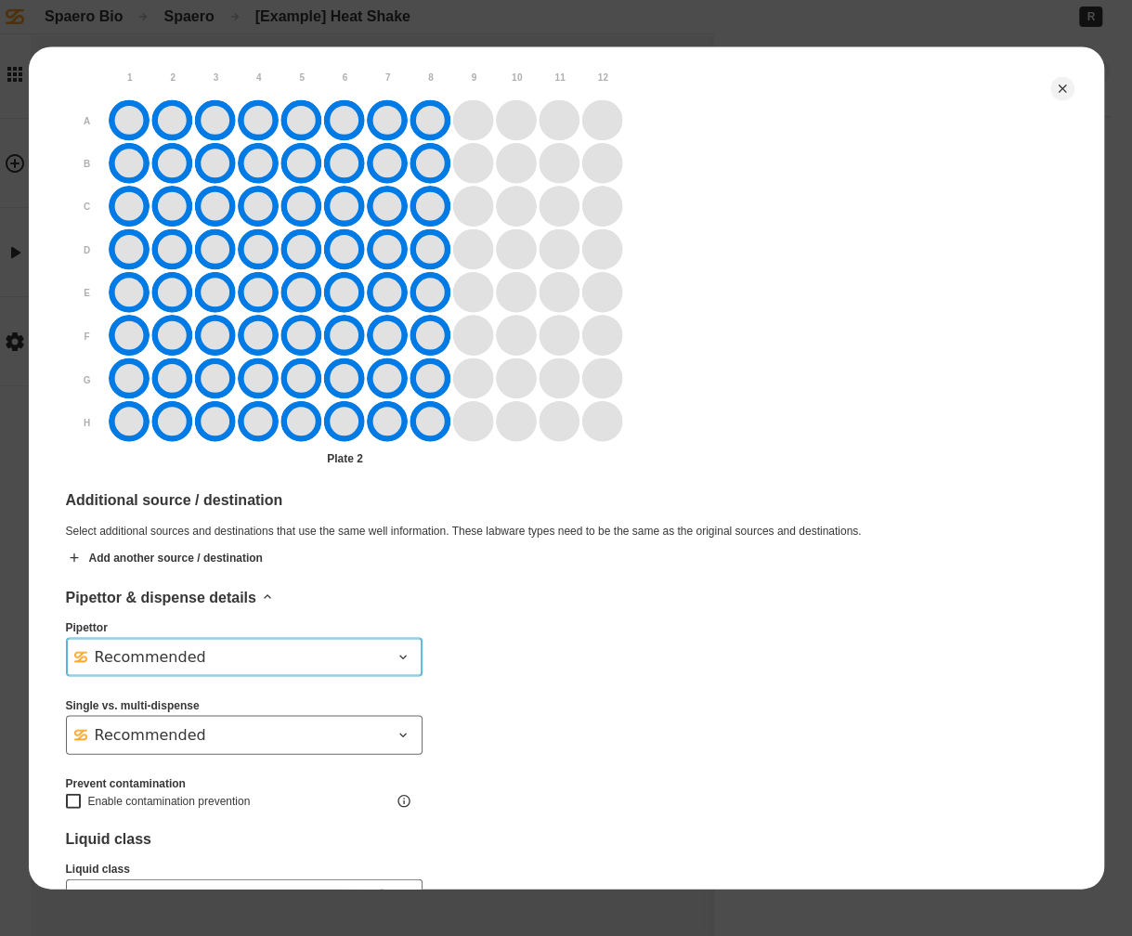
click at [292, 645] on div "Recommended" at bounding box center [232, 656] width 318 height 22
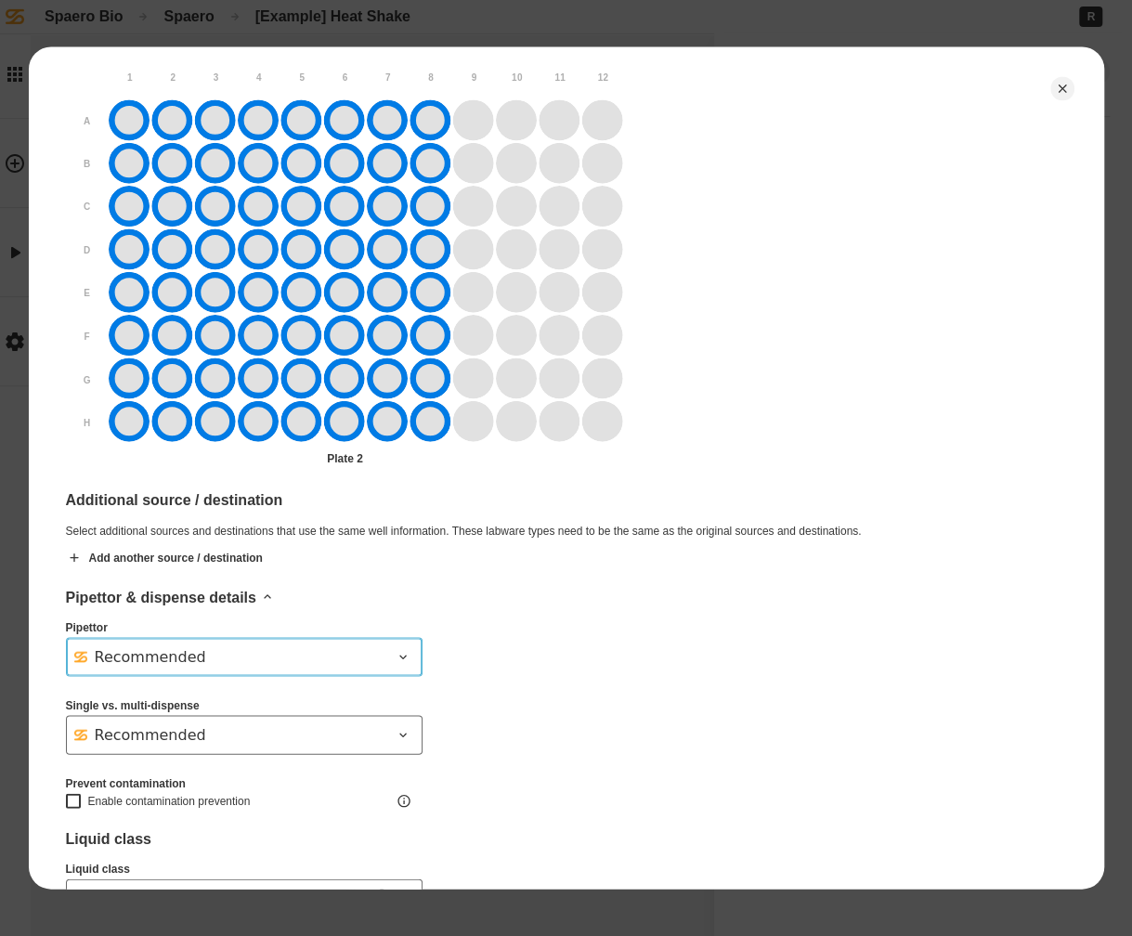
click at [249, 647] on div "Recommended" at bounding box center [232, 656] width 318 height 22
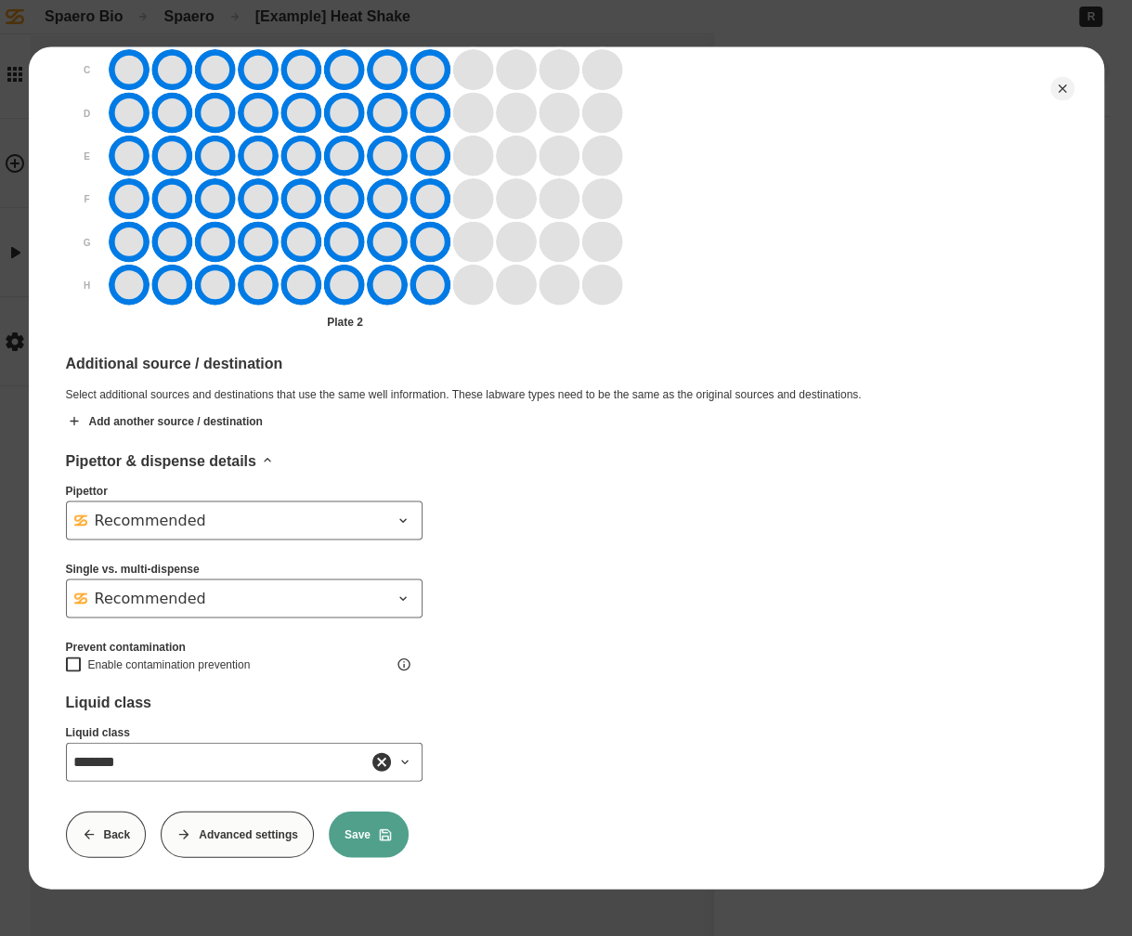
scroll to position [0, 0]
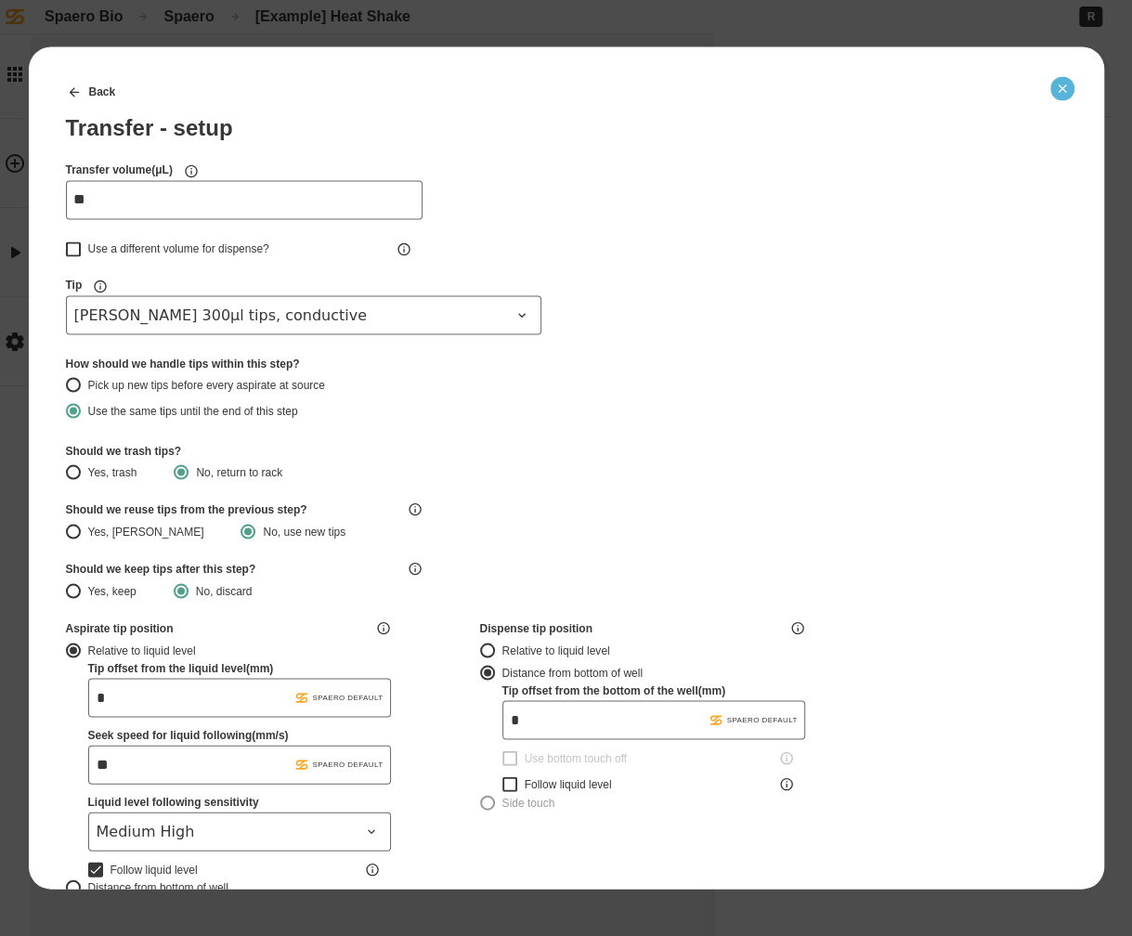
click at [1055, 96] on button "Close" at bounding box center [1062, 88] width 24 height 24
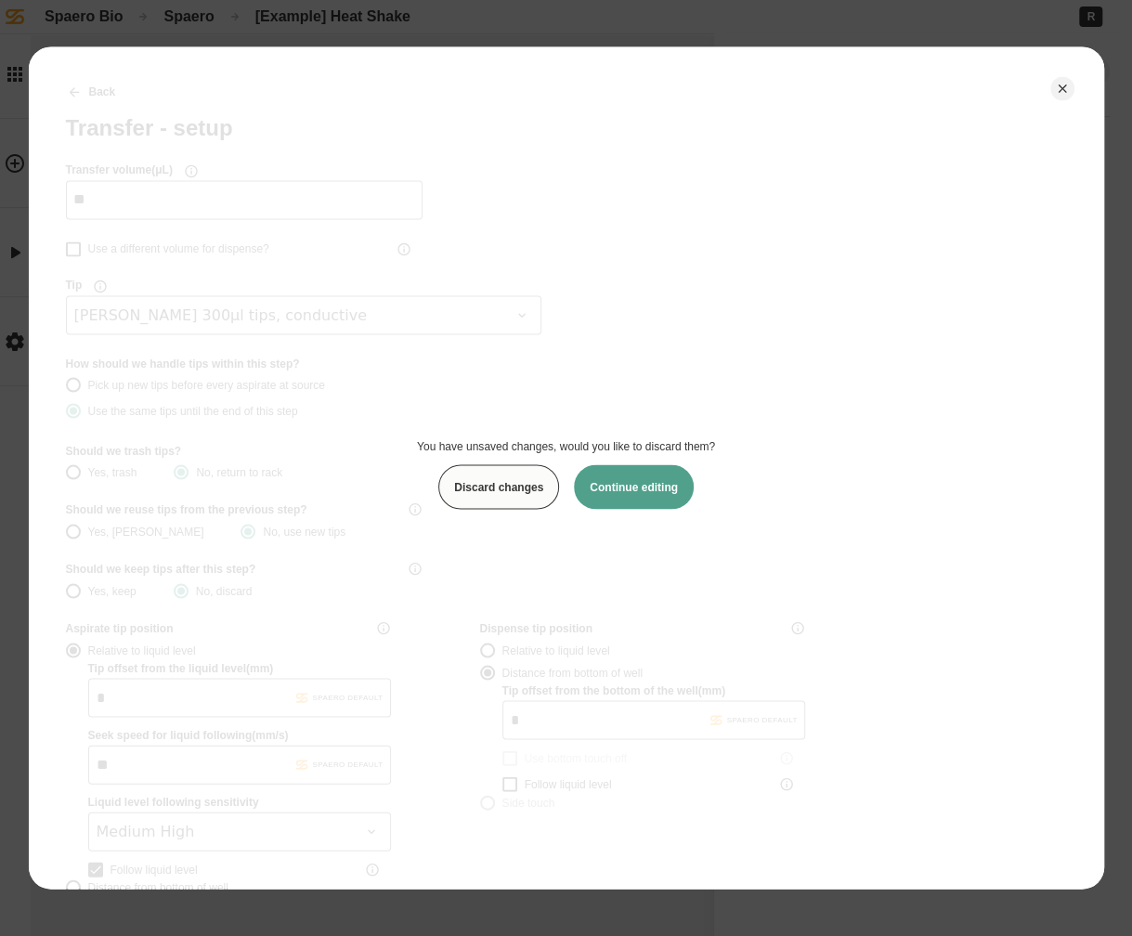
click at [554, 496] on button "Discard changes" at bounding box center [498, 486] width 121 height 45
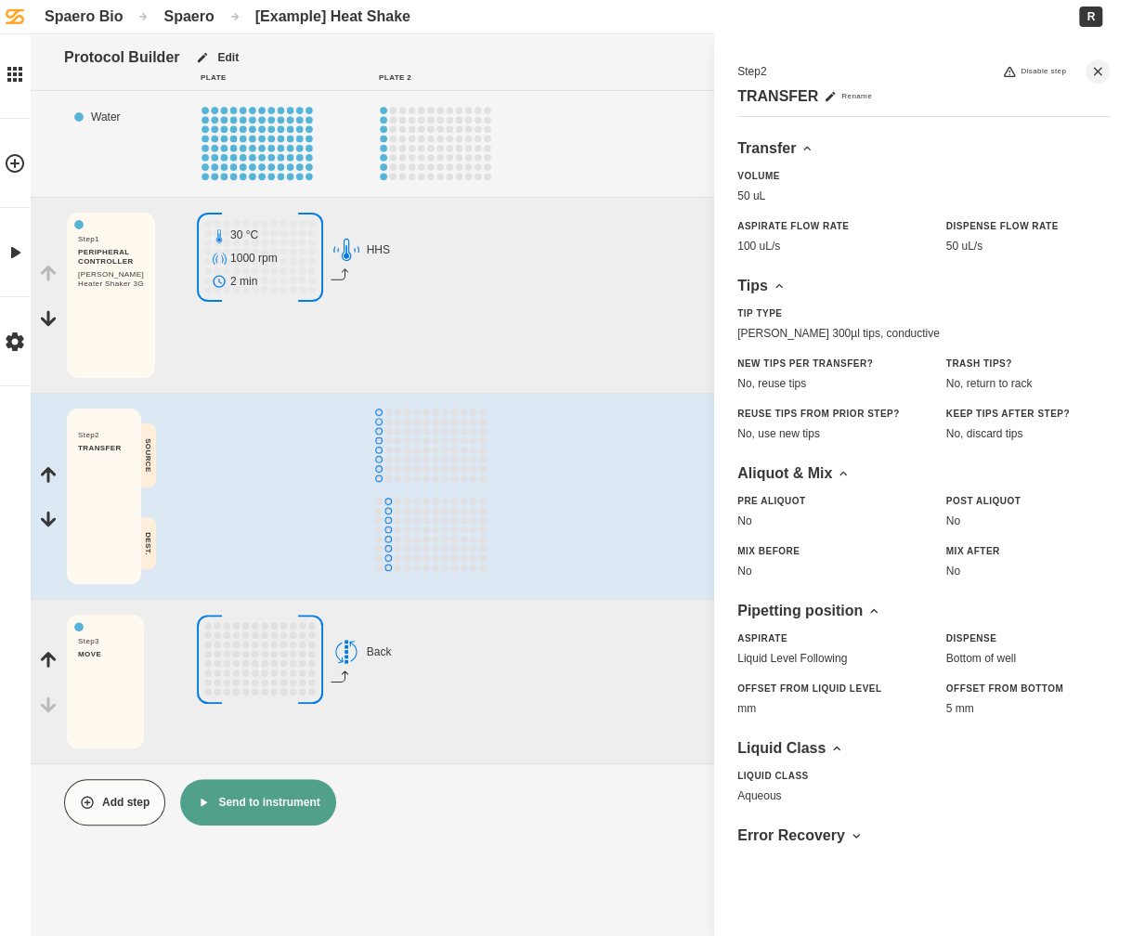
click at [305, 801] on button "Send to instrument" at bounding box center [257, 802] width 155 height 46
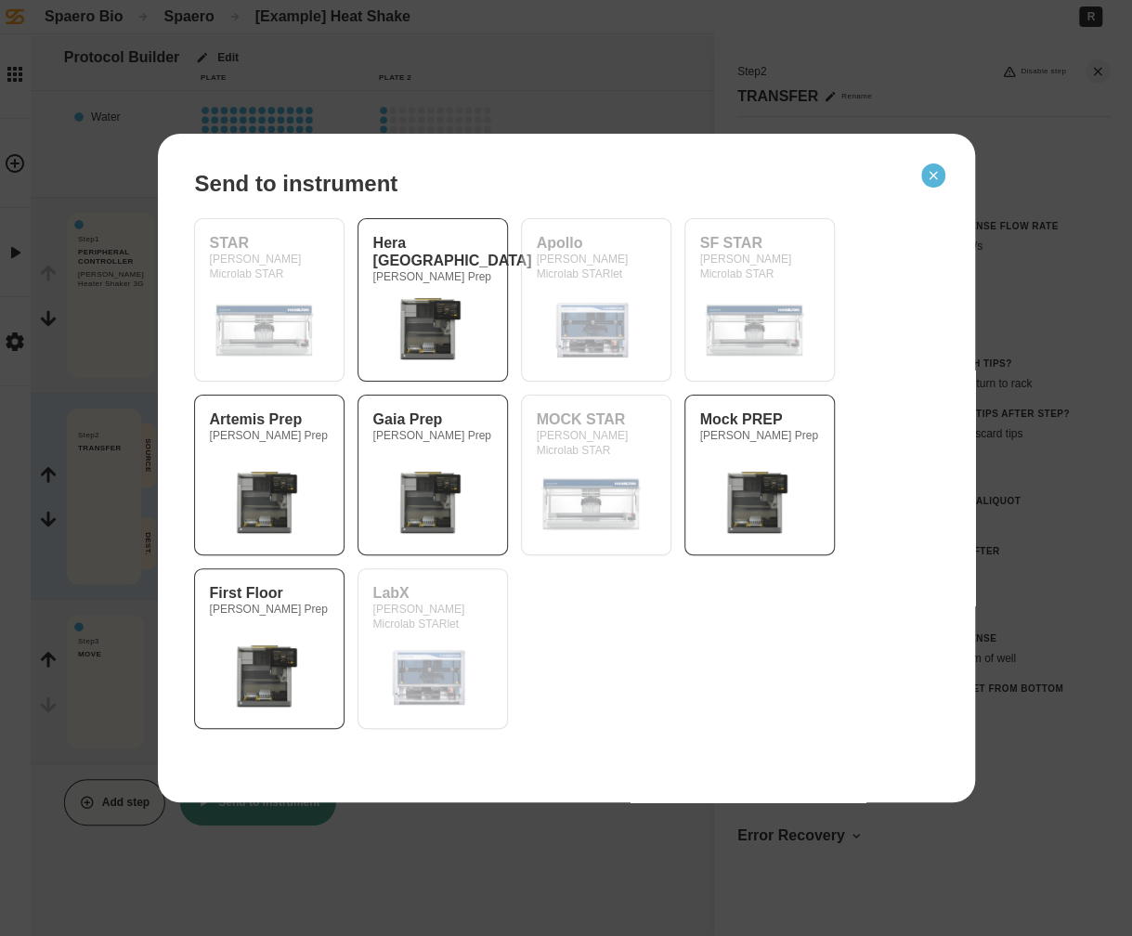
click at [936, 180] on icon "Close" at bounding box center [933, 175] width 15 height 15
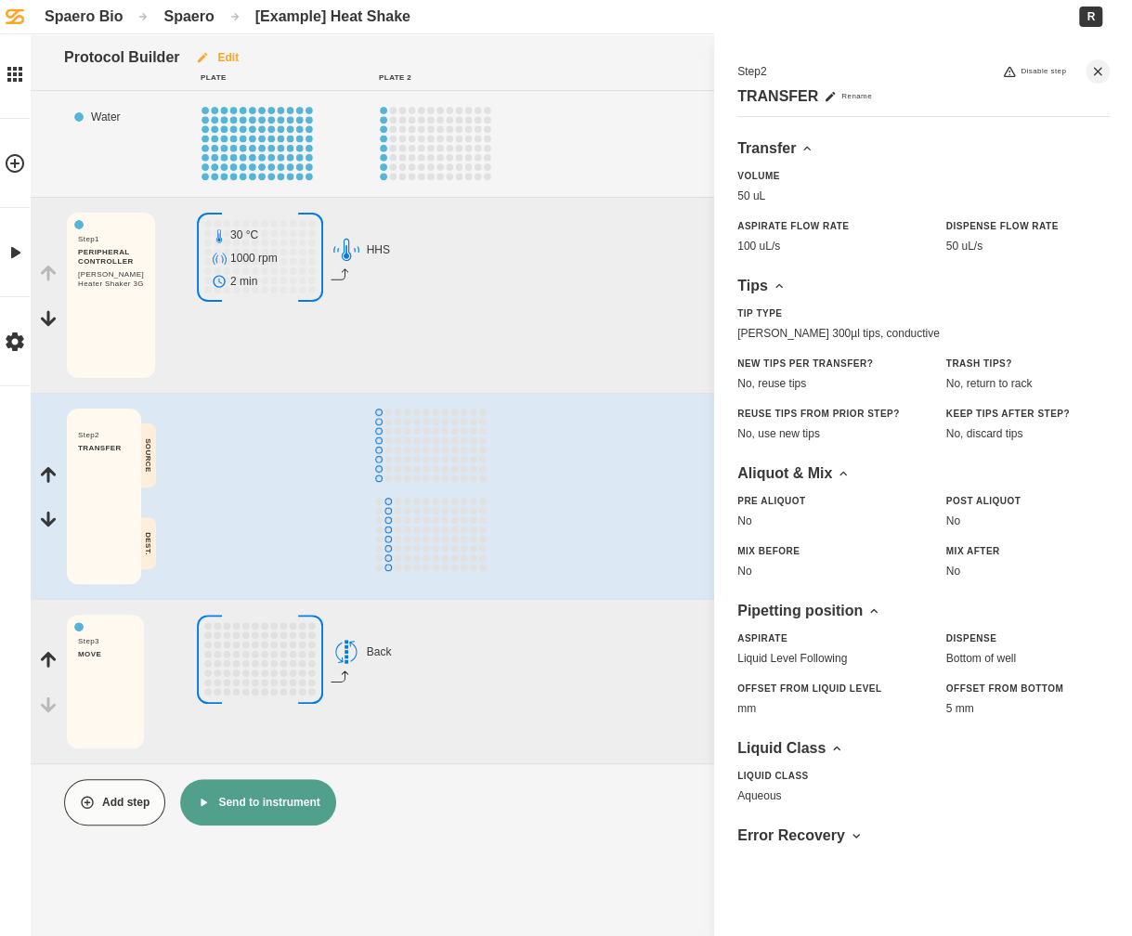
click at [232, 57] on button "Edit" at bounding box center [216, 57] width 75 height 46
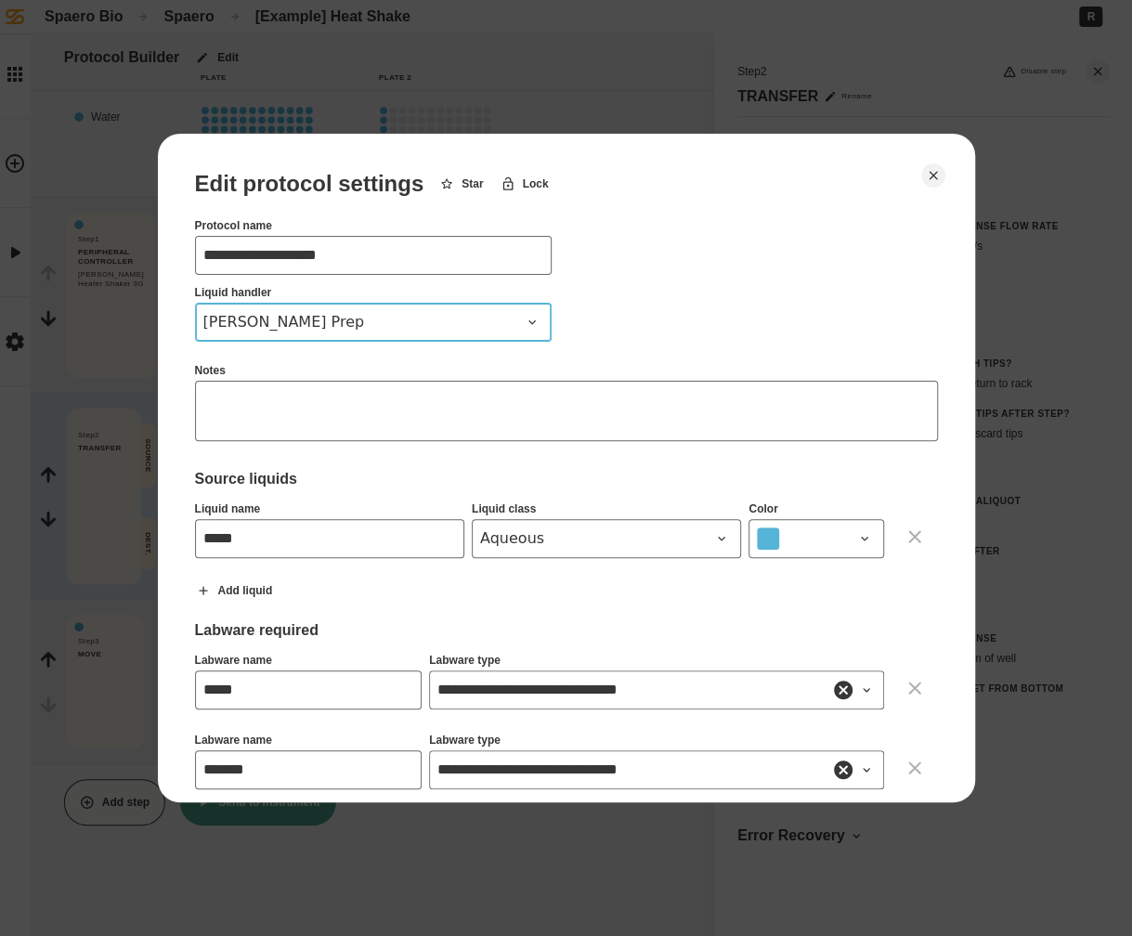
click at [386, 304] on button "[PERSON_NAME] Prep" at bounding box center [373, 322] width 357 height 39
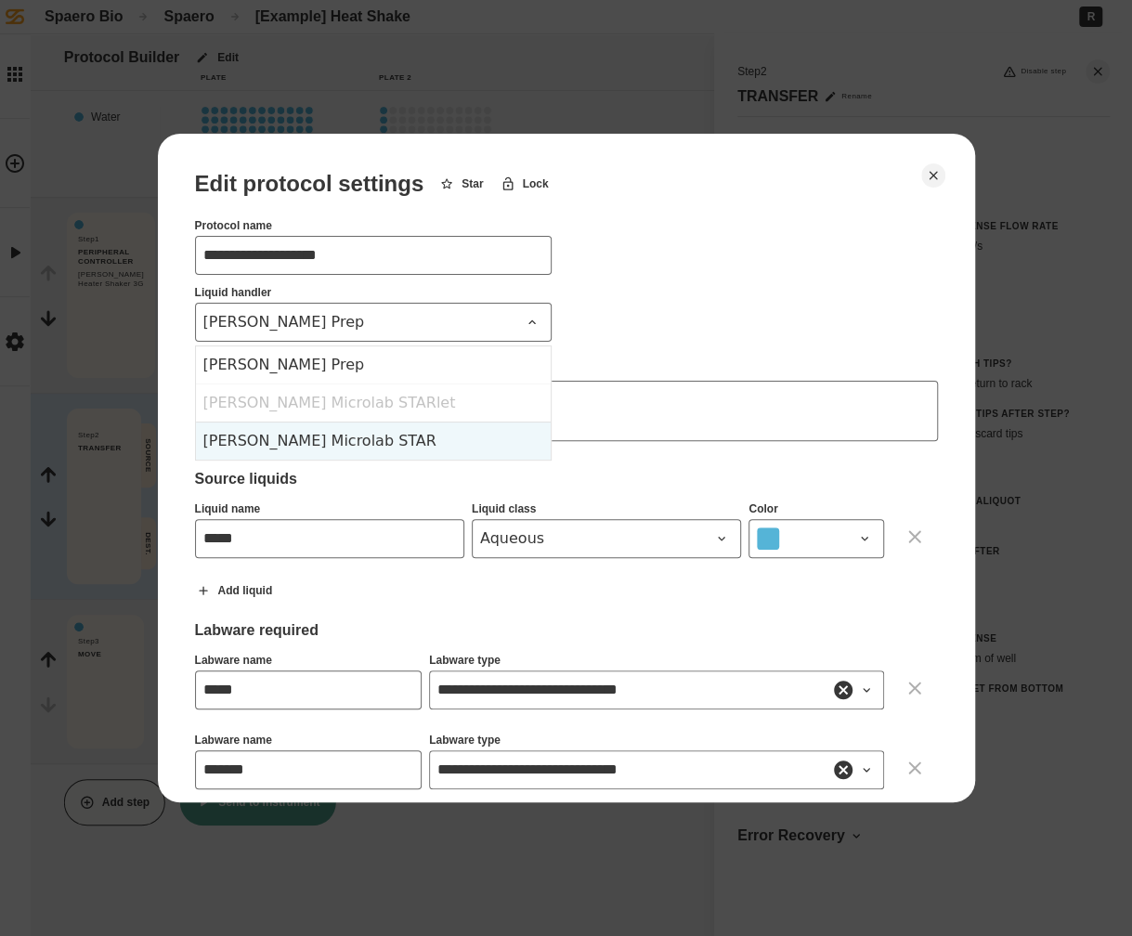
click at [360, 436] on div "[PERSON_NAME] Microlab STAR" at bounding box center [373, 441] width 355 height 38
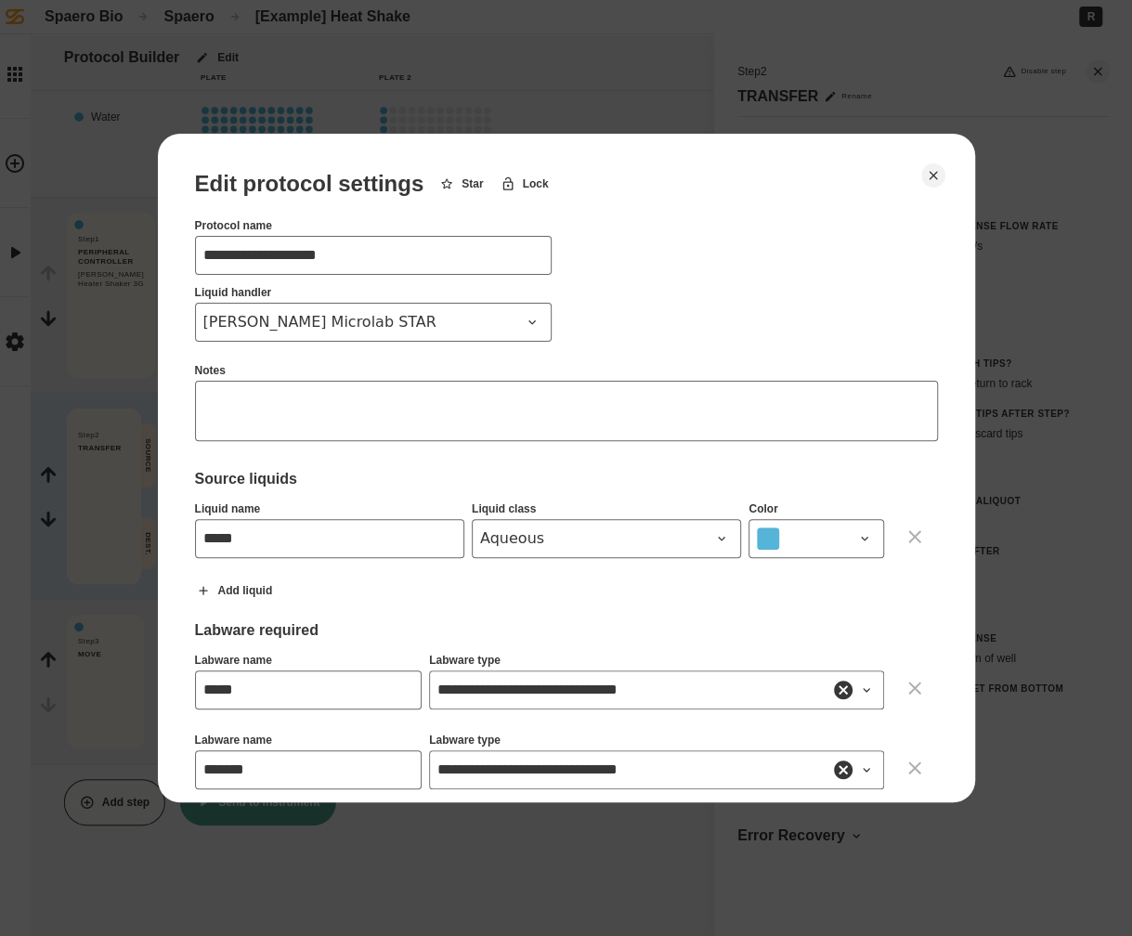
scroll to position [695, 0]
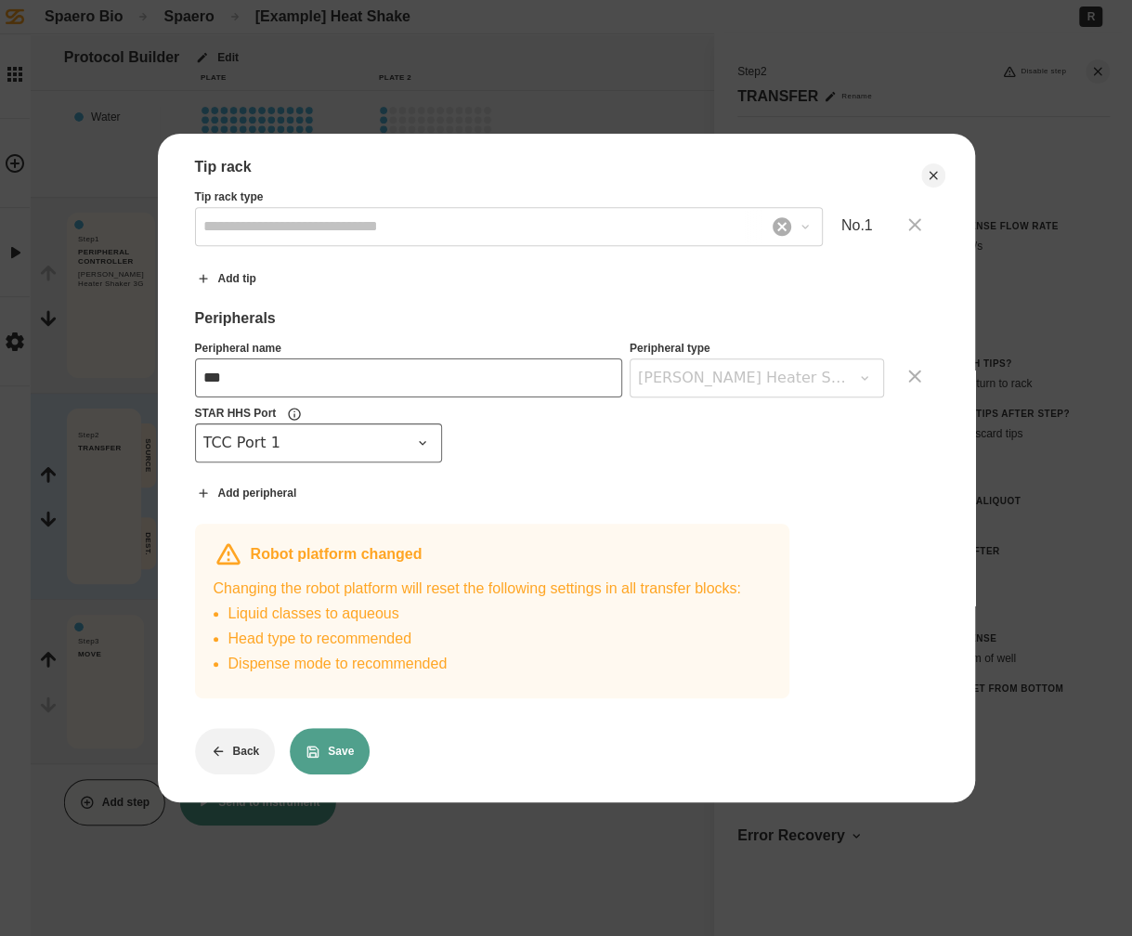
click at [337, 734] on button "Save" at bounding box center [330, 751] width 80 height 46
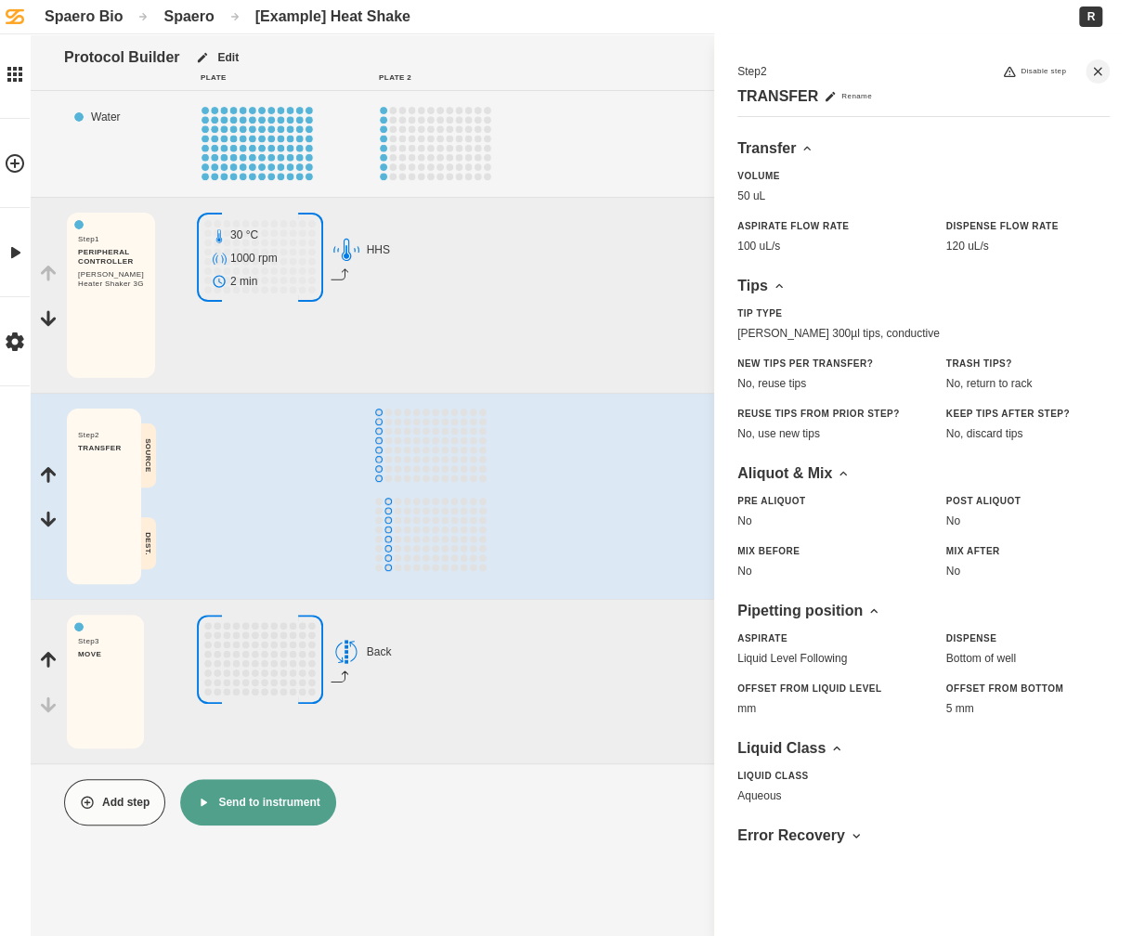
click at [286, 812] on button "Send to instrument" at bounding box center [257, 802] width 155 height 46
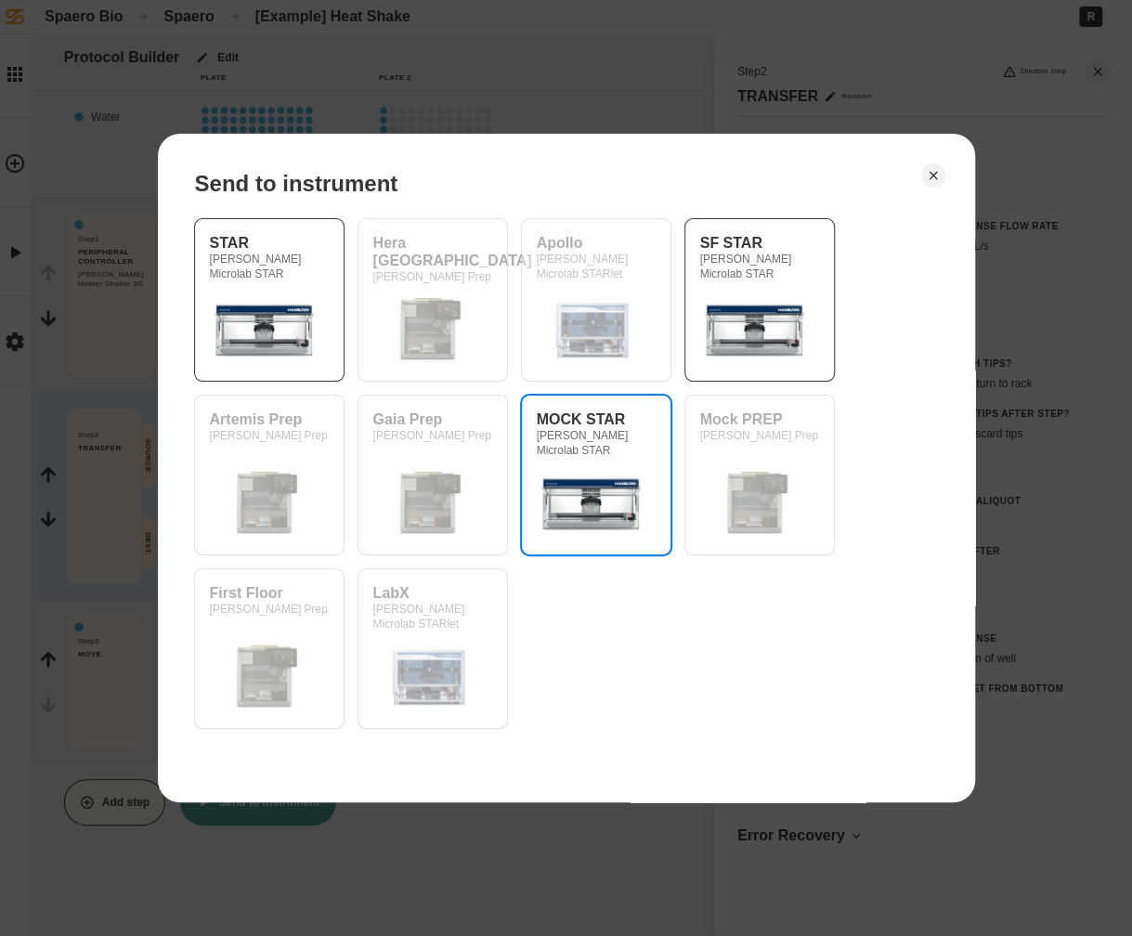
click at [570, 410] on div "MOCK STAR [PERSON_NAME] Microlab STAR" at bounding box center [596, 433] width 119 height 47
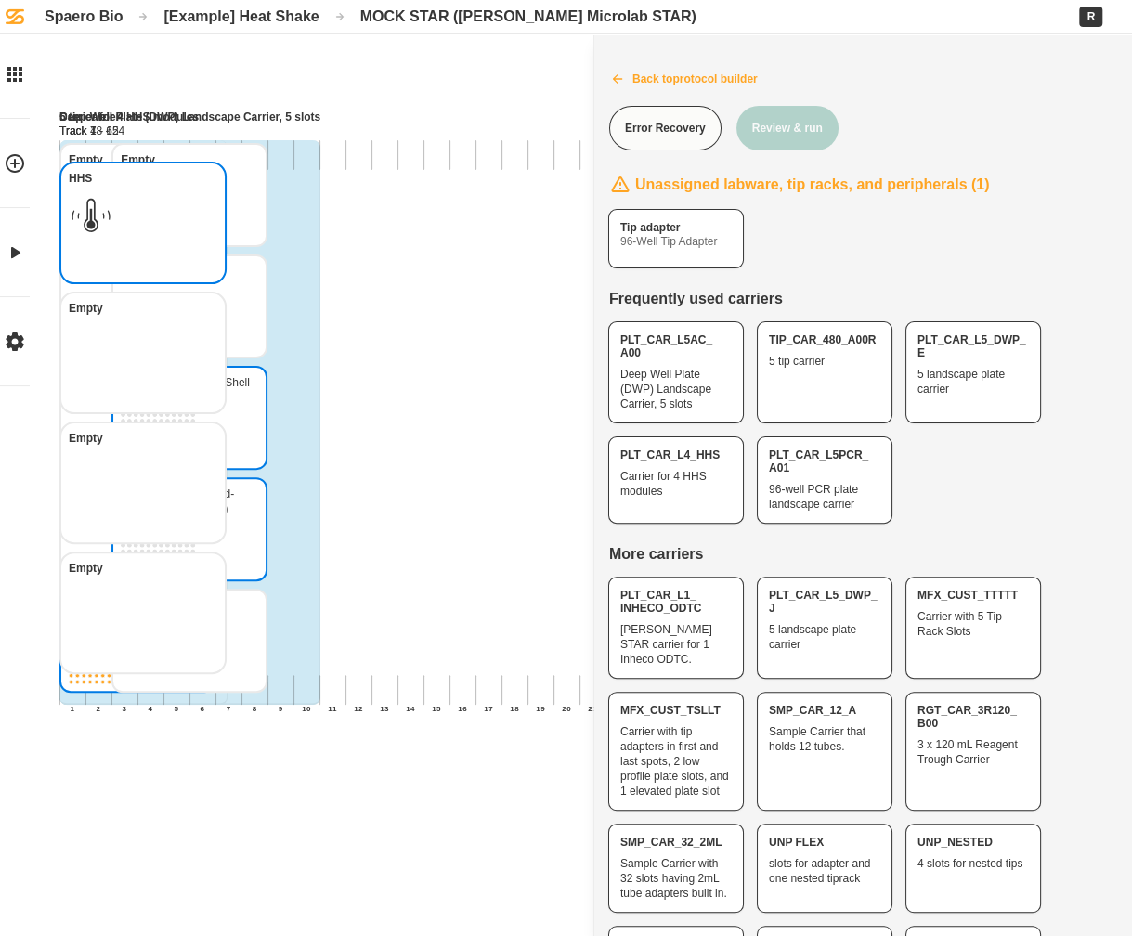
click at [610, 73] on icon at bounding box center [617, 78] width 15 height 15
